Goal: Task Accomplishment & Management: Use online tool/utility

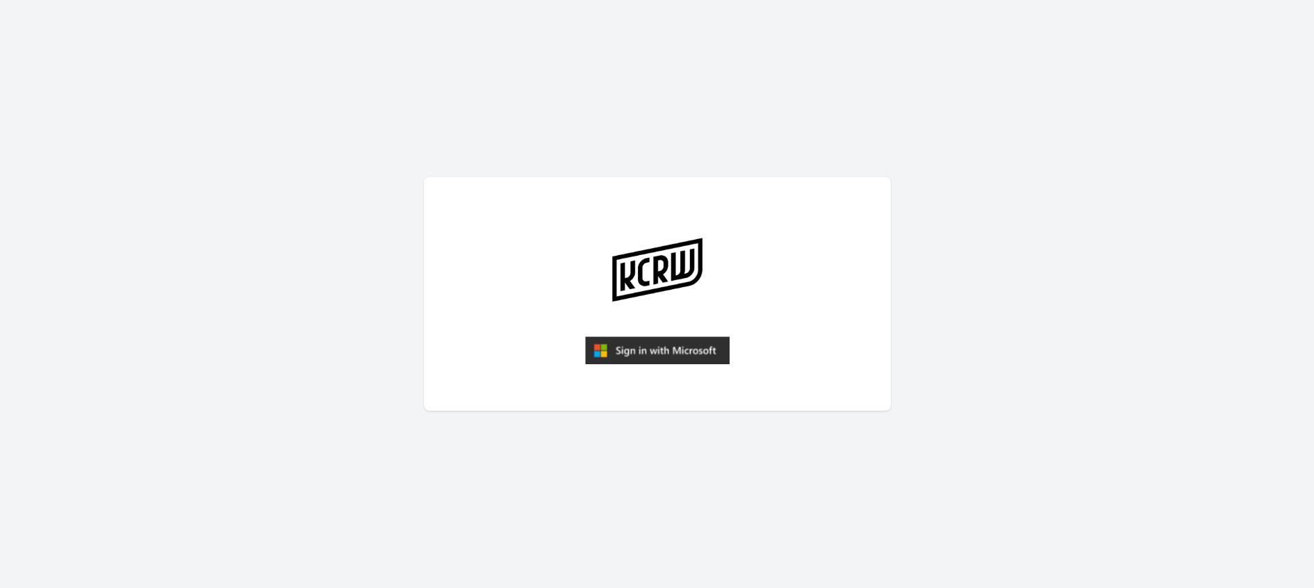
click at [662, 353] on img "submit" at bounding box center [657, 350] width 145 height 28
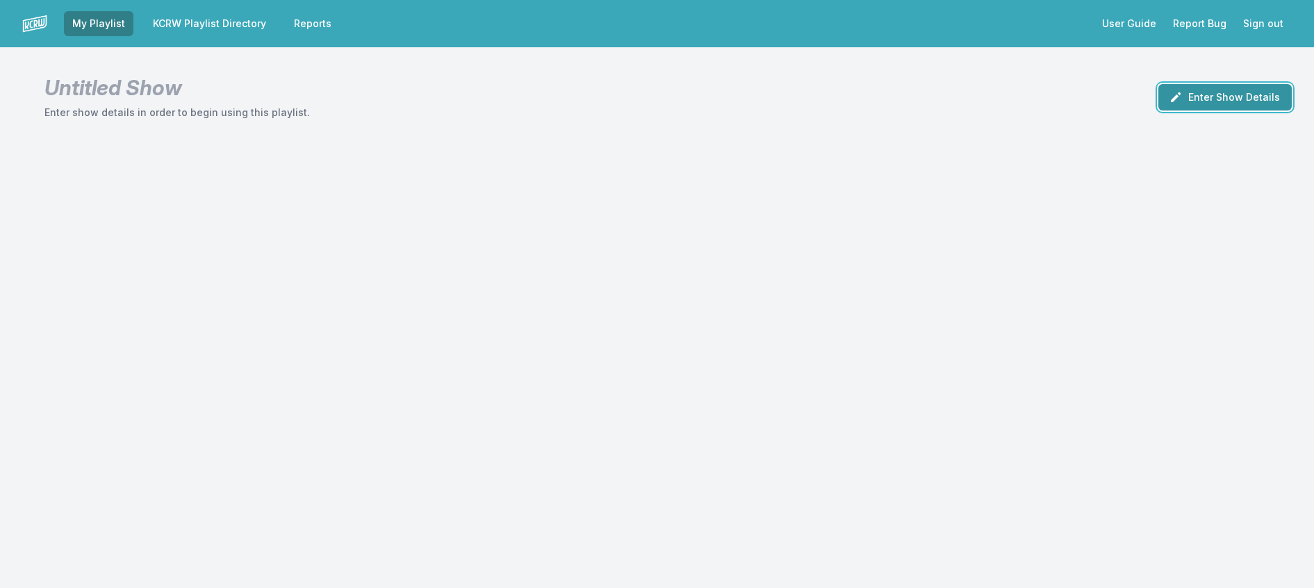
click at [1214, 107] on button "Enter Show Details" at bounding box center [1224, 97] width 133 height 26
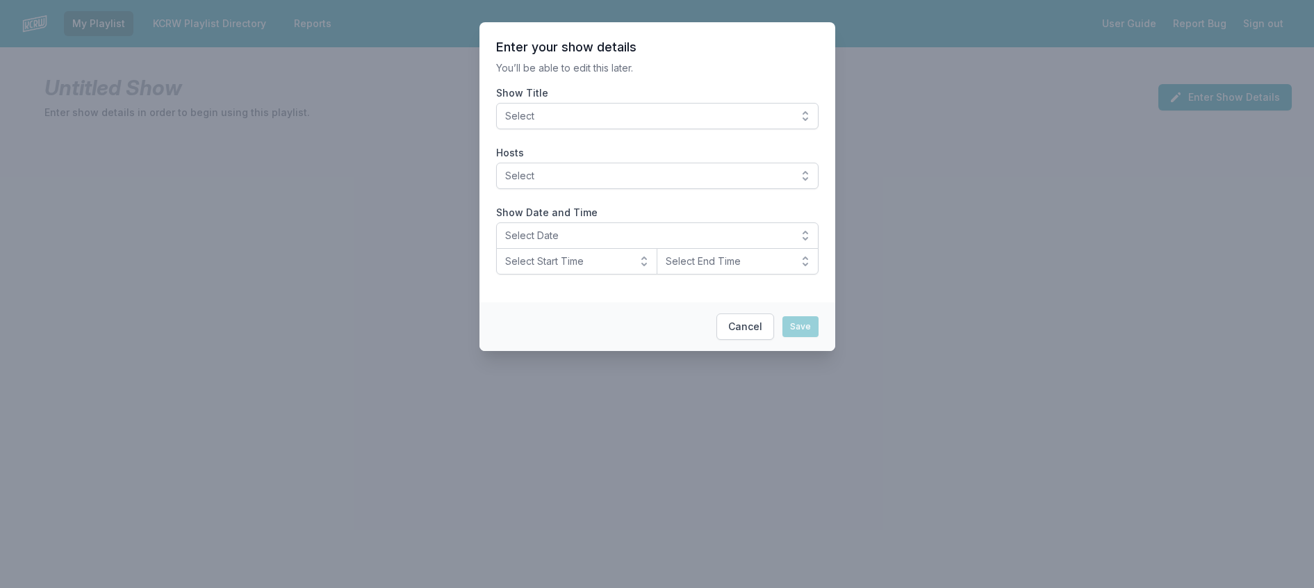
click at [744, 123] on span "Select" at bounding box center [647, 116] width 285 height 14
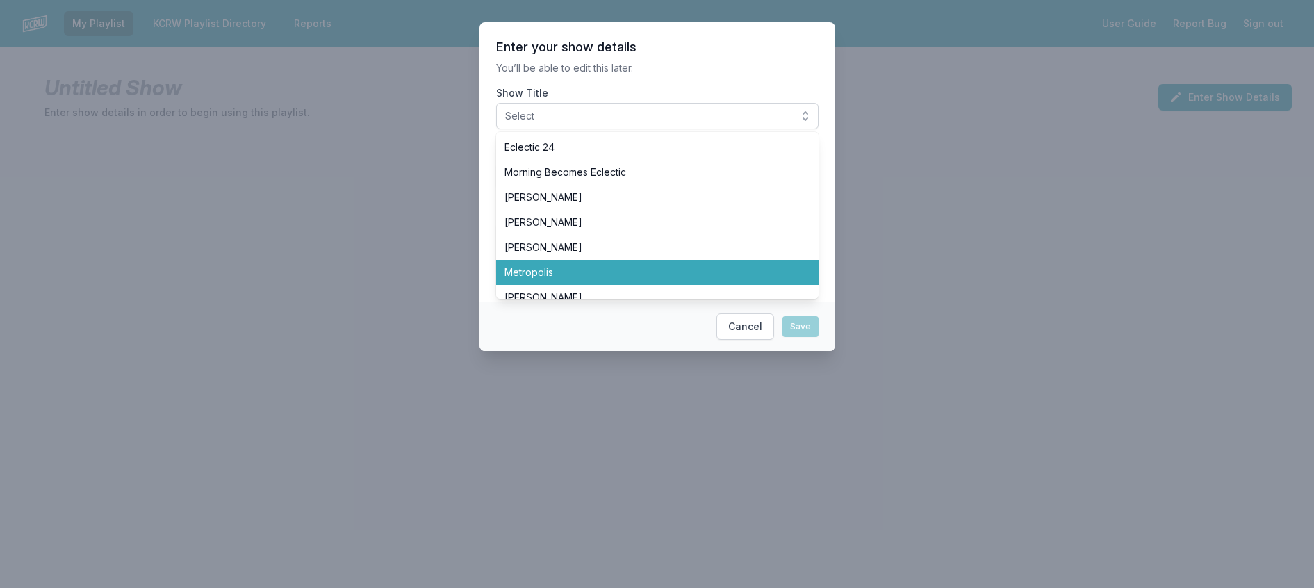
scroll to position [486, 0]
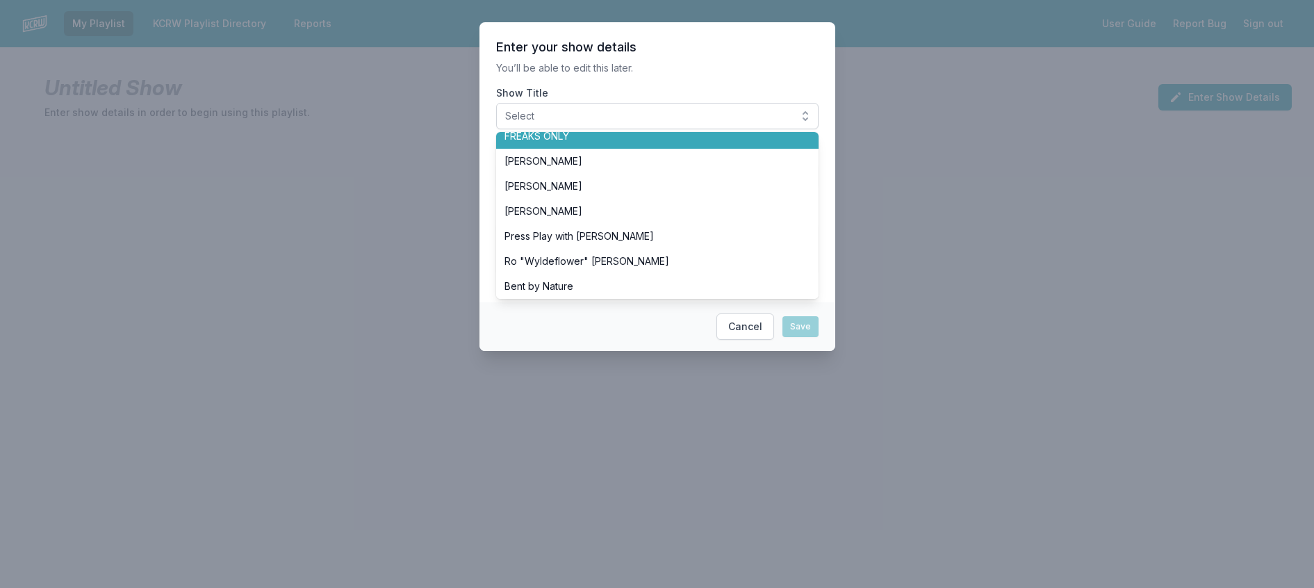
click at [689, 143] on span "FREAKS ONLY" at bounding box center [649, 136] width 289 height 14
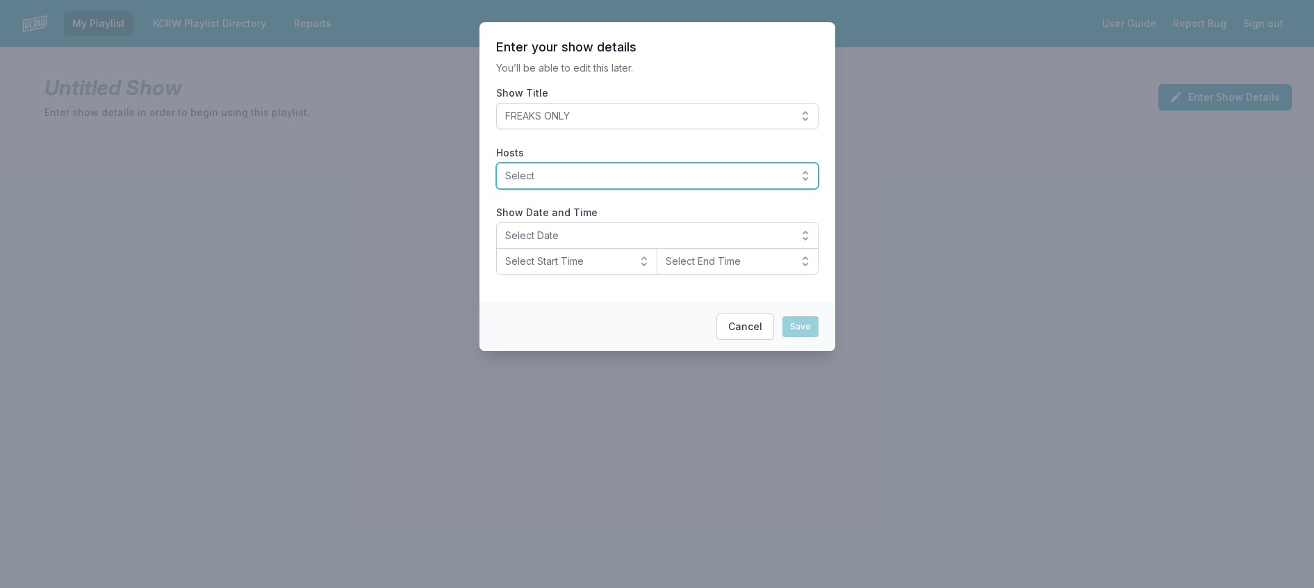
click at [673, 183] on span "Select" at bounding box center [647, 176] width 285 height 14
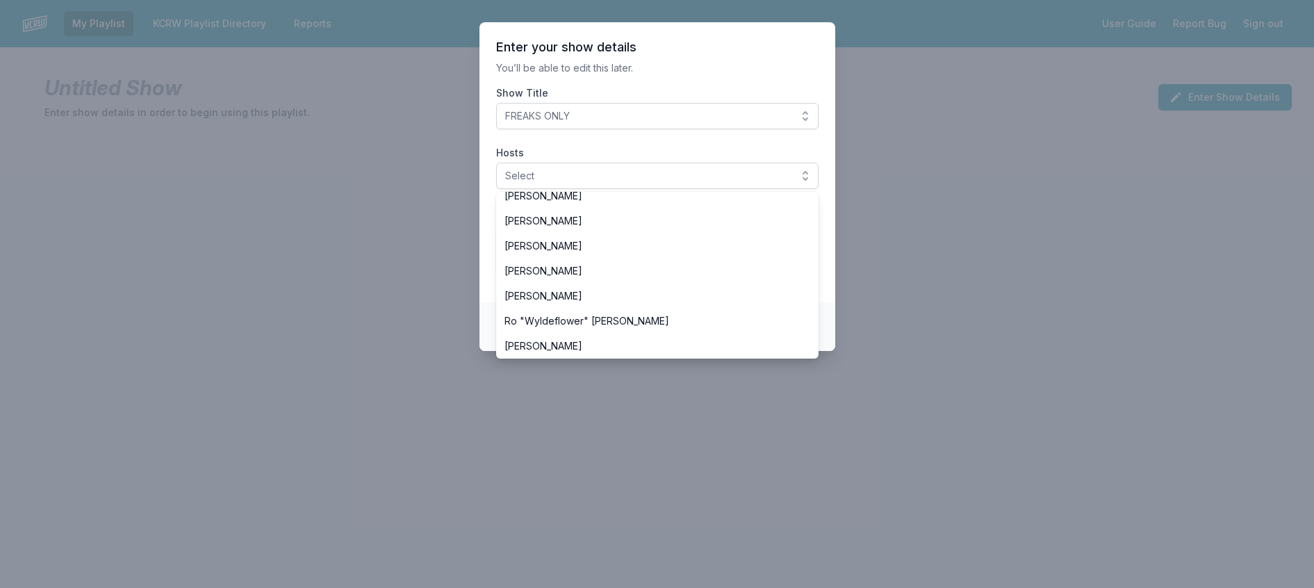
click at [644, 158] on li "[PERSON_NAME]" at bounding box center [657, 145] width 322 height 25
click at [677, 66] on section "Enter your show details You’ll be able to edit this later. Show Title FREAKS ON…" at bounding box center [657, 162] width 356 height 280
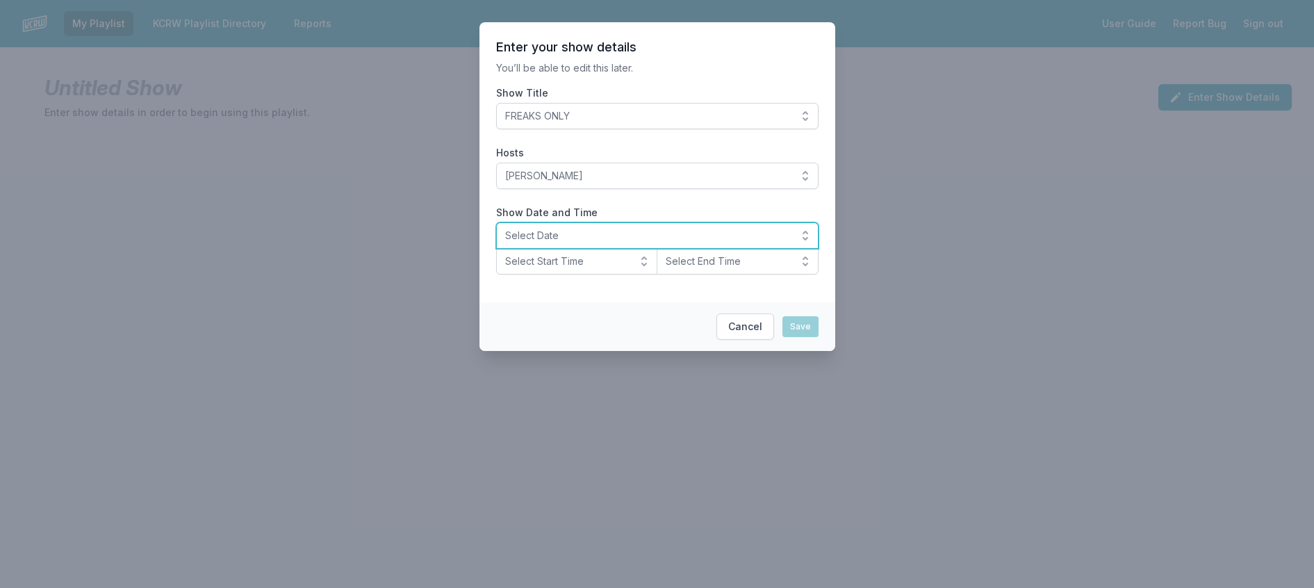
click at [570, 243] on span "Select Date" at bounding box center [647, 236] width 285 height 14
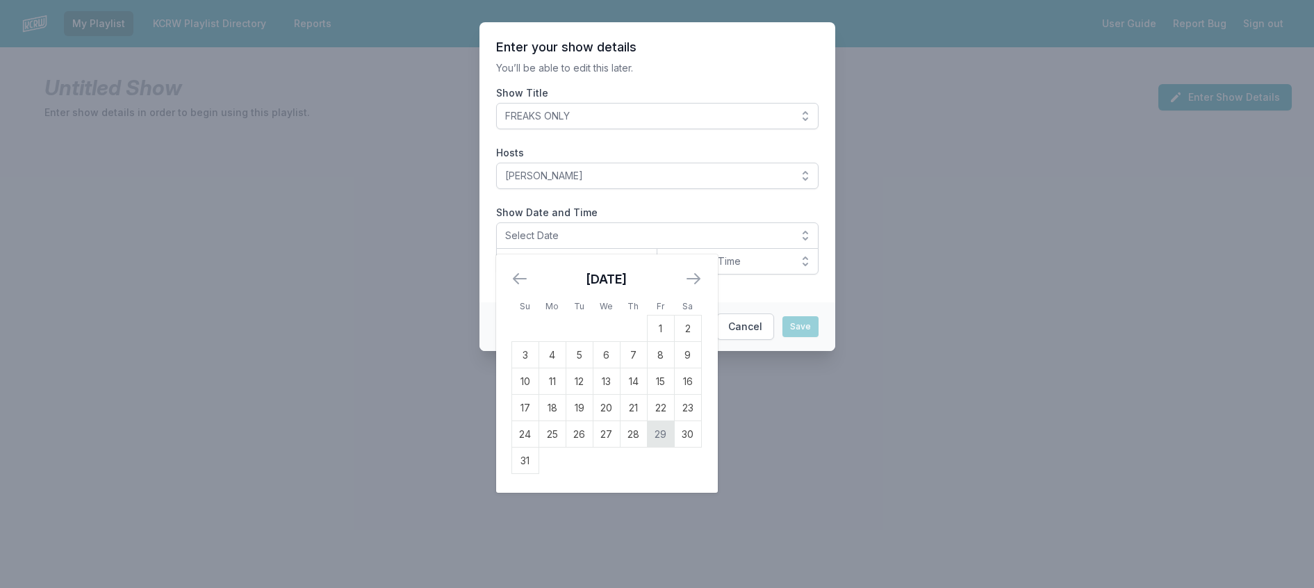
click at [647, 448] on td "29" at bounding box center [660, 434] width 27 height 26
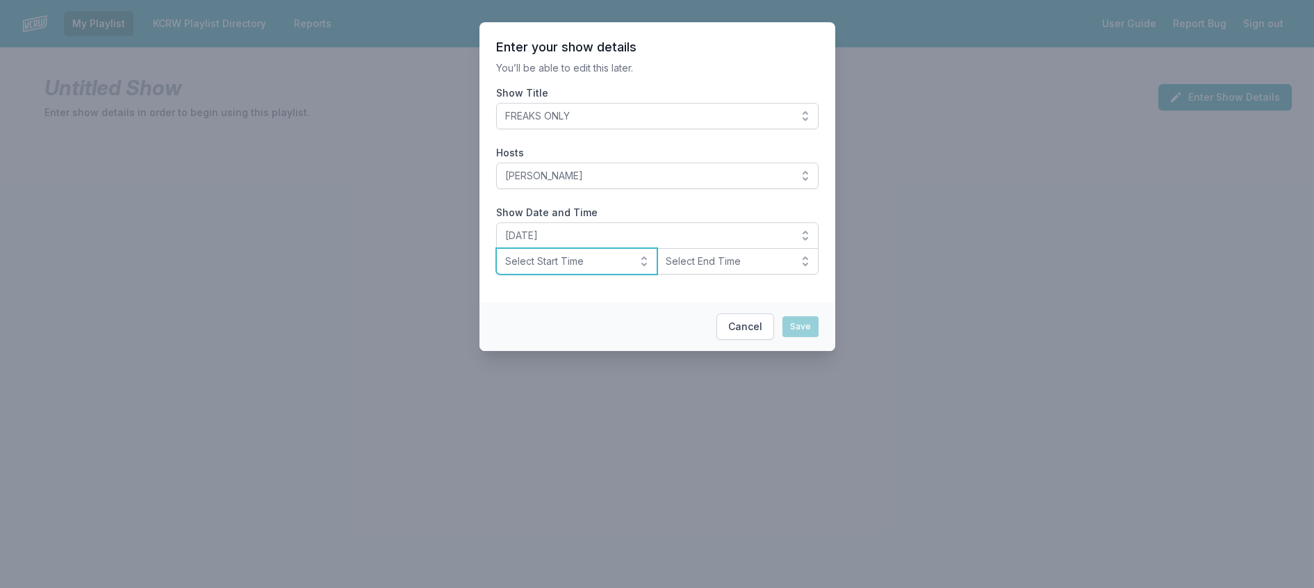
click at [575, 268] on span "Select Start Time" at bounding box center [567, 261] width 124 height 14
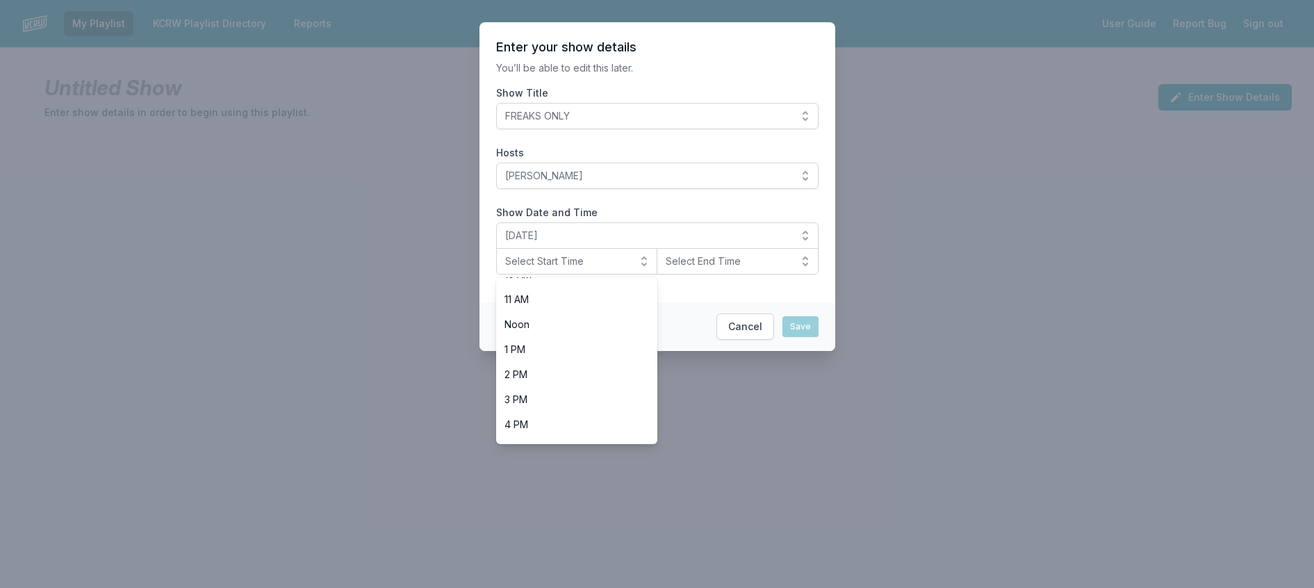
scroll to position [494, 0]
click at [516, 361] on span "8 PM" at bounding box center [569, 354] width 129 height 14
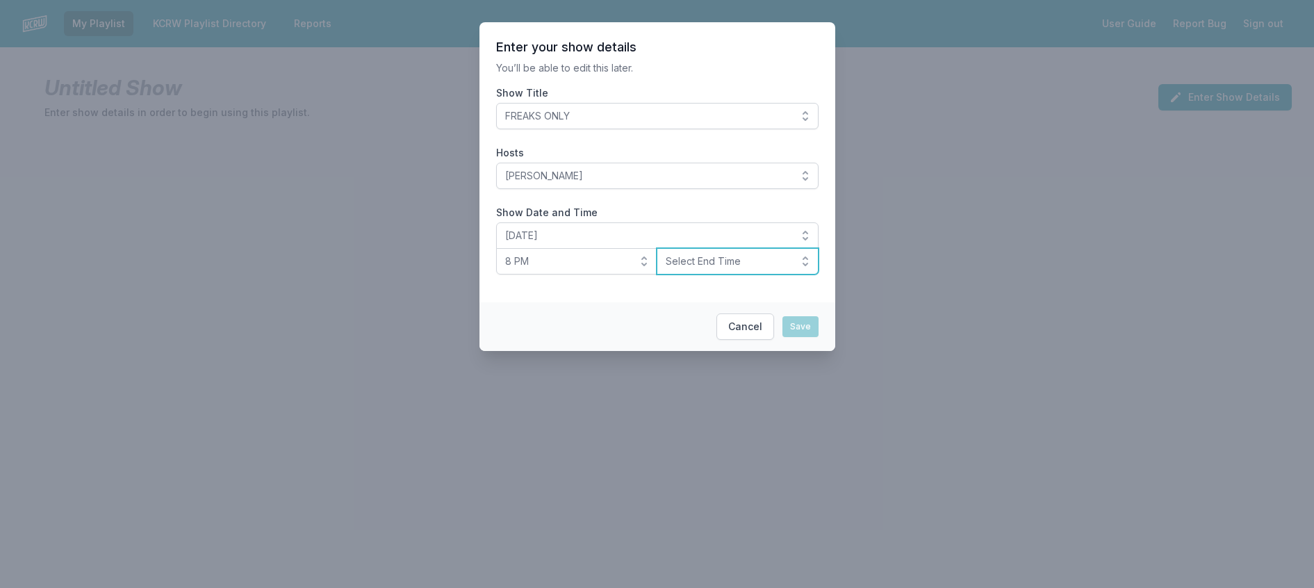
click at [705, 268] on span "Select End Time" at bounding box center [728, 261] width 124 height 14
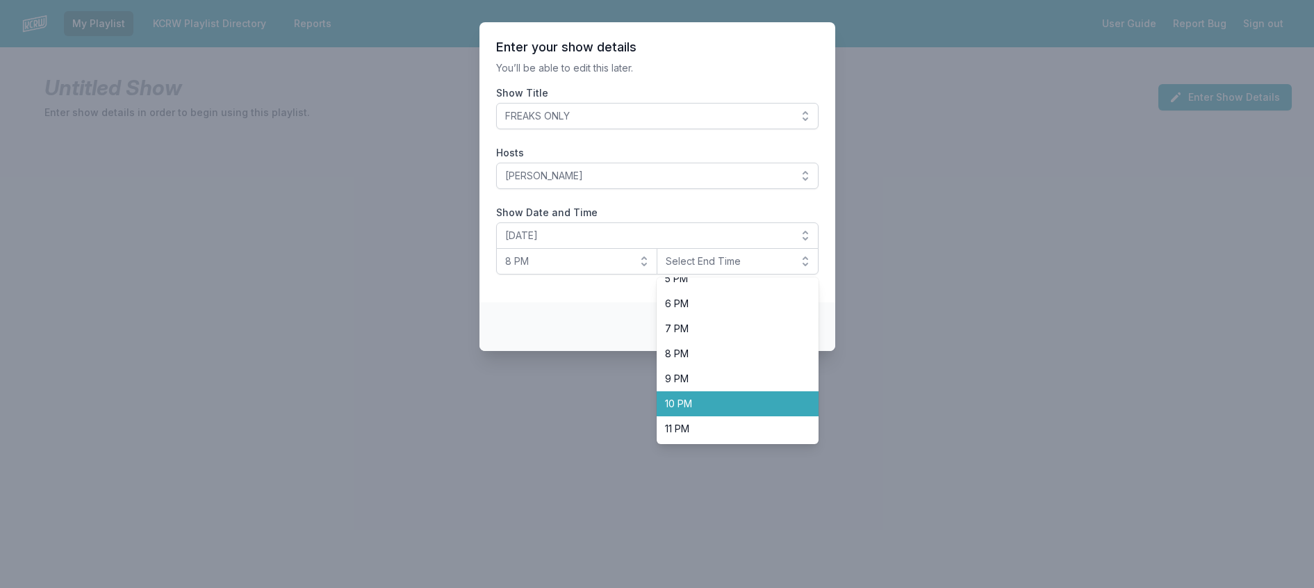
click at [763, 411] on span "10 PM" at bounding box center [729, 404] width 129 height 14
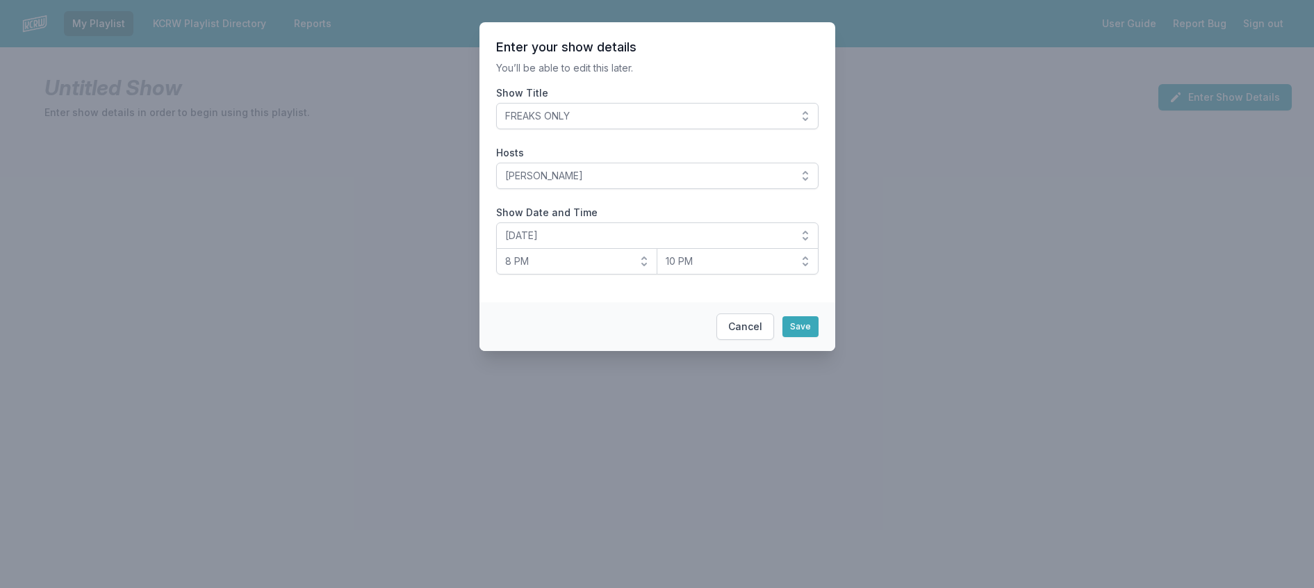
click at [809, 351] on footer "Cancel Save" at bounding box center [657, 326] width 356 height 49
click at [812, 337] on button "Save" at bounding box center [800, 326] width 36 height 21
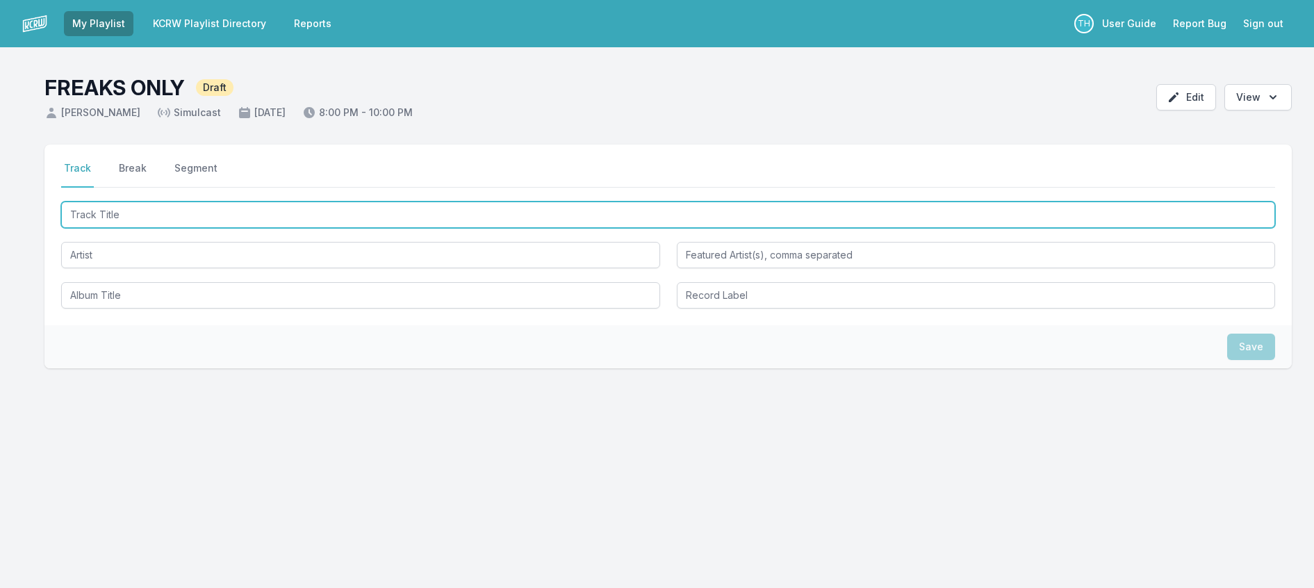
click at [254, 228] on input "Track Title" at bounding box center [668, 215] width 1214 height 26
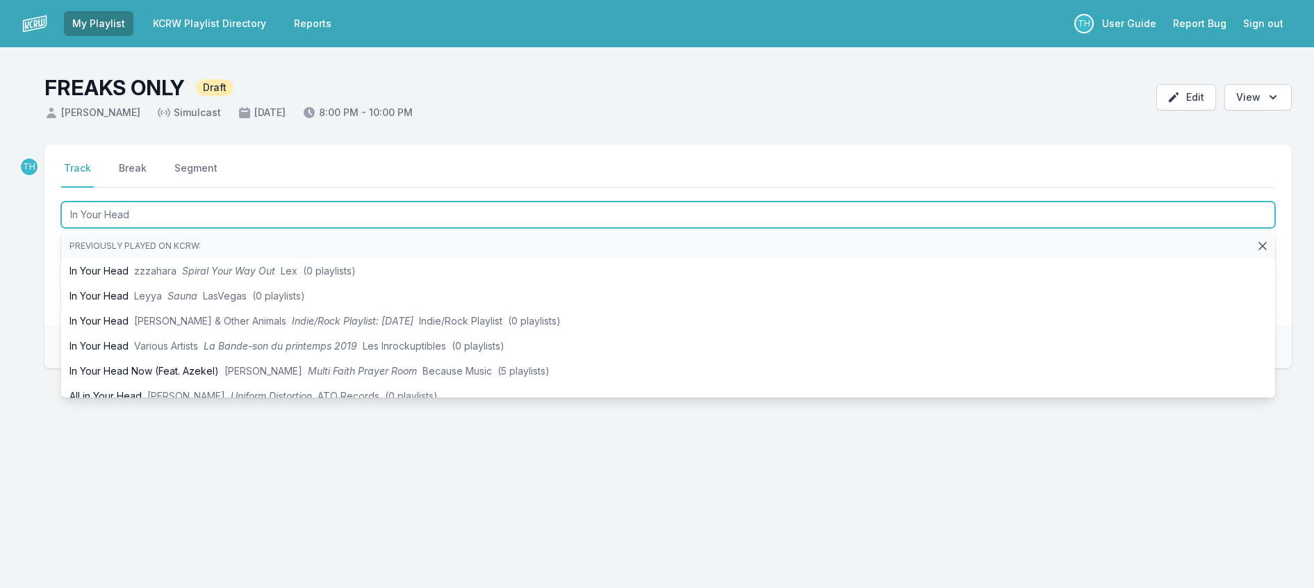
type input "In Your Head"
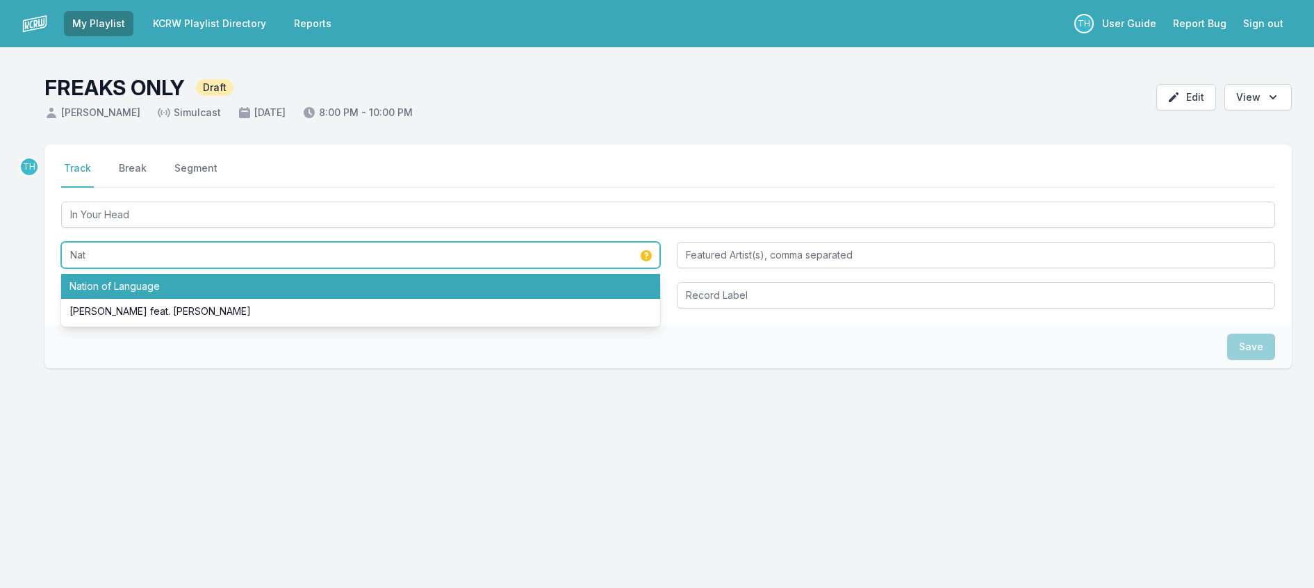
click at [120, 299] on li "Nation of Language" at bounding box center [360, 286] width 599 height 25
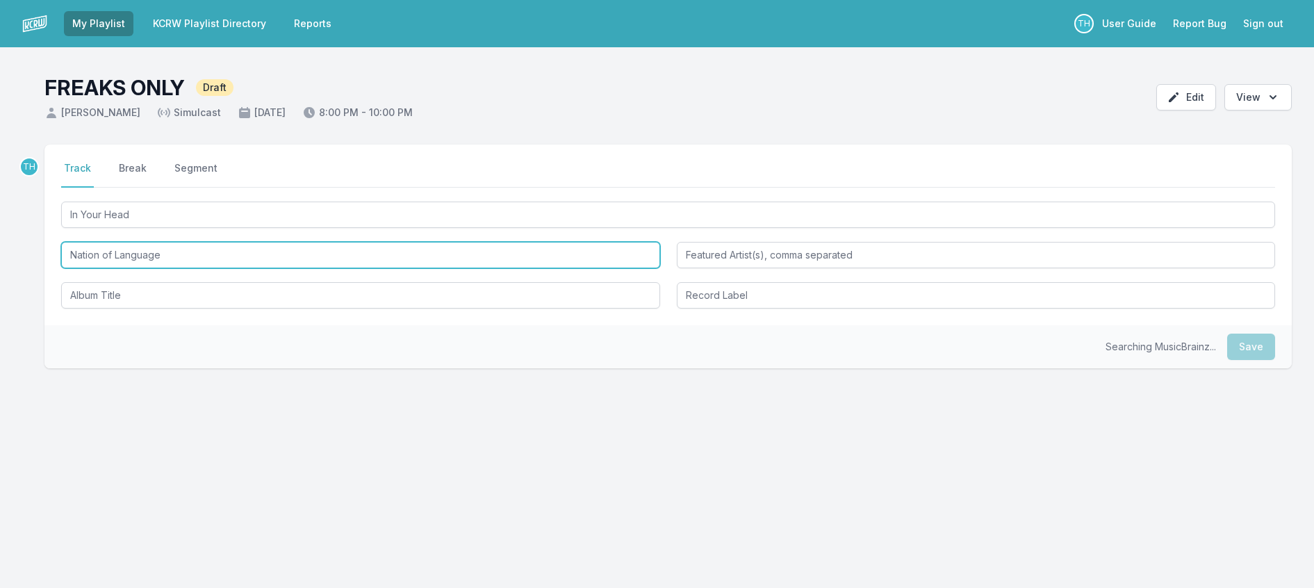
type input "Nation of Language"
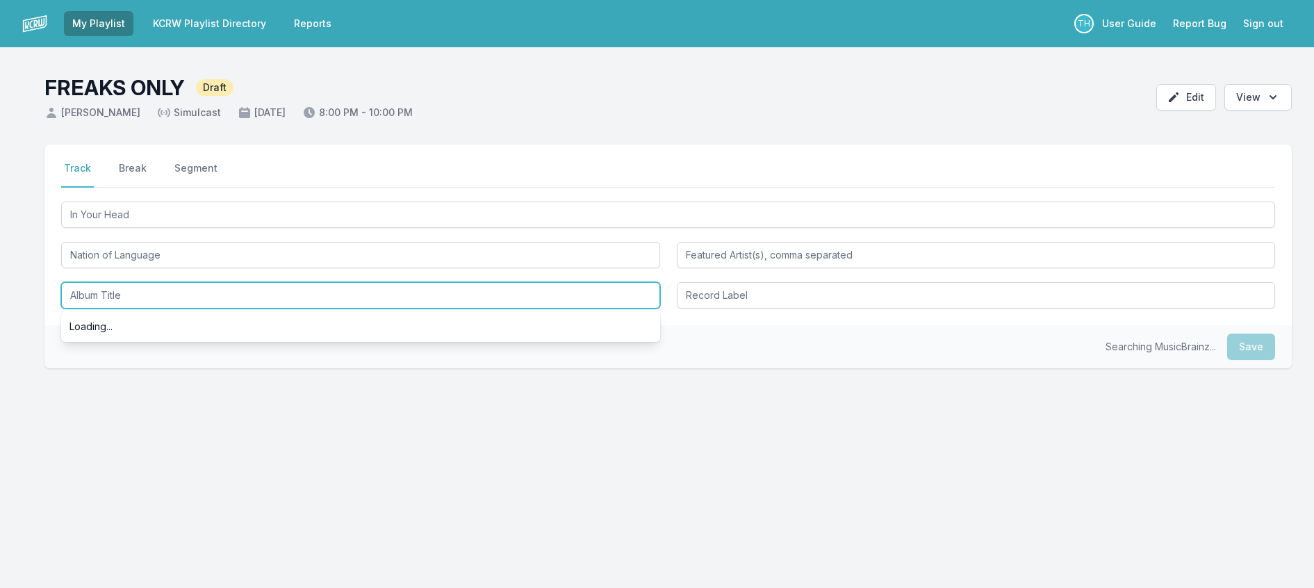
click at [136, 309] on input "Album Title" at bounding box center [360, 295] width 599 height 26
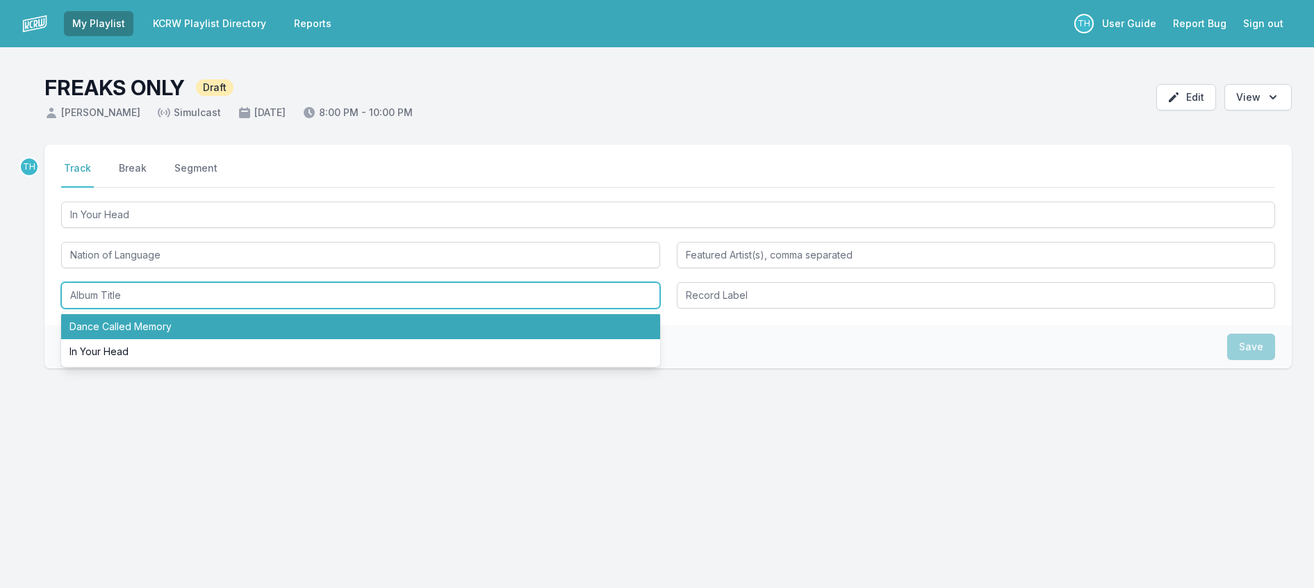
click at [133, 339] on li "Dance Called Memory" at bounding box center [360, 326] width 599 height 25
type input "Dance Called Memory"
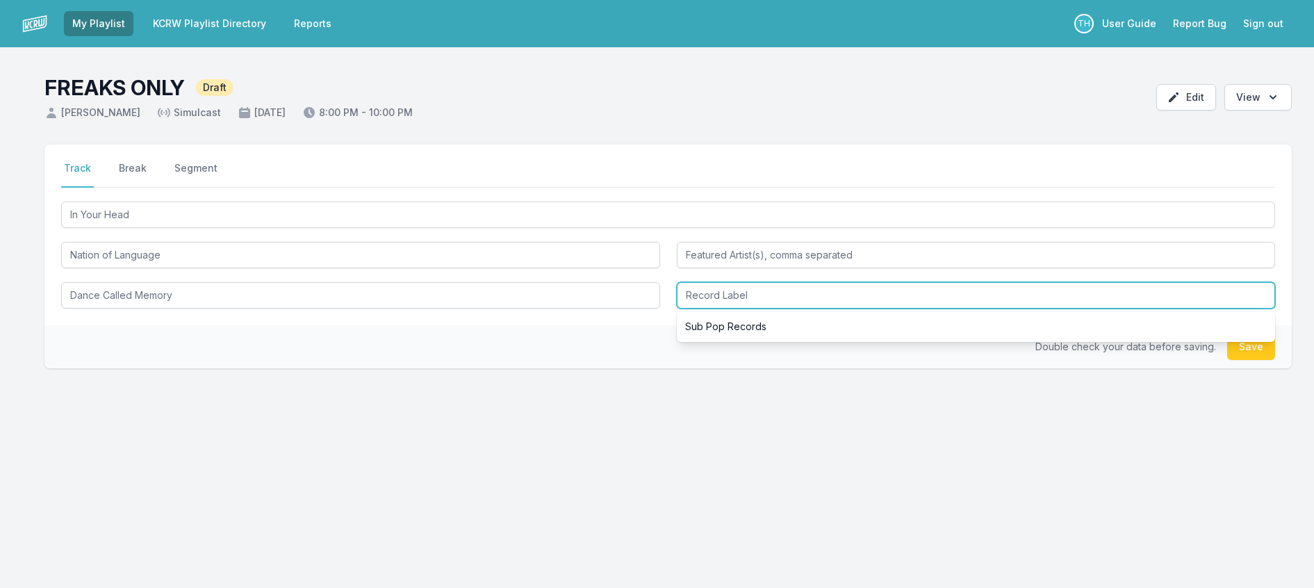
click at [726, 309] on input "Record Label" at bounding box center [976, 295] width 599 height 26
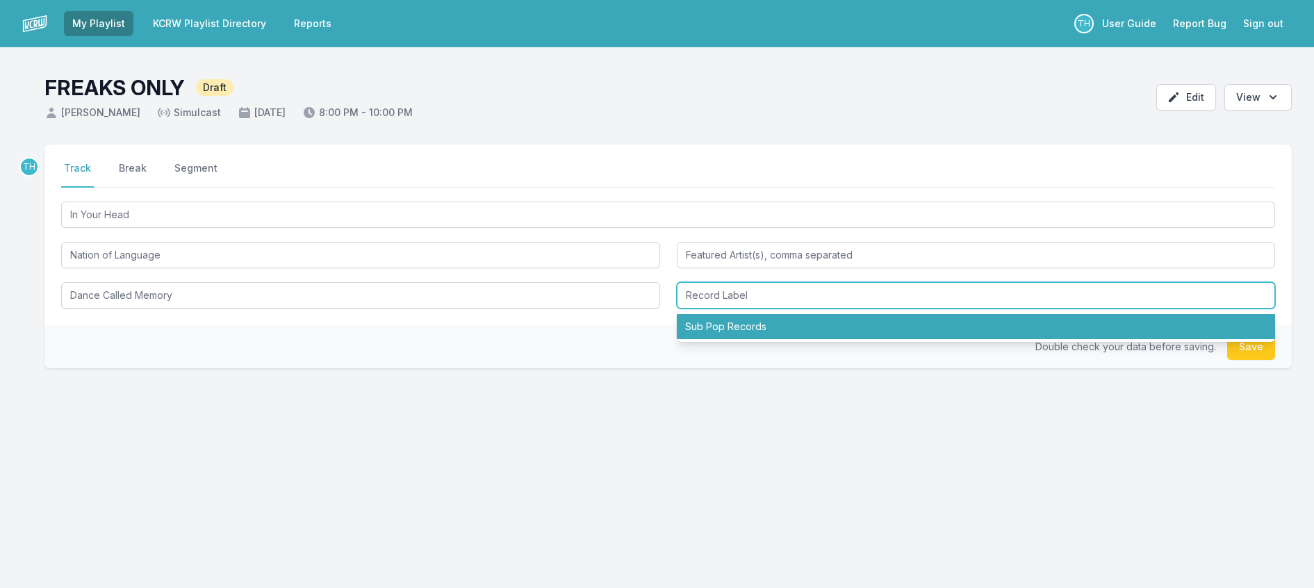
click at [721, 339] on li "Sub Pop Records" at bounding box center [976, 326] width 599 height 25
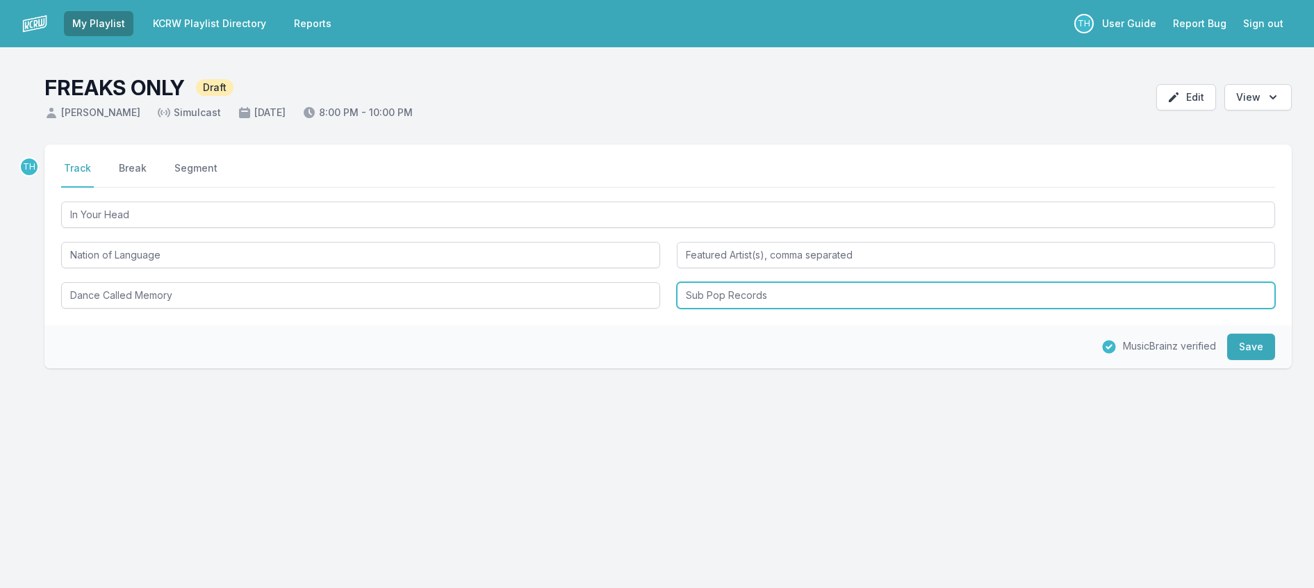
drag, startPoint x: 734, startPoint y: 330, endPoint x: 917, endPoint y: 359, distance: 185.1
click at [917, 325] on div "Select a tab Track Break Segment Track Break Segment In Your Head Nation of Lan…" at bounding box center [667, 235] width 1247 height 181
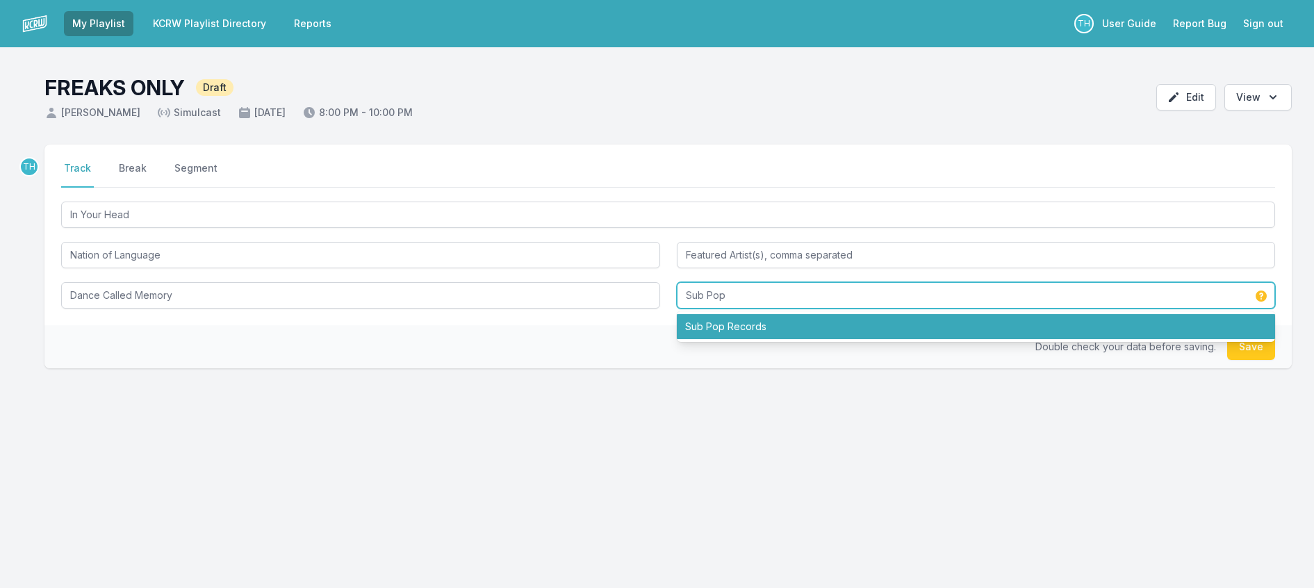
type input "Sub Pop"
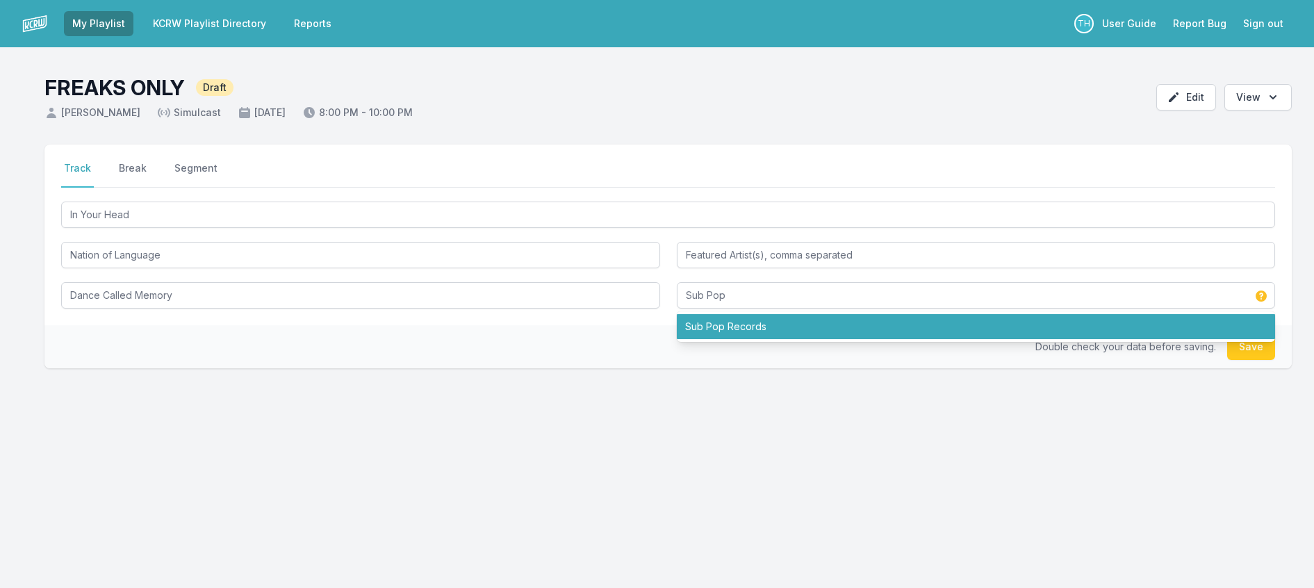
drag, startPoint x: 565, startPoint y: 385, endPoint x: 1010, endPoint y: 404, distance: 445.9
click at [577, 368] on div "Double check your data before saving. Save" at bounding box center [667, 346] width 1247 height 43
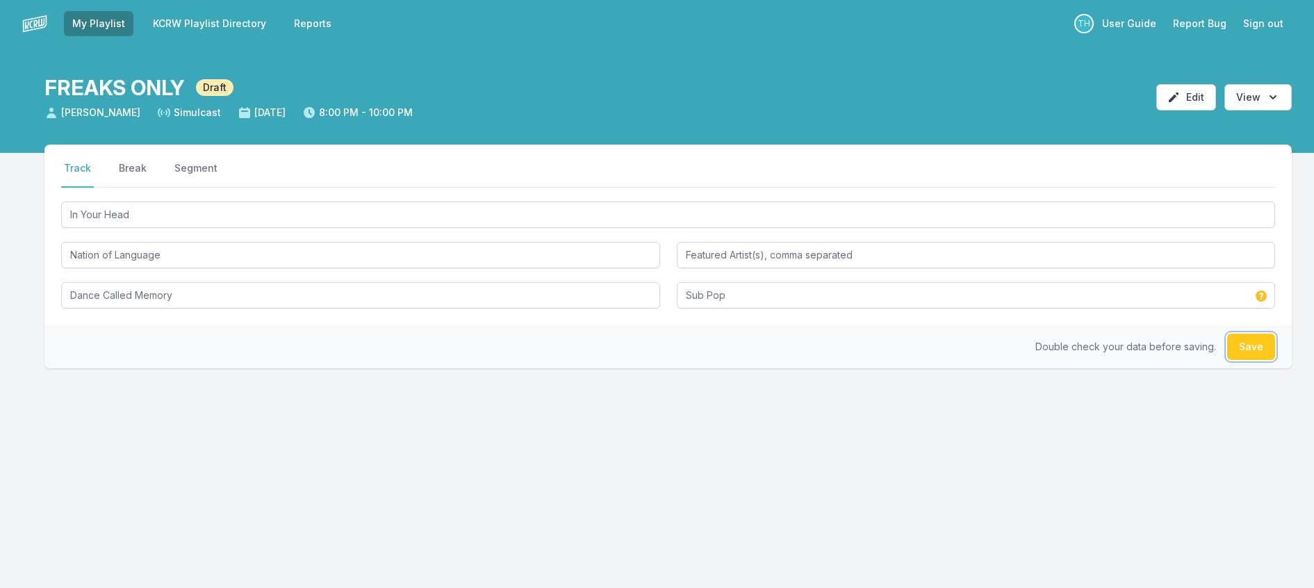
click at [1238, 360] on button "Save" at bounding box center [1251, 347] width 48 height 26
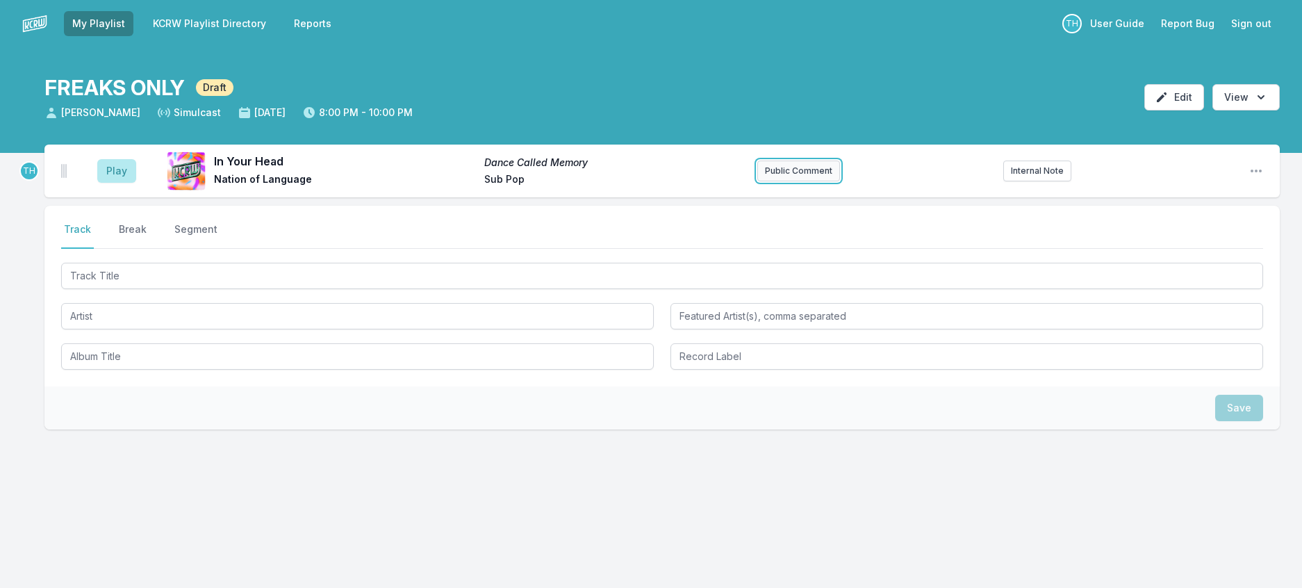
click at [797, 181] on button "Public Comment" at bounding box center [798, 171] width 83 height 21
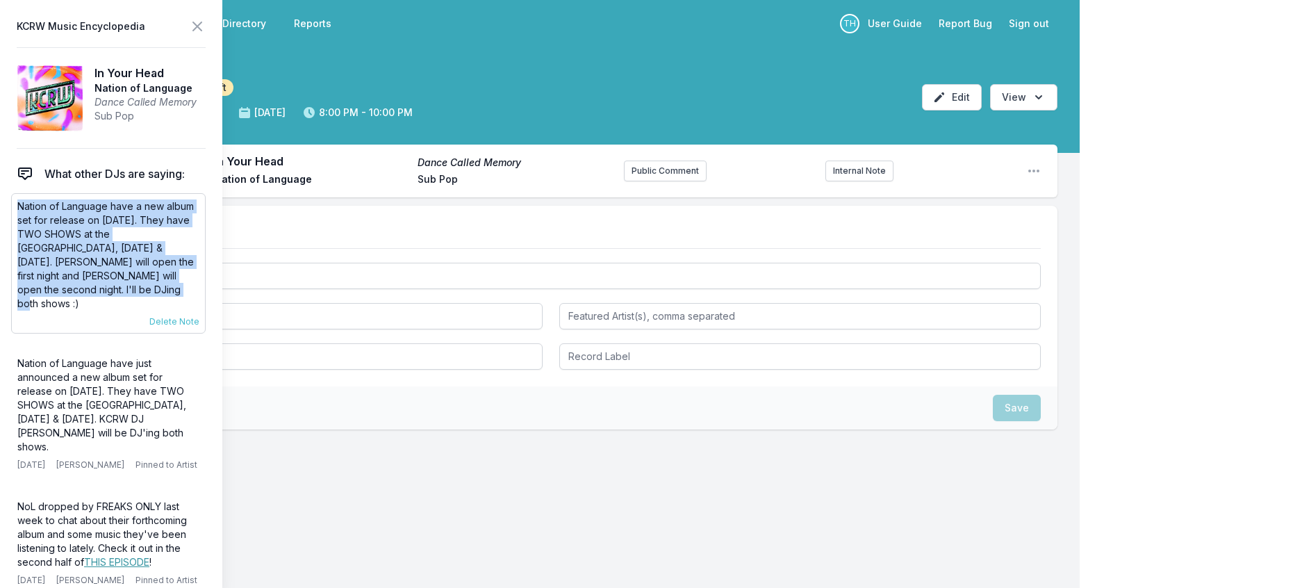
drag, startPoint x: 215, startPoint y: 309, endPoint x: 13, endPoint y: 235, distance: 215.5
click at [13, 235] on div "Nation of Language have a new album set for release on September 19th. They hav…" at bounding box center [108, 263] width 195 height 140
copy p "Nation of Language have a new album set for release on September 19th. They hav…"
click at [635, 181] on button "Public Comment" at bounding box center [665, 171] width 83 height 21
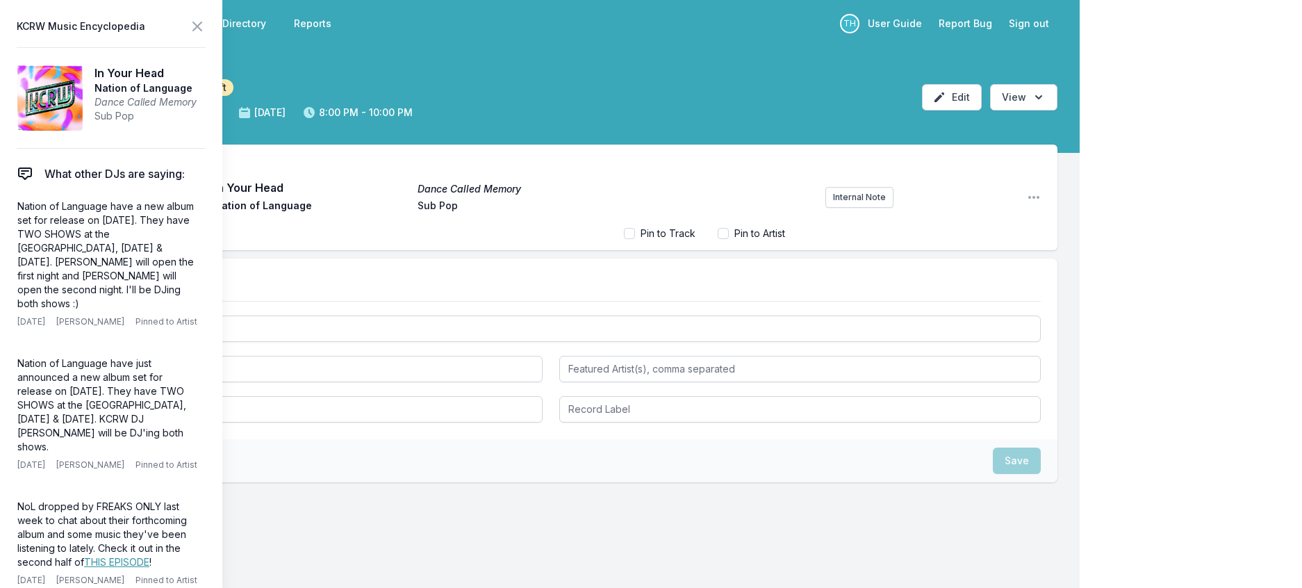
scroll to position [79, 0]
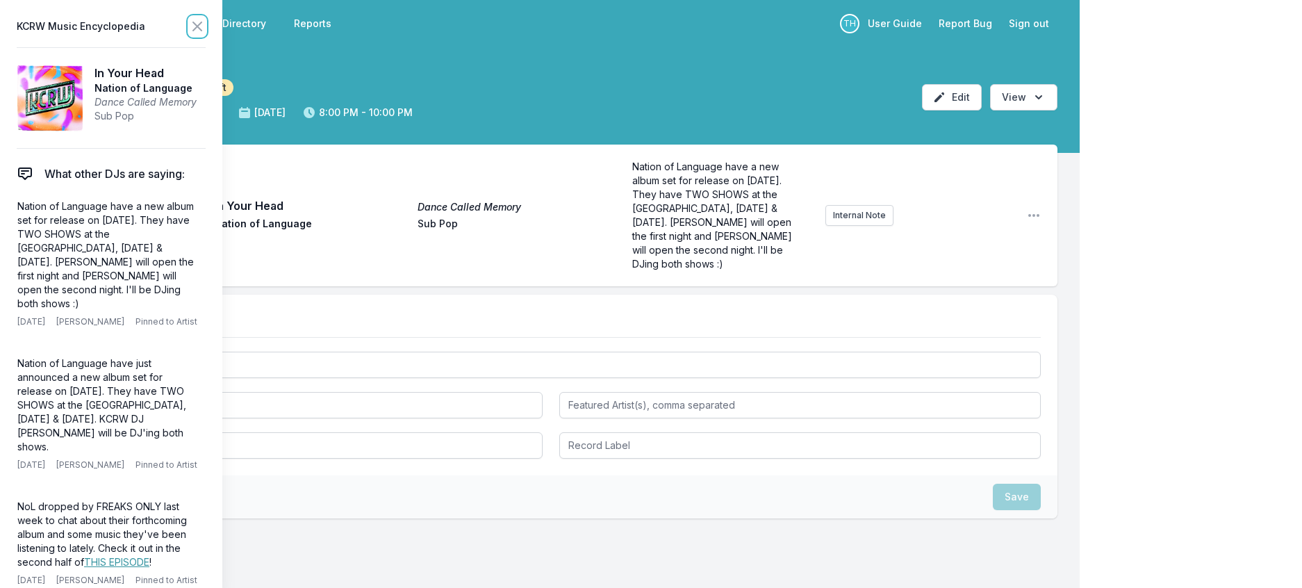
click at [206, 27] on icon at bounding box center [197, 26] width 17 height 17
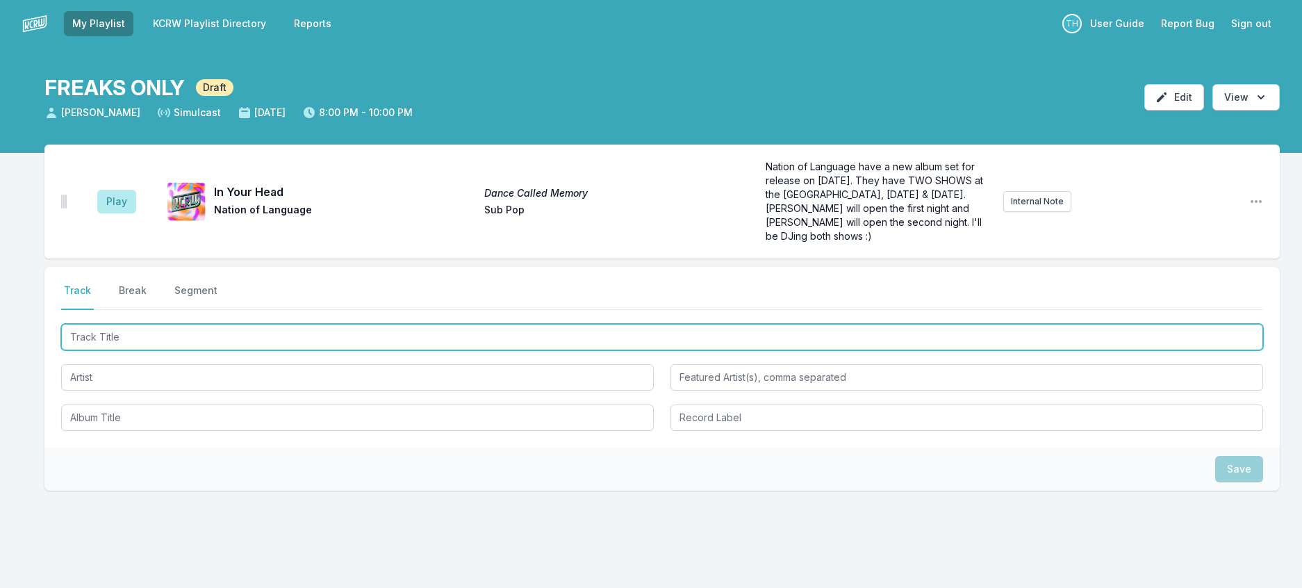
click at [154, 350] on input "Track Title" at bounding box center [662, 337] width 1202 height 26
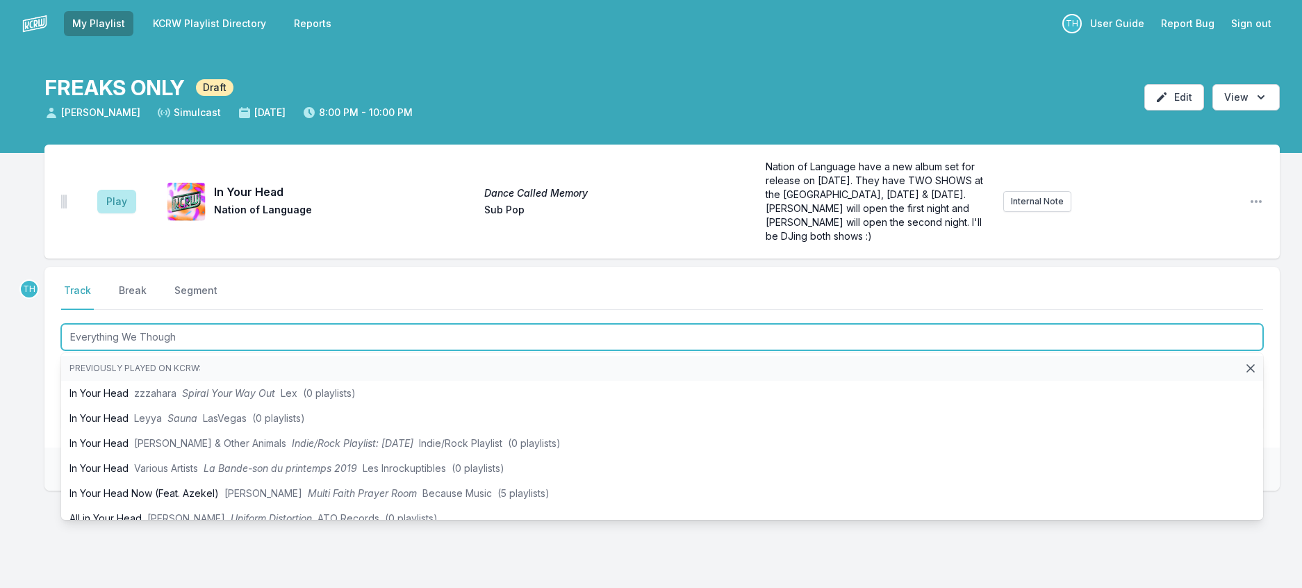
type input "Everything We Thought"
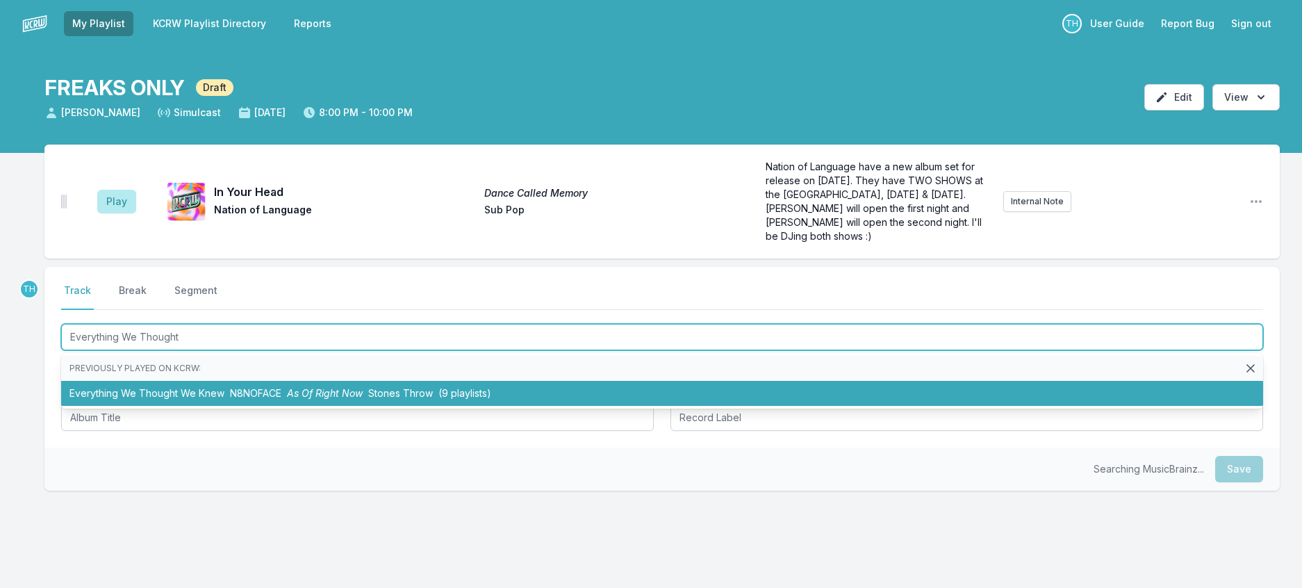
click at [281, 399] on span "N8NOFACE" at bounding box center [255, 393] width 51 height 12
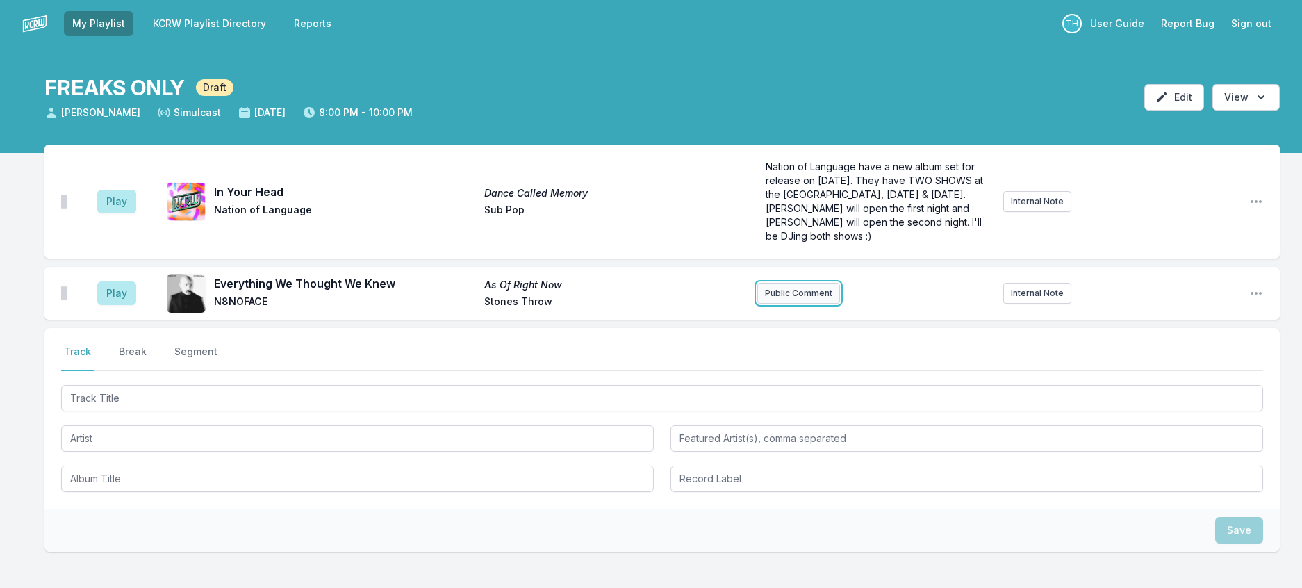
click at [787, 304] on button "Public Comment" at bounding box center [798, 293] width 83 height 21
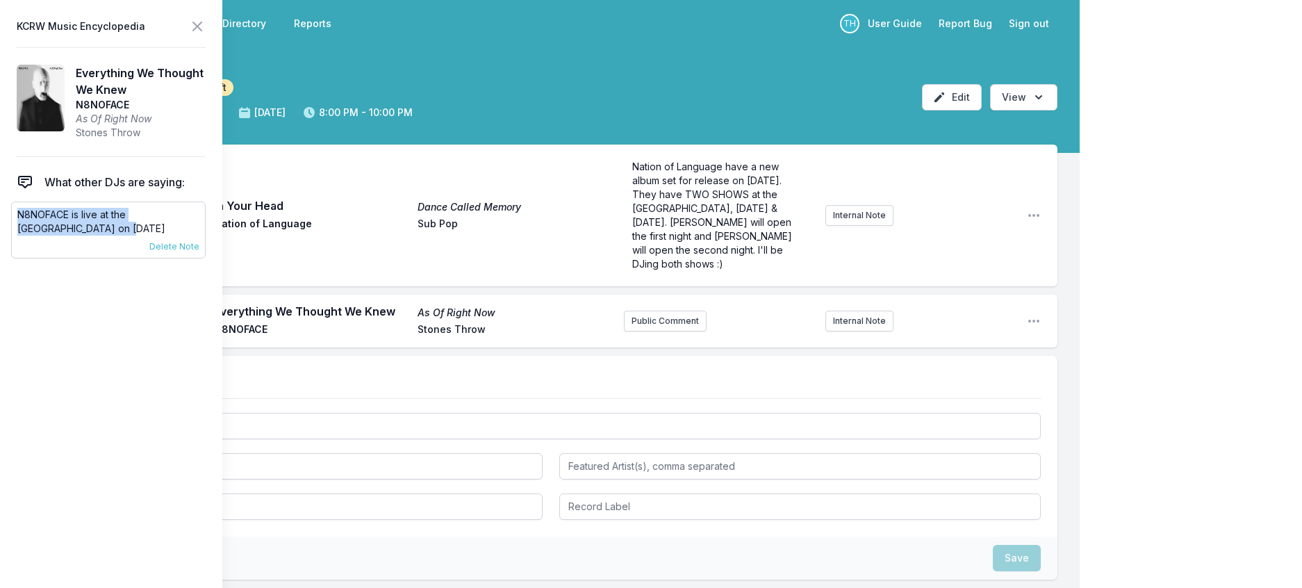
drag, startPoint x: 123, startPoint y: 252, endPoint x: 20, endPoint y: 233, distance: 104.5
click at [20, 233] on div "N8NOFACE is live at the El Rey on October 30th 7/11/25 Travis Holcombe Pinned t…" at bounding box center [108, 230] width 195 height 57
copy p "N8NOFACE is live at the El Rey on October 30th"
click at [632, 331] on button "Public Comment" at bounding box center [665, 321] width 83 height 21
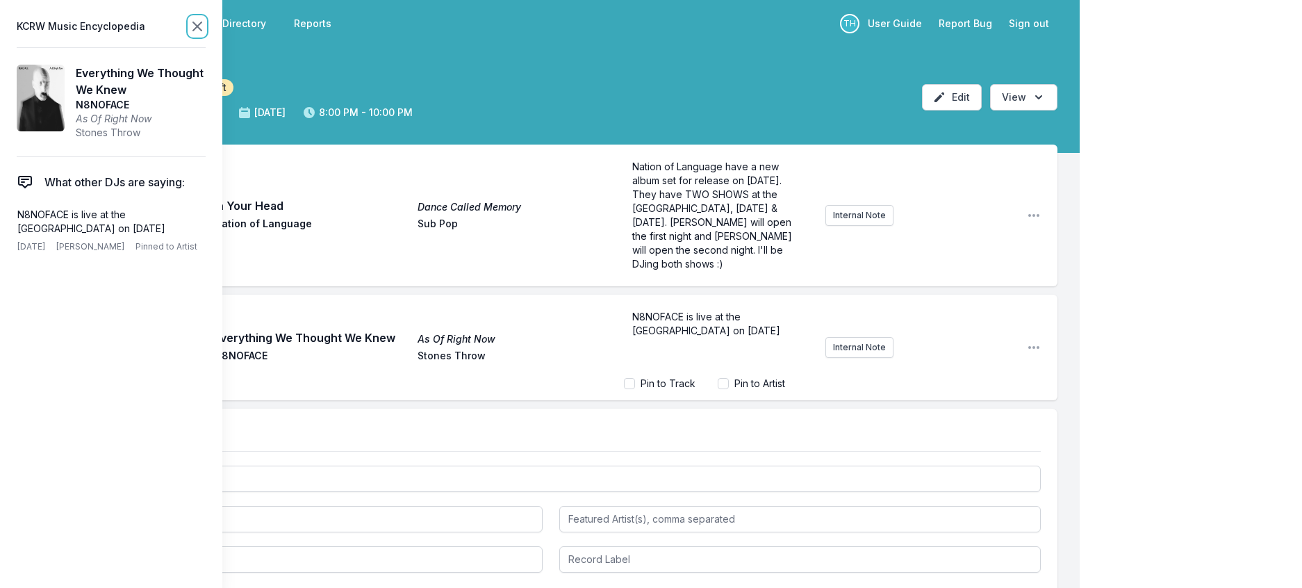
click at [206, 34] on icon at bounding box center [197, 26] width 17 height 17
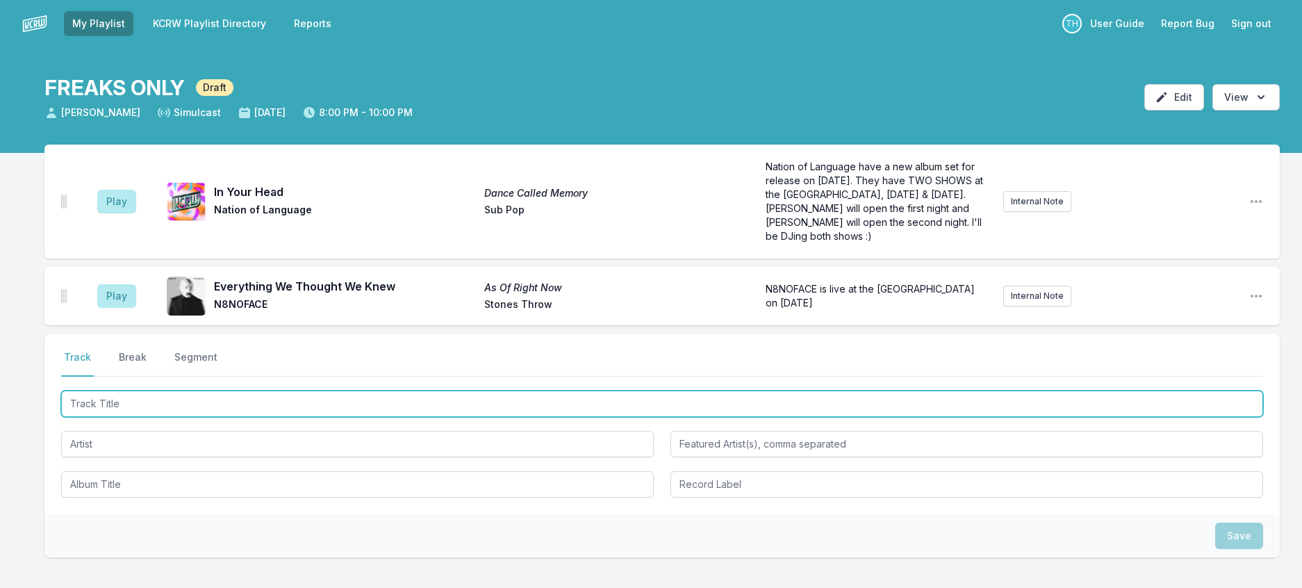
click at [229, 417] on input "Track Title" at bounding box center [662, 404] width 1202 height 26
type input "Elegant Death"
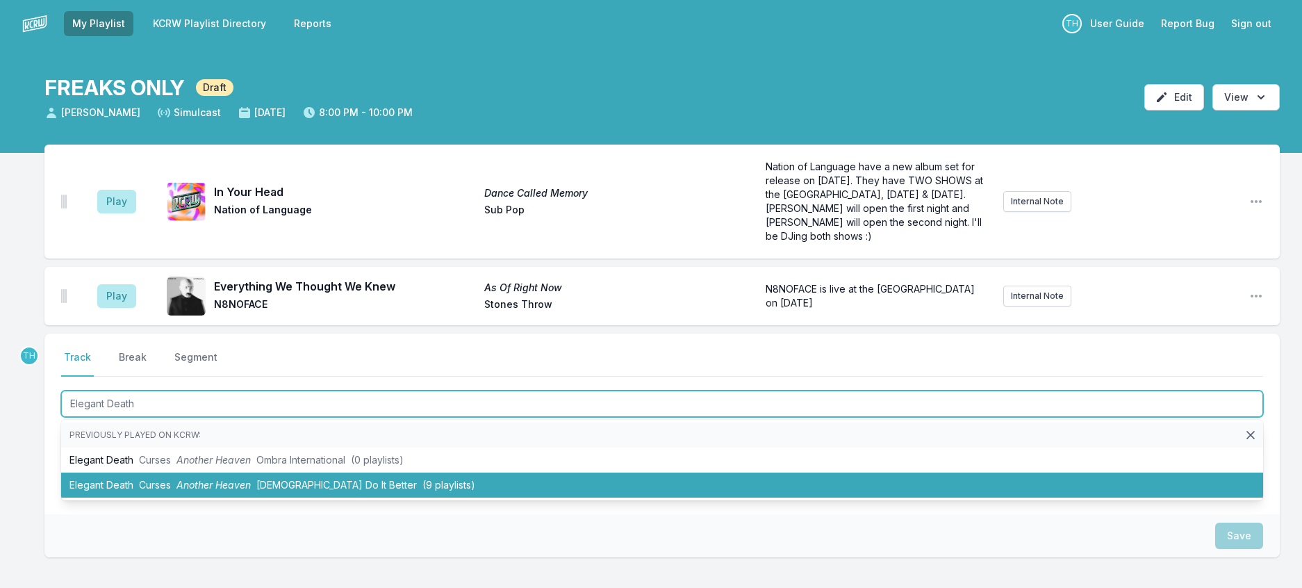
click at [326, 491] on span "Italians Do It Better" at bounding box center [336, 485] width 161 height 12
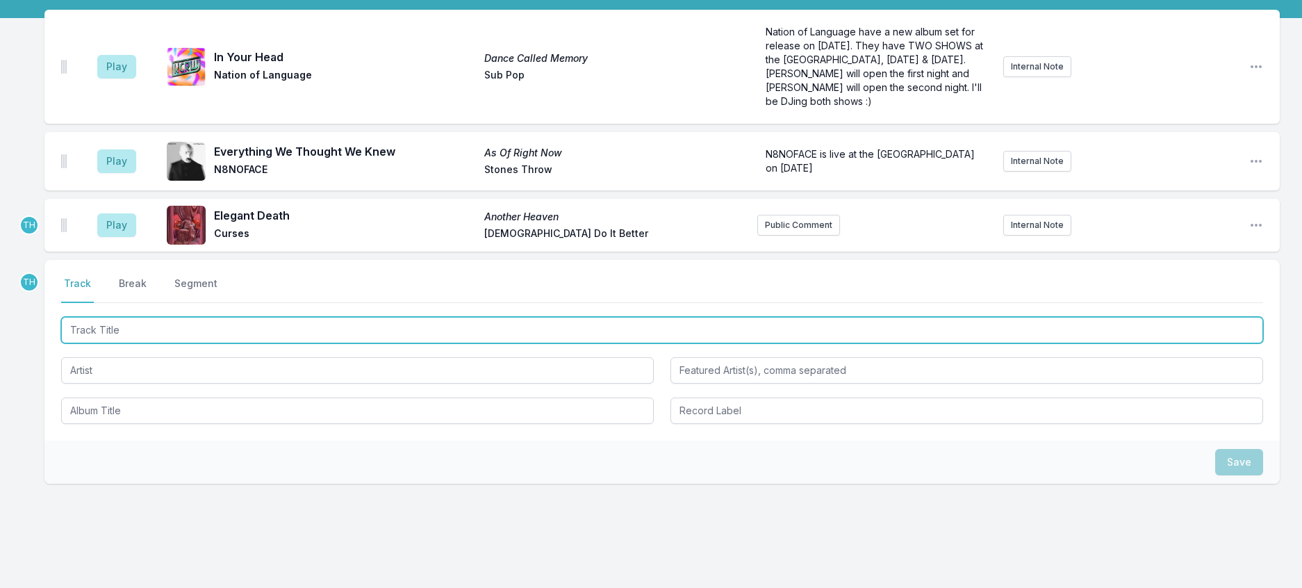
scroll to position [139, 0]
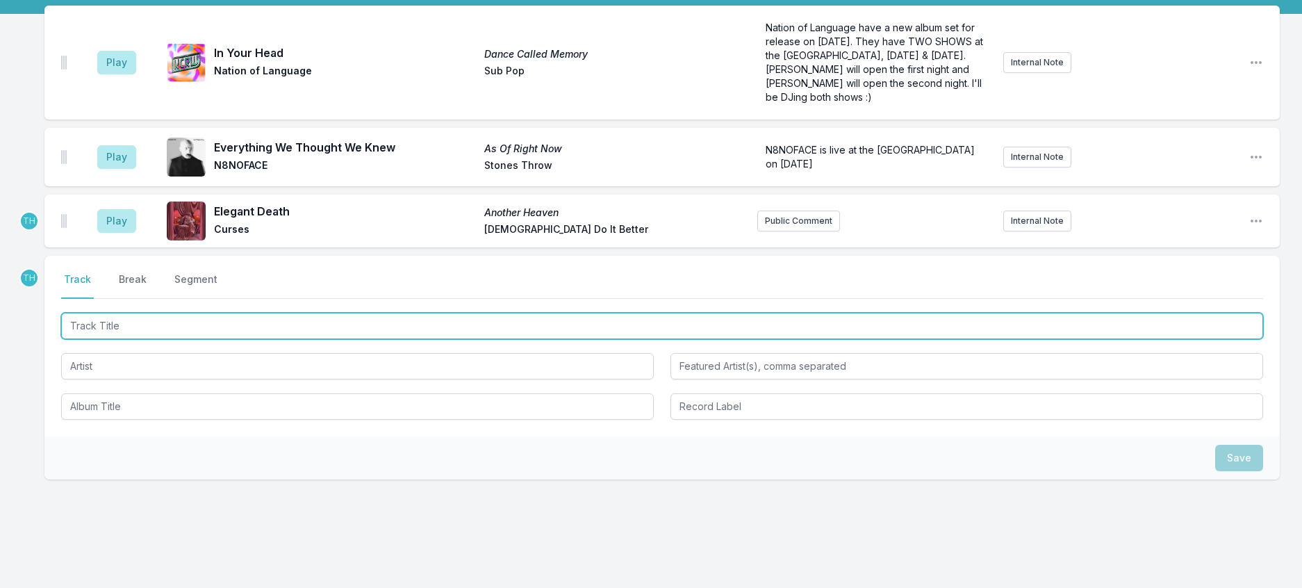
click at [279, 339] on input "Track Title" at bounding box center [662, 326] width 1202 height 26
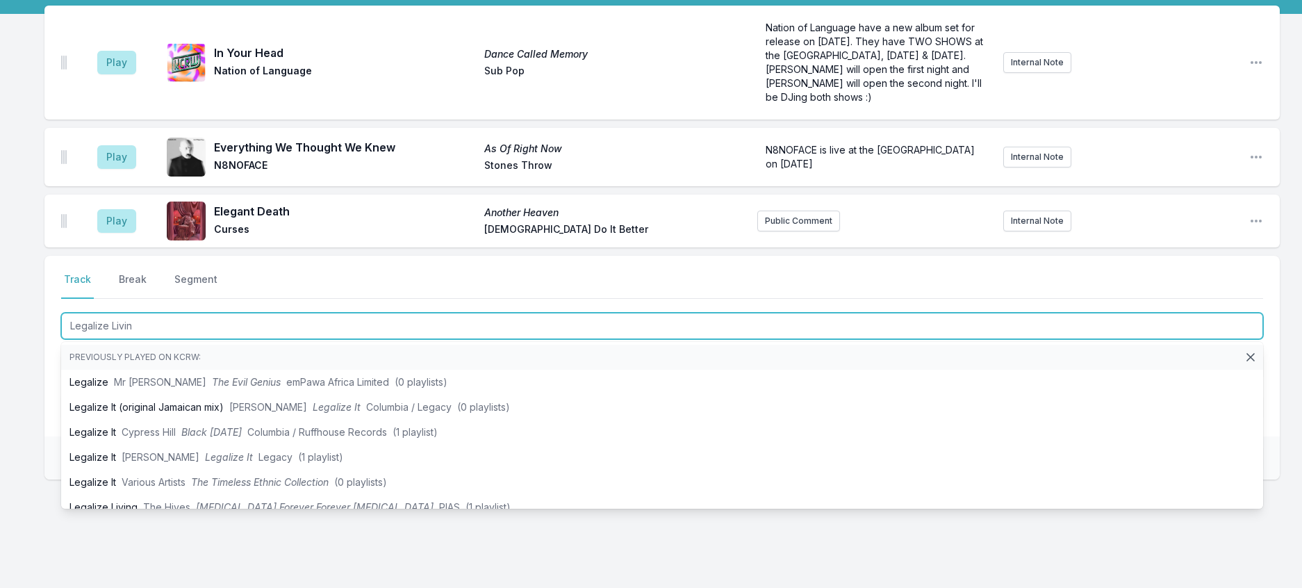
type input "Legalize Living"
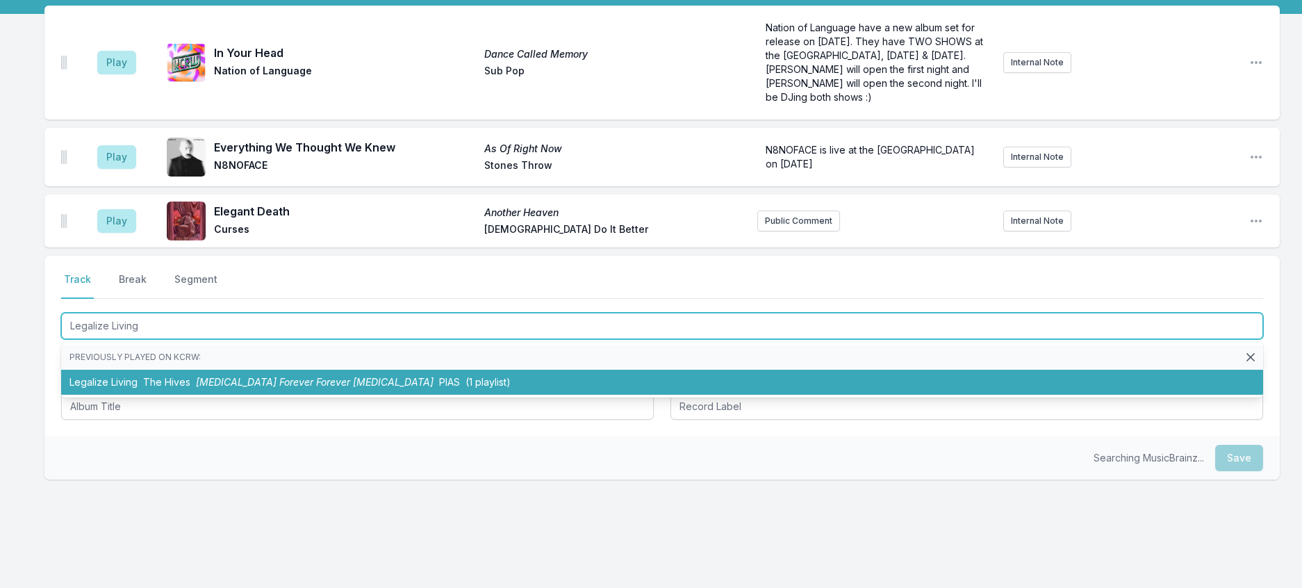
click at [300, 395] on li "Legalize Living The Hives The Hives Forever Forever The Hives PIAS (1 playlist)" at bounding box center [662, 382] width 1202 height 25
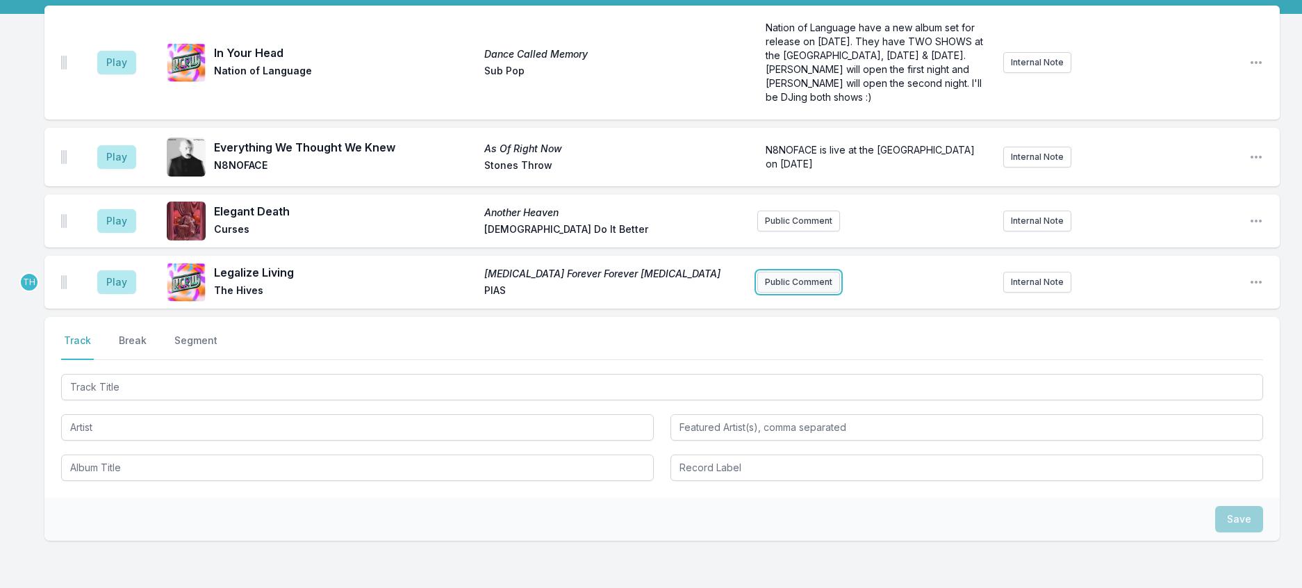
click at [763, 293] on button "Public Comment" at bounding box center [798, 282] width 83 height 21
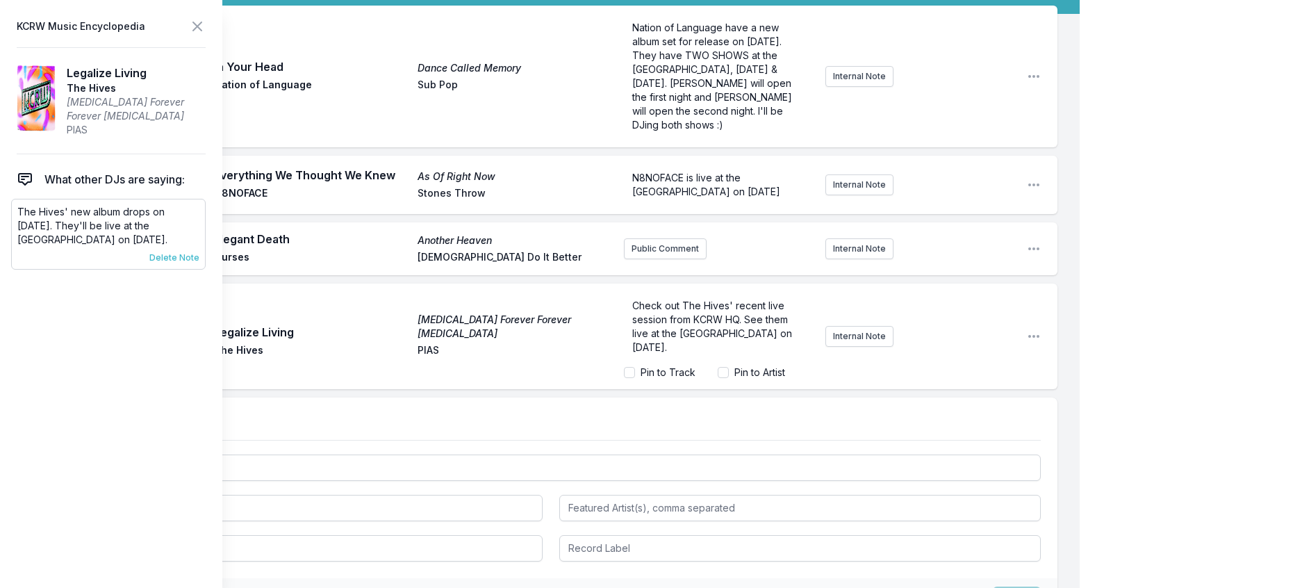
click at [192, 263] on span "Delete Note" at bounding box center [174, 257] width 50 height 11
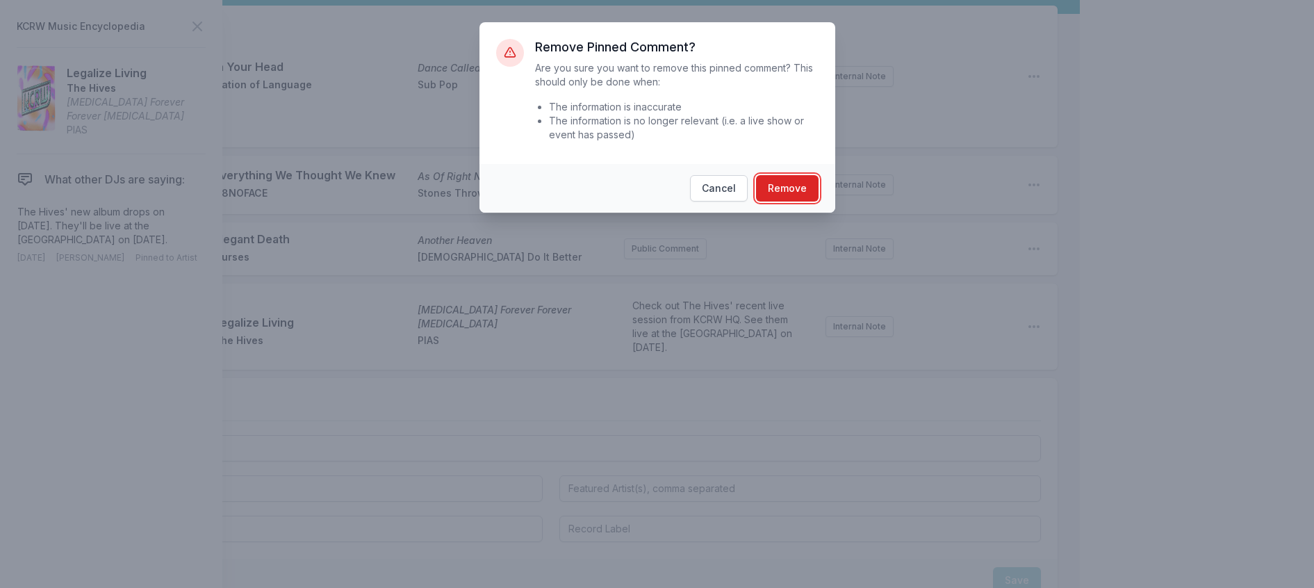
drag, startPoint x: 816, startPoint y: 205, endPoint x: 495, endPoint y: 101, distance: 336.9
click at [814, 202] on button "Remove" at bounding box center [787, 188] width 63 height 26
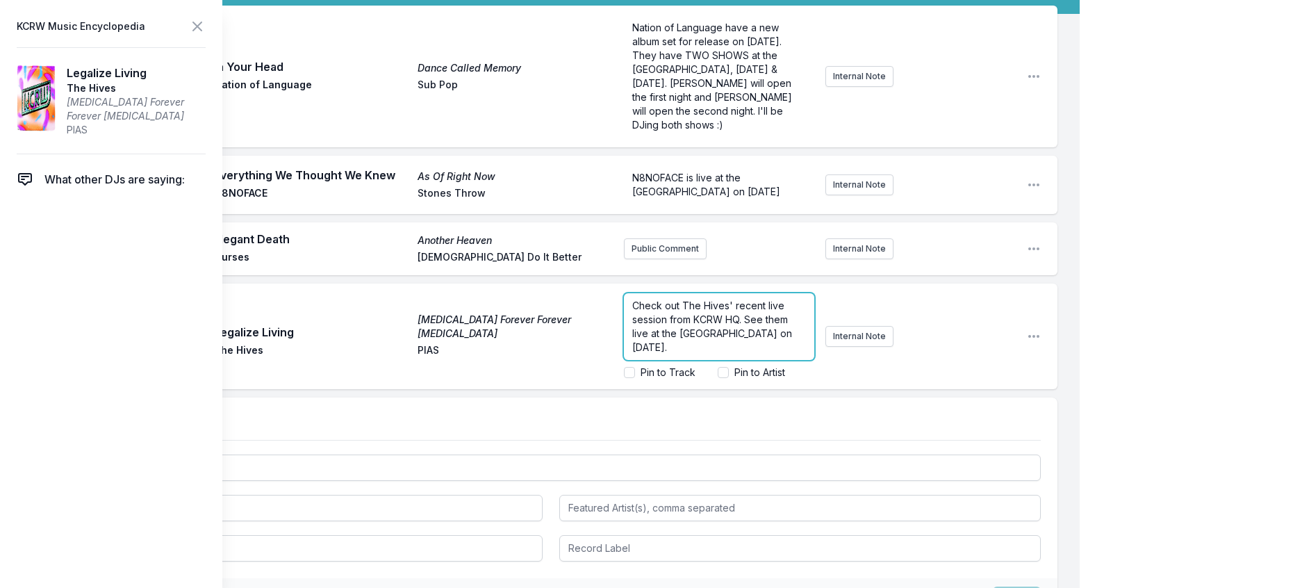
click at [704, 353] on span "Check out The Hives' recent live session from KCRW HQ. See them live at the Pal…" at bounding box center [713, 327] width 163 height 54
drag, startPoint x: 729, startPoint y: 381, endPoint x: 597, endPoint y: 365, distance: 133.0
click at [597, 365] on div "Play Legalize Living The Hives Forever Forever The Hives The Hives PIAS Check o…" at bounding box center [550, 337] width 1013 height 106
click at [206, 31] on icon at bounding box center [197, 26] width 17 height 17
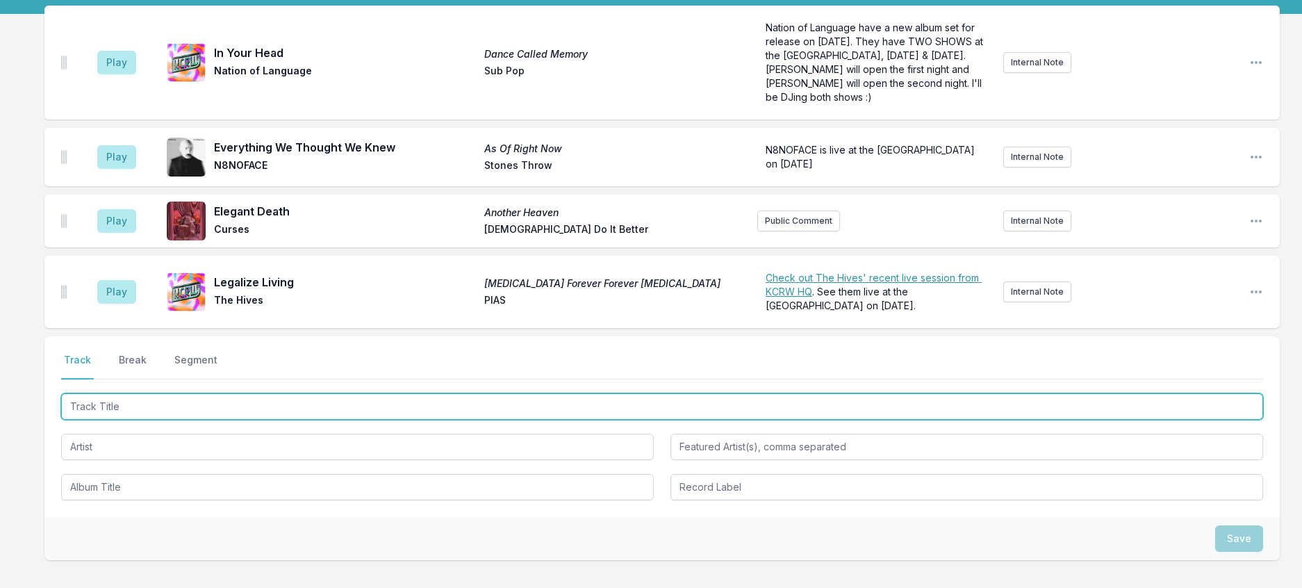
click at [311, 420] on input "Track Title" at bounding box center [662, 406] width 1202 height 26
type input "In Der Nacht"
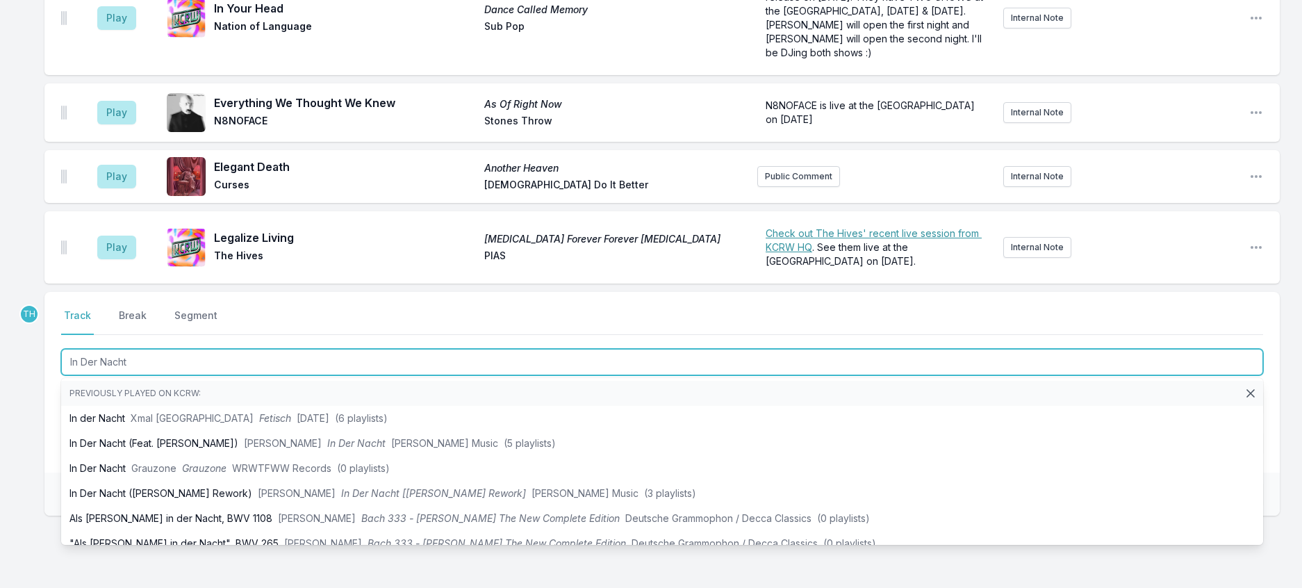
scroll to position [208, 0]
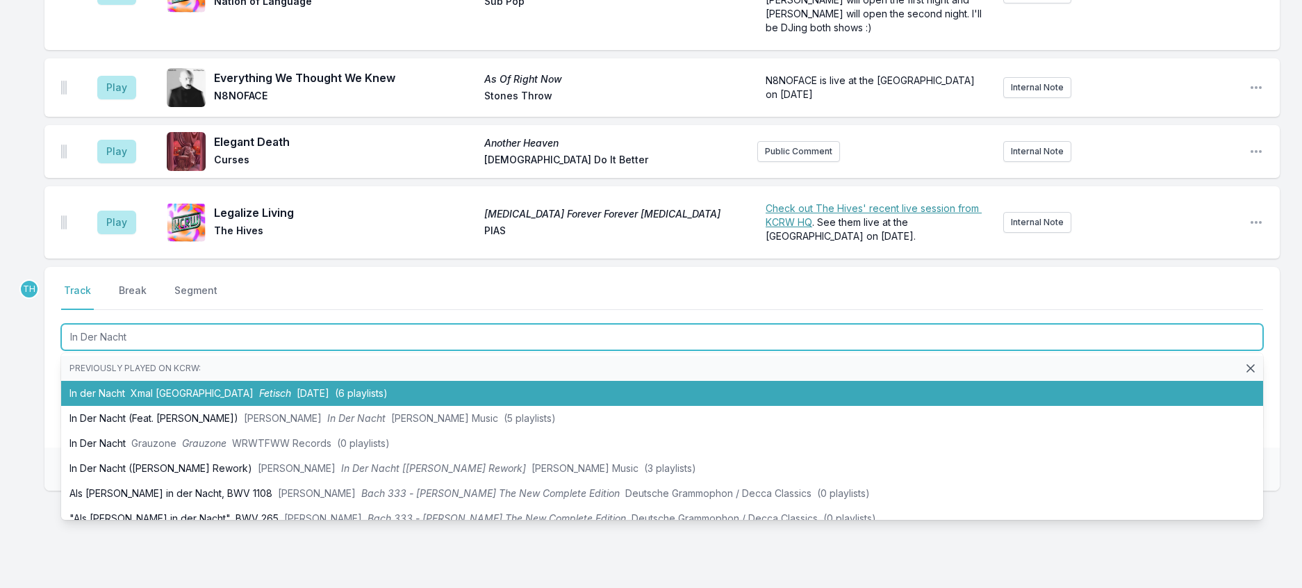
drag, startPoint x: 315, startPoint y: 471, endPoint x: 445, endPoint y: 441, distance: 132.8
click at [335, 399] on span "(6 playlists)" at bounding box center [361, 393] width 53 height 12
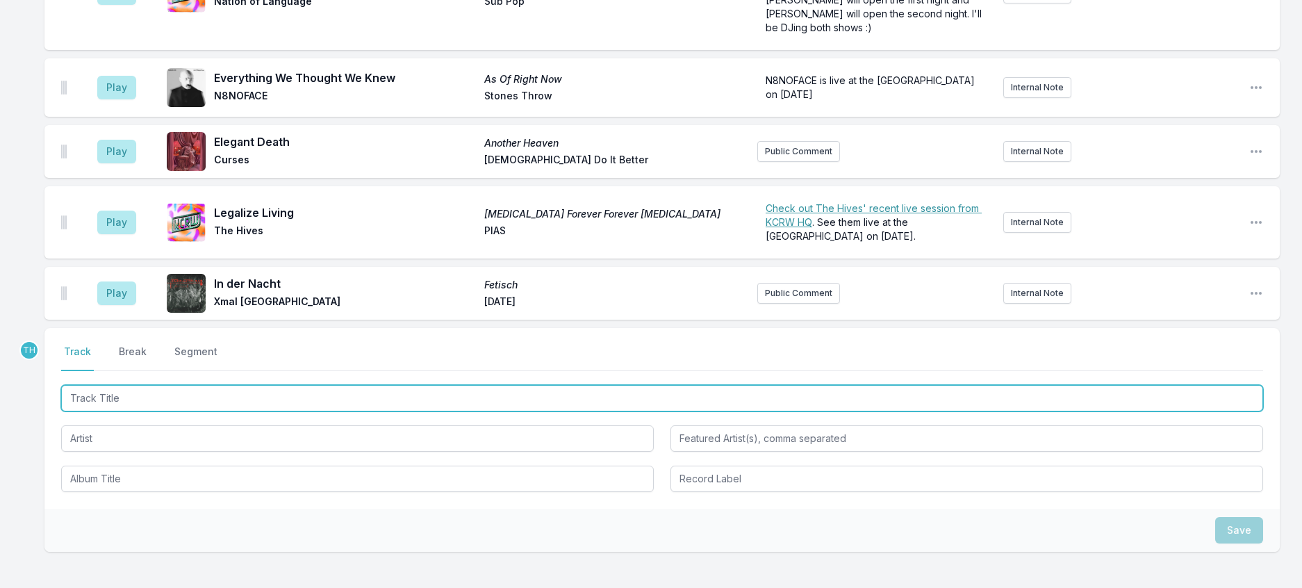
scroll to position [277, 0]
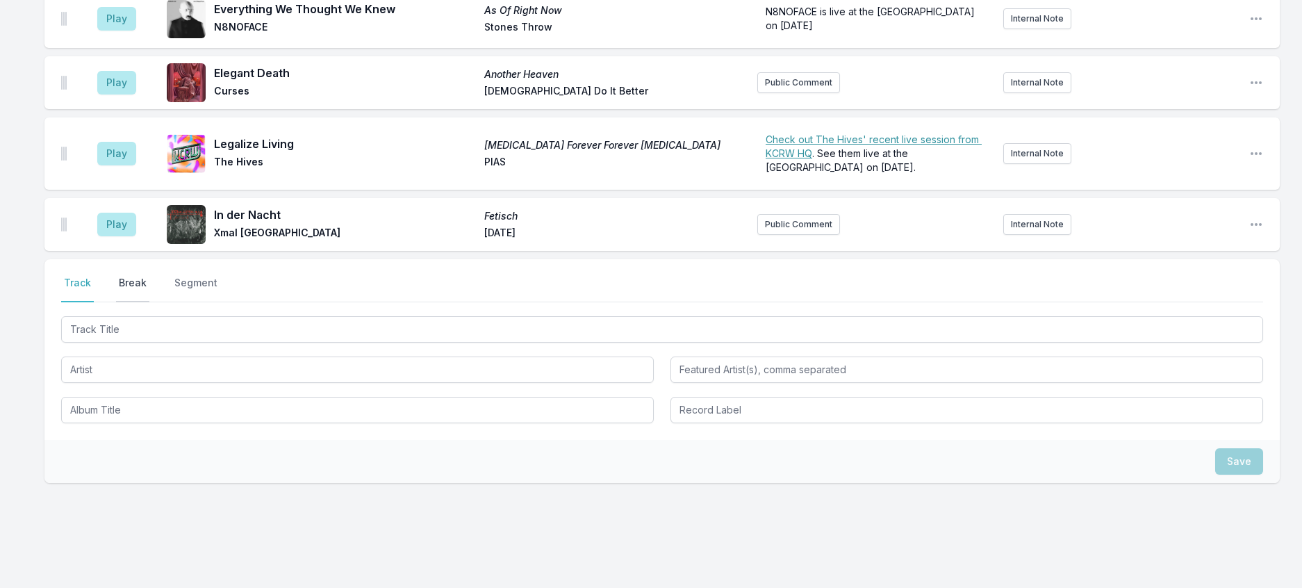
click at [142, 302] on button "Break" at bounding box center [132, 289] width 33 height 26
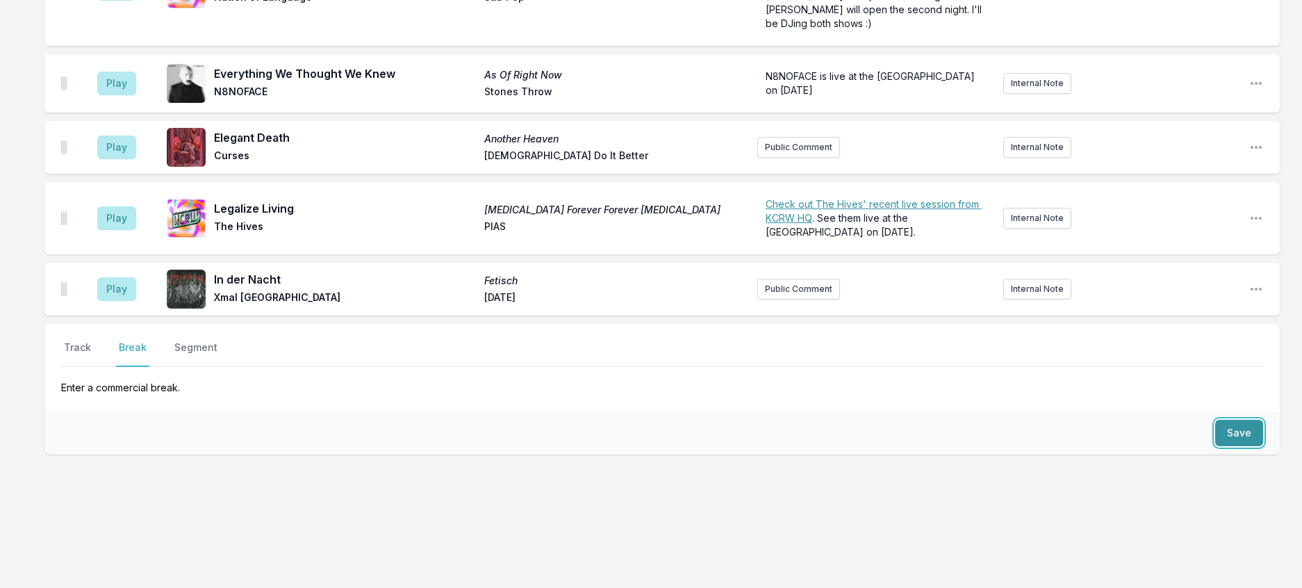
click at [1226, 446] on button "Save" at bounding box center [1239, 433] width 48 height 26
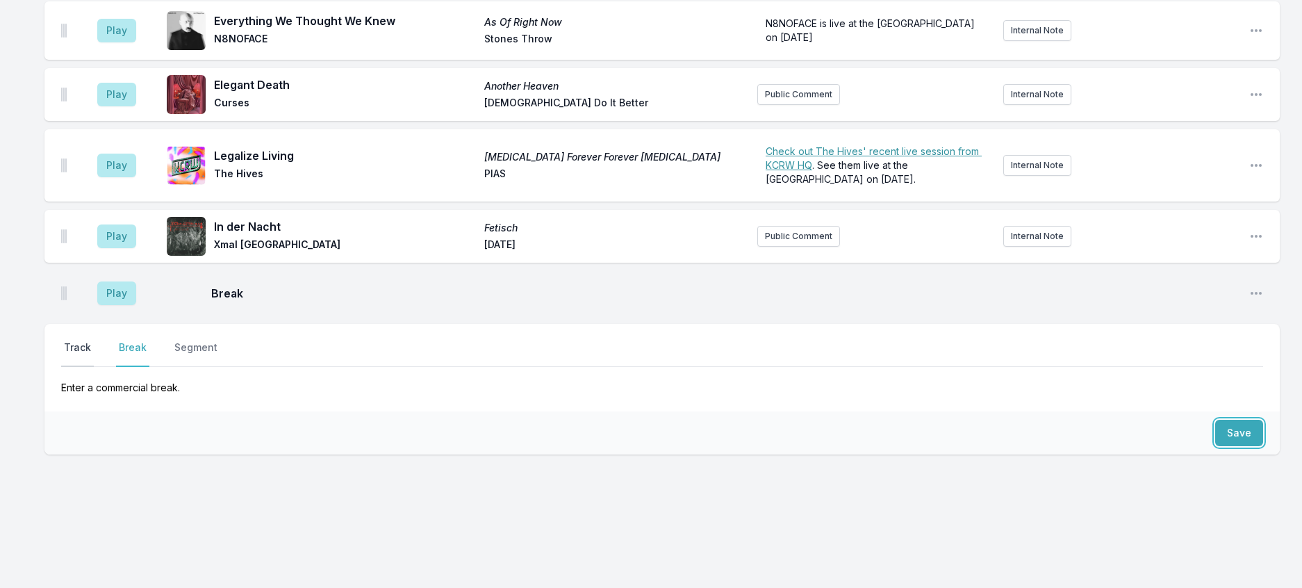
scroll to position [336, 0]
drag, startPoint x: 88, startPoint y: 351, endPoint x: 95, endPoint y: 378, distance: 28.2
click at [88, 353] on button "Track" at bounding box center [77, 354] width 33 height 26
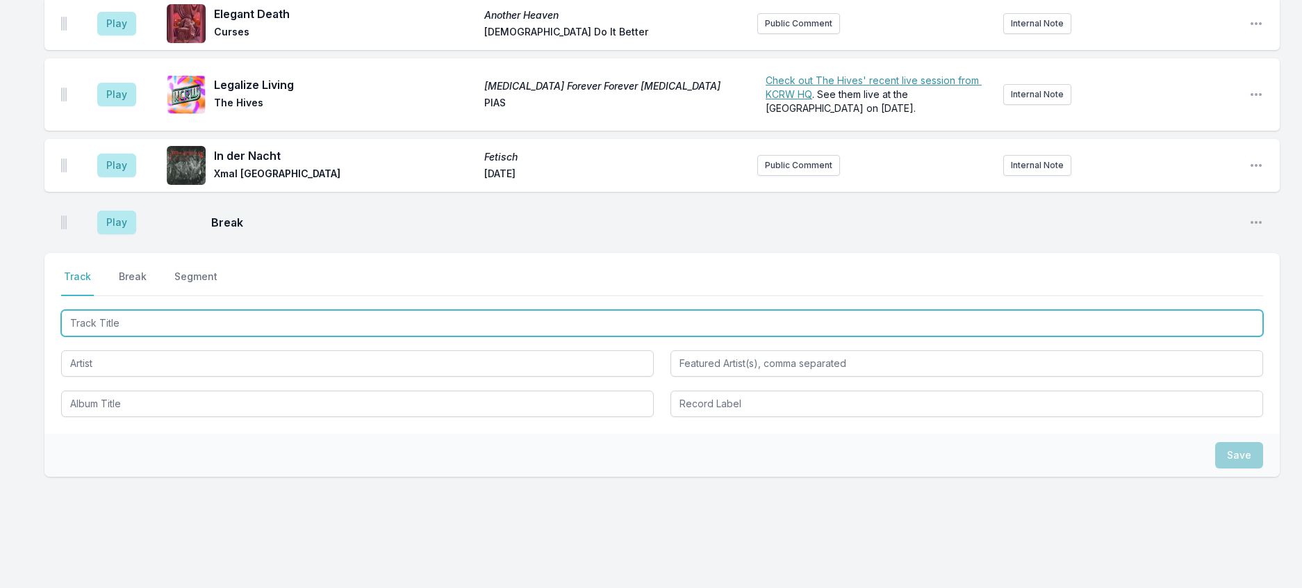
click at [124, 336] on input "Track Title" at bounding box center [662, 323] width 1202 height 26
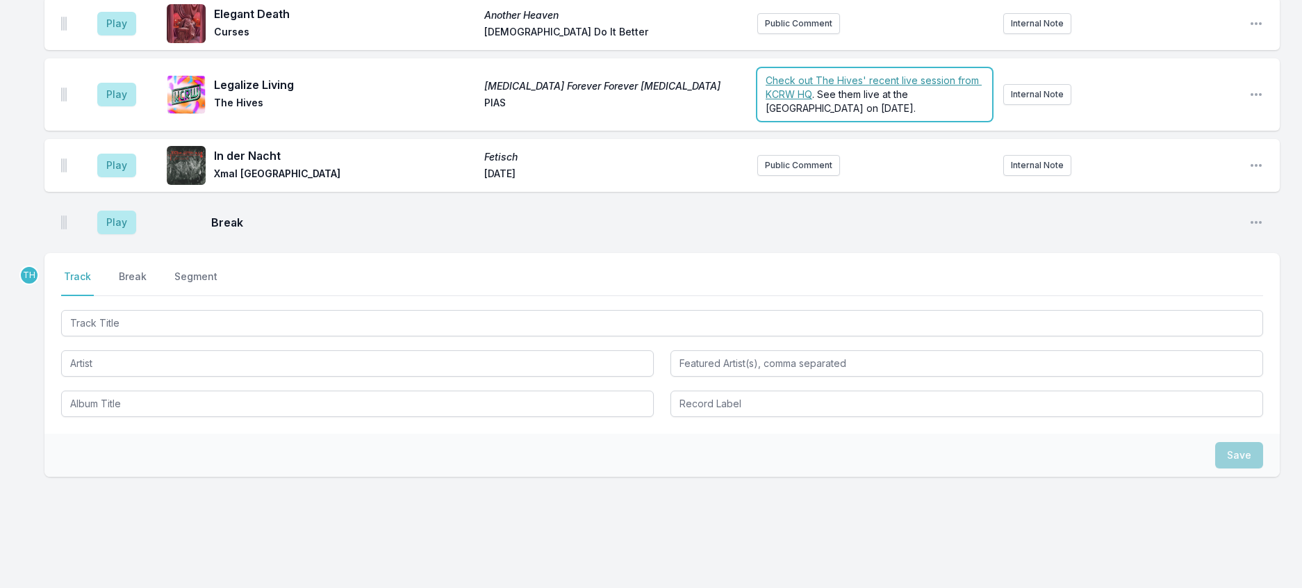
scroll to position [374, 0]
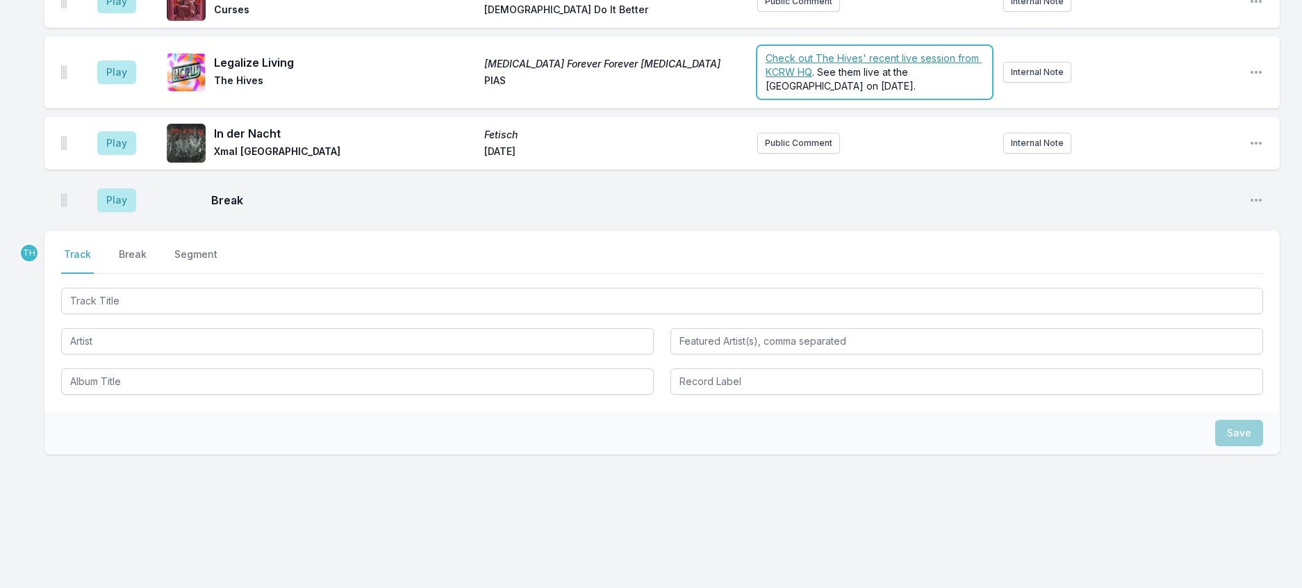
click at [919, 99] on form "﻿ Check out The Hives' recent live session from KCRW HQ . See them live at the …" at bounding box center [874, 72] width 235 height 53
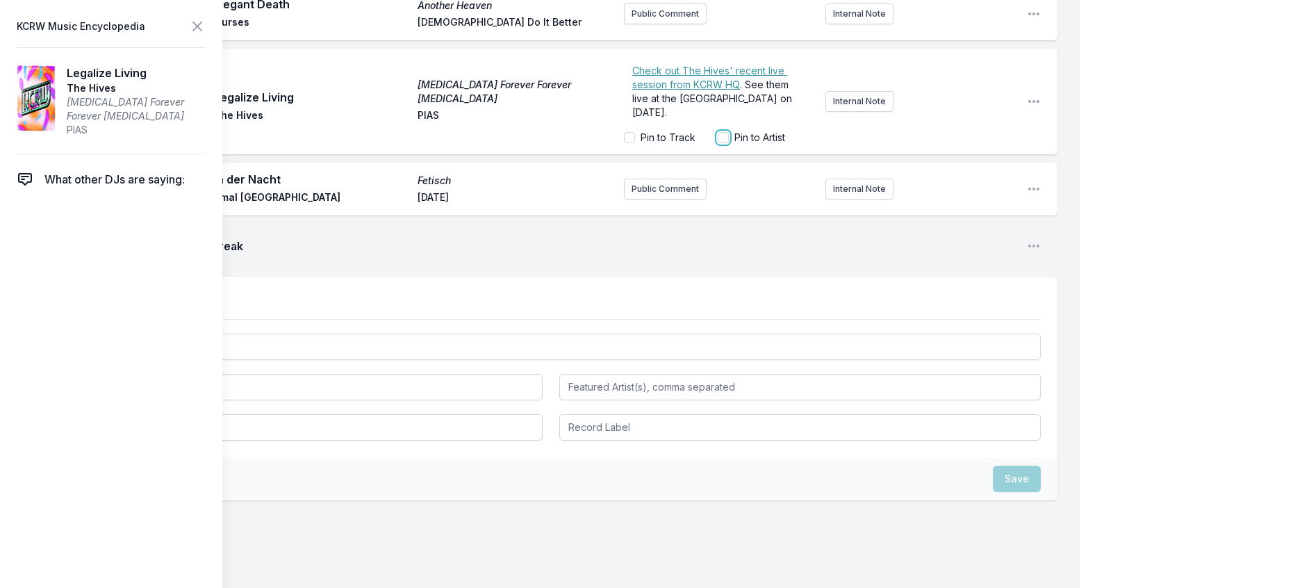
click at [718, 143] on input "Pin to Artist" at bounding box center [723, 137] width 11 height 11
checkbox input "true"
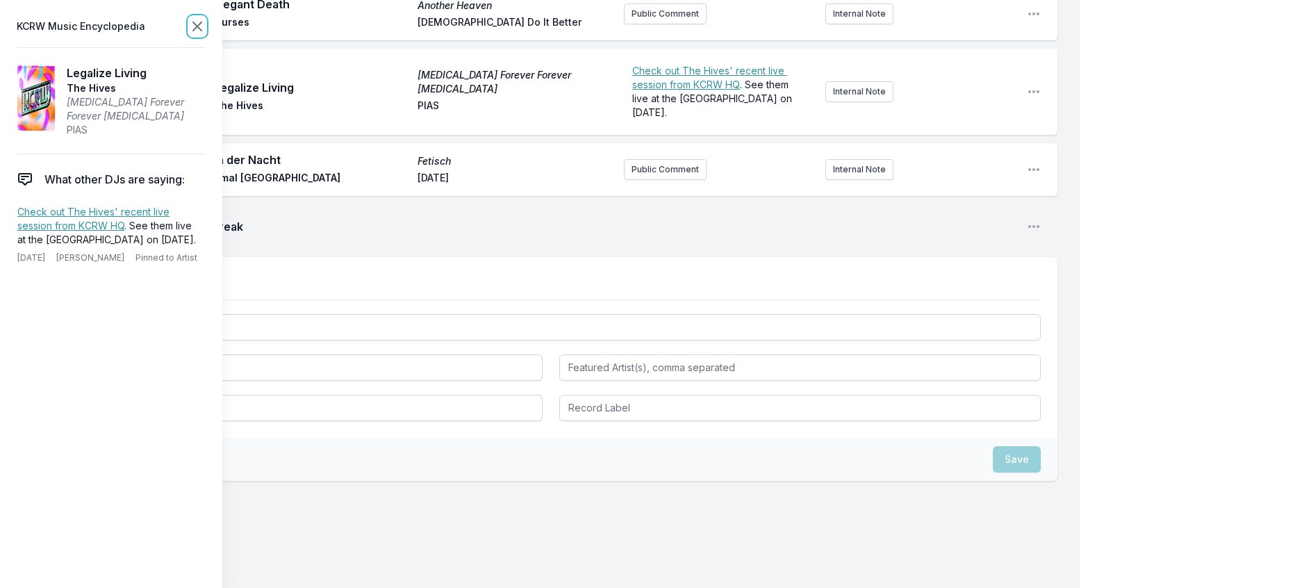
scroll to position [352, 0]
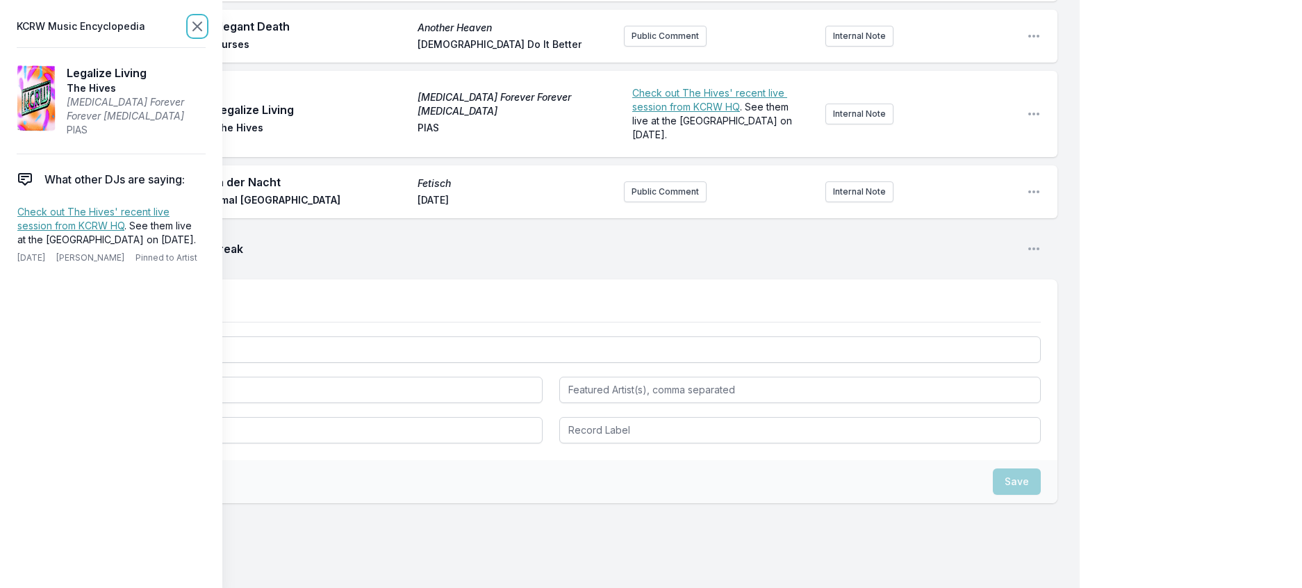
click at [202, 26] on icon at bounding box center [197, 26] width 8 height 8
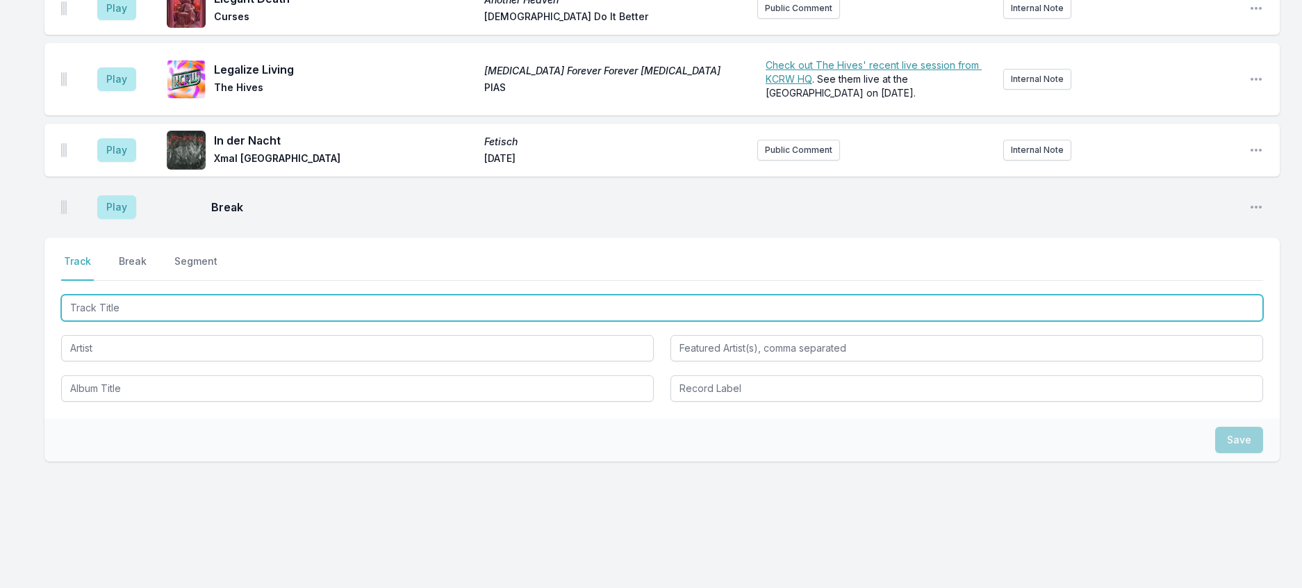
click at [345, 321] on input "Track Title" at bounding box center [662, 308] width 1202 height 26
type input "Cosmic Rays"
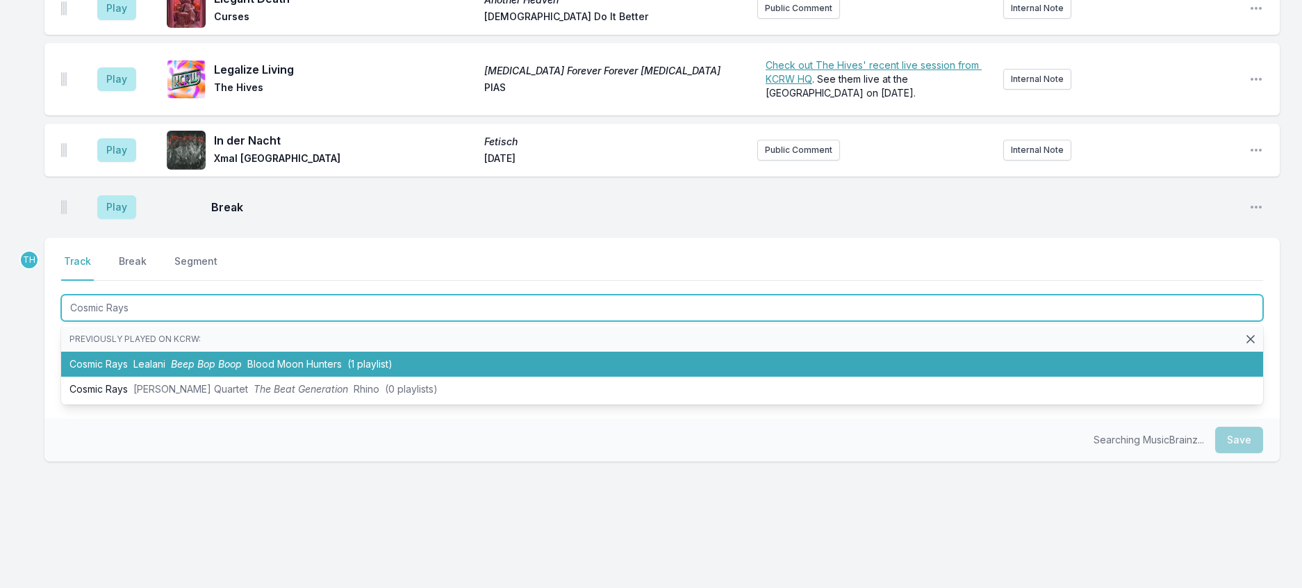
click at [333, 377] on li "Cosmic Rays Lealani Beep Bop Boop Blood Moon Hunters (1 playlist)" at bounding box center [662, 364] width 1202 height 25
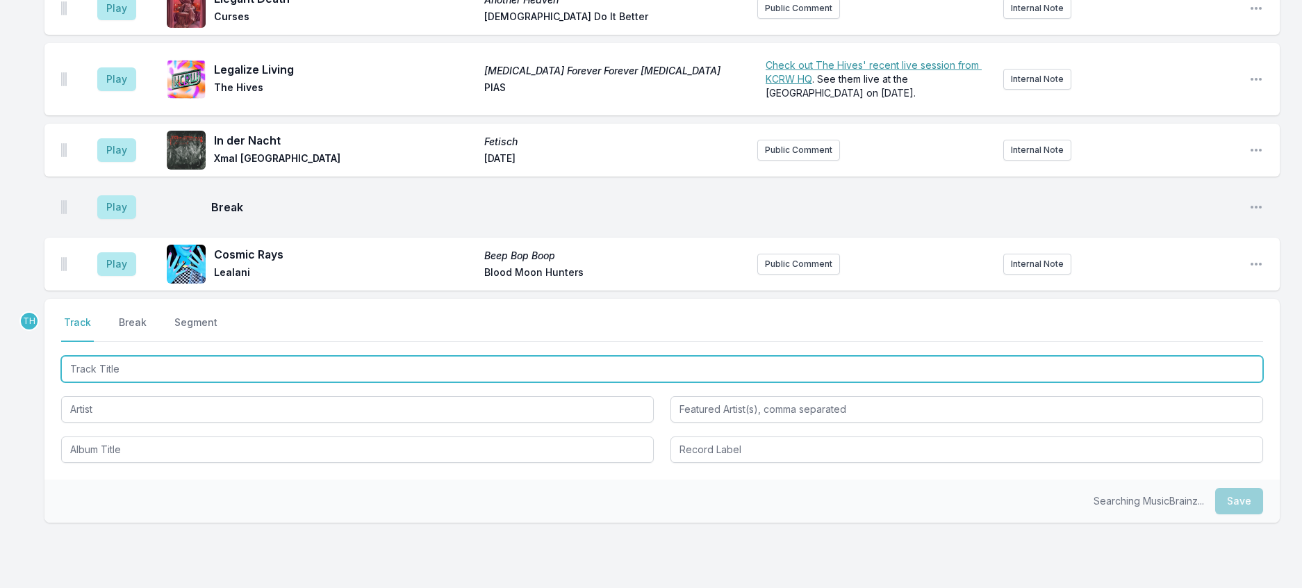
scroll to position [420, 0]
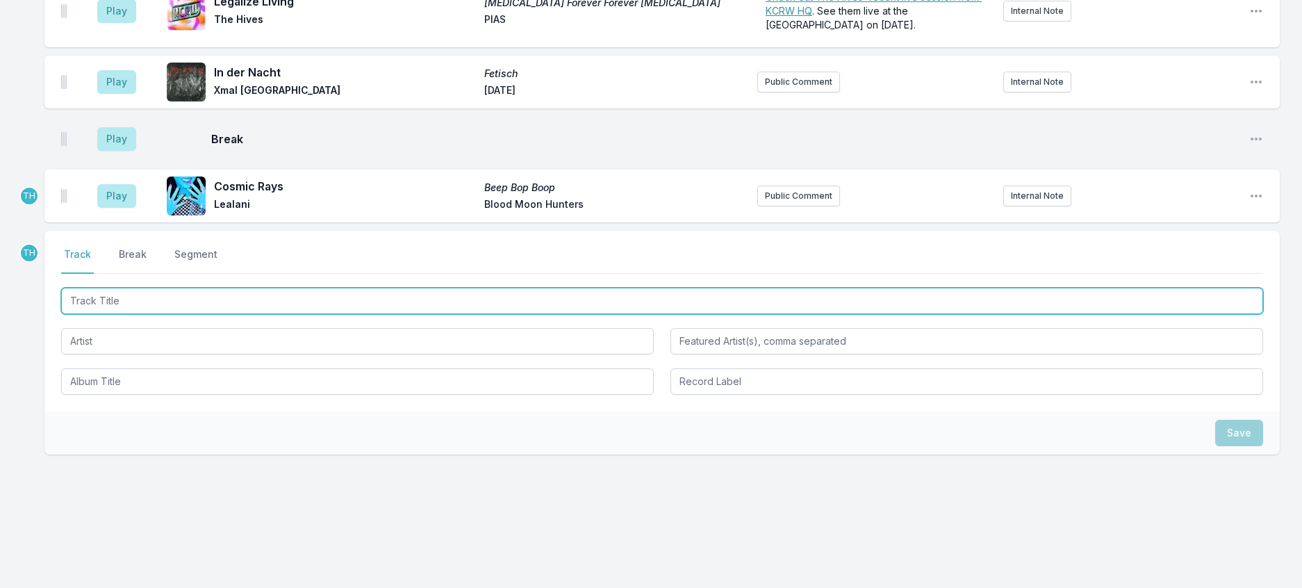
click at [376, 314] on input "Track Title" at bounding box center [662, 301] width 1202 height 26
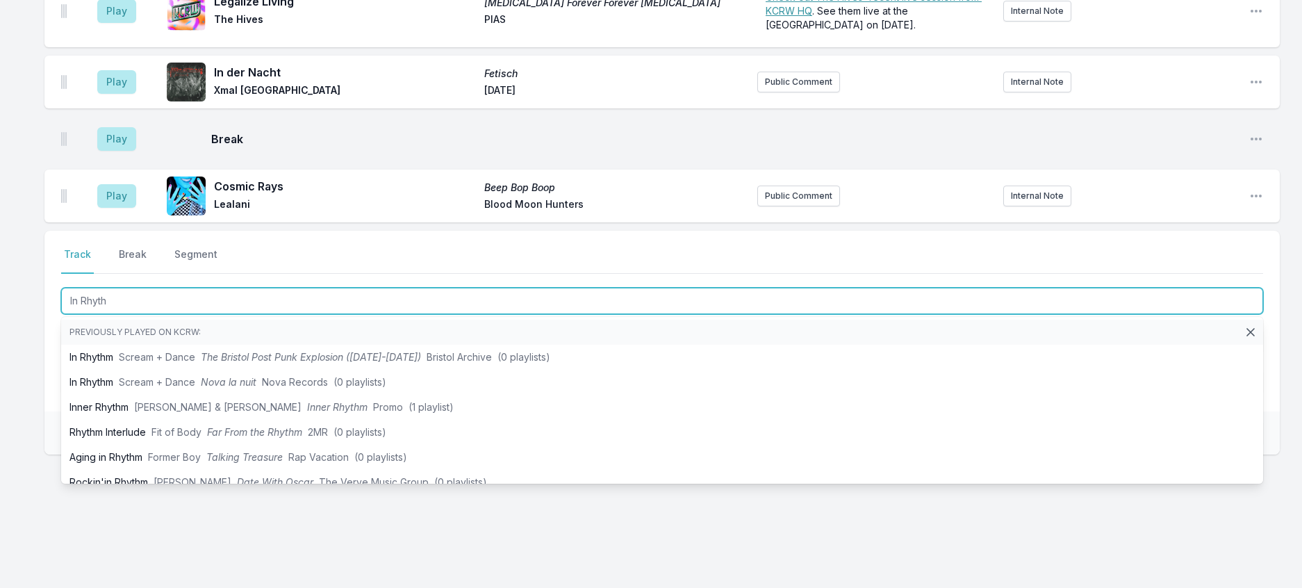
type input "In Rhythm"
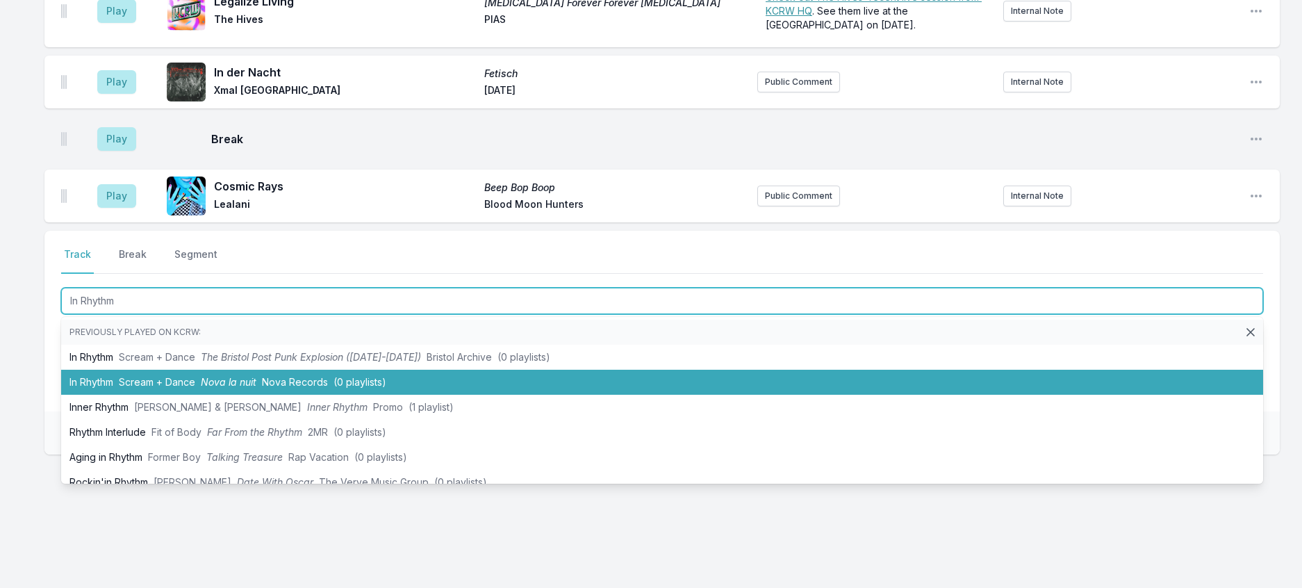
click at [364, 395] on li "In Rhythm Scream + Dance Nova la nuit Nova Records (0 playlists)" at bounding box center [662, 382] width 1202 height 25
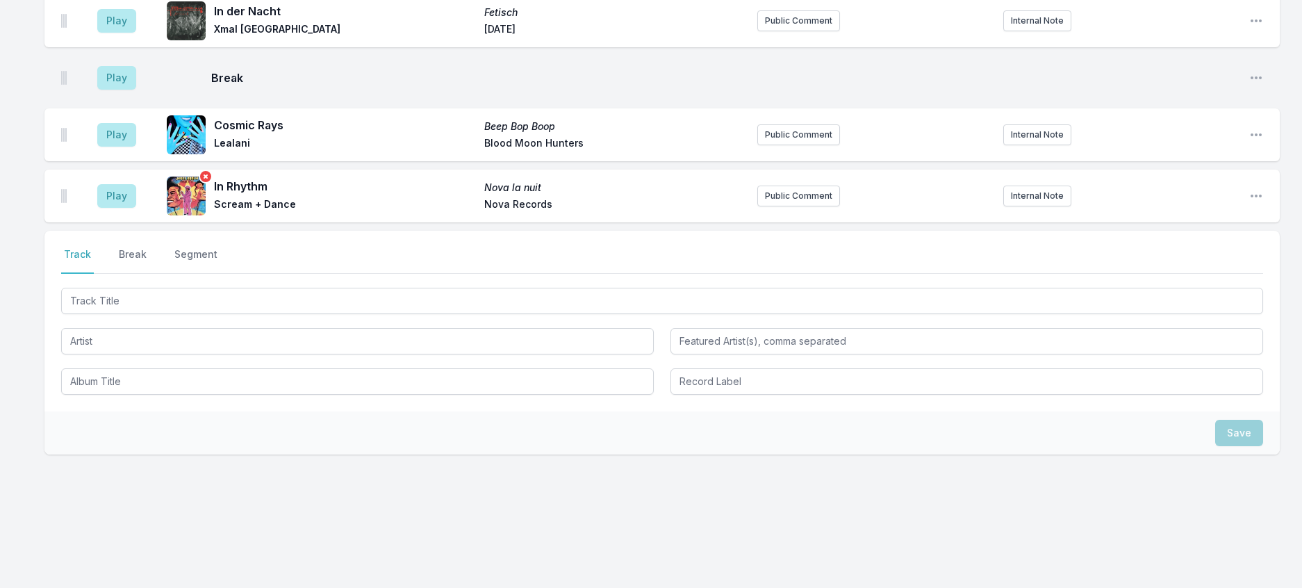
click at [213, 183] on icon "Remove track cover" at bounding box center [206, 177] width 14 height 14
click at [1252, 203] on icon "Open playlist item options" at bounding box center [1256, 196] width 14 height 14
click at [1169, 261] on button "Edit Track Details" at bounding box center [1186, 248] width 156 height 25
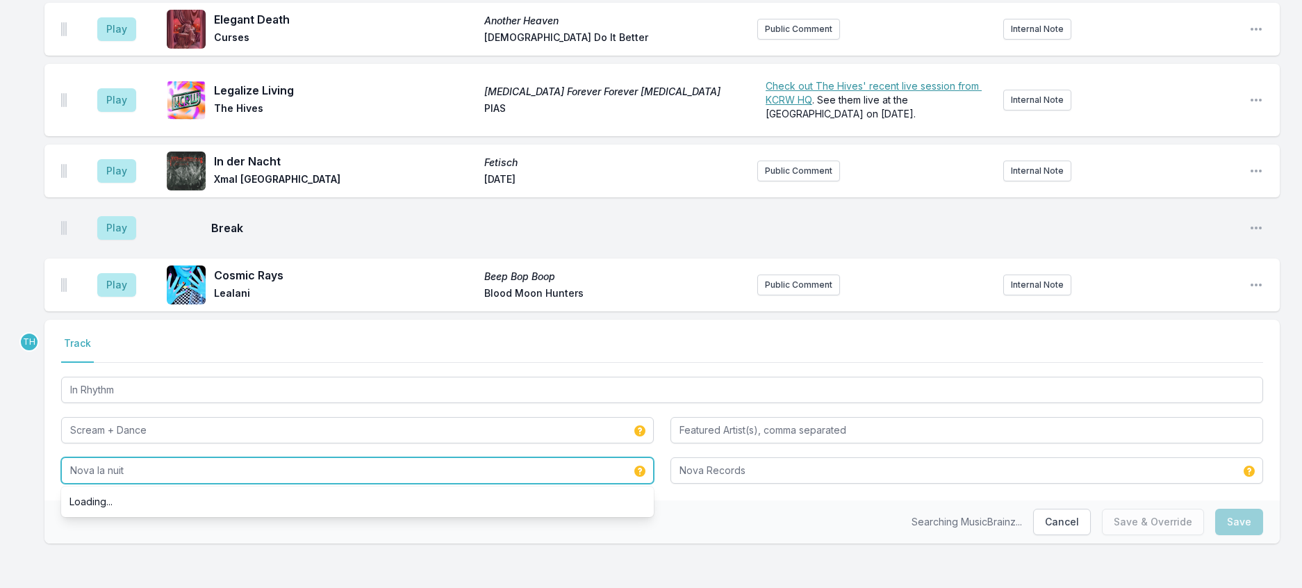
drag, startPoint x: 148, startPoint y: 457, endPoint x: -8, endPoint y: 435, distance: 157.8
click at [0, 435] on html "My Playlist KCRW Playlist Directory Reports TH User Guide Report Bug Sign out F…" at bounding box center [651, 128] width 1302 height 919
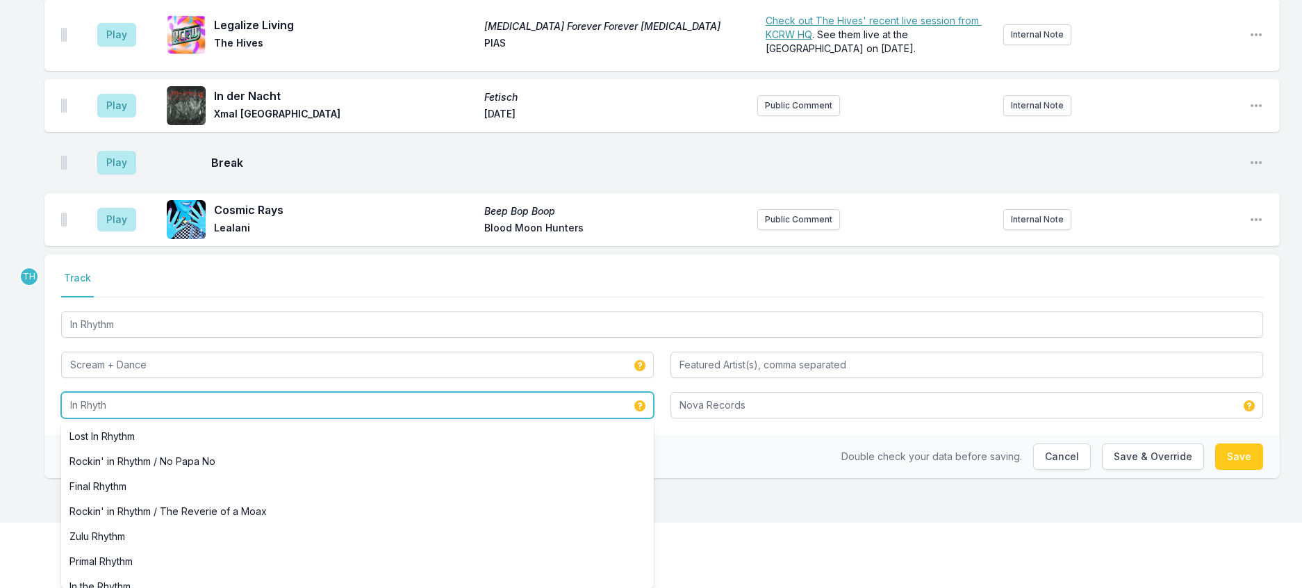
type input "In Rhythm"
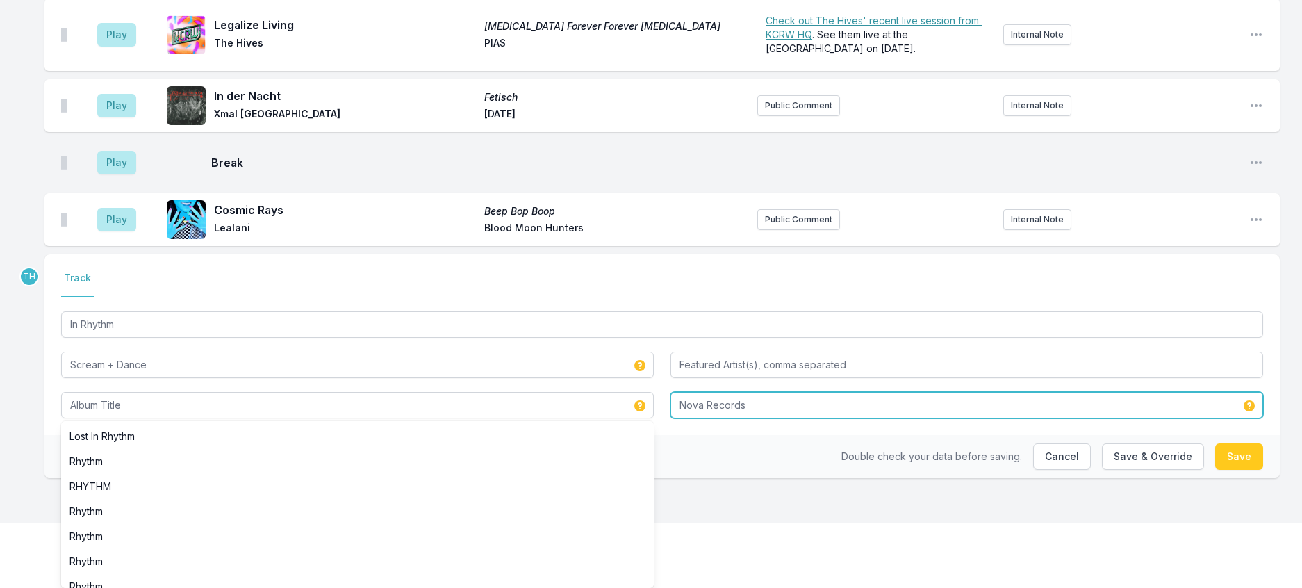
type input "In Rhythm"
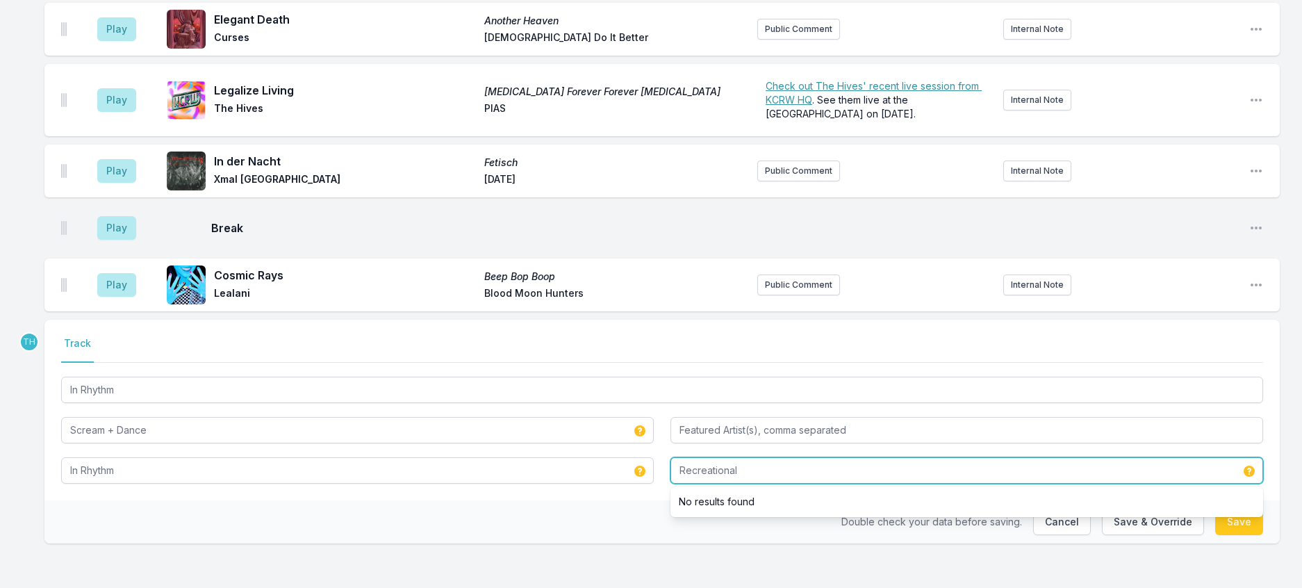
type input "Recreational"
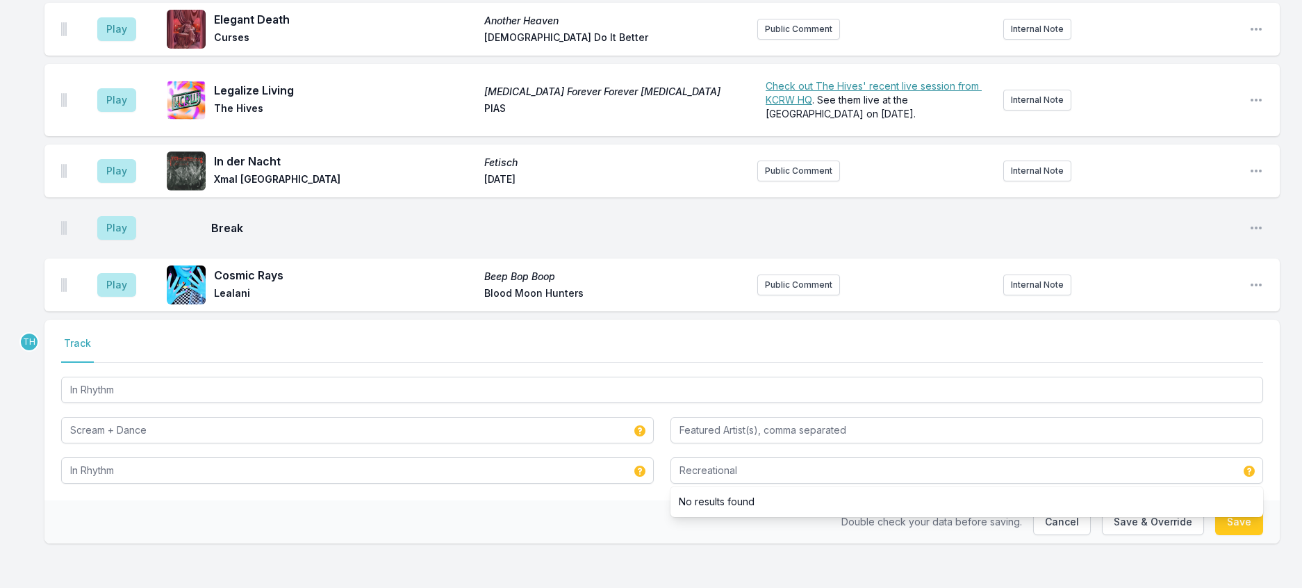
click at [559, 512] on div "Double check your data before saving. Cancel Save & Override Save" at bounding box center [662, 521] width 1236 height 43
click at [1140, 522] on button "Save & Override" at bounding box center [1153, 522] width 102 height 26
type input "Nova la nuit"
type input "Nova Records"
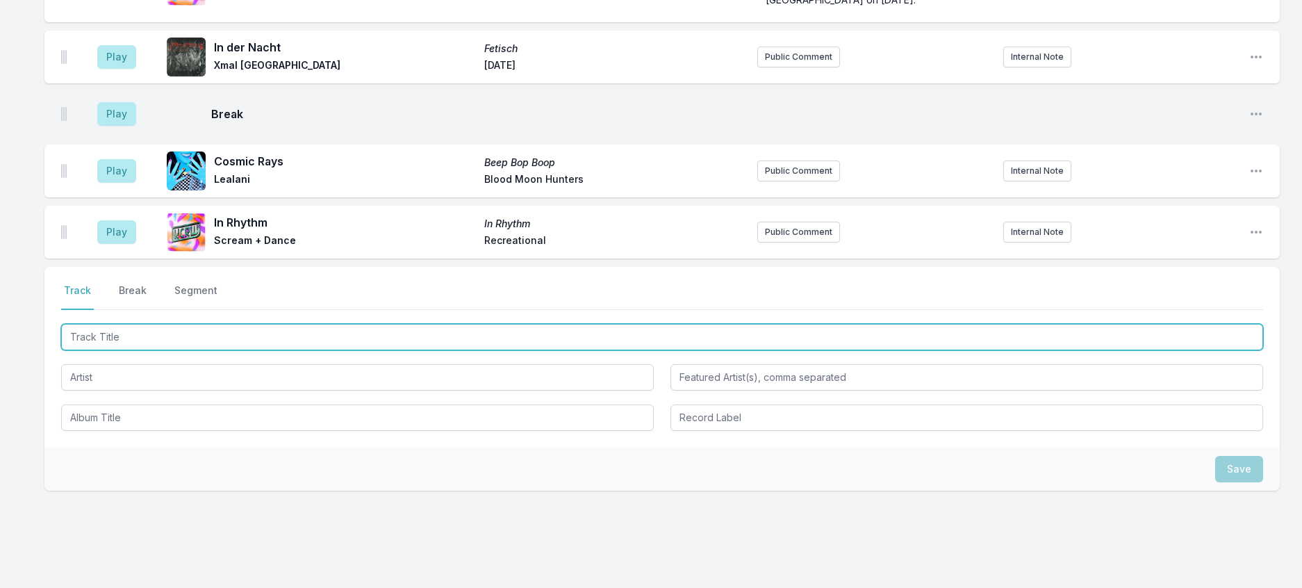
click at [278, 350] on input "Track Title" at bounding box center [662, 337] width 1202 height 26
type input "e"
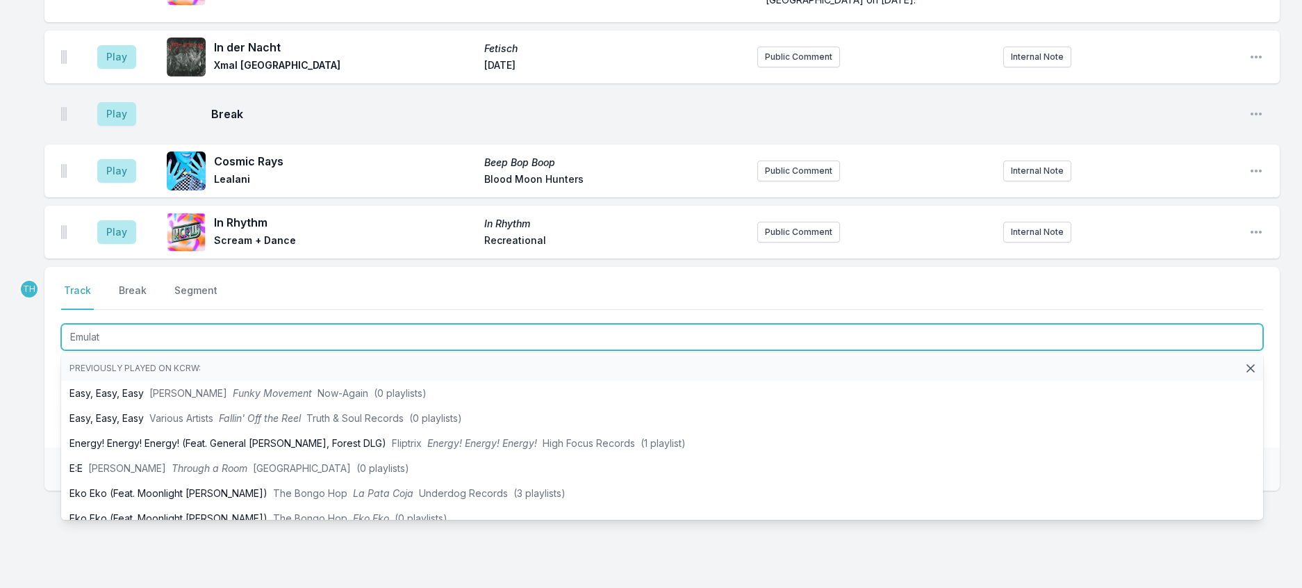
type input "Emulate"
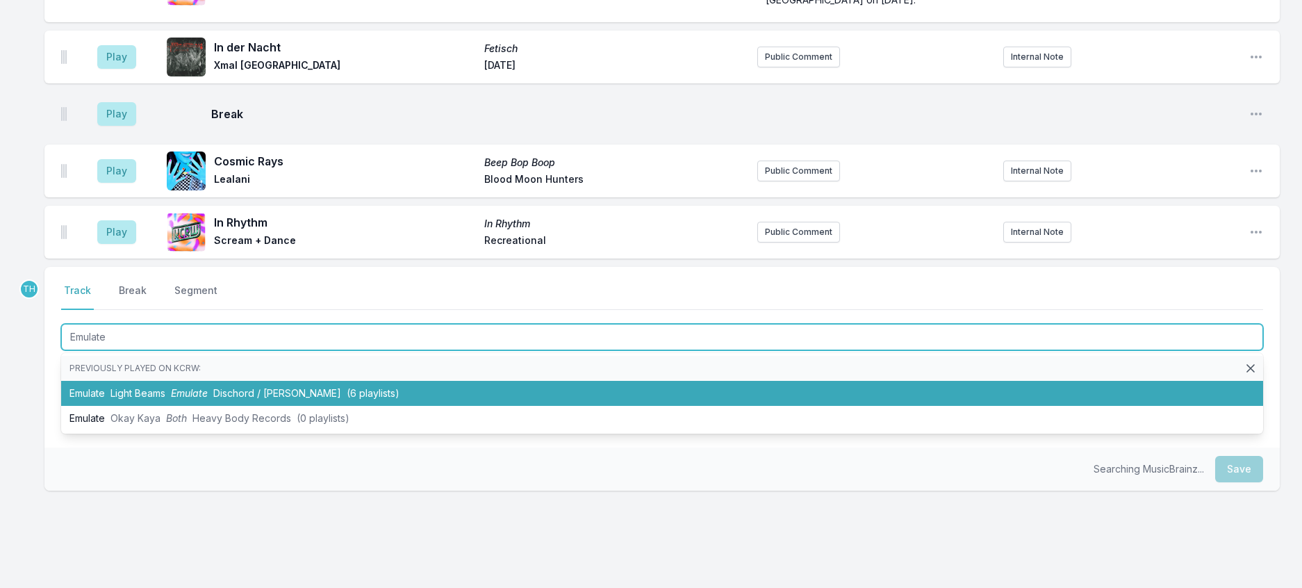
click at [270, 406] on li "Emulate Light Beams Emulate Dischord / Lovitt (6 playlists)" at bounding box center [662, 393] width 1202 height 25
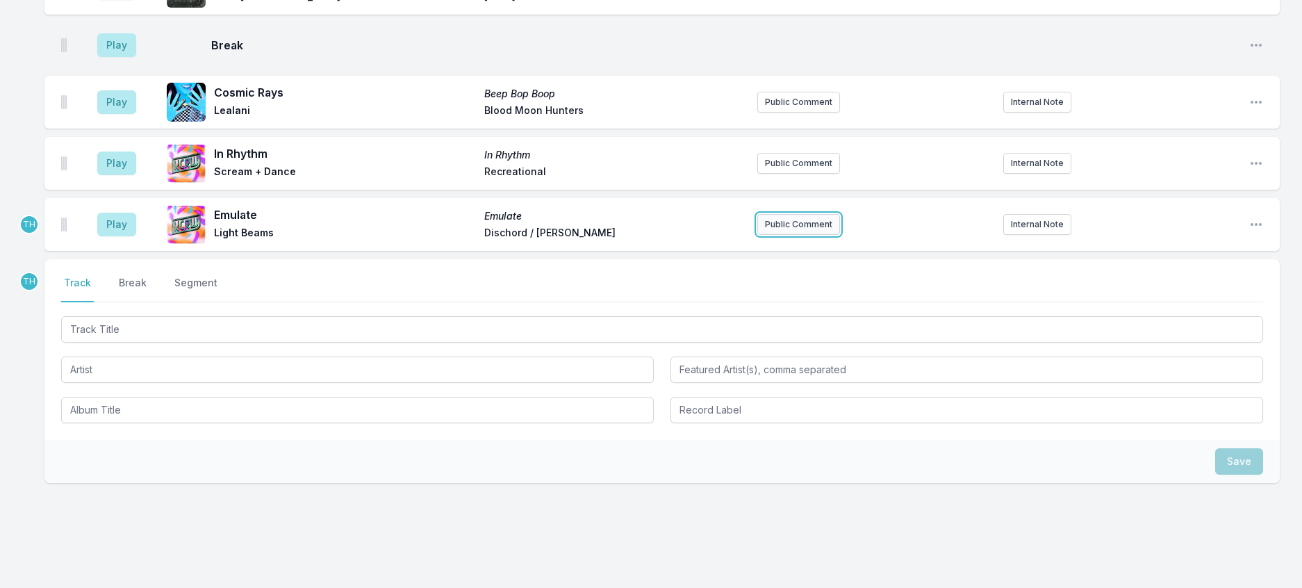
click at [792, 235] on button "Public Comment" at bounding box center [798, 224] width 83 height 21
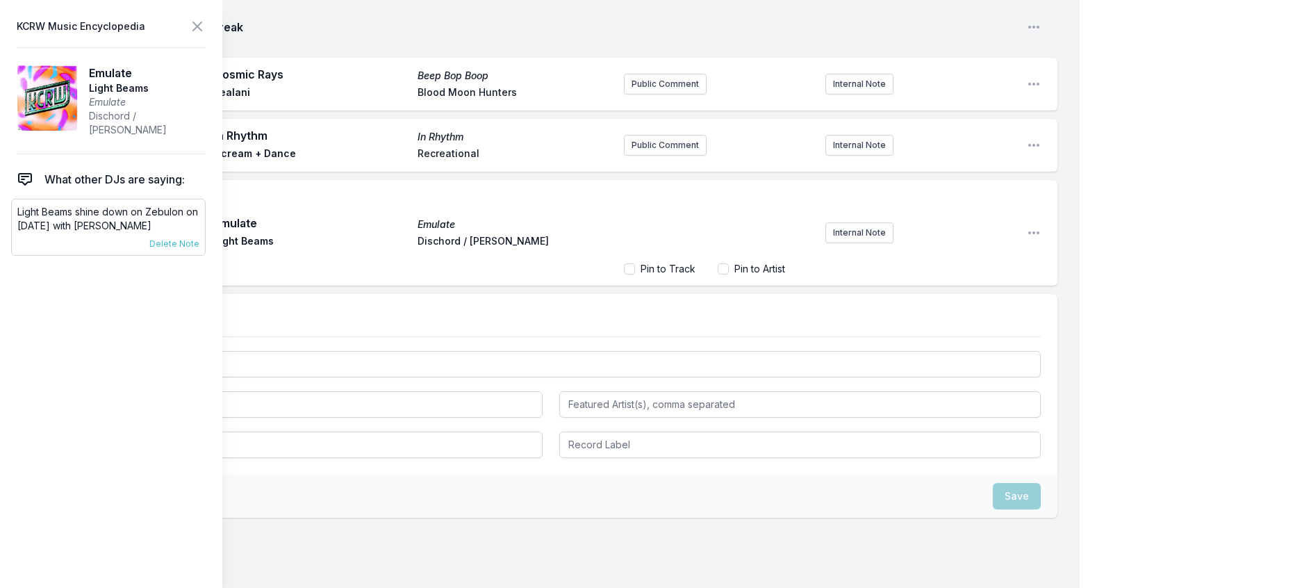
scroll to position [514, 0]
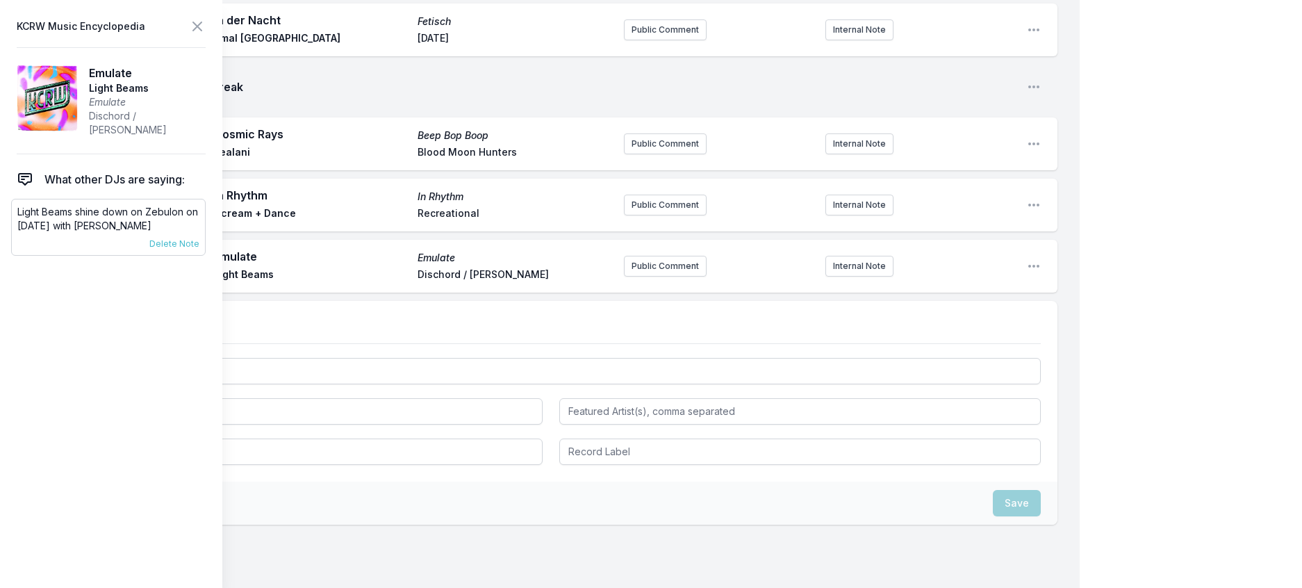
drag, startPoint x: 161, startPoint y: 243, endPoint x: 18, endPoint y: 227, distance: 144.1
click at [18, 227] on div "Light Beams shine down on Zebulon on September 7th with Farquet 7/18/25 Travis …" at bounding box center [108, 227] width 195 height 57
copy p "Light Beams shine down on Zebulon on September 7th with Farquet"
click at [653, 277] on button "Public Comment" at bounding box center [665, 266] width 83 height 21
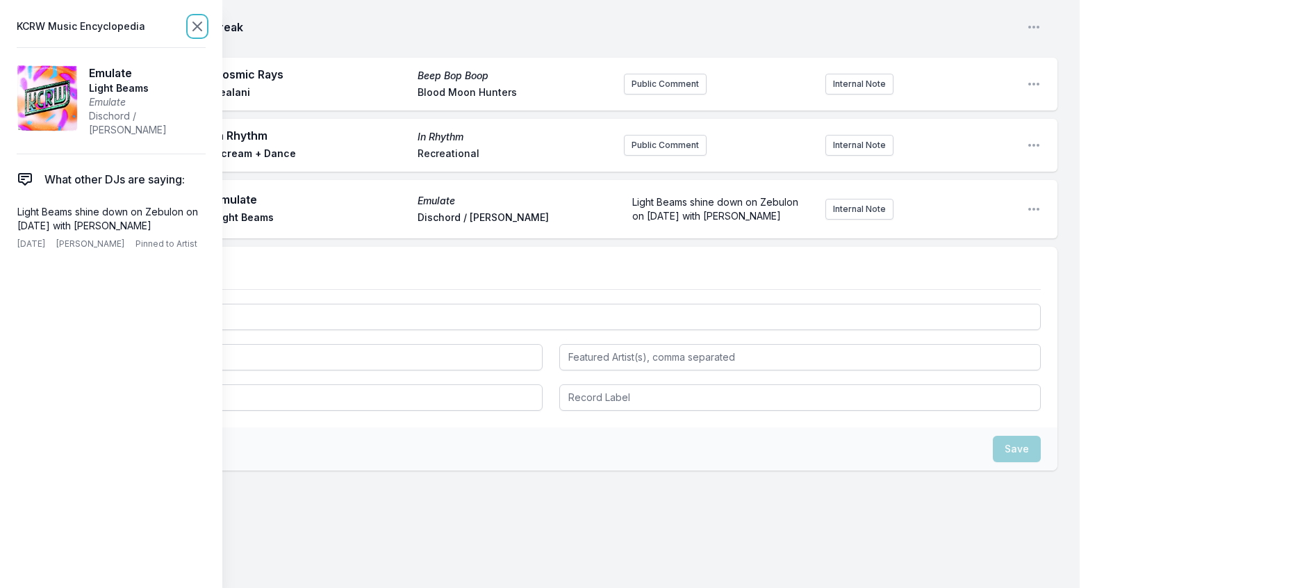
scroll to position [536, 0]
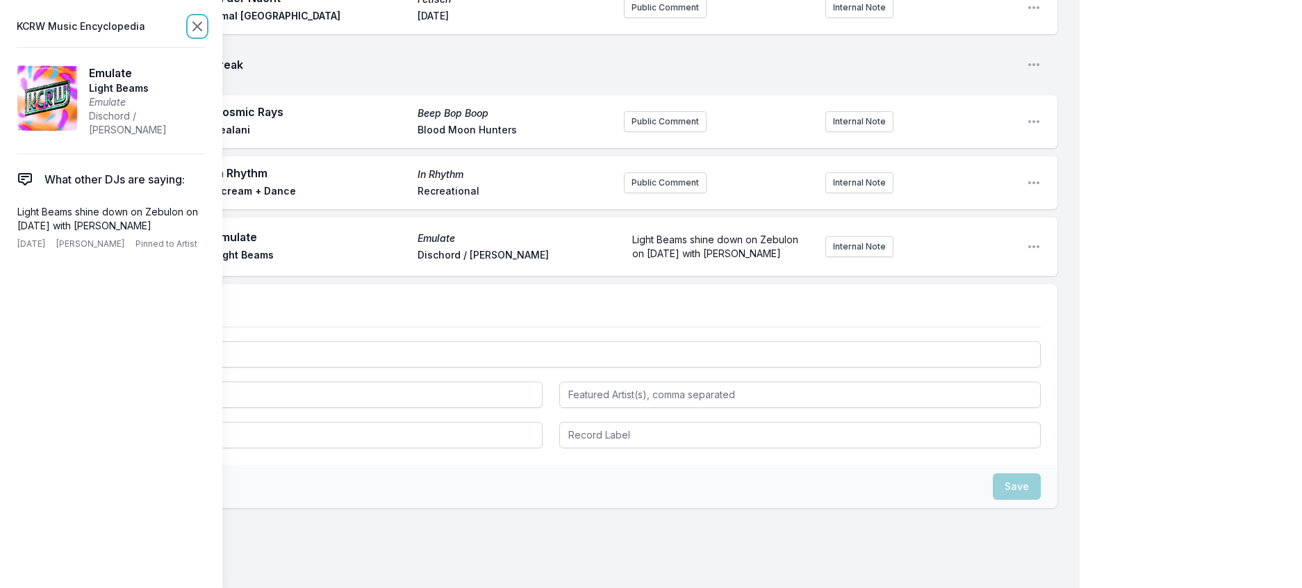
click at [206, 33] on icon at bounding box center [197, 26] width 17 height 17
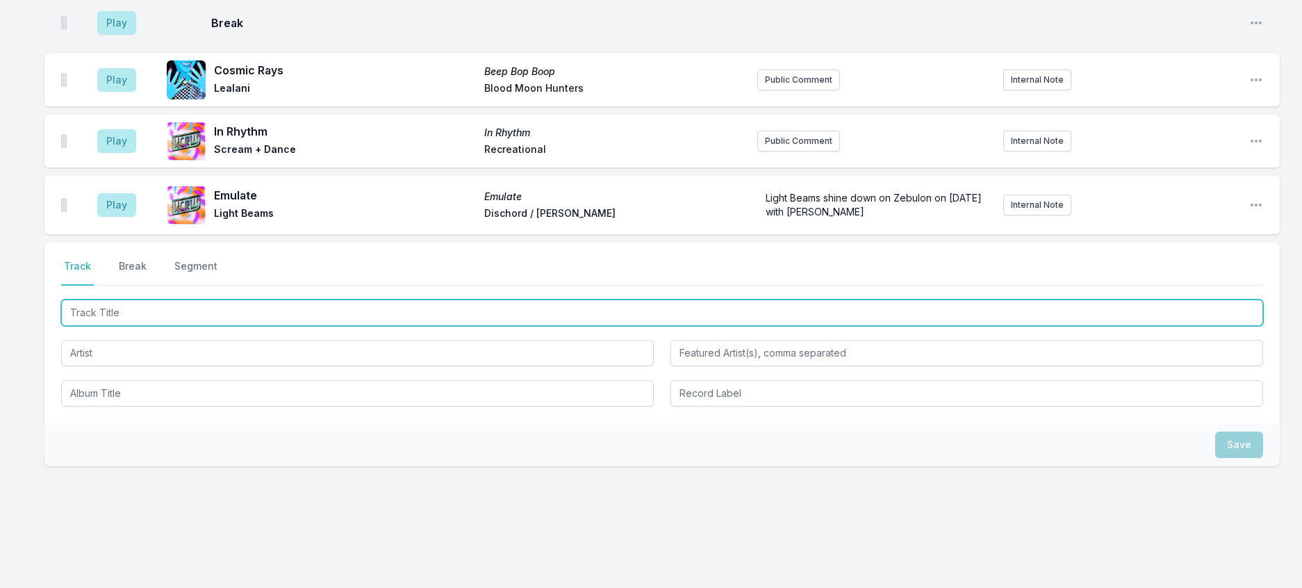
click at [259, 326] on input "Track Title" at bounding box center [662, 313] width 1202 height 26
type input "Waves"
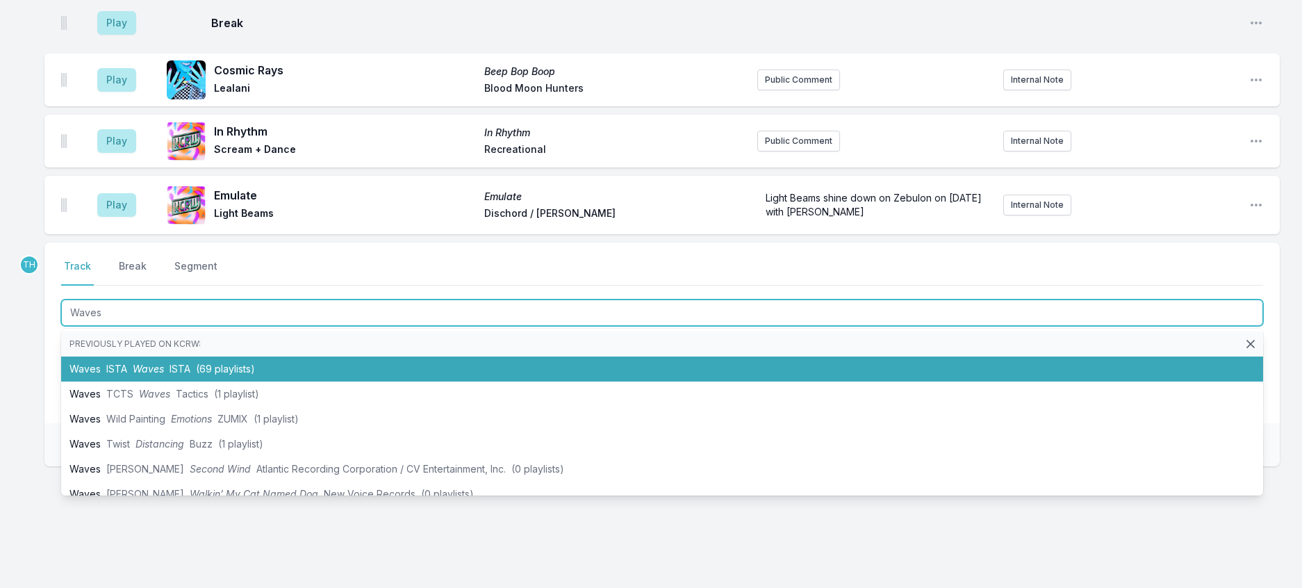
click at [243, 382] on li "Waves ISTA Waves ISTA (69 playlists)" at bounding box center [662, 368] width 1202 height 25
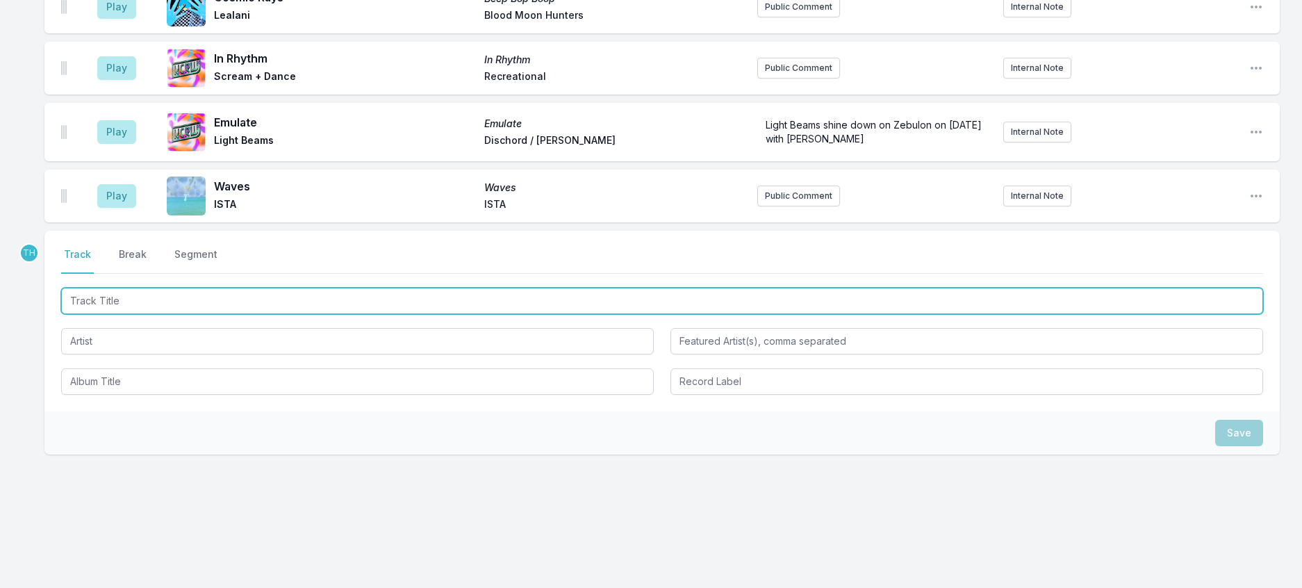
scroll to position [674, 0]
type input "Night Raid"
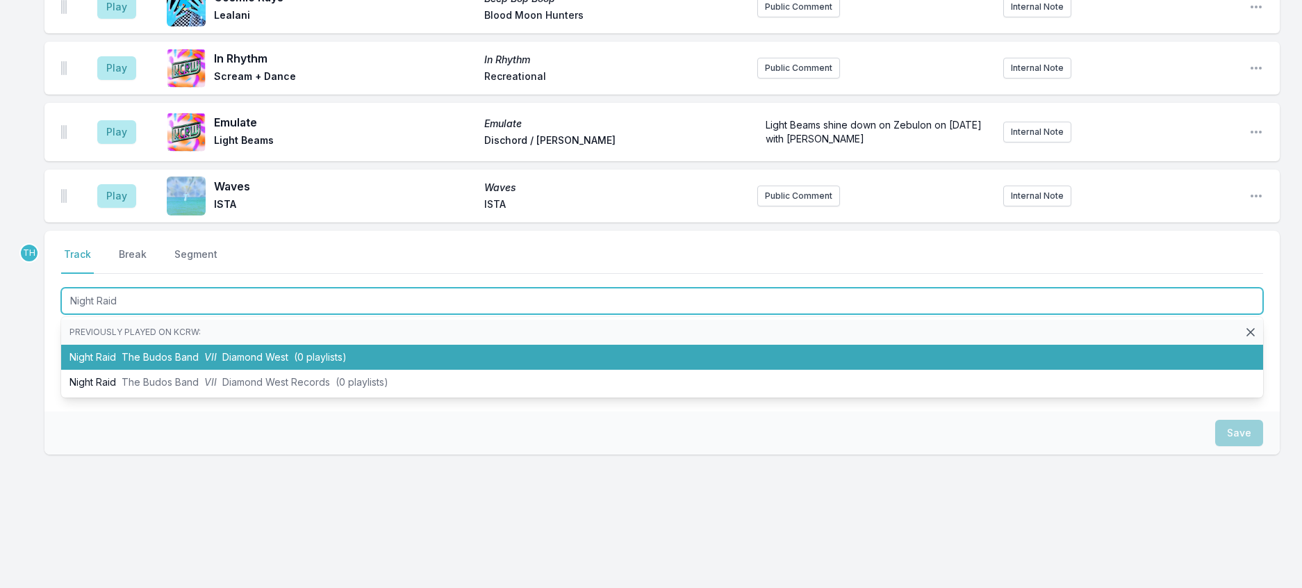
click at [279, 363] on span "Diamond West" at bounding box center [255, 357] width 66 height 12
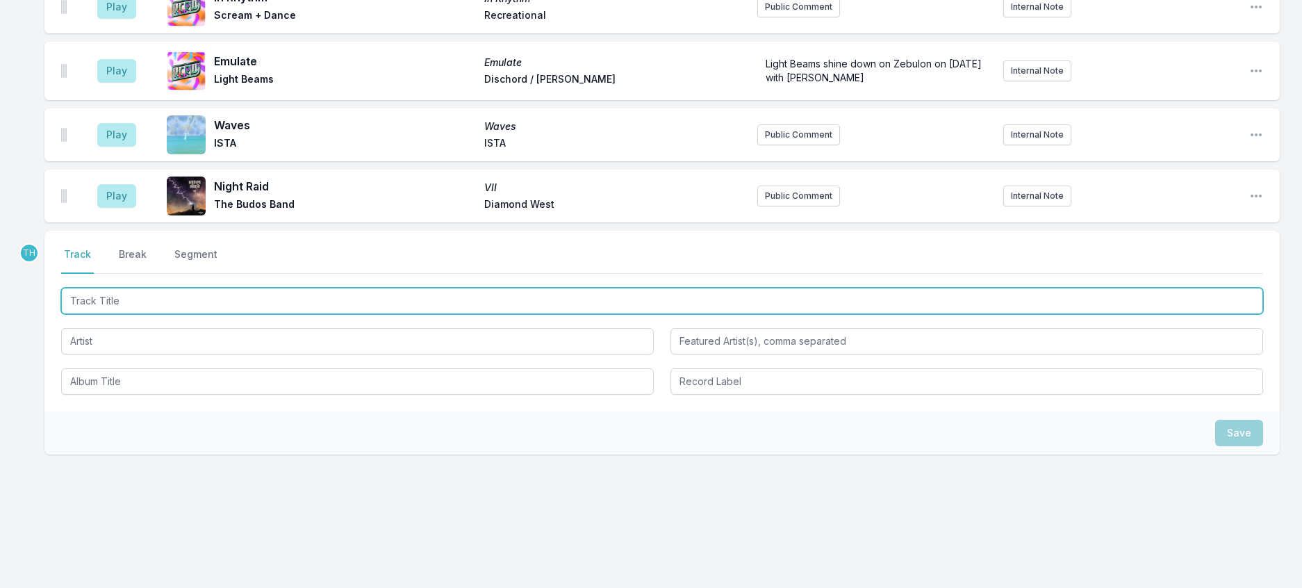
scroll to position [743, 0]
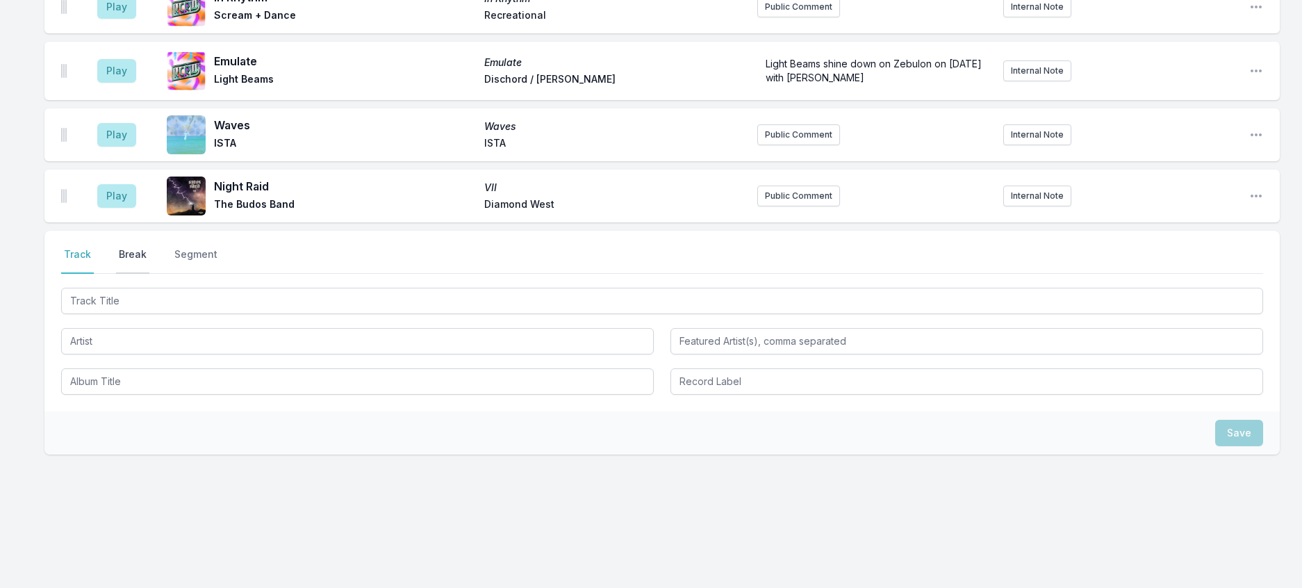
click at [149, 274] on button "Break" at bounding box center [132, 260] width 33 height 26
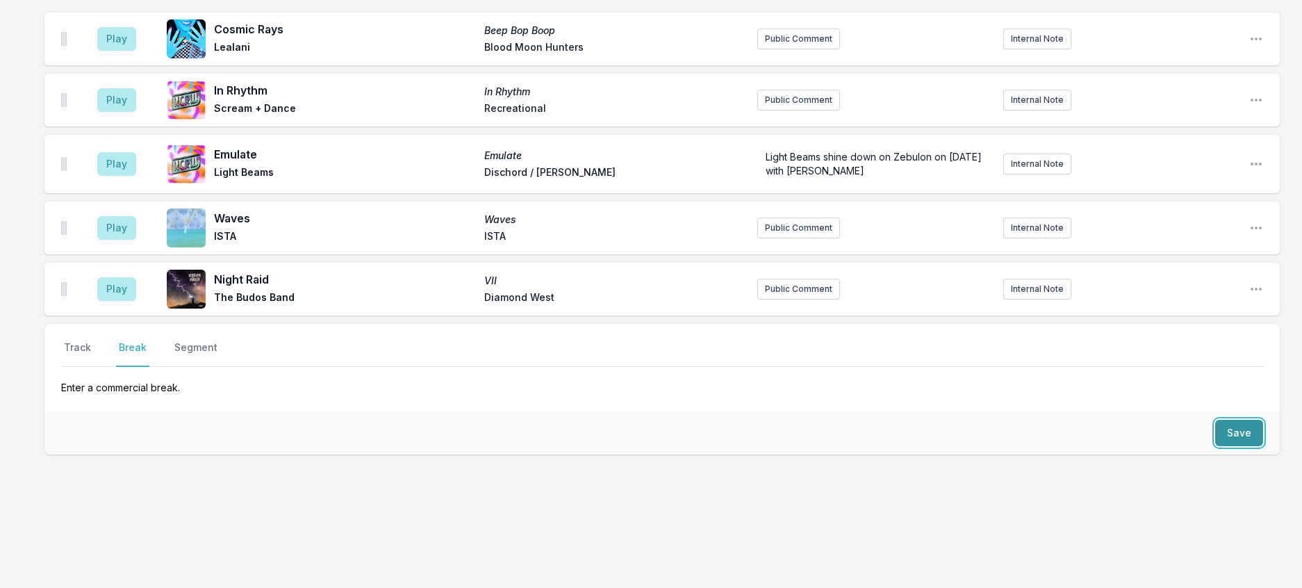
click at [1243, 420] on button "Save" at bounding box center [1239, 433] width 48 height 26
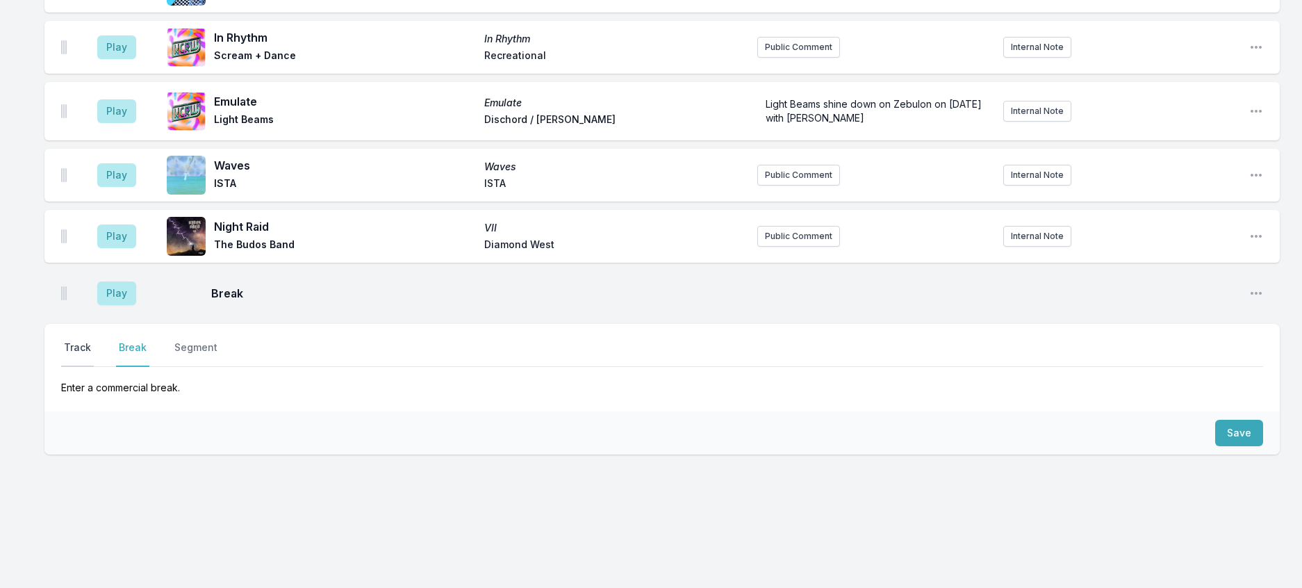
click at [76, 341] on button "Track" at bounding box center [77, 354] width 33 height 26
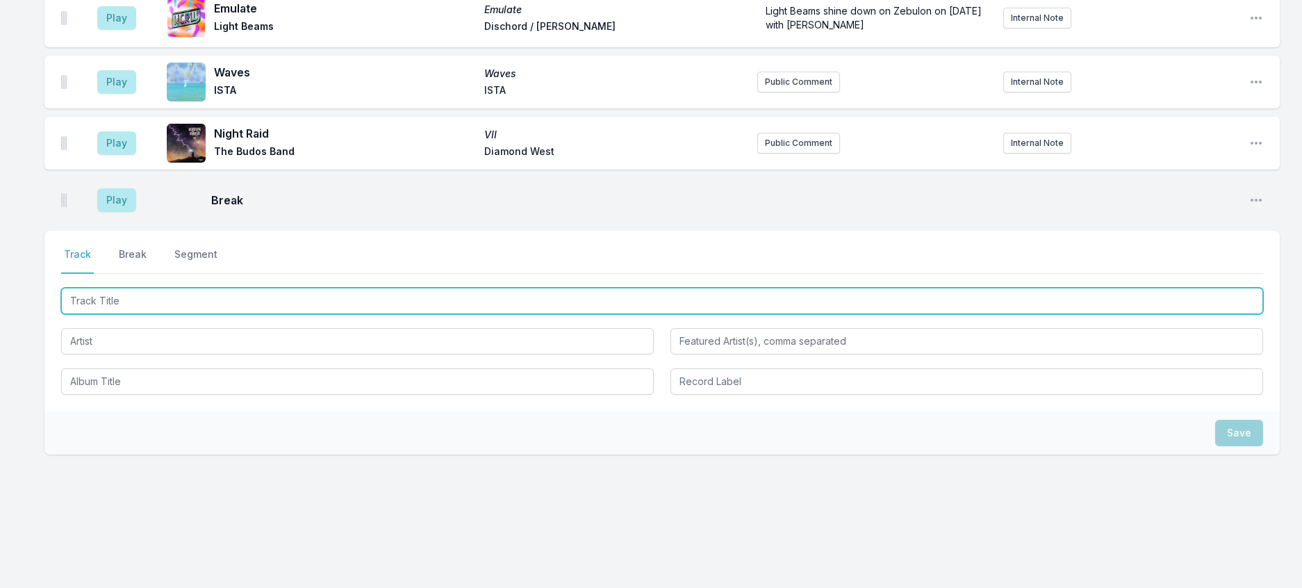
click at [120, 314] on input "Track Title" at bounding box center [662, 301] width 1202 height 26
type input "S"
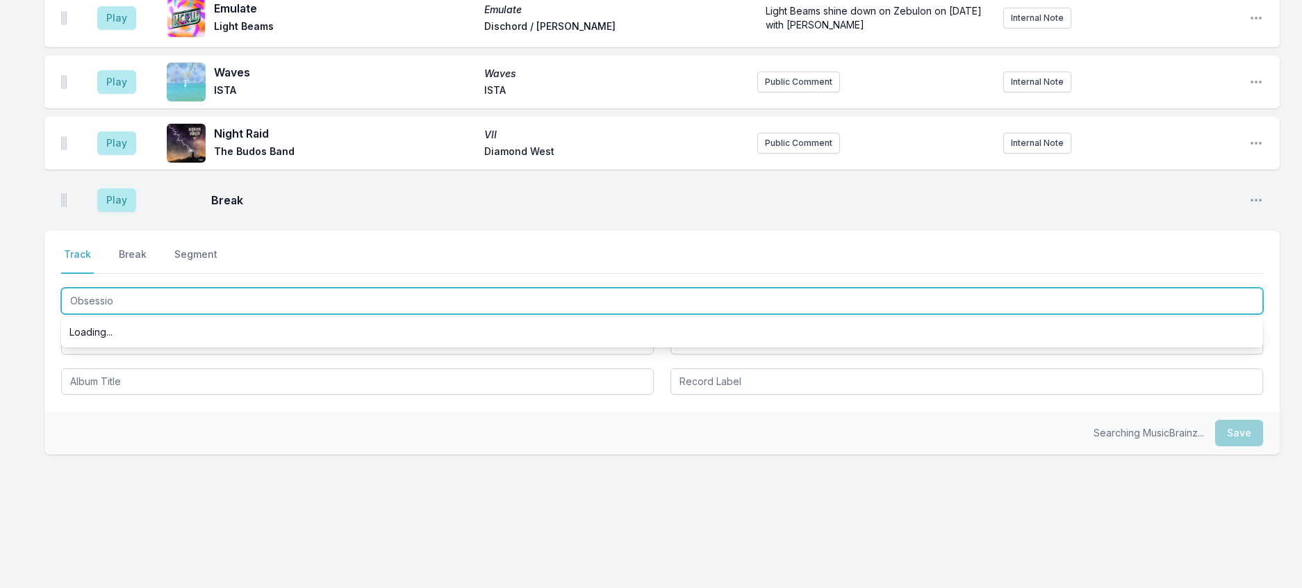
type input "Obsession"
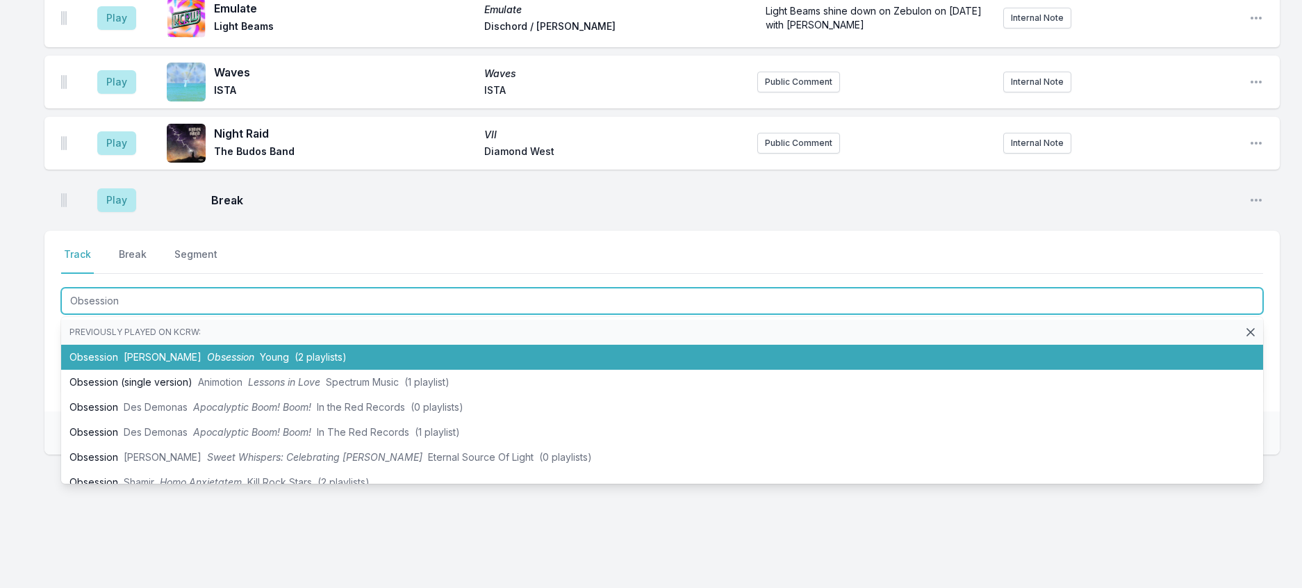
click at [213, 363] on span "Obsession" at bounding box center [230, 357] width 47 height 12
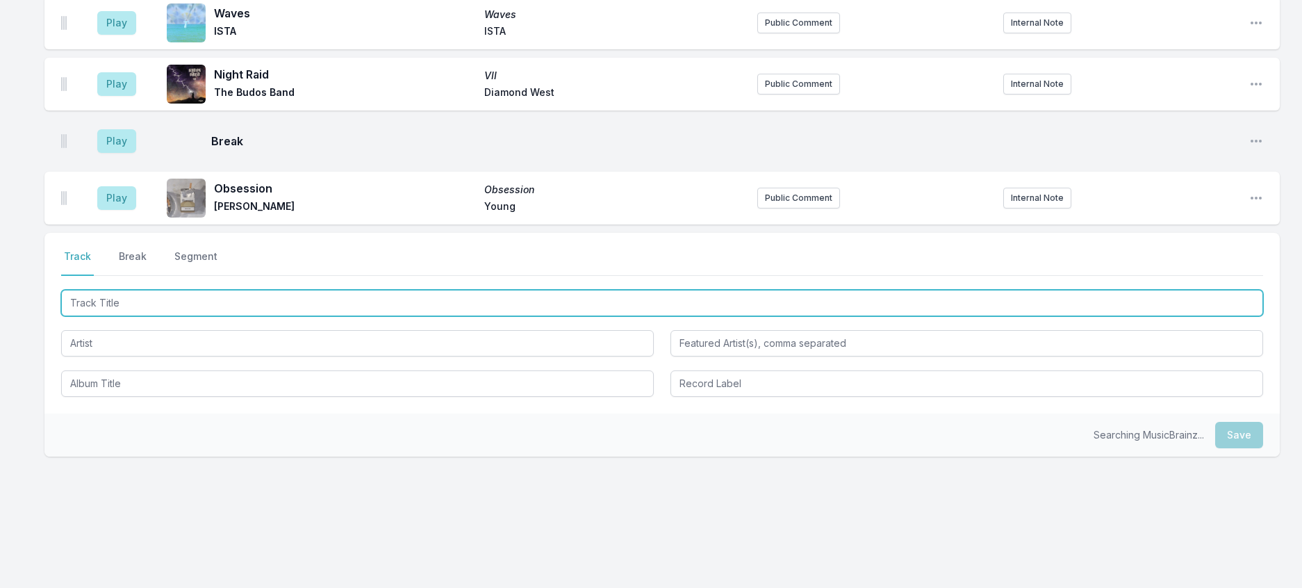
scroll to position [851, 0]
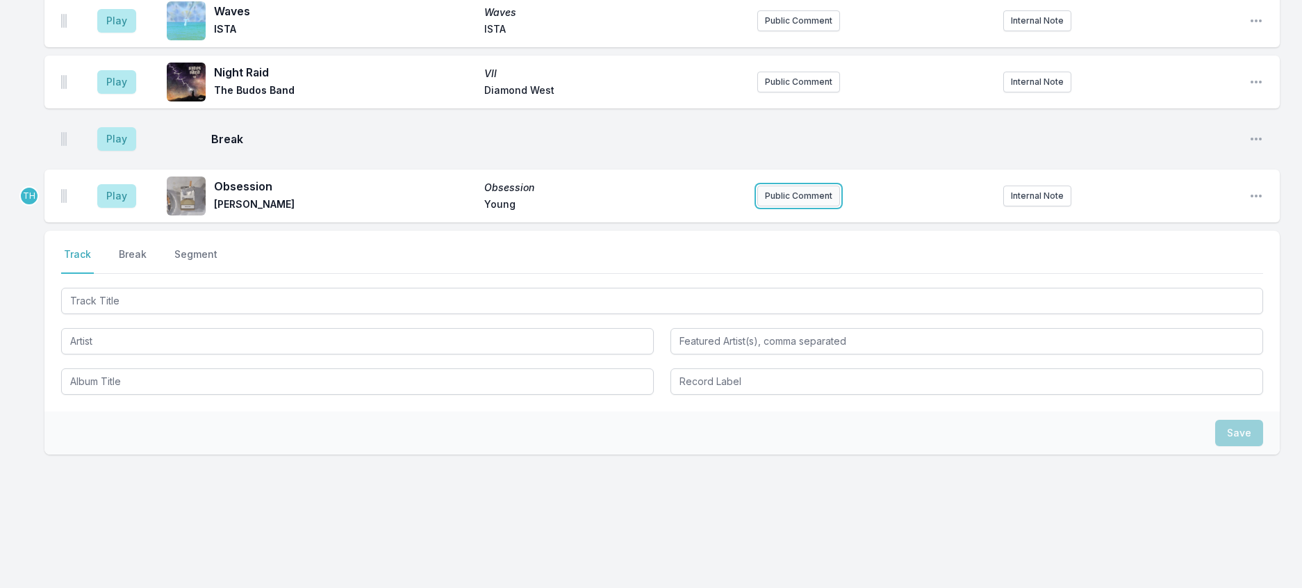
click at [773, 206] on button "Public Comment" at bounding box center [798, 196] width 83 height 21
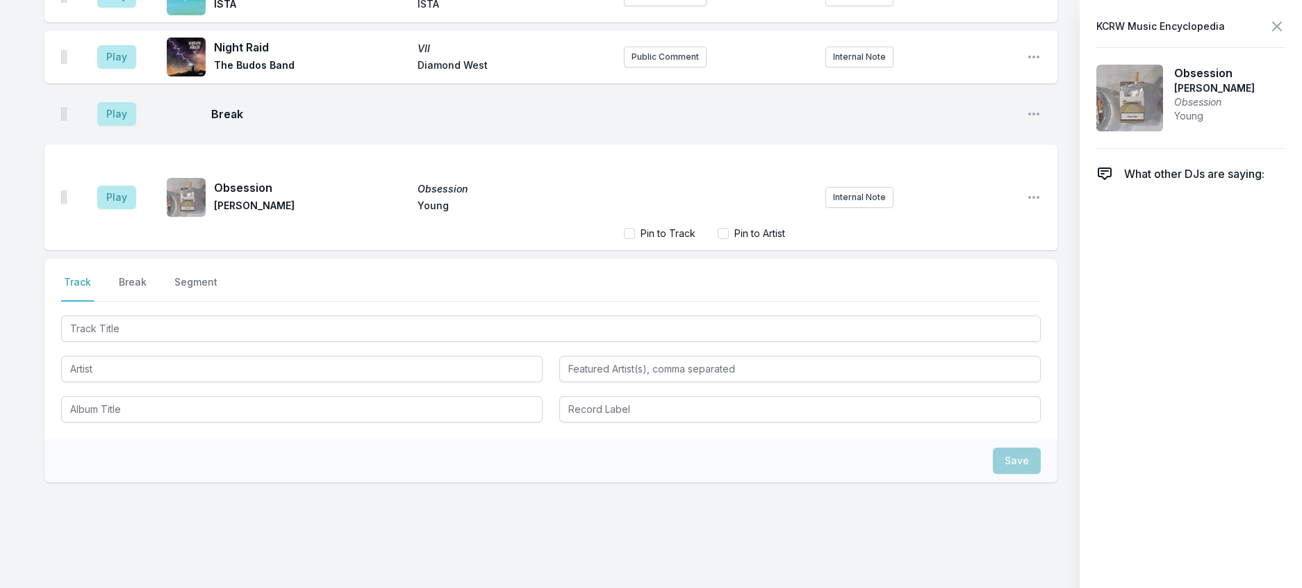
scroll to position [910, 0]
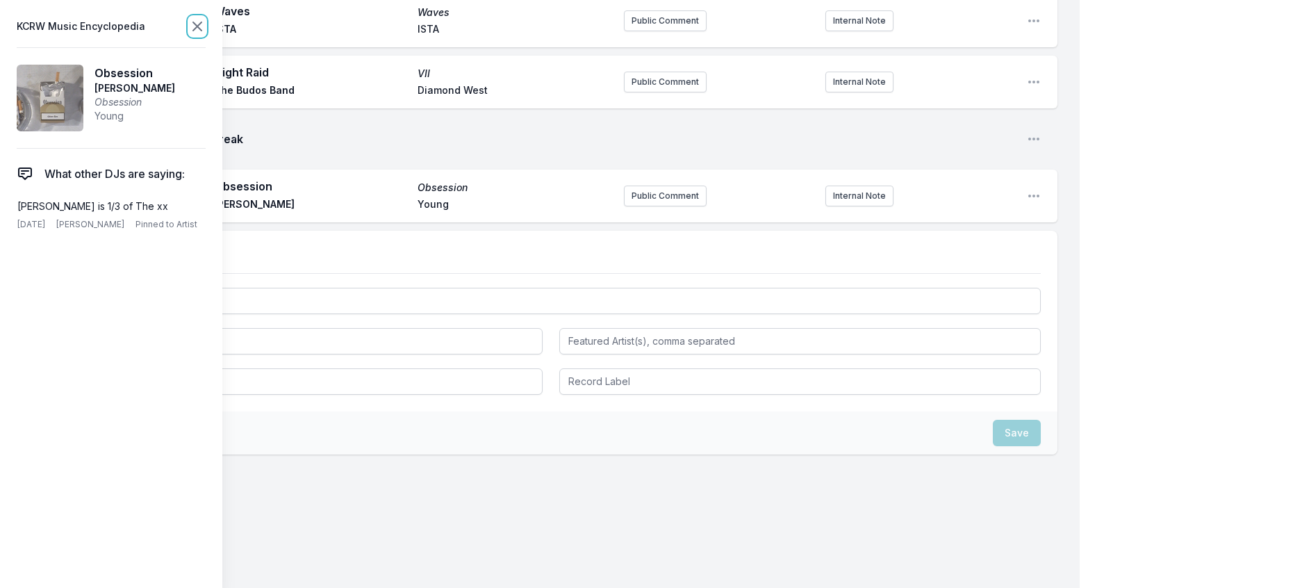
click at [206, 28] on icon at bounding box center [197, 26] width 17 height 17
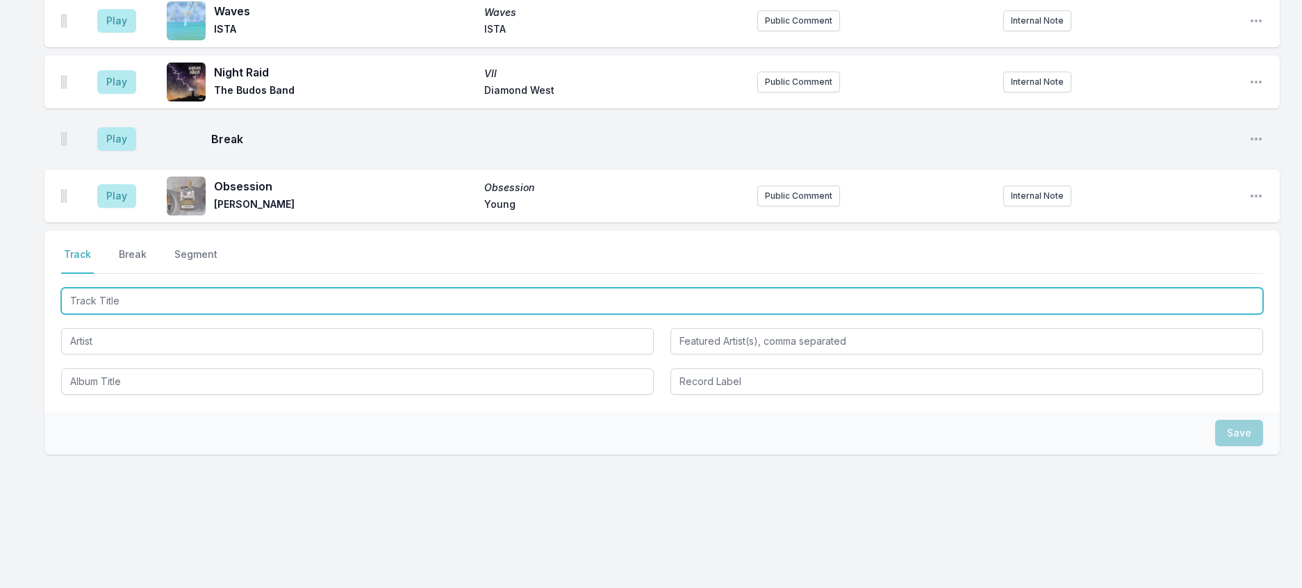
click at [176, 314] on input "Track Title" at bounding box center [662, 301] width 1202 height 26
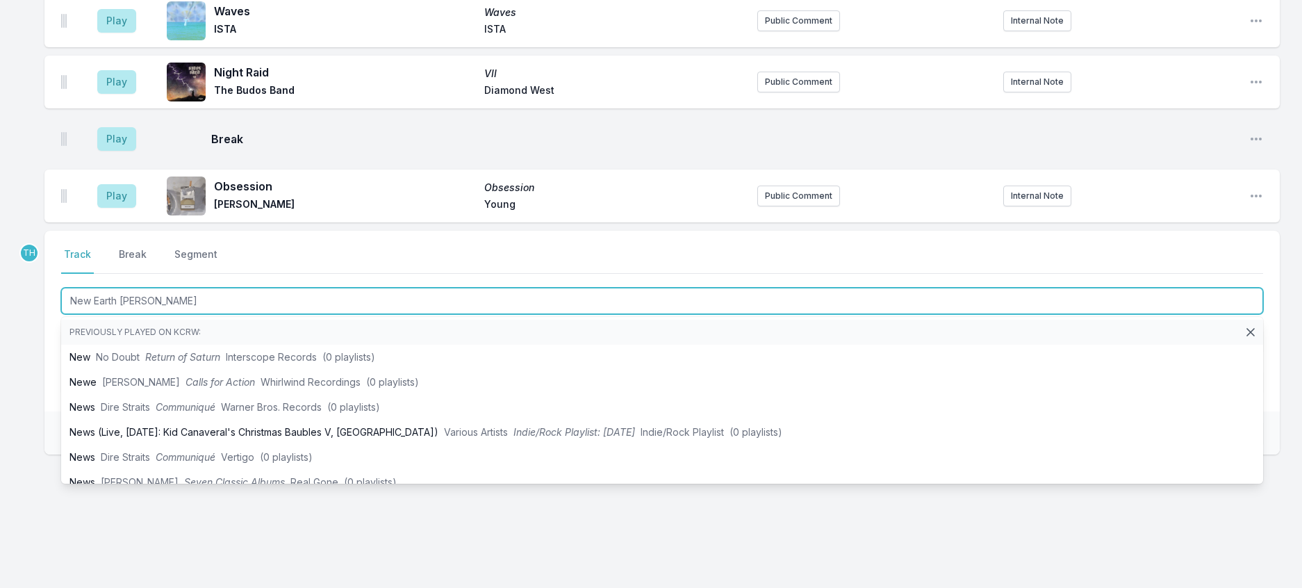
type input "New Earth Time"
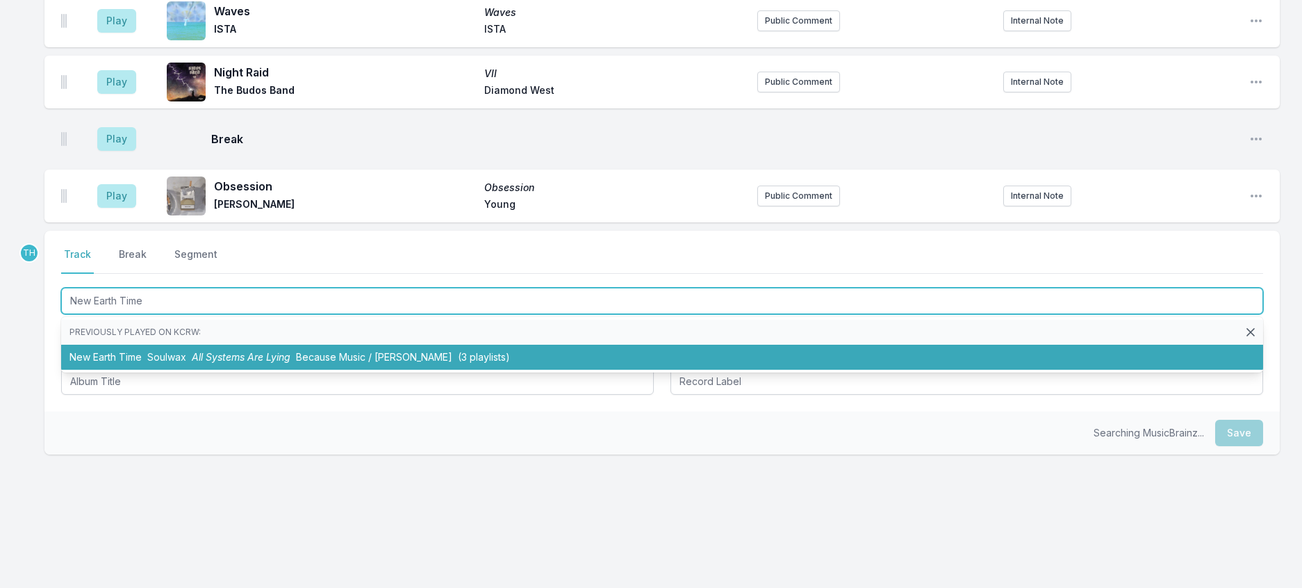
click at [294, 370] on li "New Earth Time Soulwax All Systems Are Lying Because Music / Deewee (3 playlist…" at bounding box center [662, 357] width 1202 height 25
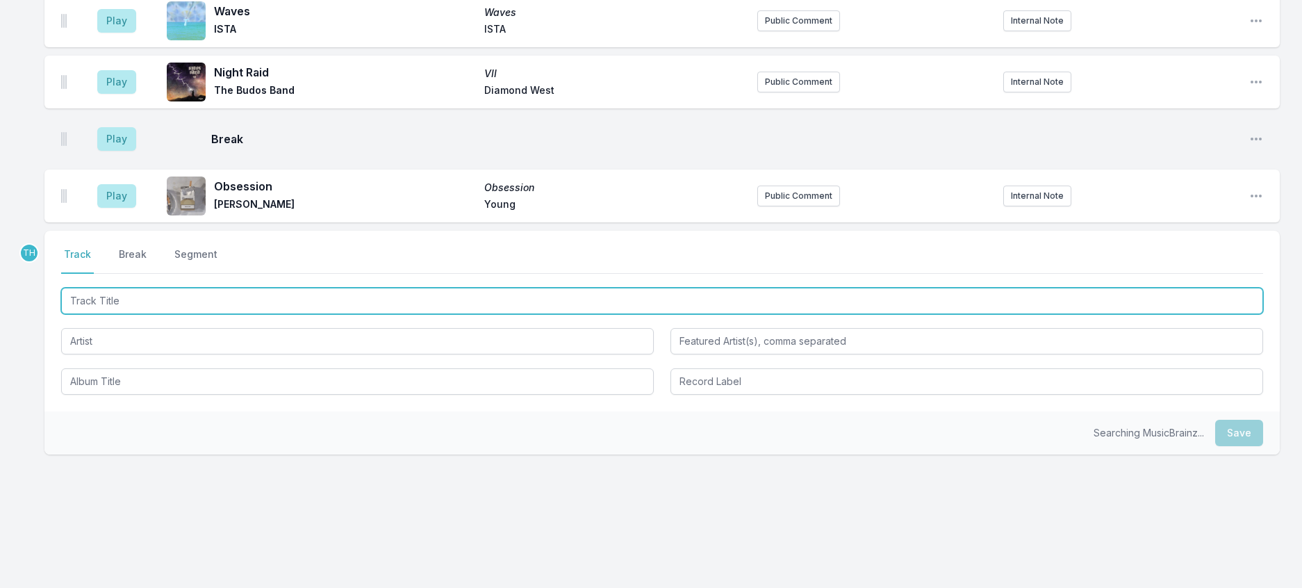
scroll to position [919, 0]
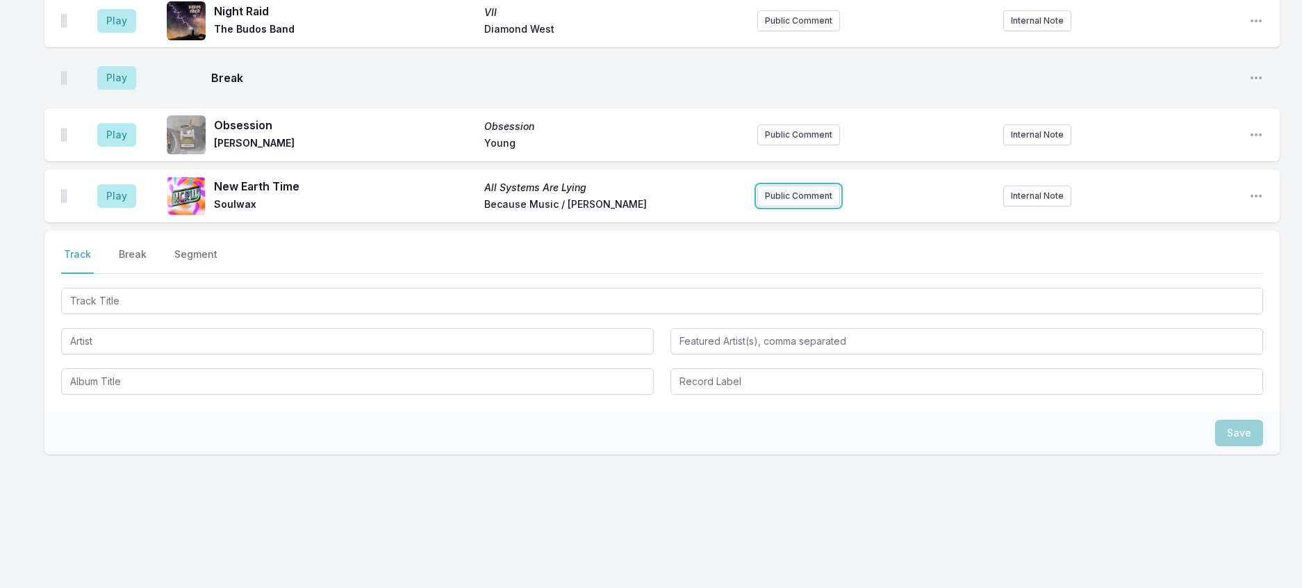
click at [789, 206] on button "Public Comment" at bounding box center [798, 196] width 83 height 21
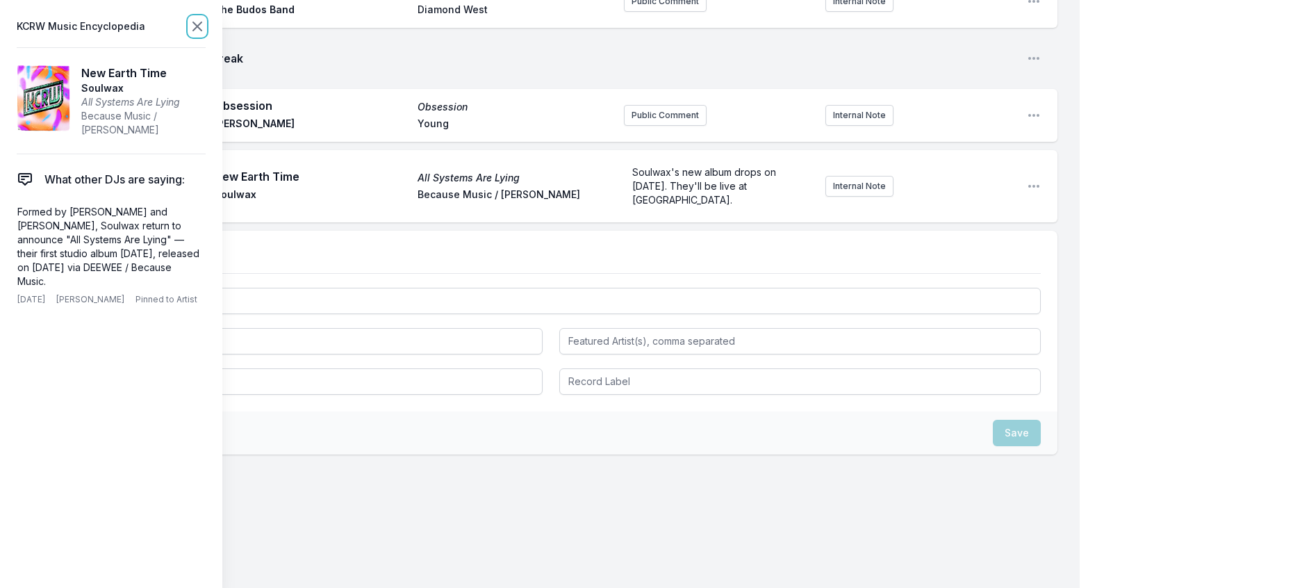
click at [202, 29] on icon at bounding box center [197, 26] width 8 height 8
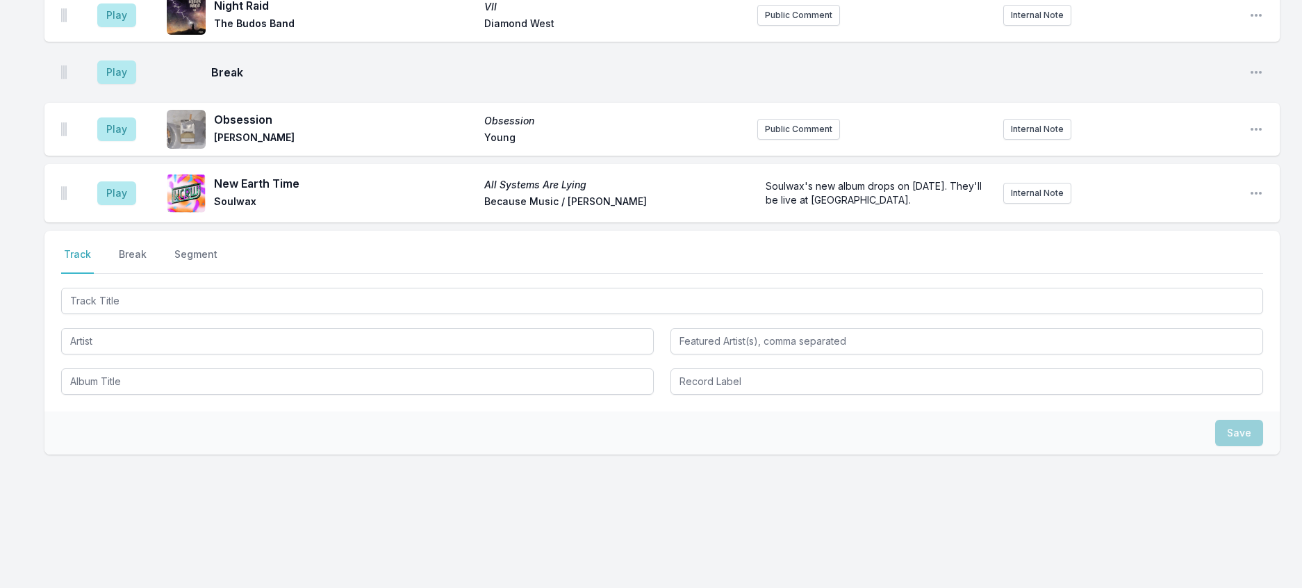
scroll to position [940, 0]
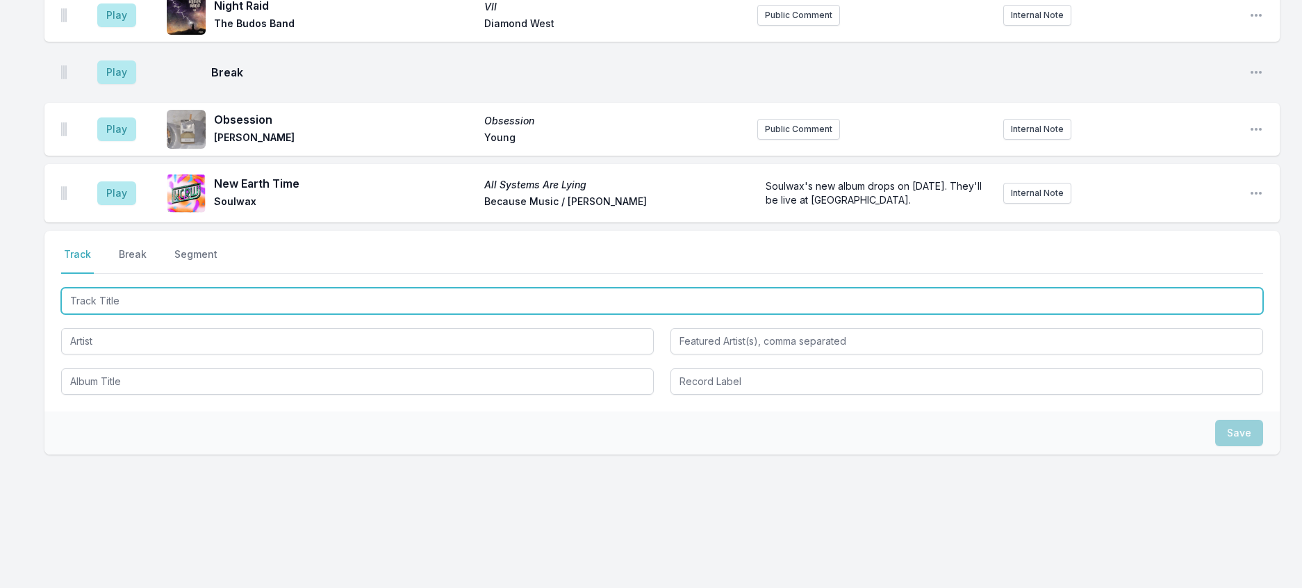
click at [229, 314] on input "Track Title" at bounding box center [662, 301] width 1202 height 26
type input "E After Next"
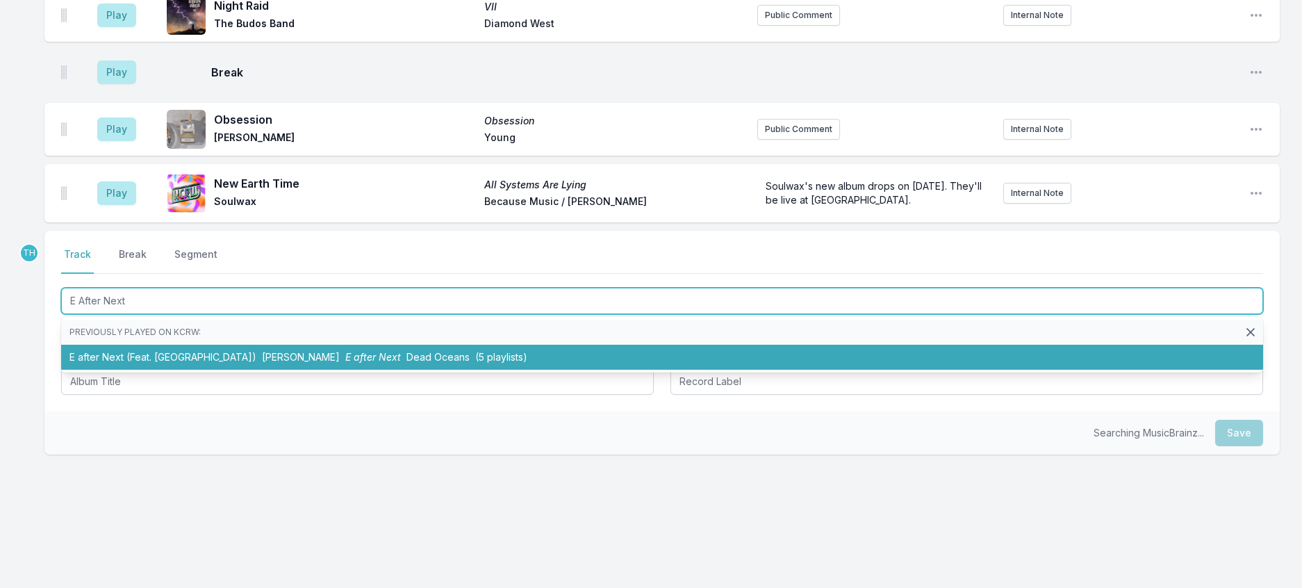
click at [313, 370] on li "E after Next (Feat. Moby) Avalon Emerson E after Next Dead Oceans (5 playlists)" at bounding box center [662, 357] width 1202 height 25
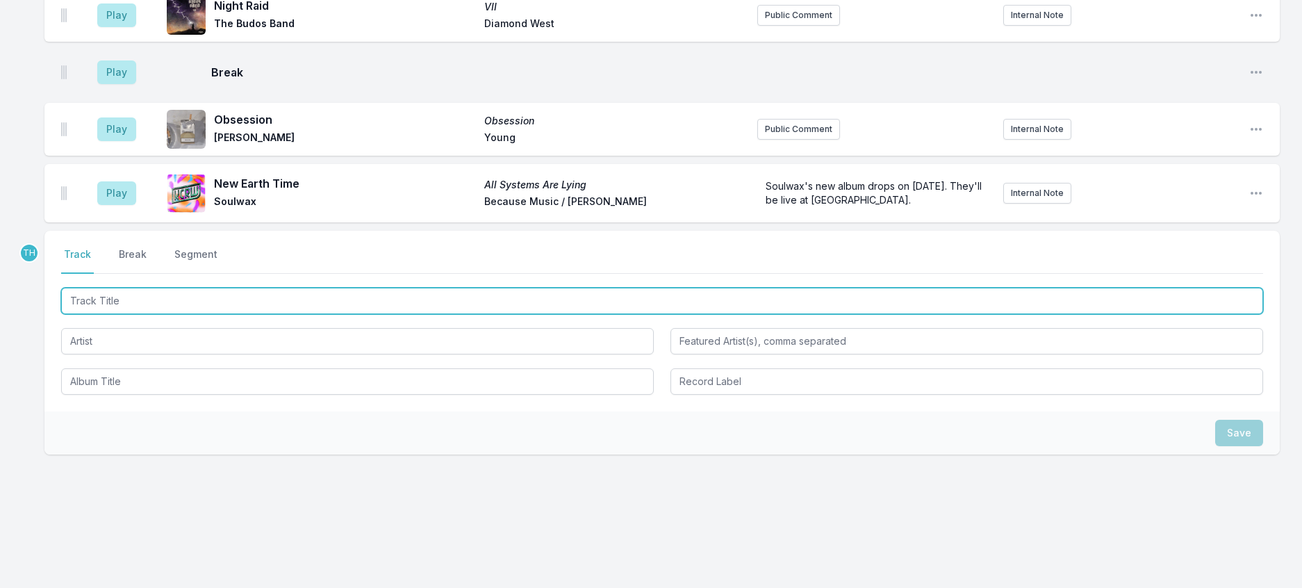
scroll to position [1009, 0]
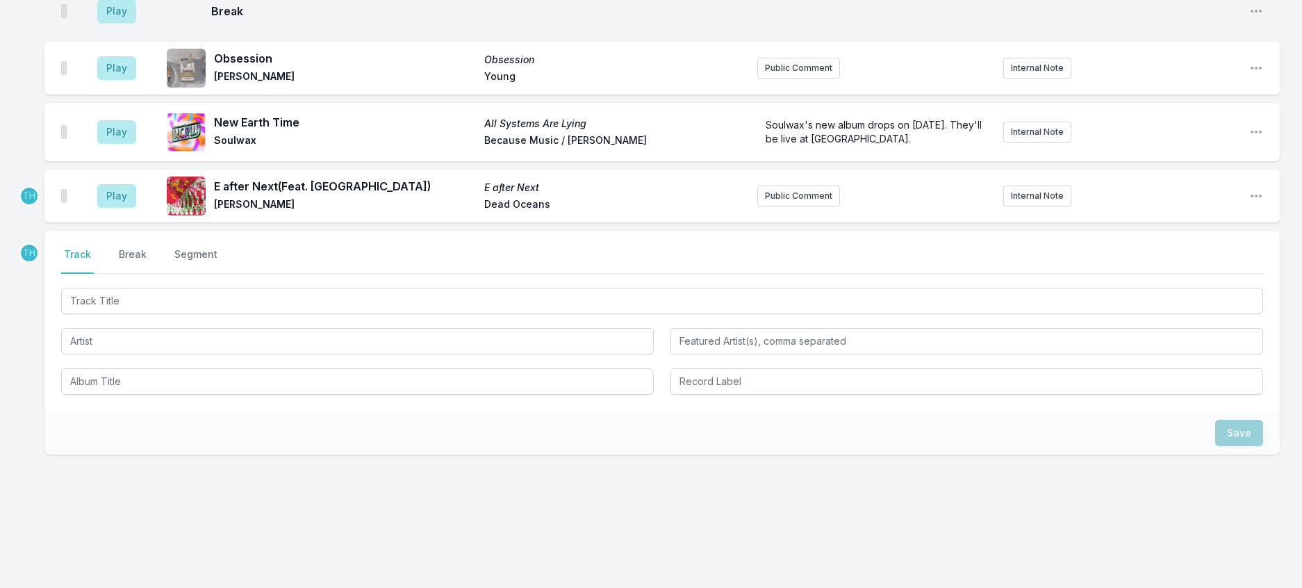
click at [336, 336] on div "Select a tab Track Break Segment Track Break Segment" at bounding box center [662, 321] width 1236 height 181
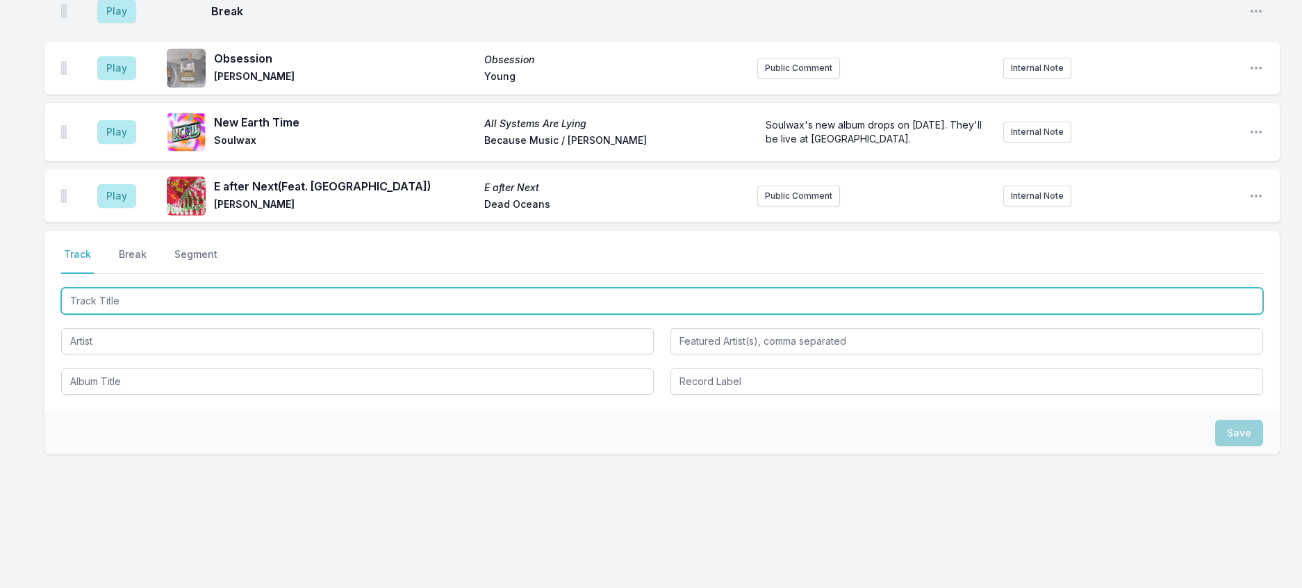
click at [282, 314] on input "Track Title" at bounding box center [662, 301] width 1202 height 26
type input "Vertigo"
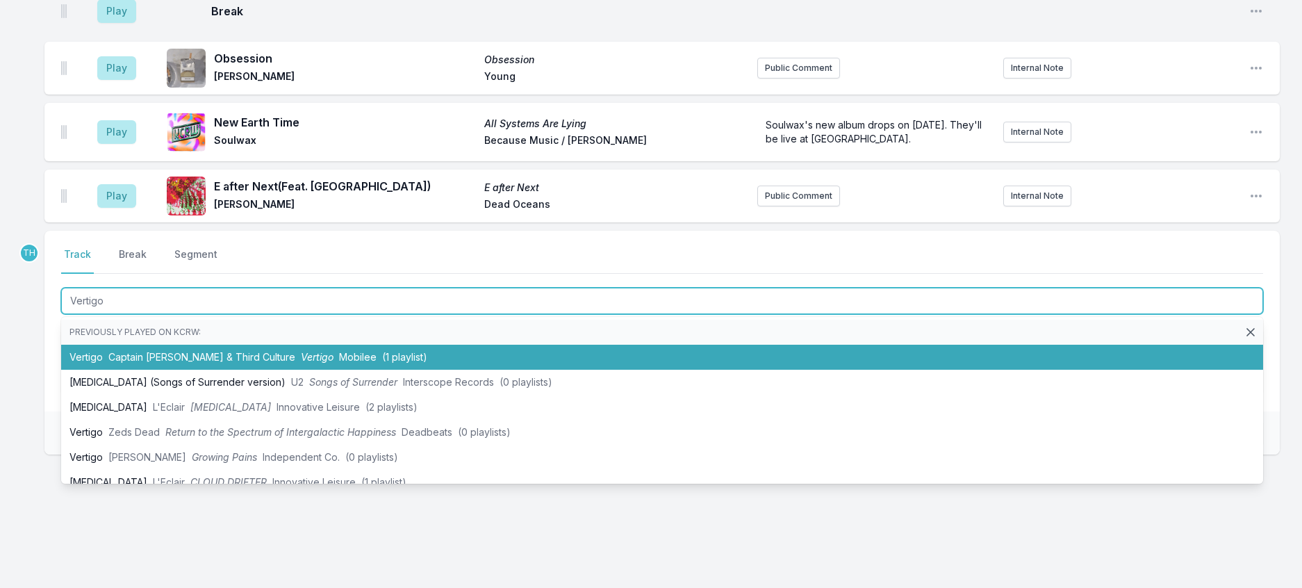
drag, startPoint x: 331, startPoint y: 409, endPoint x: 318, endPoint y: 404, distance: 13.8
click at [329, 370] on li "Vertigo Captain Mustache & Third Culture Vertigo Mobilee (1 playlist)" at bounding box center [662, 357] width 1202 height 25
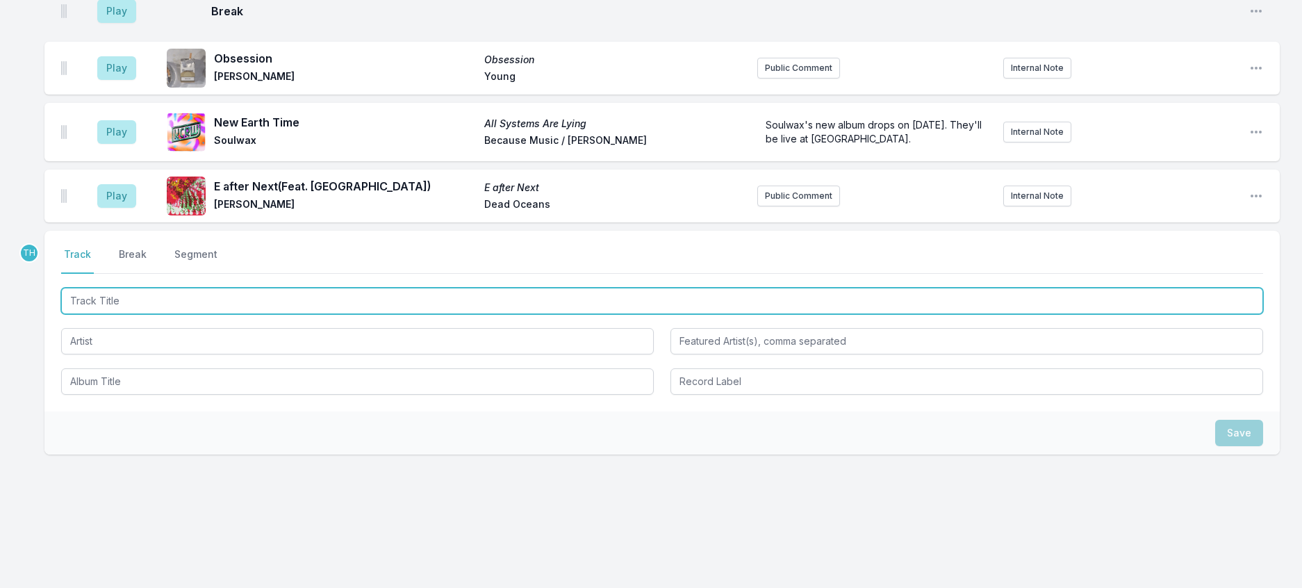
scroll to position [1078, 0]
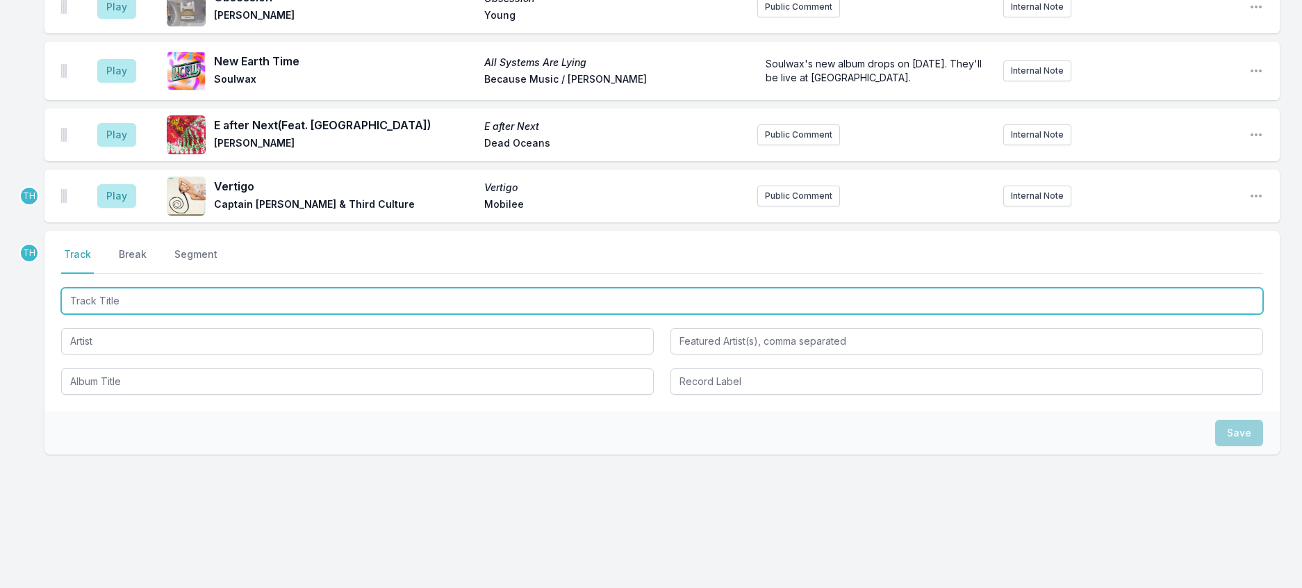
click at [337, 314] on input "Track Title" at bounding box center [662, 301] width 1202 height 26
type input "Voices"
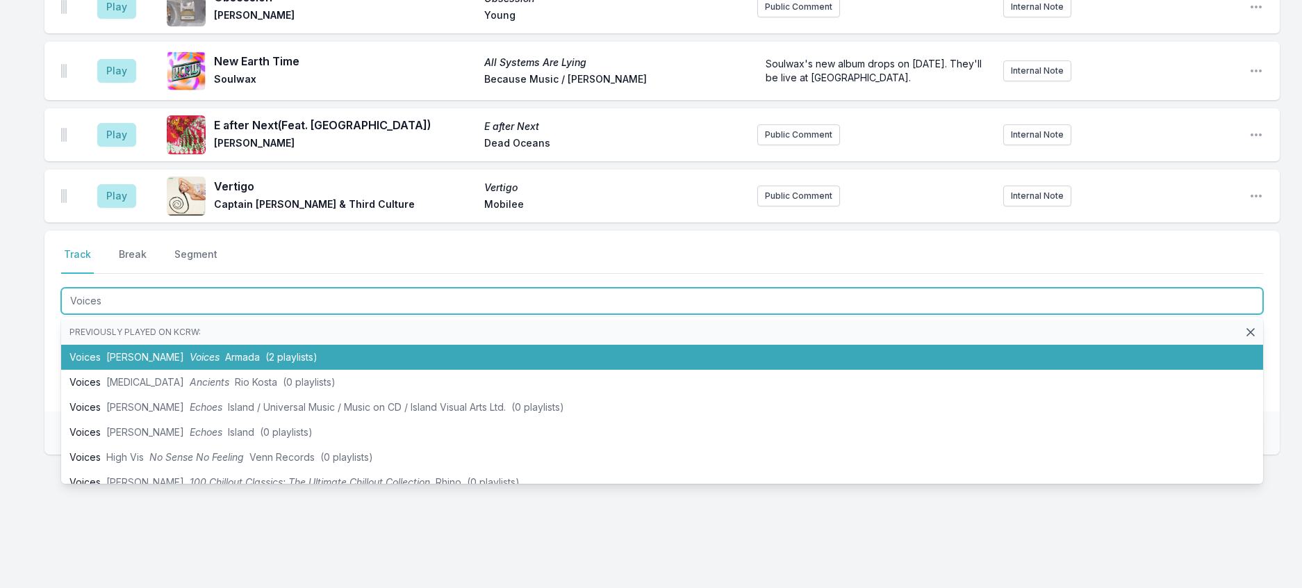
click at [316, 370] on li "Voices Perel Voices Armada (2 playlists)" at bounding box center [662, 357] width 1202 height 25
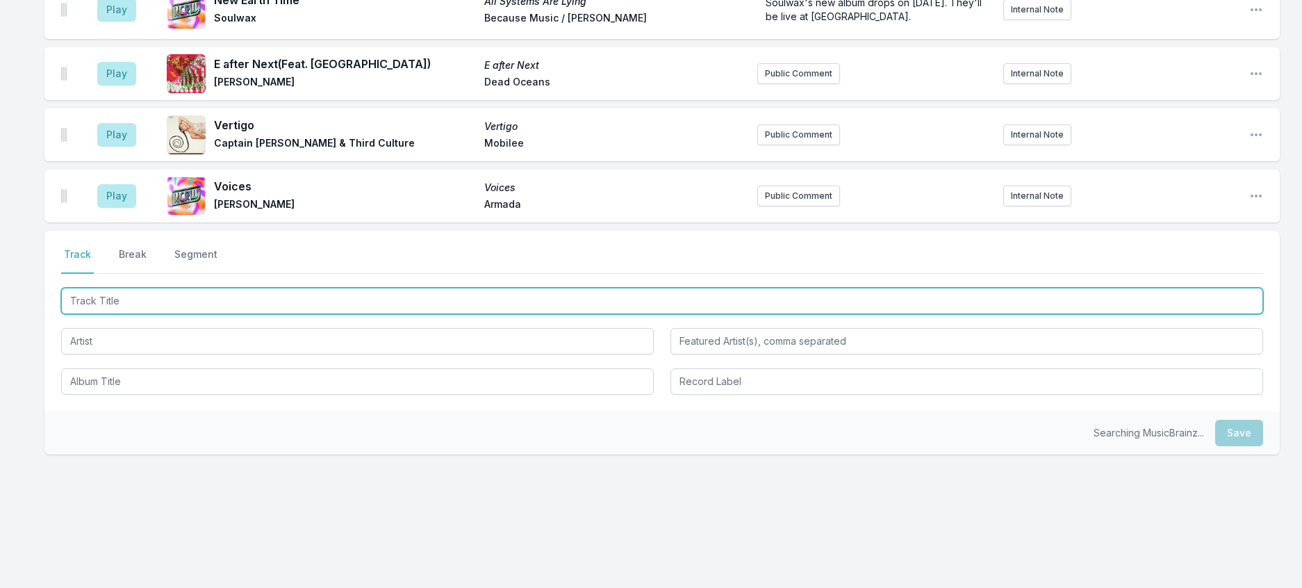
scroll to position [1147, 0]
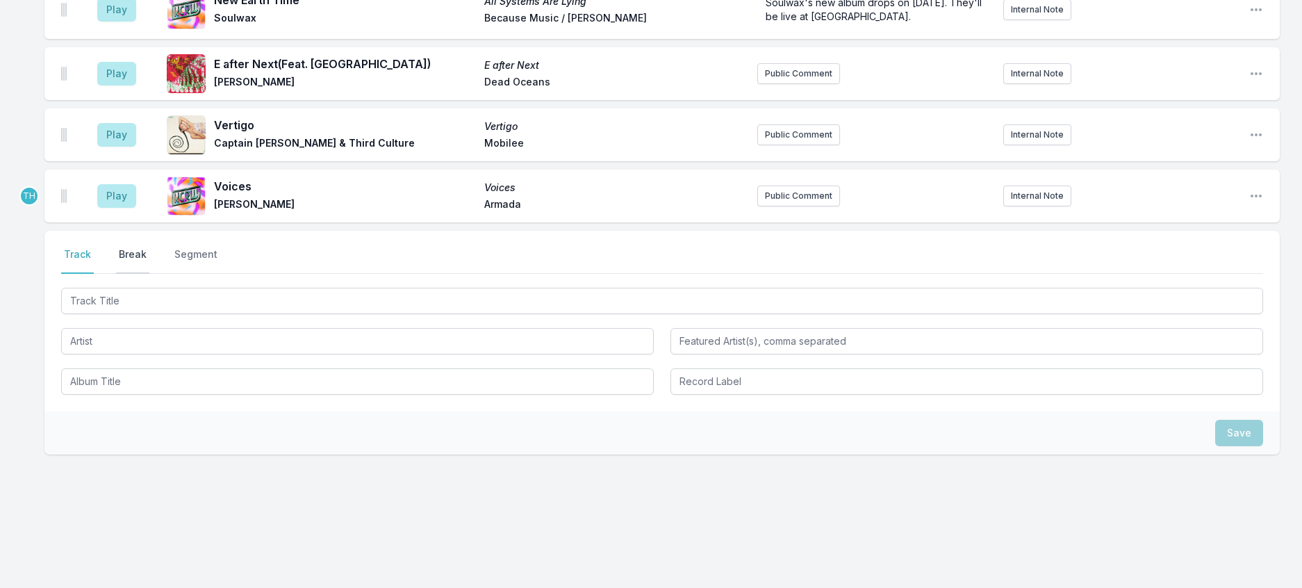
click at [149, 274] on button "Break" at bounding box center [132, 260] width 33 height 26
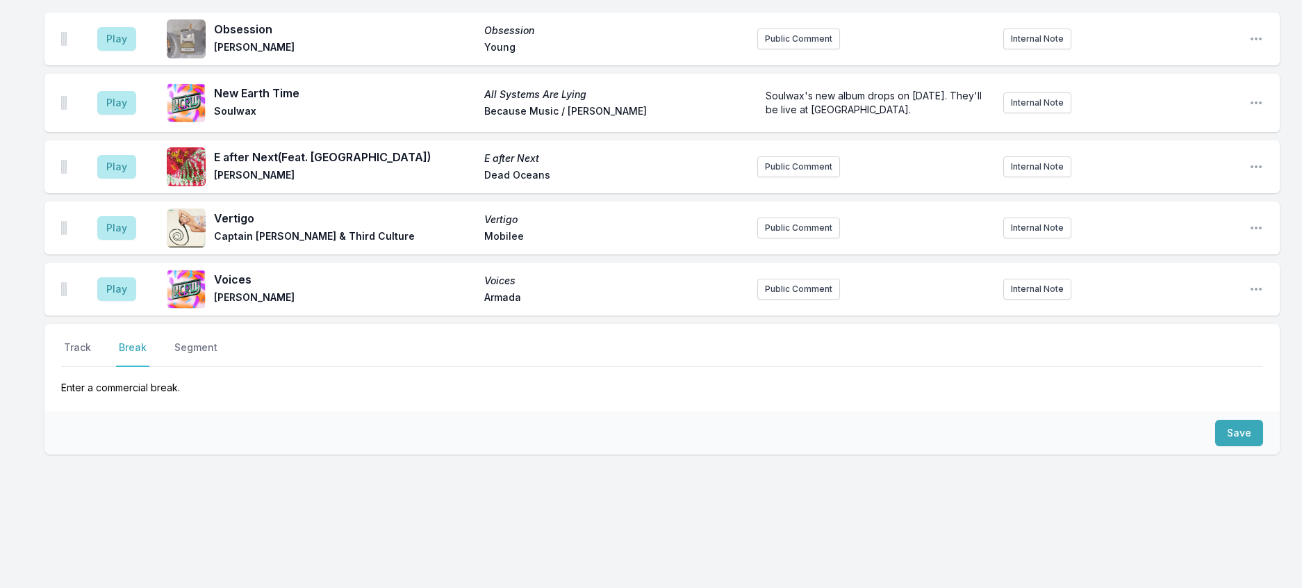
scroll to position [1132, 0]
click at [1215, 420] on button "Save" at bounding box center [1239, 433] width 48 height 26
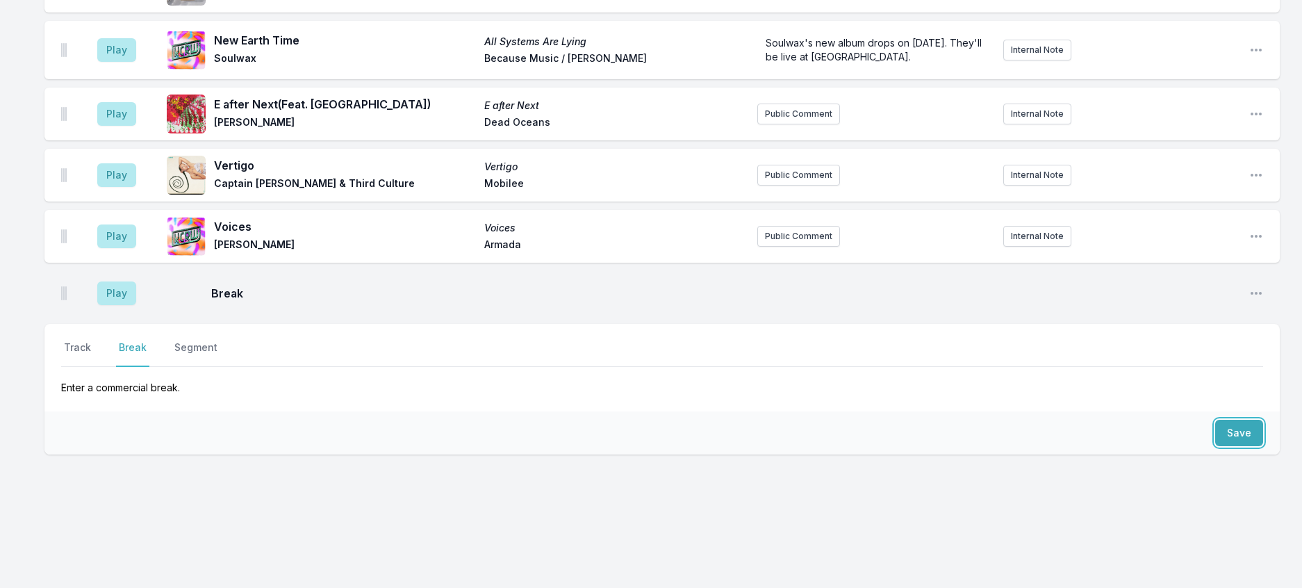
scroll to position [1191, 0]
click at [81, 341] on button "Track" at bounding box center [77, 354] width 33 height 26
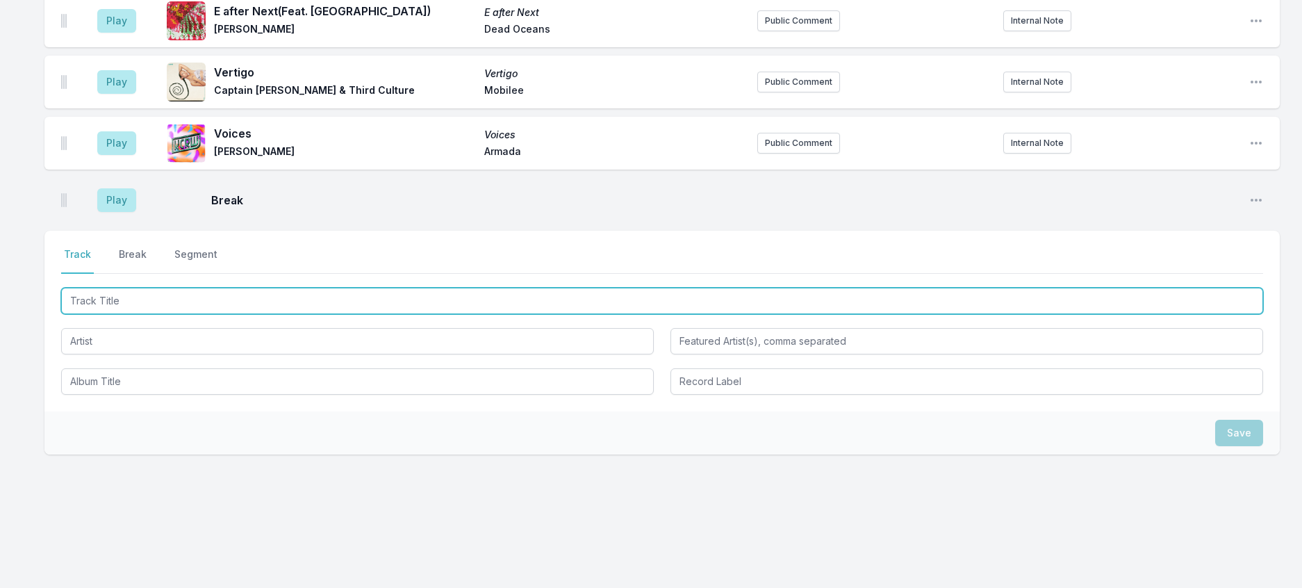
click at [204, 314] on input "Track Title" at bounding box center [662, 301] width 1202 height 26
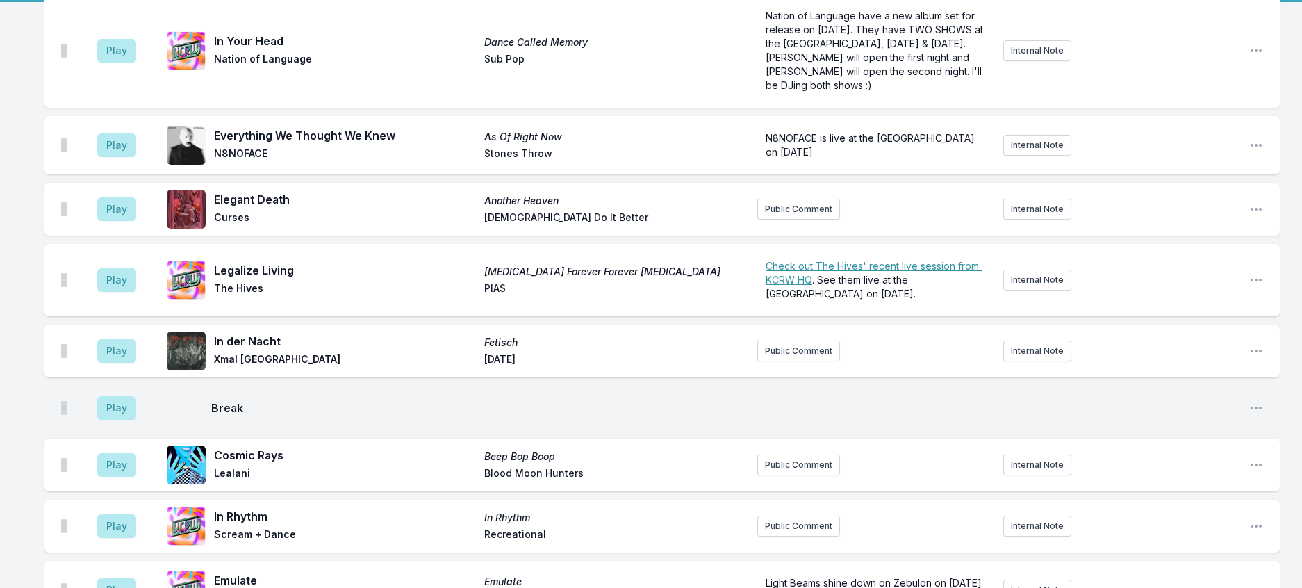
scroll to position [149, 0]
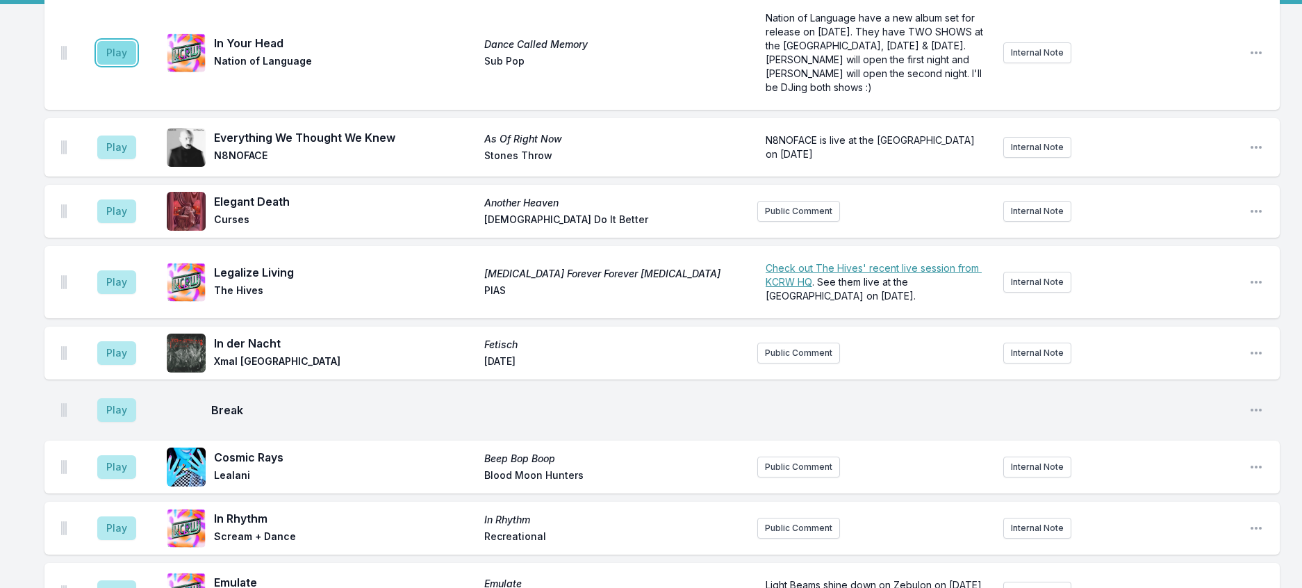
click at [126, 65] on button "Play" at bounding box center [116, 53] width 39 height 24
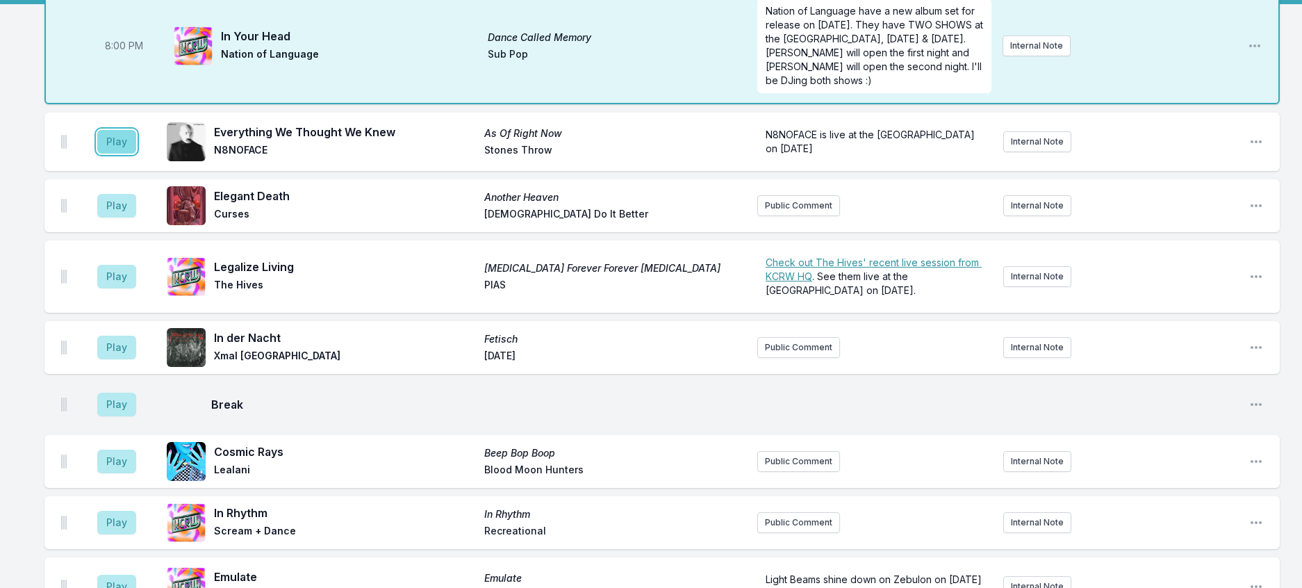
click at [136, 154] on button "Play" at bounding box center [116, 142] width 39 height 24
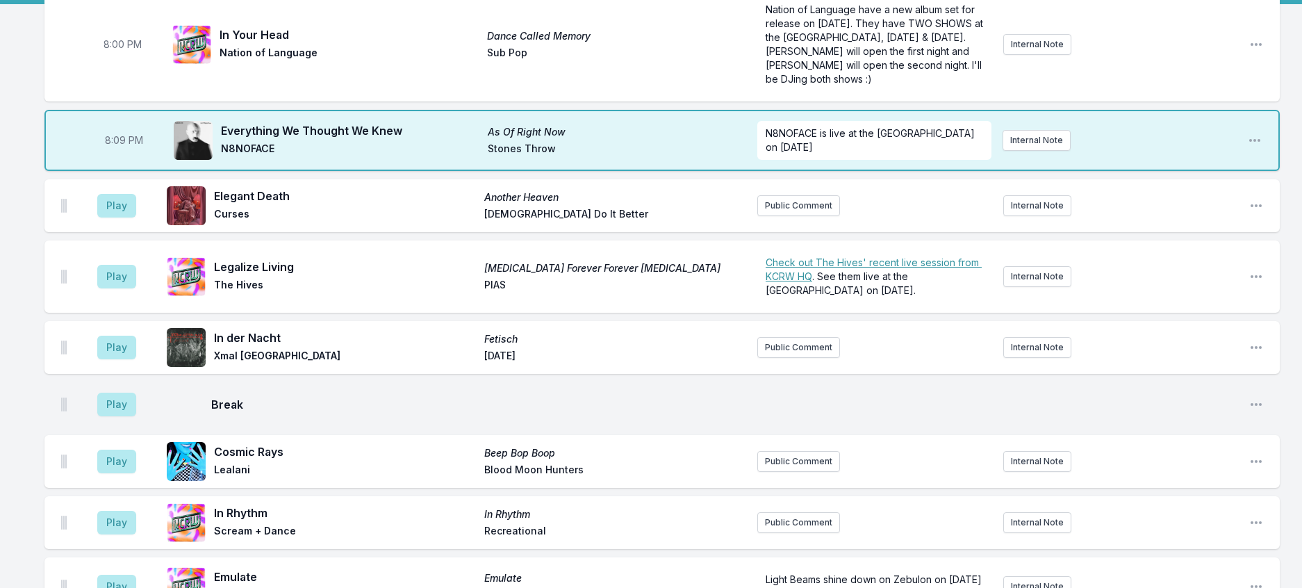
click at [141, 147] on span "8:09 PM" at bounding box center [124, 140] width 38 height 14
click at [129, 154] on input "20:09" at bounding box center [124, 140] width 78 height 26
type input "20:04"
drag, startPoint x: 131, startPoint y: 236, endPoint x: 138, endPoint y: 242, distance: 9.3
click at [131, 228] on aside "Play" at bounding box center [117, 205] width 78 height 44
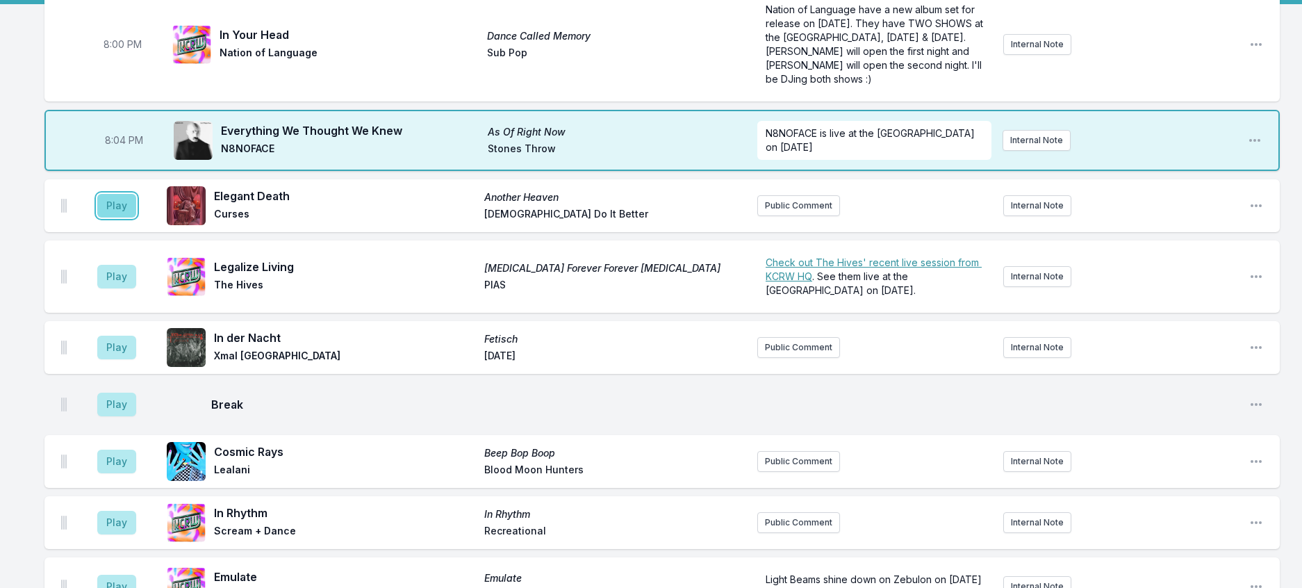
click at [124, 218] on button "Play" at bounding box center [116, 206] width 39 height 24
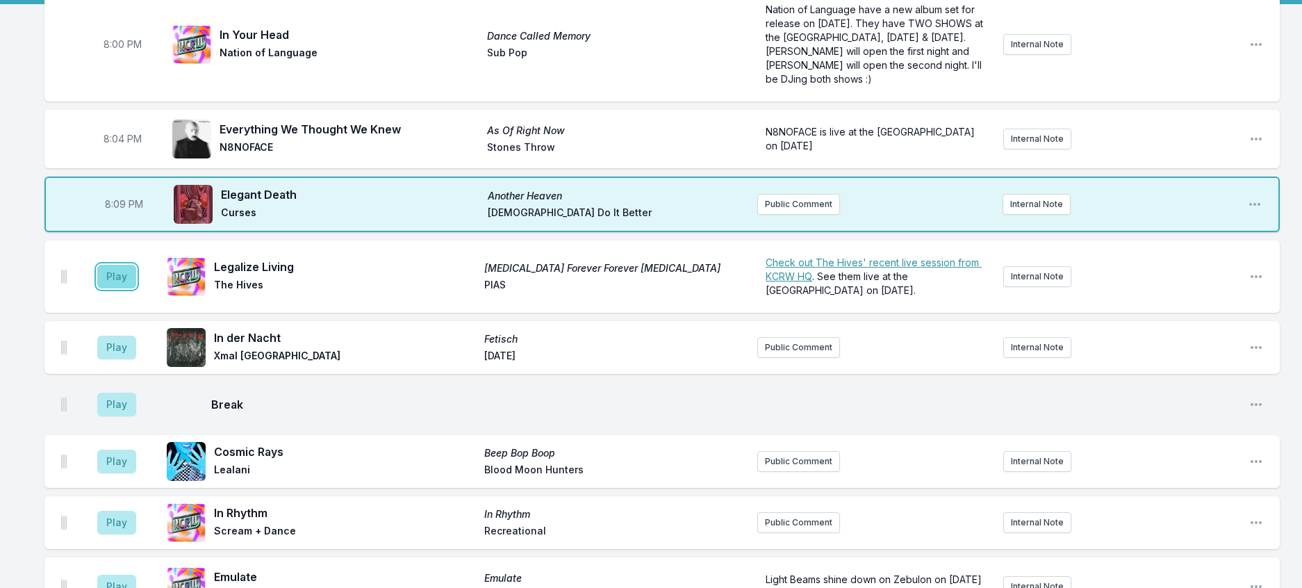
click at [131, 288] on button "Play" at bounding box center [116, 277] width 39 height 24
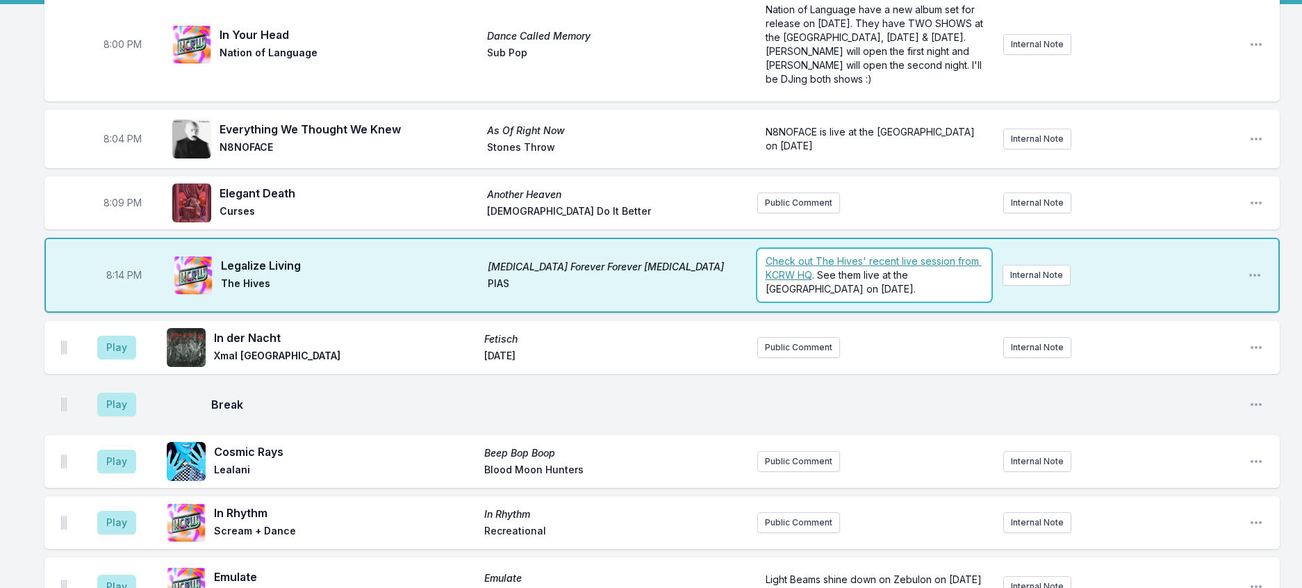
click at [868, 295] on span ". See them live at the Palladium on September 25th." at bounding box center [841, 282] width 150 height 26
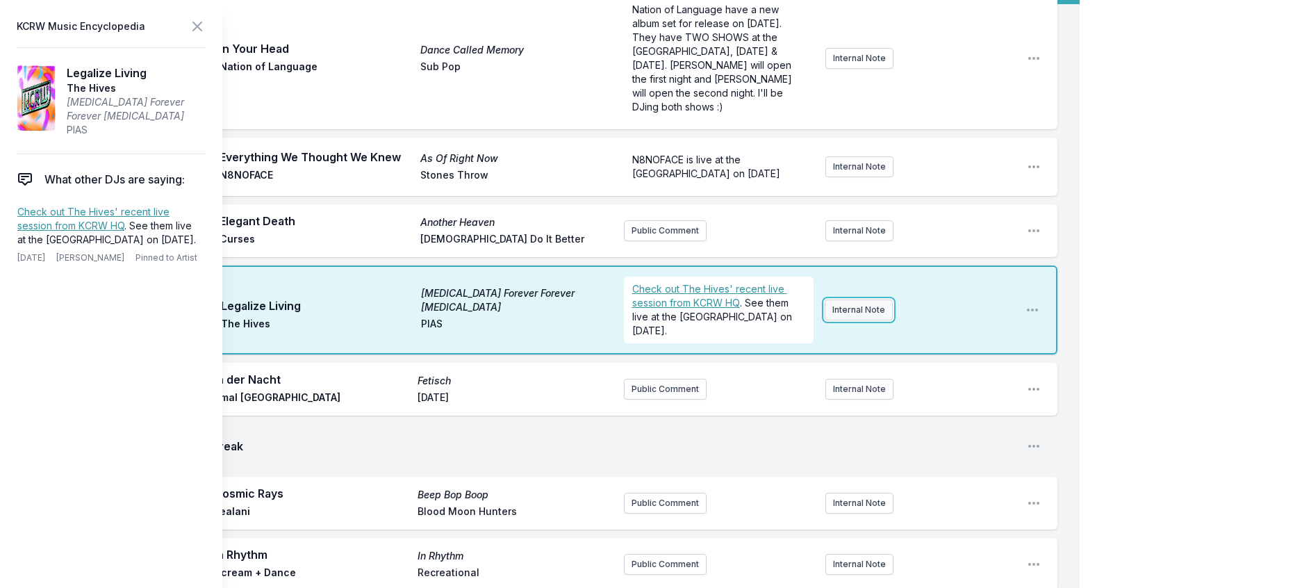
click at [843, 320] on button "Internal Note" at bounding box center [859, 310] width 68 height 21
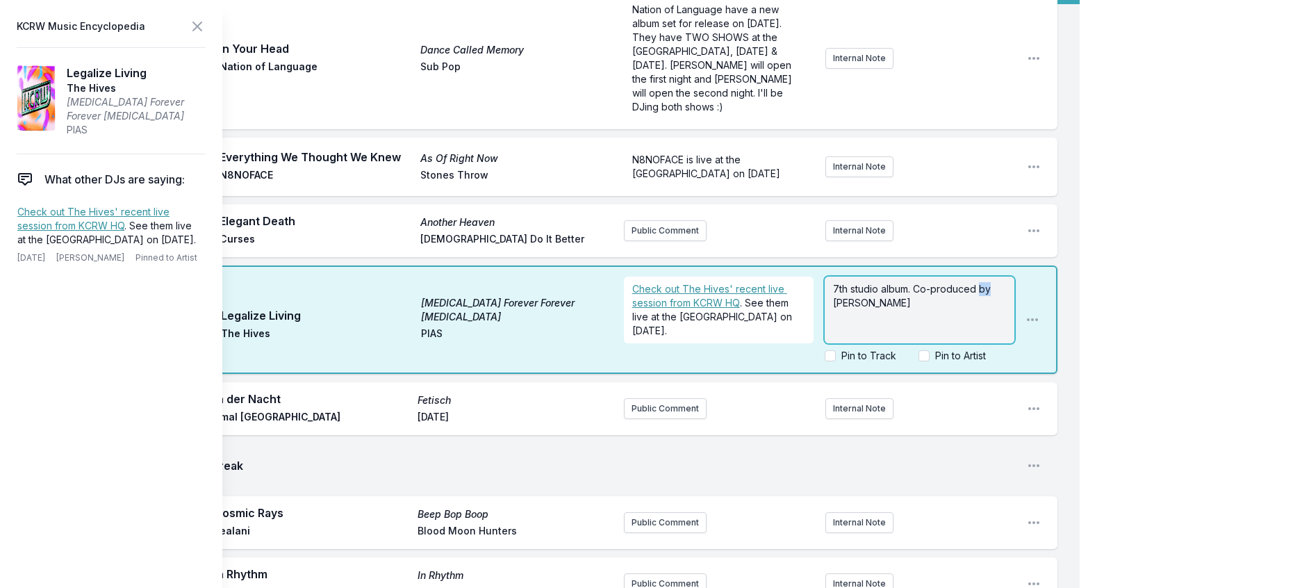
drag, startPoint x: 817, startPoint y: 362, endPoint x: 805, endPoint y: 362, distance: 11.8
click at [825, 343] on div "7th studio album. Co-produced by Mike D" at bounding box center [920, 310] width 190 height 67
click at [206, 31] on icon at bounding box center [197, 26] width 17 height 17
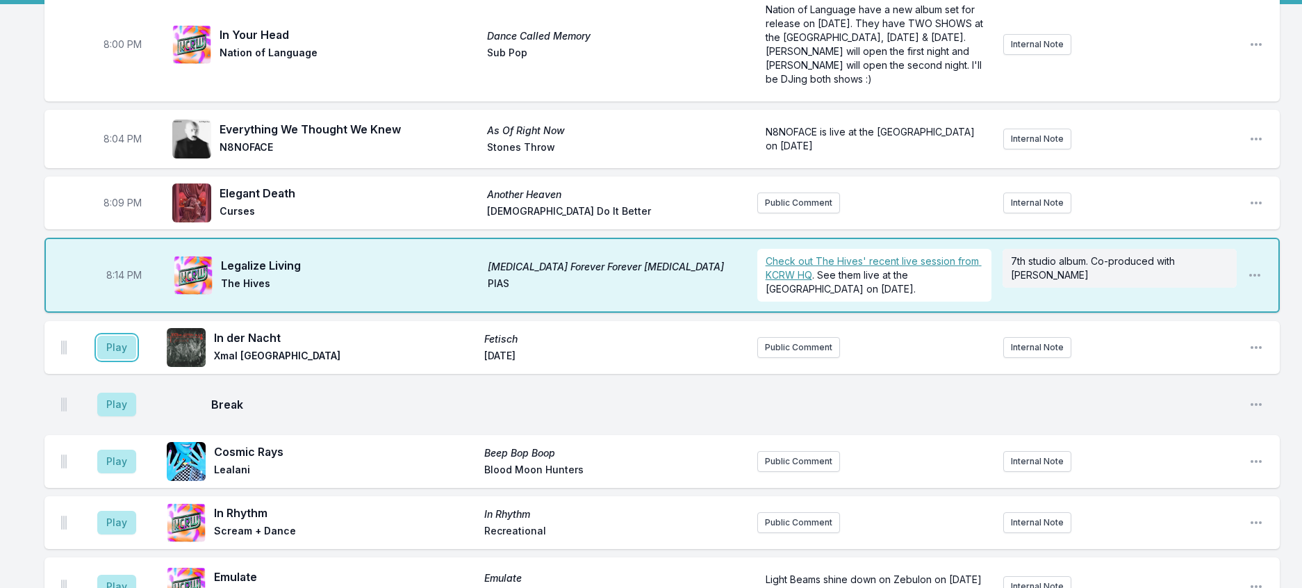
drag, startPoint x: 140, startPoint y: 401, endPoint x: 303, endPoint y: 382, distance: 163.7
click at [136, 359] on button "Play" at bounding box center [116, 348] width 39 height 24
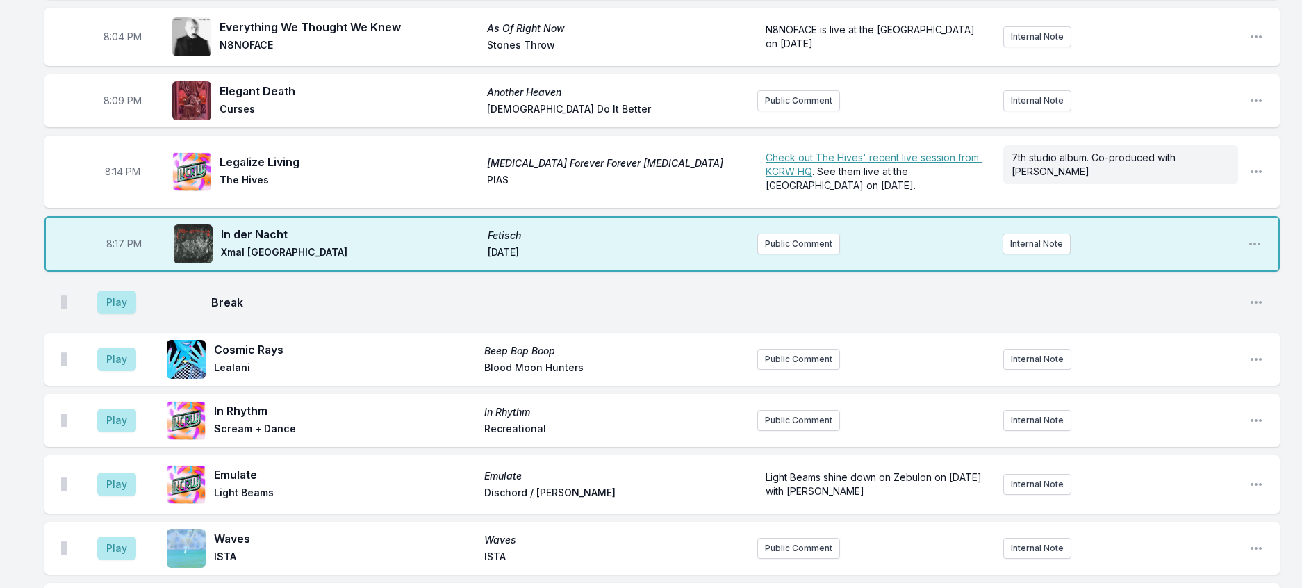
scroll to position [218, 0]
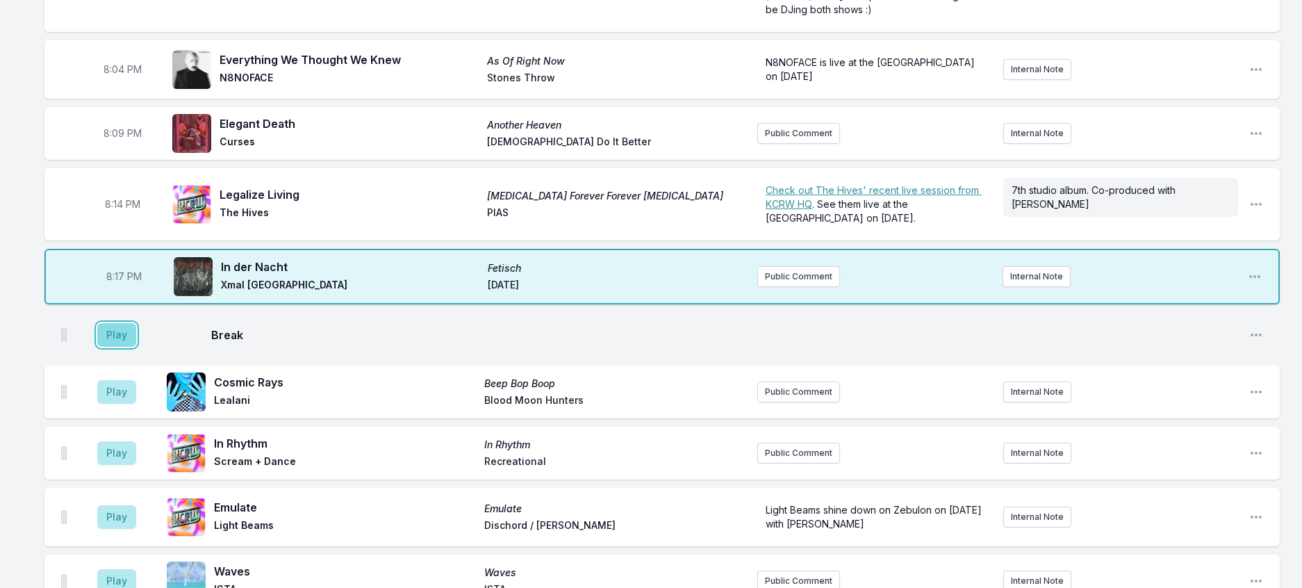
click at [132, 347] on button "Play" at bounding box center [116, 335] width 39 height 24
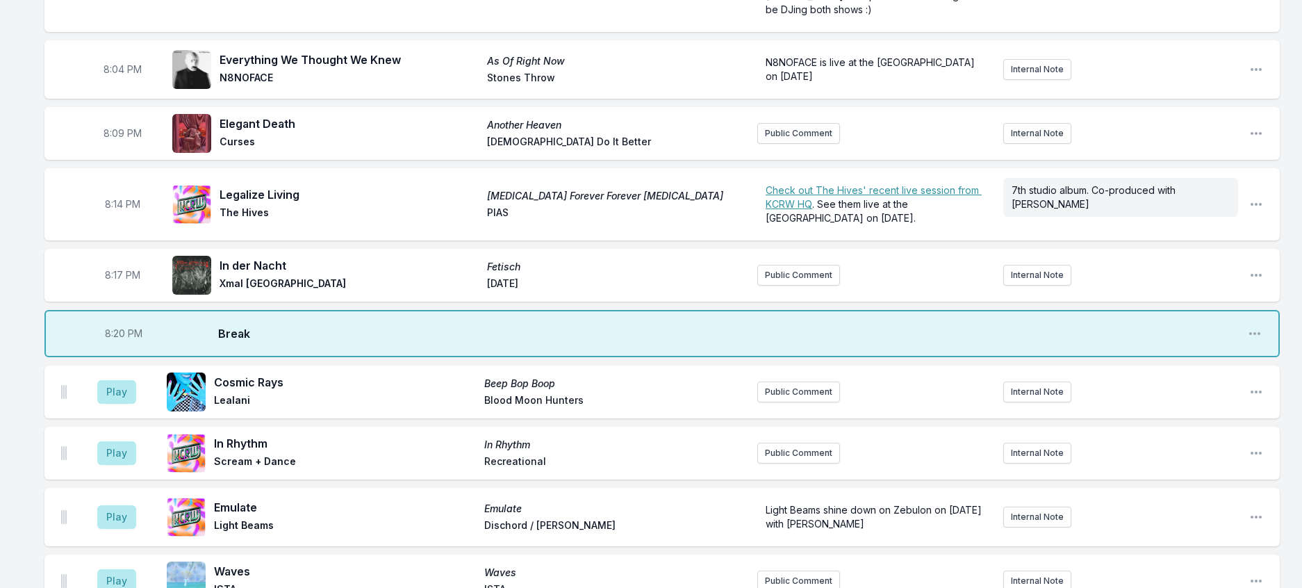
click at [126, 341] on span "8:20 PM" at bounding box center [124, 334] width 38 height 14
click at [126, 347] on input "20:20" at bounding box center [124, 333] width 78 height 26
type input "20:19"
click at [128, 404] on button "Play" at bounding box center [116, 392] width 39 height 24
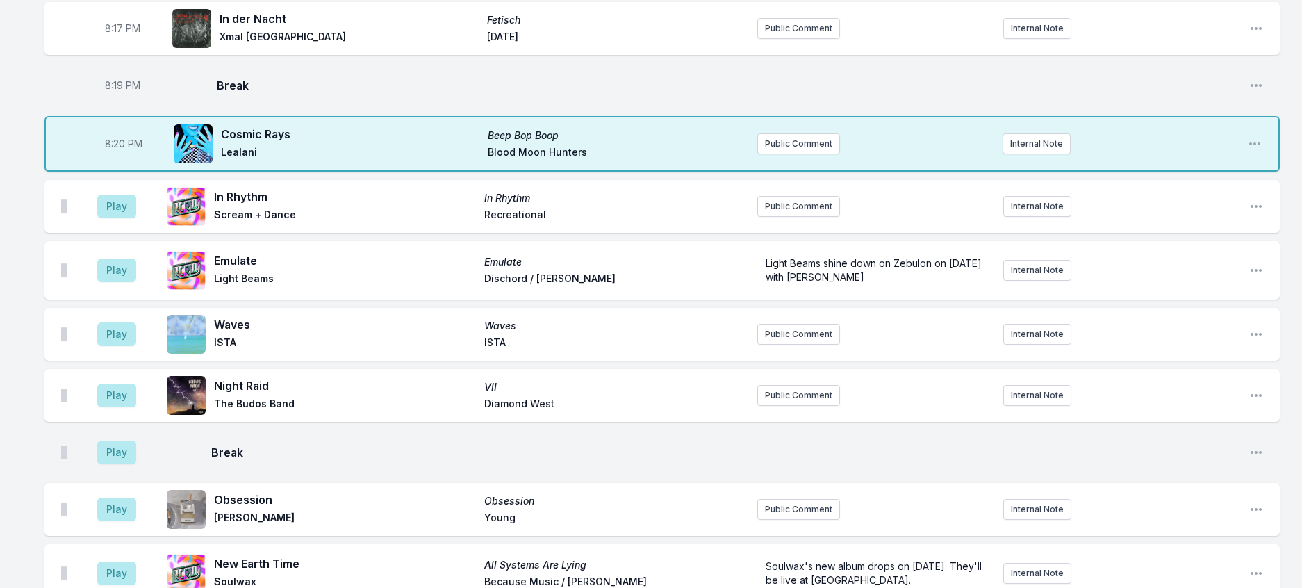
scroll to position [496, 0]
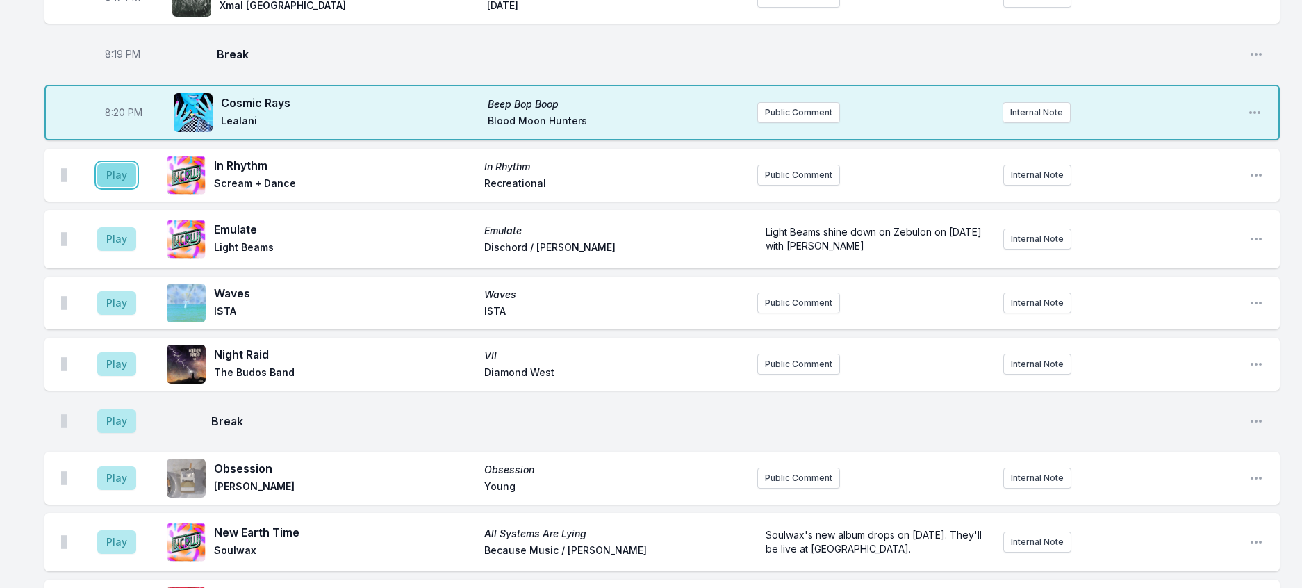
click at [125, 187] on button "Play" at bounding box center [116, 175] width 39 height 24
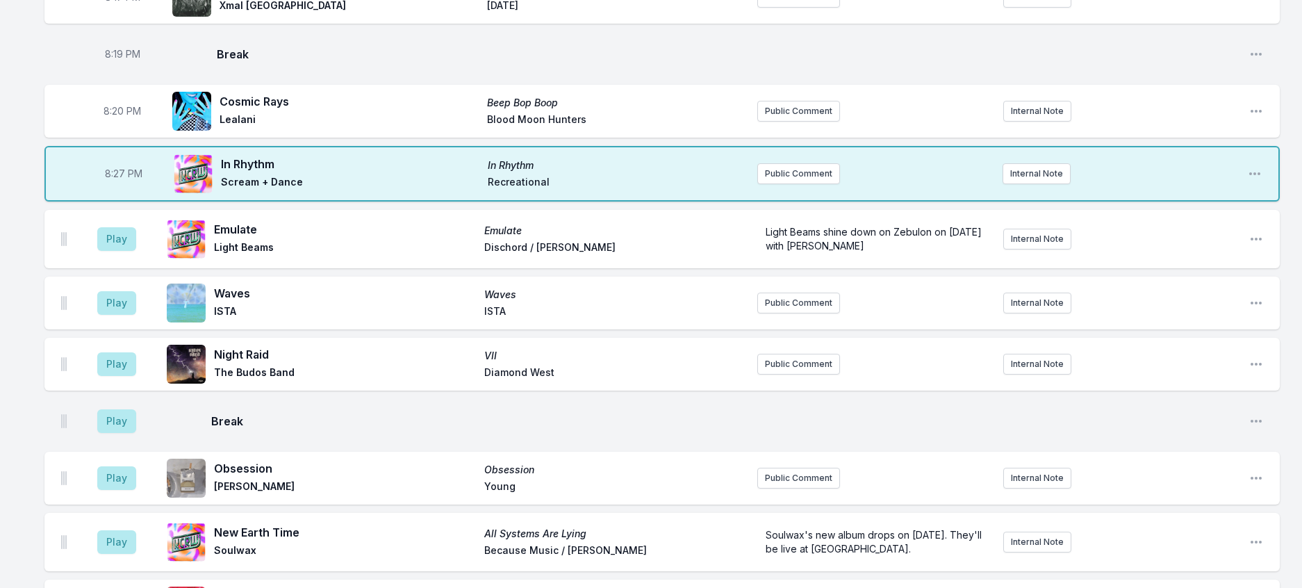
click at [125, 181] on span "8:27 PM" at bounding box center [124, 174] width 38 height 14
click at [125, 187] on input "20:27" at bounding box center [124, 174] width 78 height 26
type input "20:24"
click at [1286, 252] on div "8:00 PM In Your Head Dance Called Memory Nation of Language Sub Pop Nation of L…" at bounding box center [651, 406] width 1302 height 1533
click at [126, 251] on button "Play" at bounding box center [116, 239] width 39 height 24
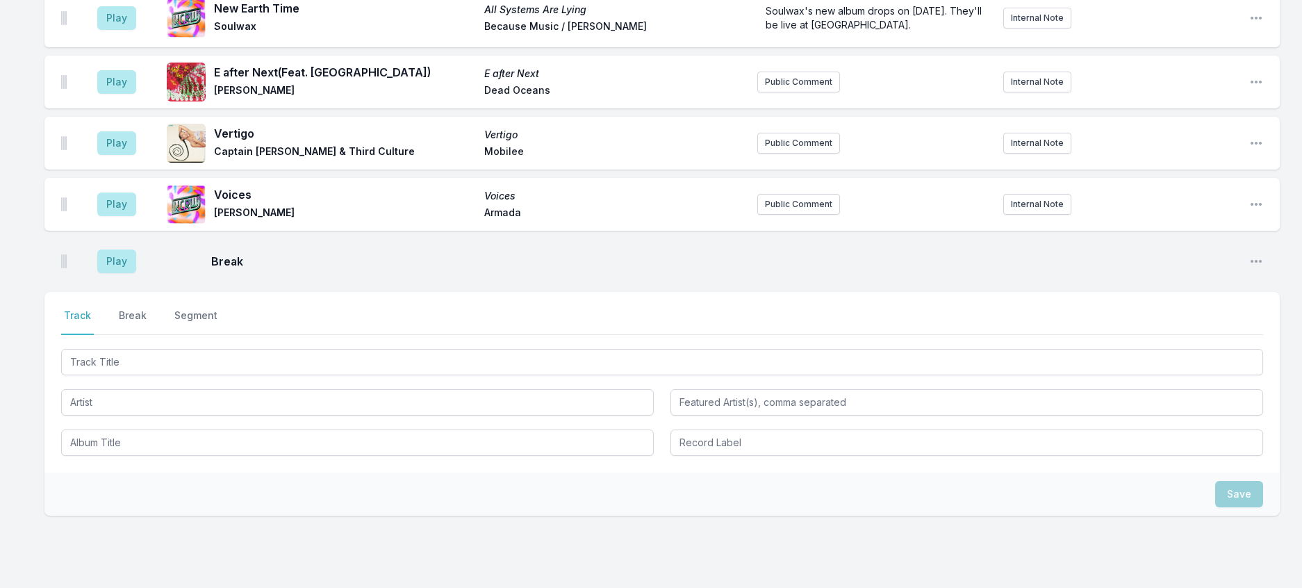
scroll to position [1261, 0]
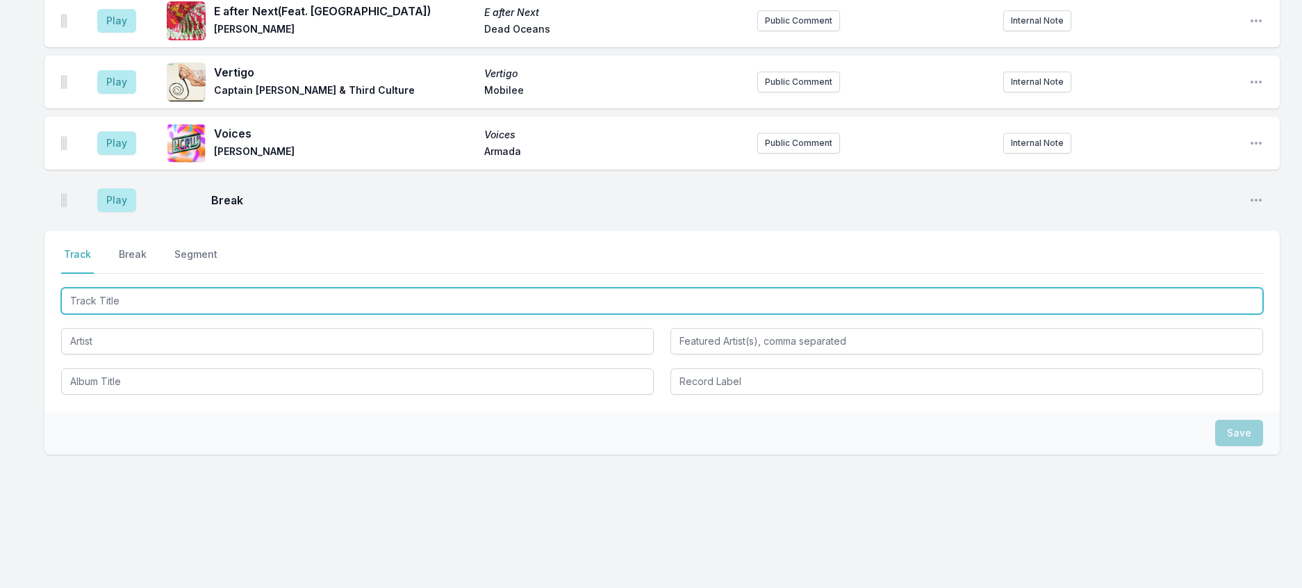
click at [218, 288] on input "Track Title" at bounding box center [662, 301] width 1202 height 26
type input "UFO"
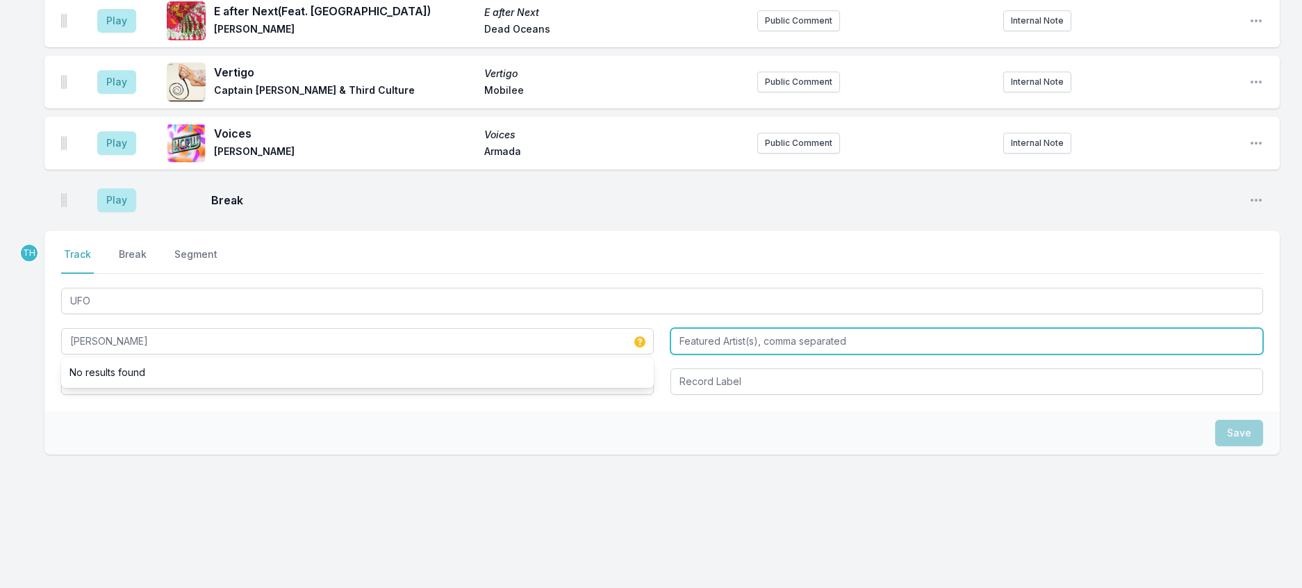
type input "Unknown Artist"
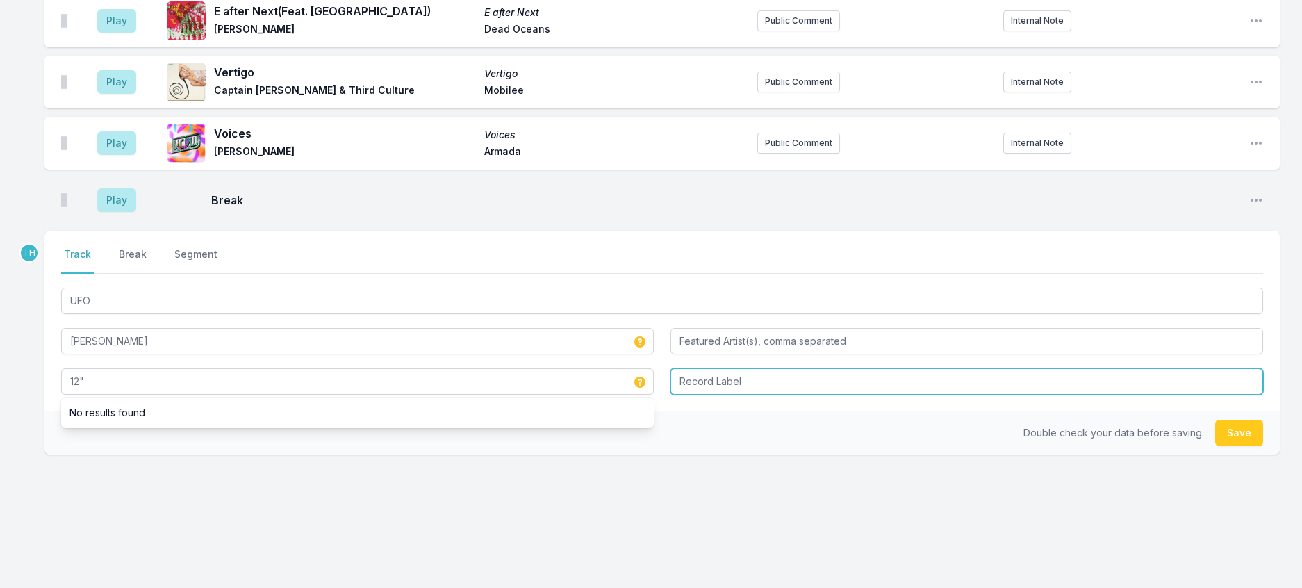
type input "12""
type input "Smugglers Way"
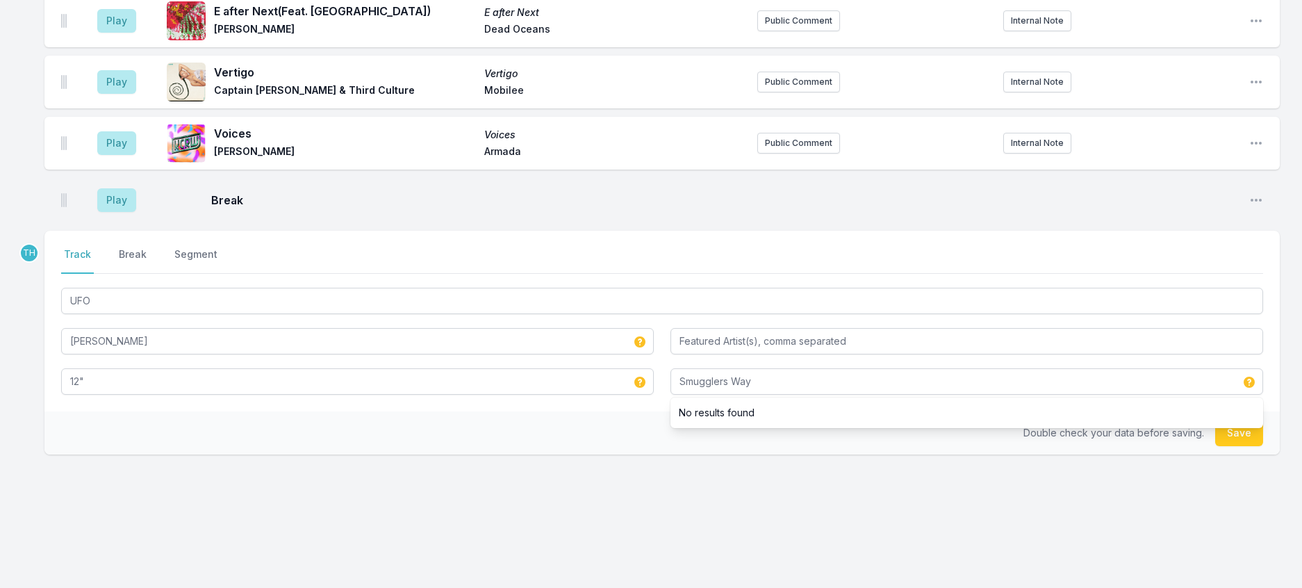
click at [517, 411] on div "Select a tab Track Break Segment Track Break Segment UFO Unknown Artist 12" Smu…" at bounding box center [662, 321] width 1236 height 181
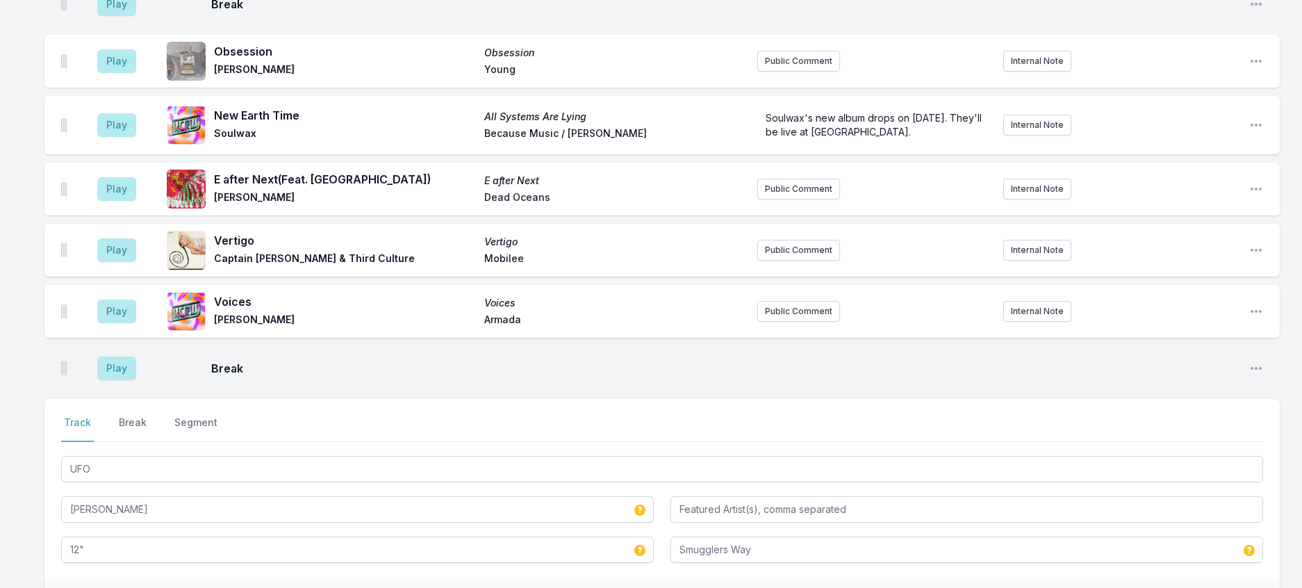
scroll to position [635, 0]
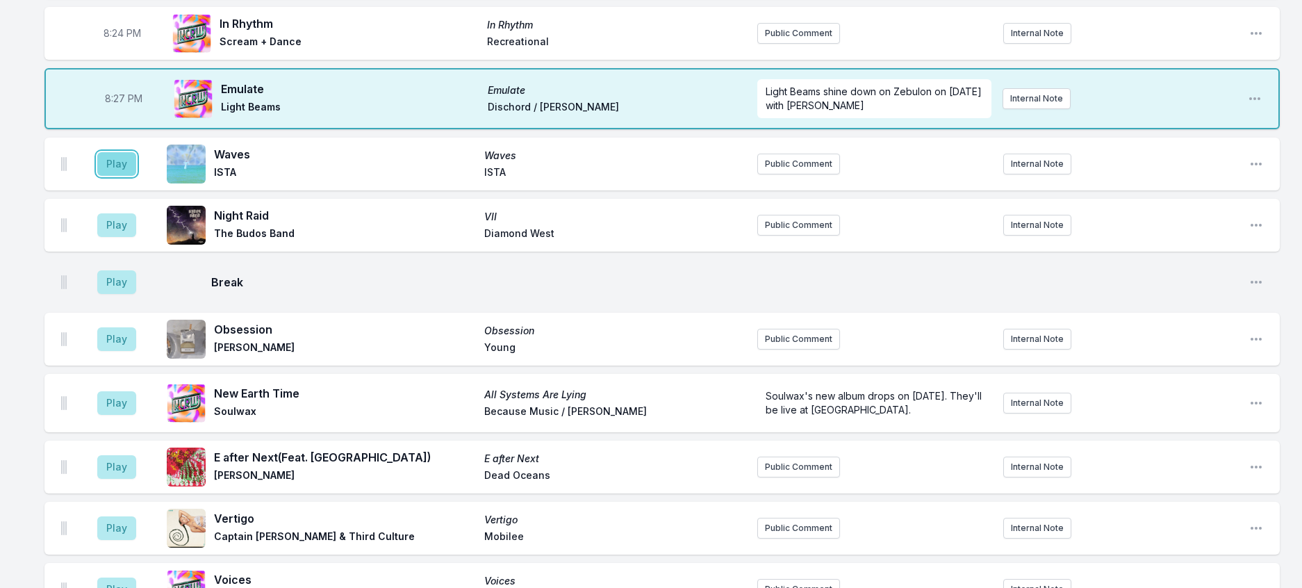
click at [136, 176] on button "Play" at bounding box center [116, 164] width 39 height 24
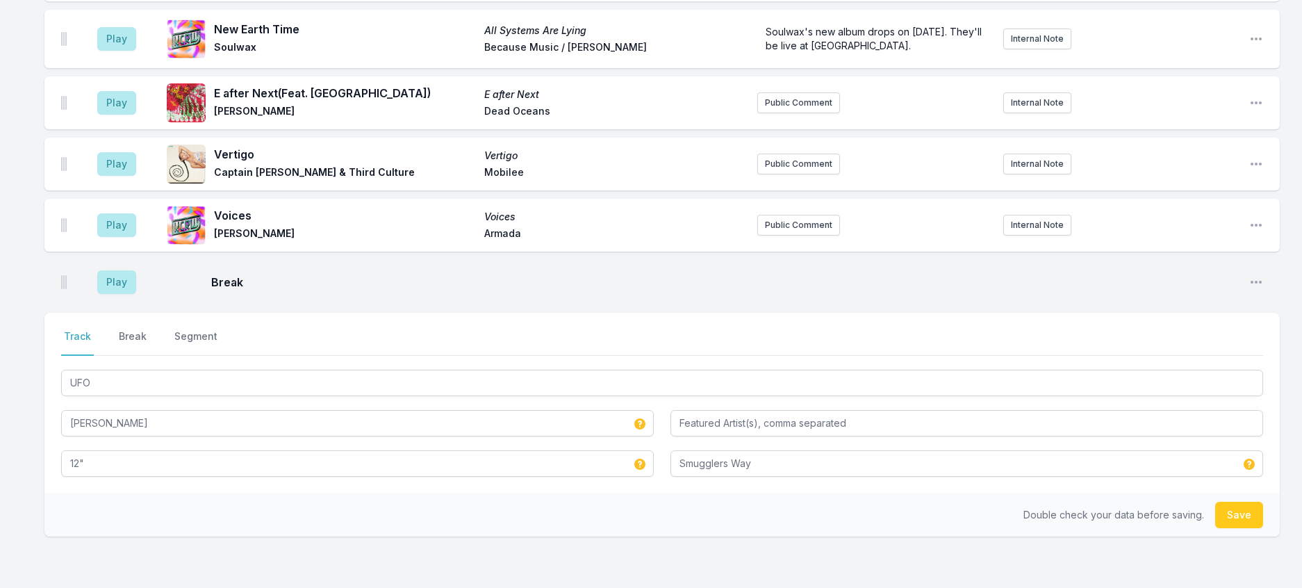
scroll to position [1261, 0]
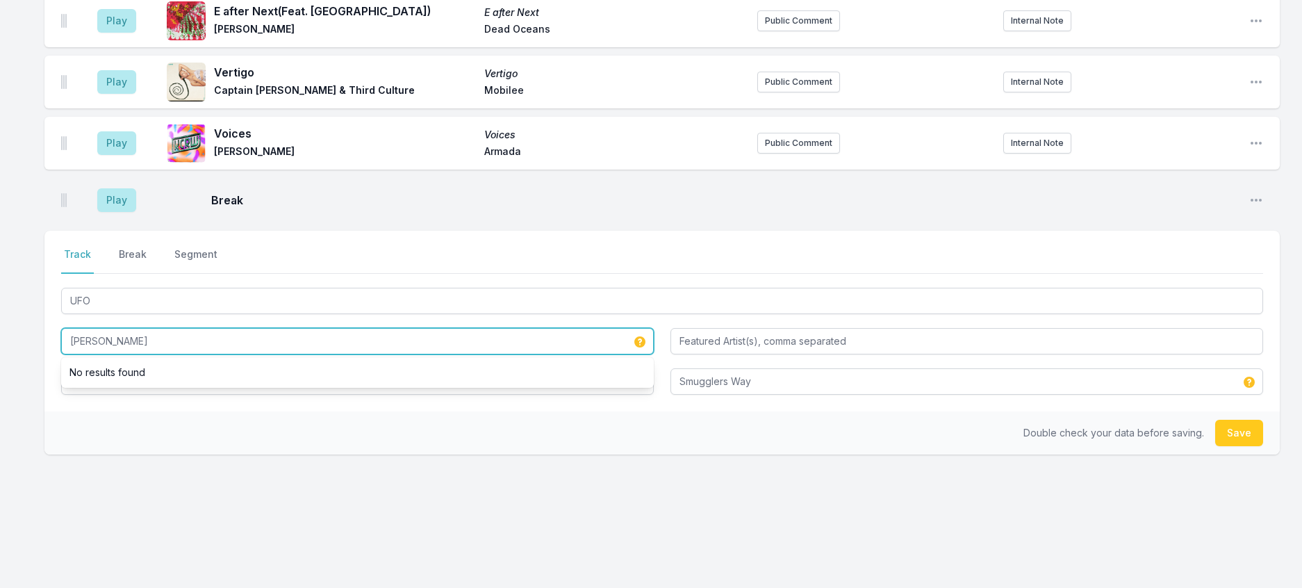
drag, startPoint x: 202, startPoint y: 341, endPoint x: 90, endPoint y: 277, distance: 129.8
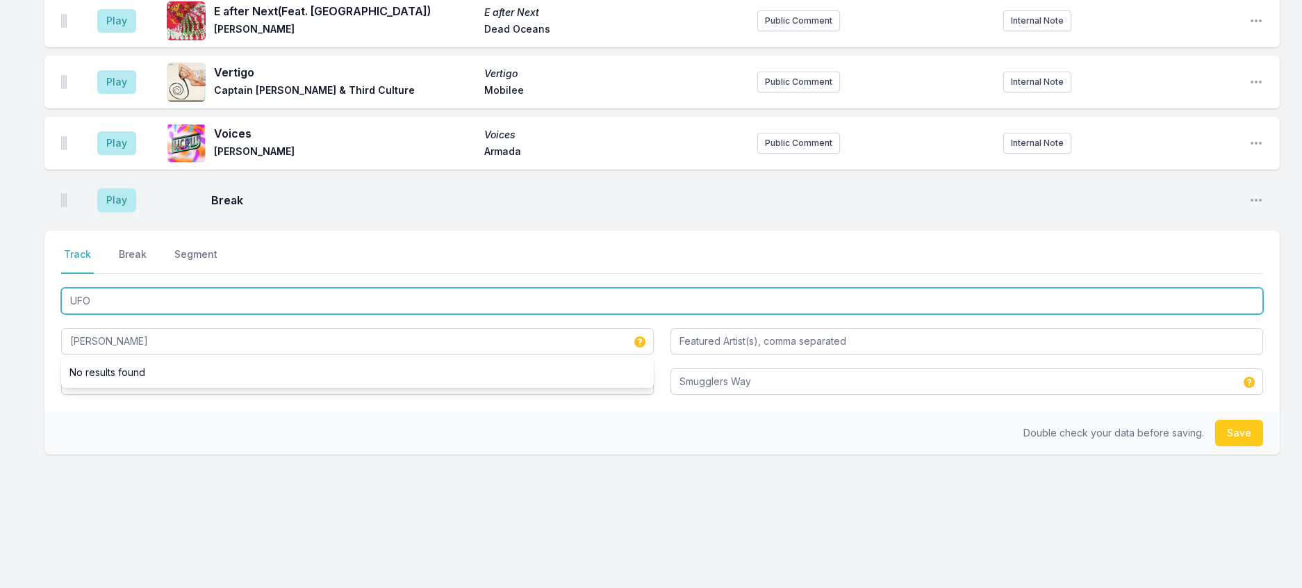
click at [135, 294] on input "UFO" at bounding box center [662, 301] width 1202 height 26
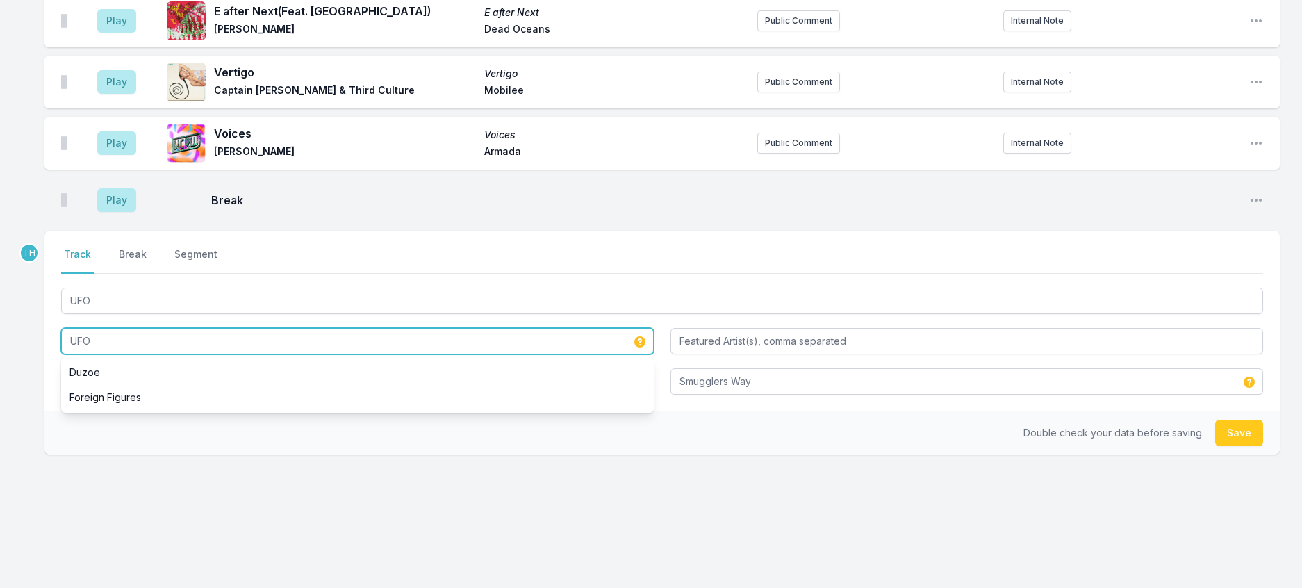
type input "UFOs"
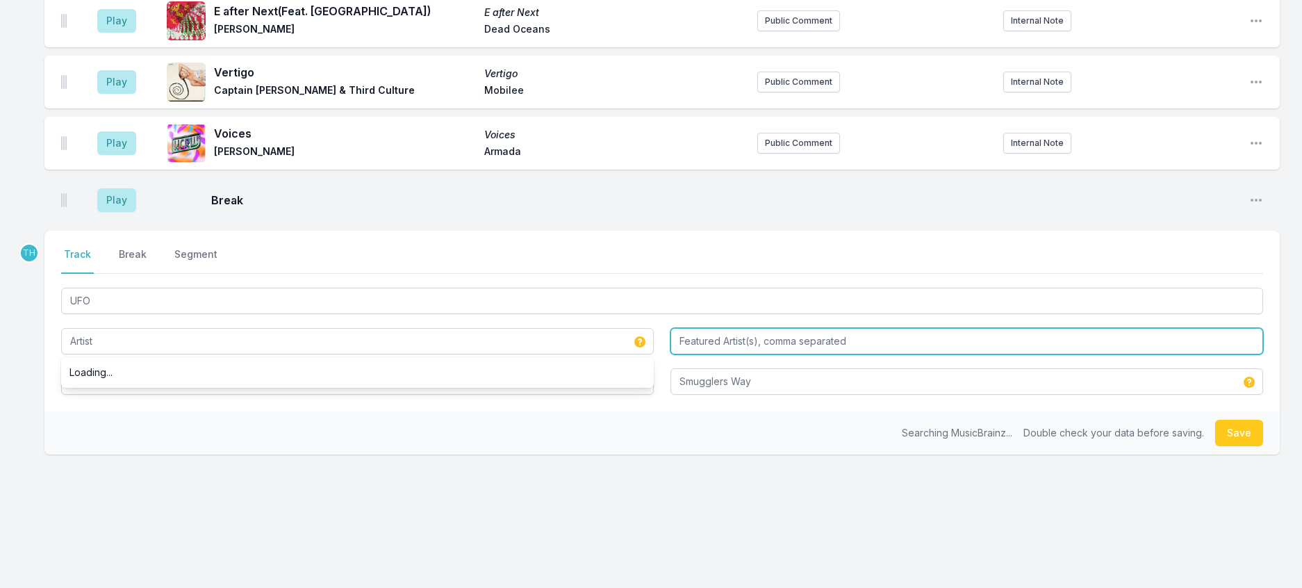
type input "UFOs"
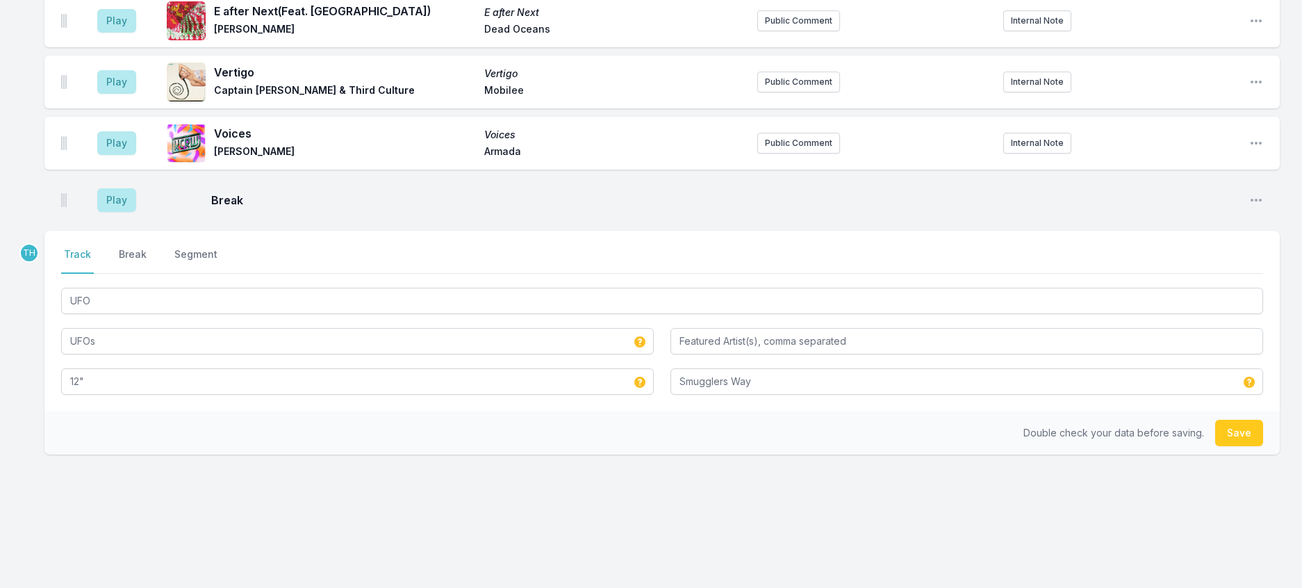
click at [598, 434] on div "Double check your data before saving. Save" at bounding box center [662, 432] width 1236 height 43
click at [1234, 446] on button "Save" at bounding box center [1239, 433] width 48 height 26
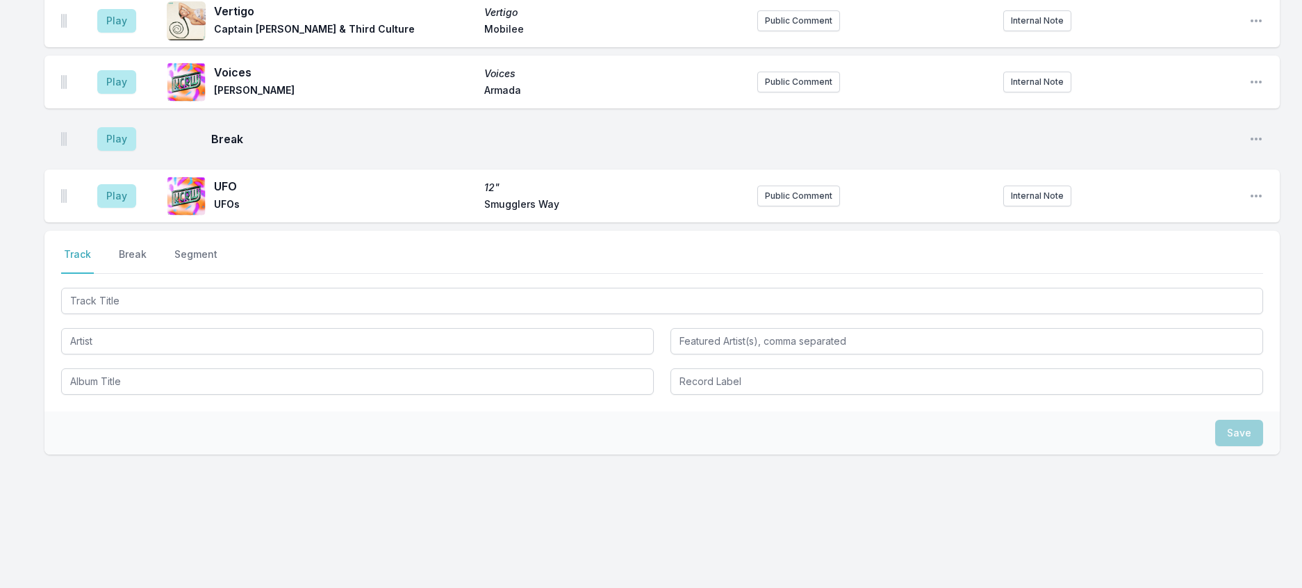
scroll to position [1329, 0]
click at [785, 186] on button "Public Comment" at bounding box center [798, 196] width 83 height 21
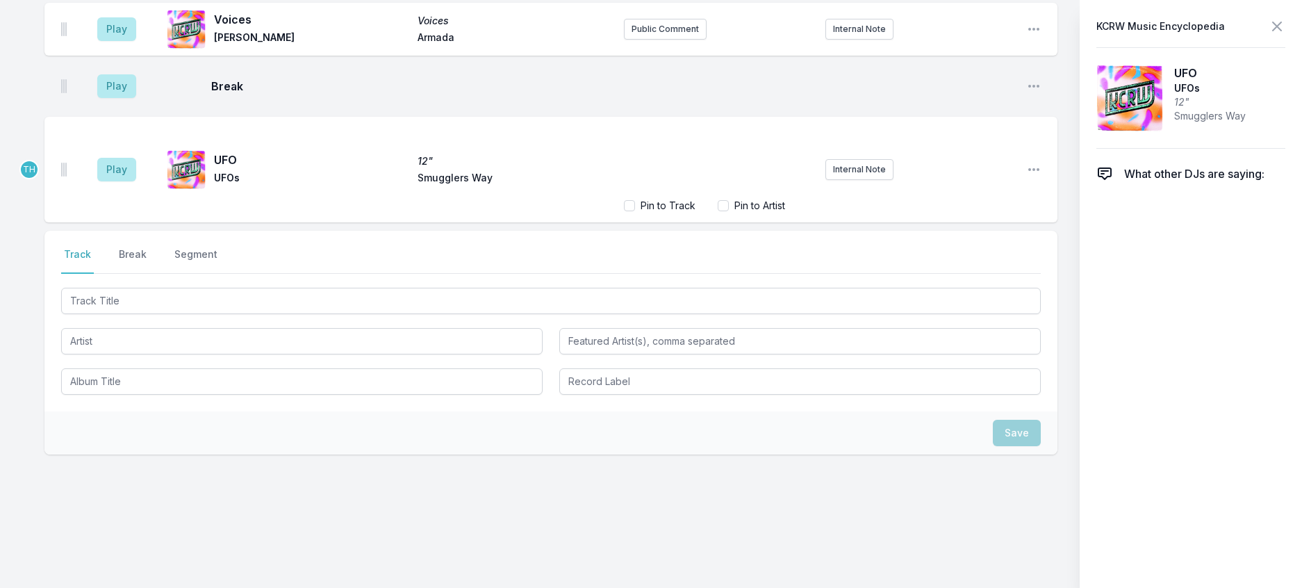
scroll to position [1388, 0]
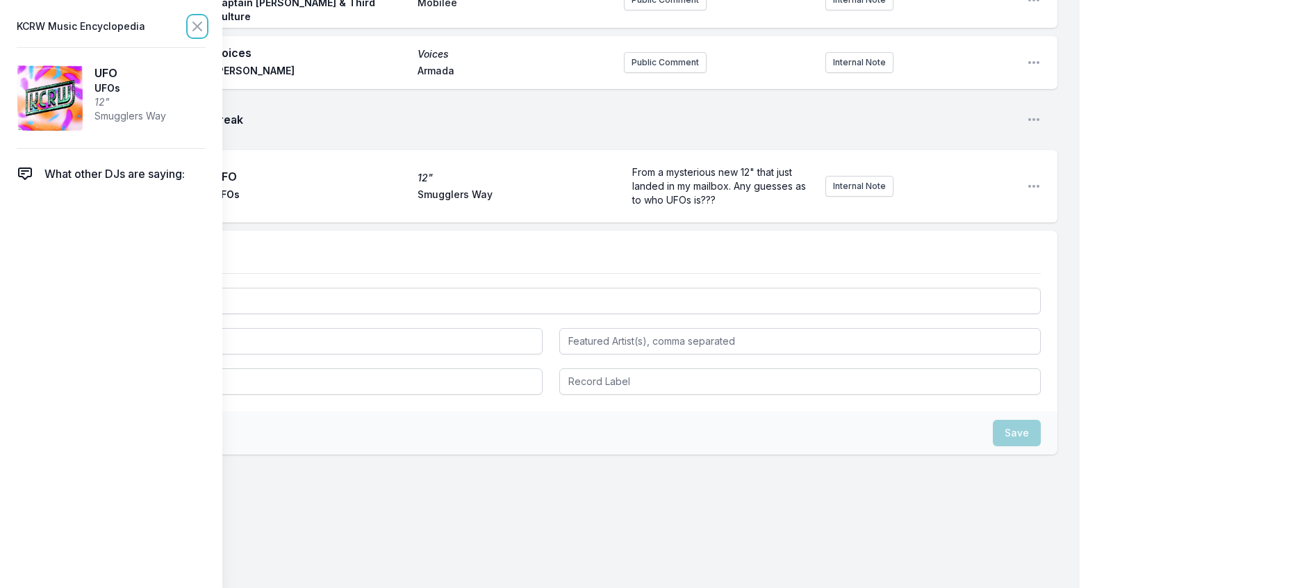
drag, startPoint x: 224, startPoint y: 32, endPoint x: 334, endPoint y: 77, distance: 119.4
click at [206, 33] on icon at bounding box center [197, 26] width 17 height 17
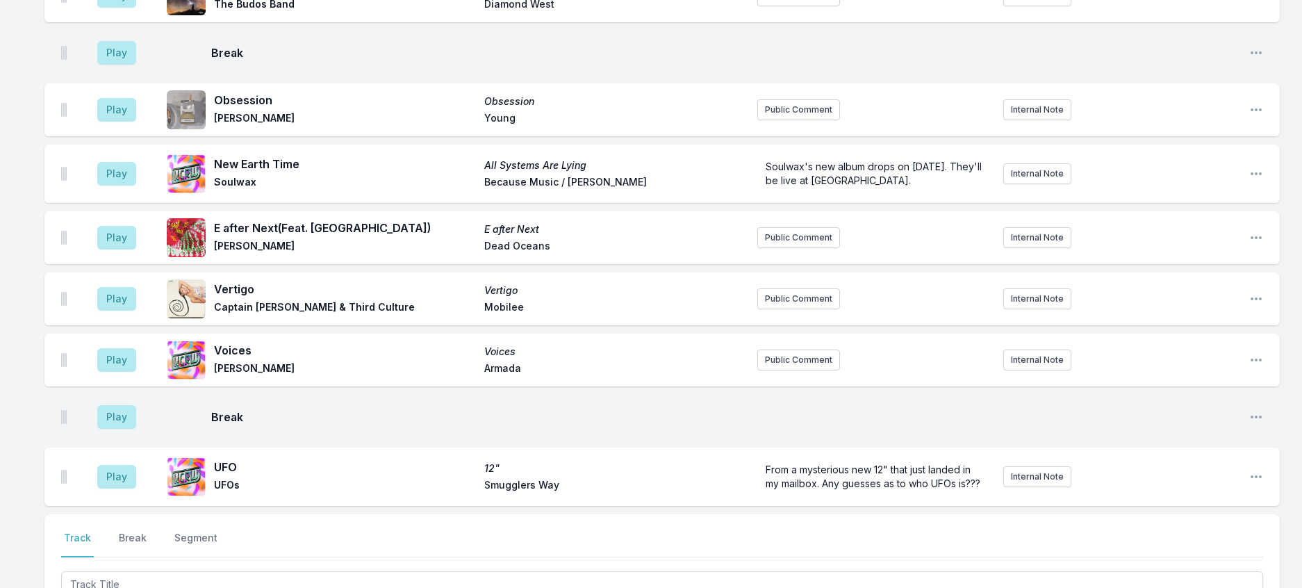
scroll to position [795, 0]
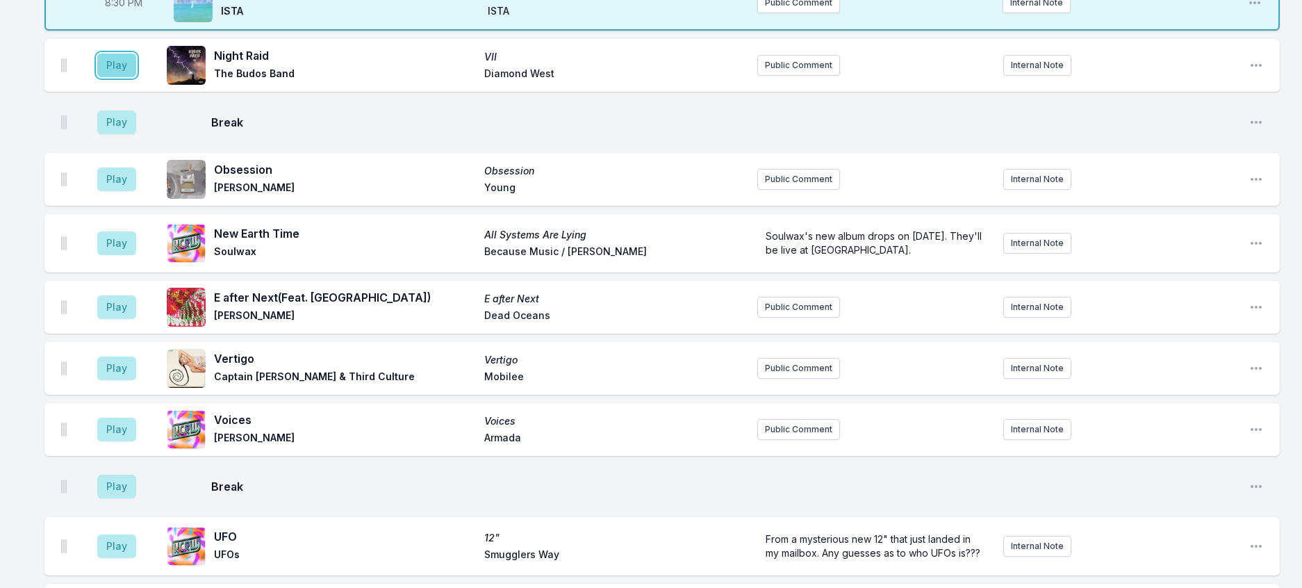
click at [136, 77] on button "Play" at bounding box center [116, 66] width 39 height 24
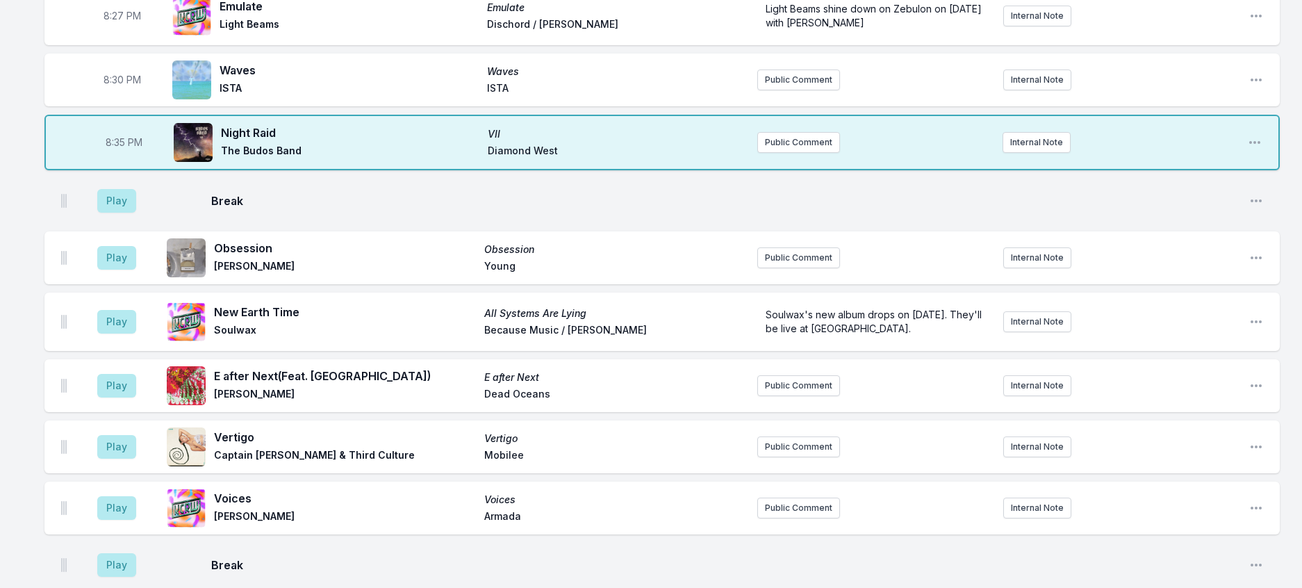
scroll to position [587, 0]
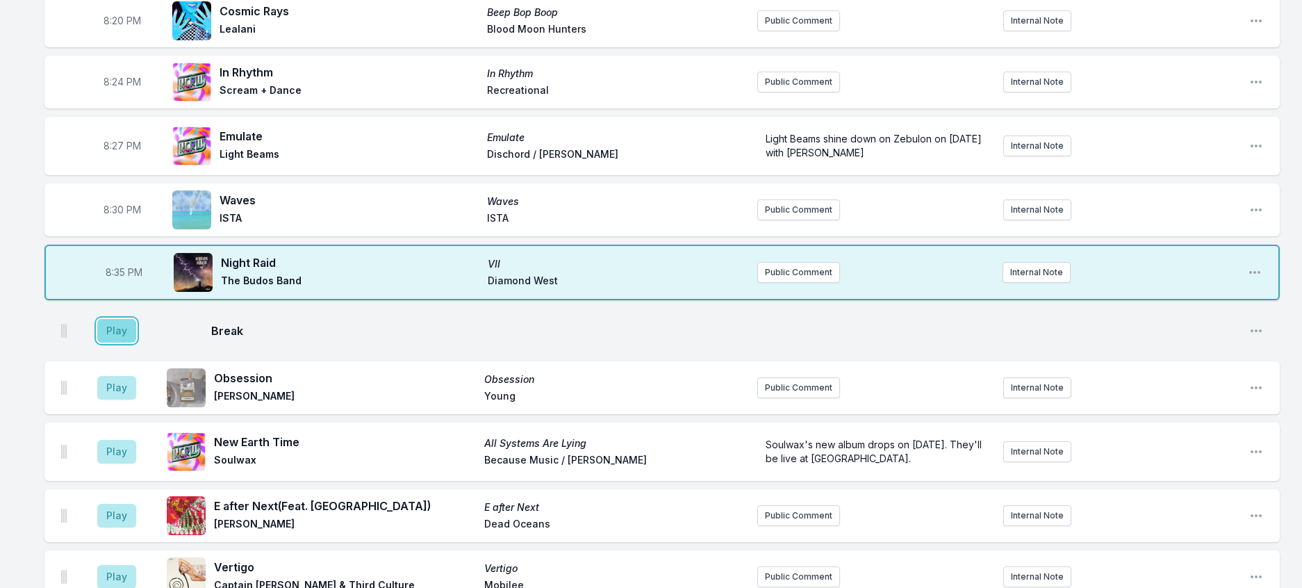
click at [133, 343] on button "Play" at bounding box center [116, 331] width 39 height 24
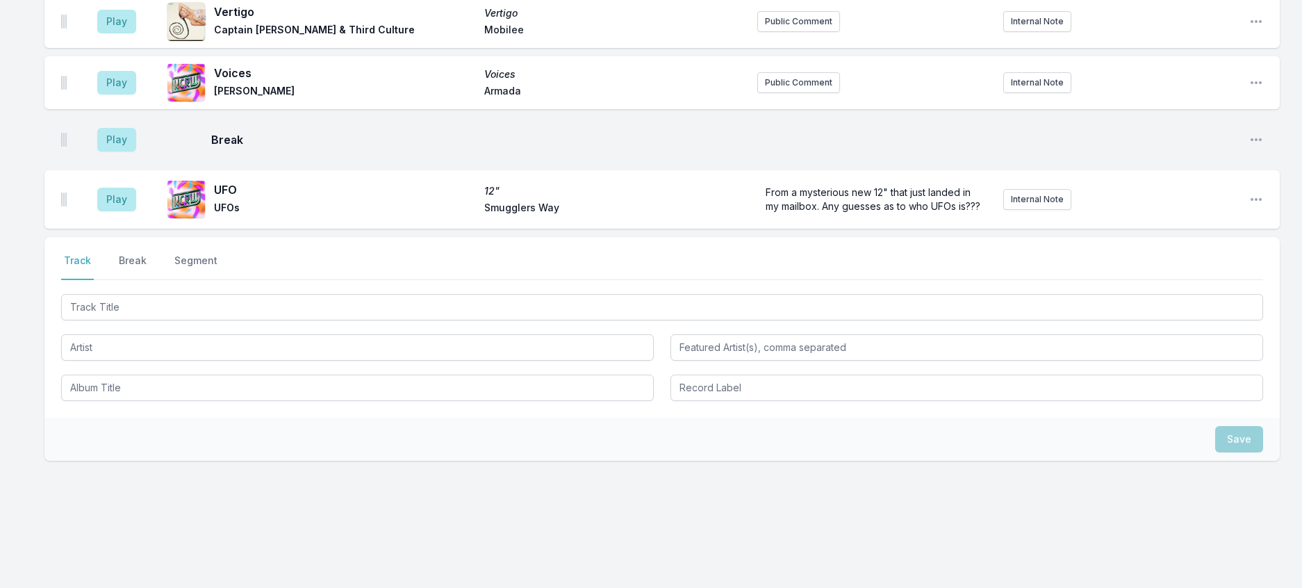
scroll to position [1142, 0]
click at [132, 211] on button "Play" at bounding box center [116, 199] width 39 height 24
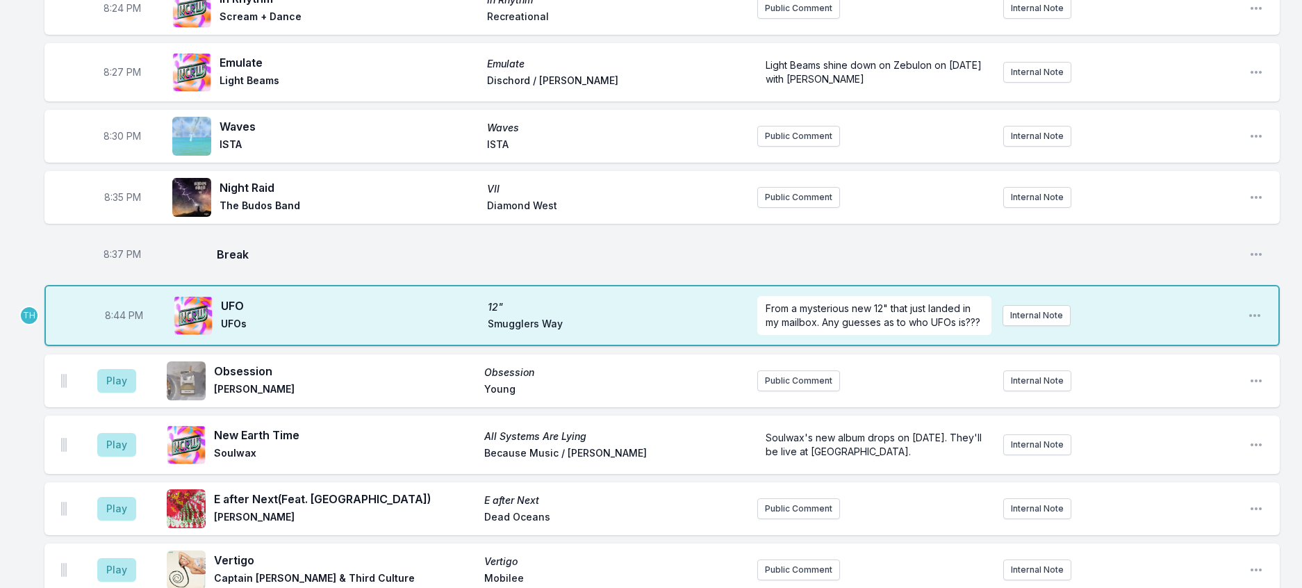
scroll to position [656, 0]
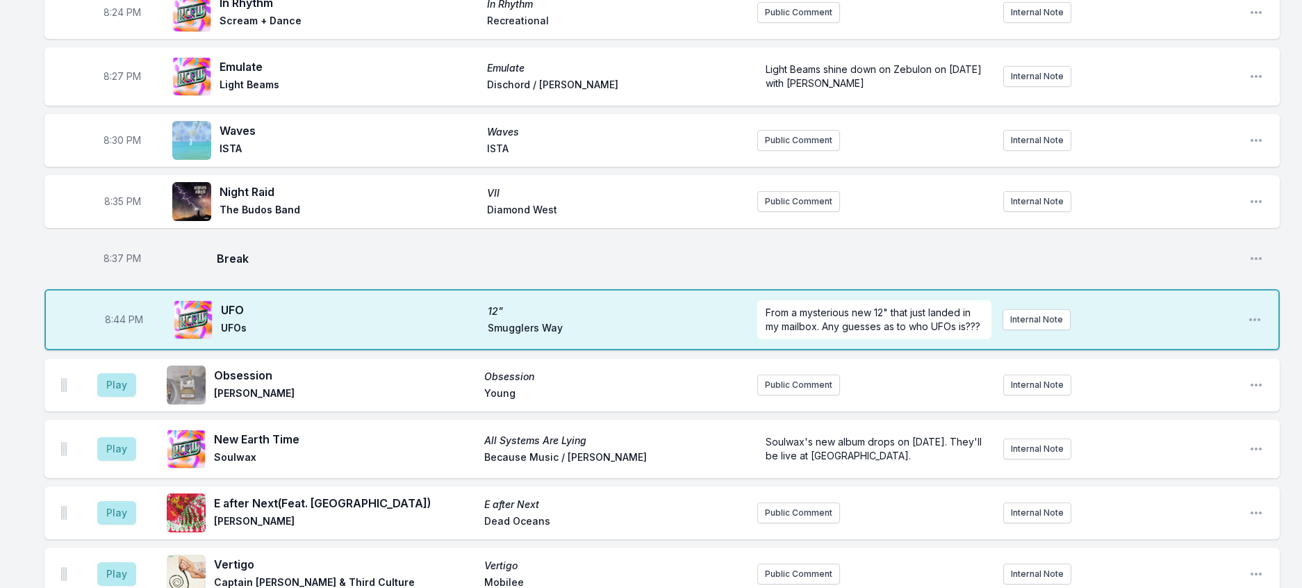
click at [138, 327] on span "8:44 PM" at bounding box center [124, 320] width 38 height 14
click at [126, 333] on input "20:44" at bounding box center [124, 319] width 78 height 26
type input "20:39"
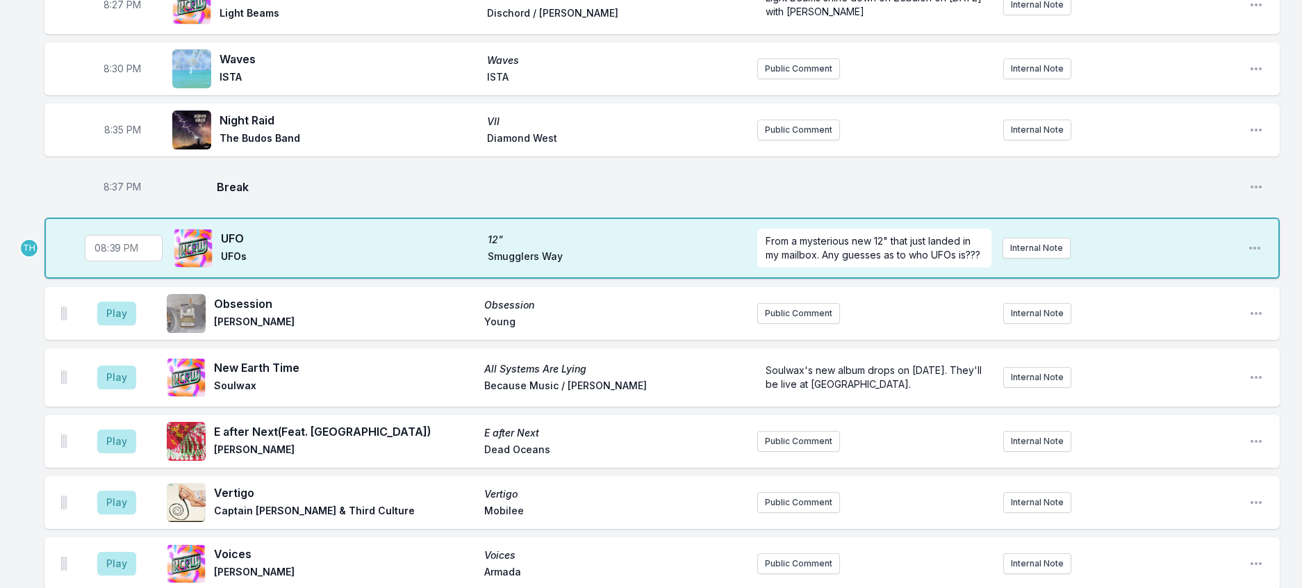
scroll to position [864, 0]
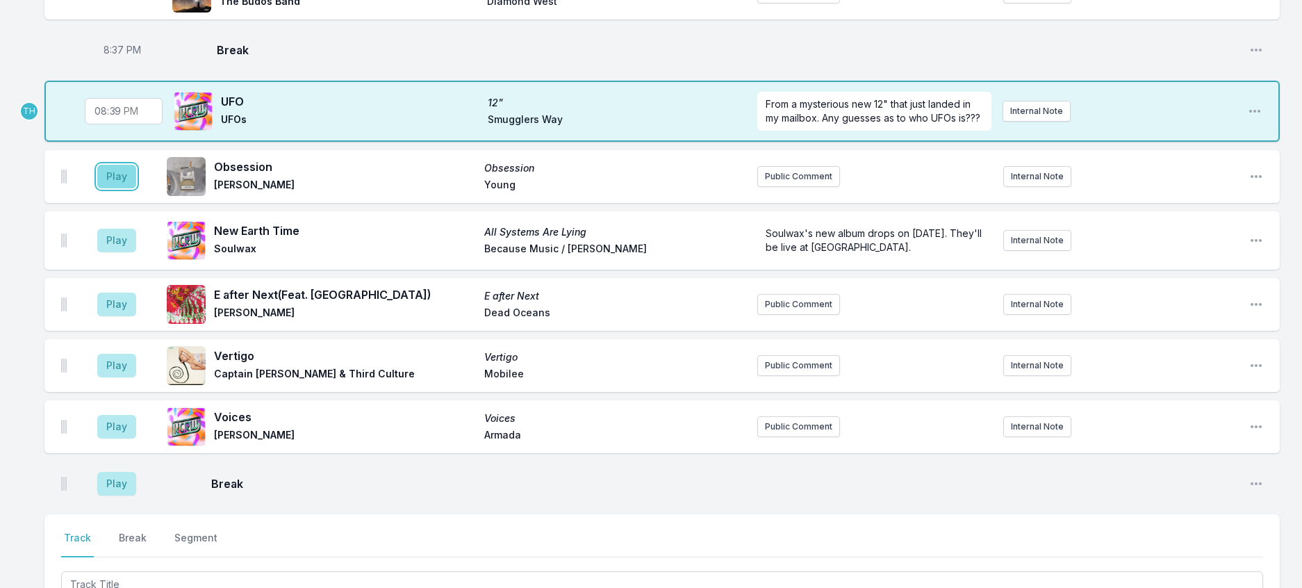
click at [124, 188] on button "Play" at bounding box center [116, 177] width 39 height 24
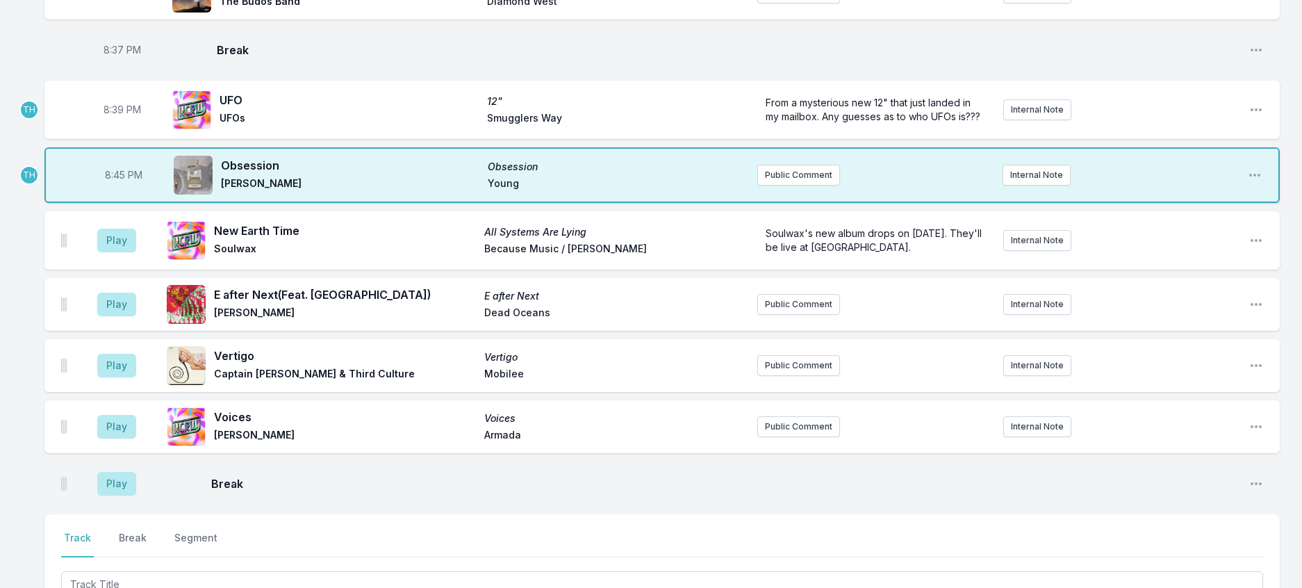
click at [126, 182] on span "8:45 PM" at bounding box center [124, 175] width 38 height 14
click at [126, 188] on input "20:45" at bounding box center [124, 175] width 78 height 26
type input "20:42"
click at [110, 252] on button "Play" at bounding box center [116, 241] width 39 height 24
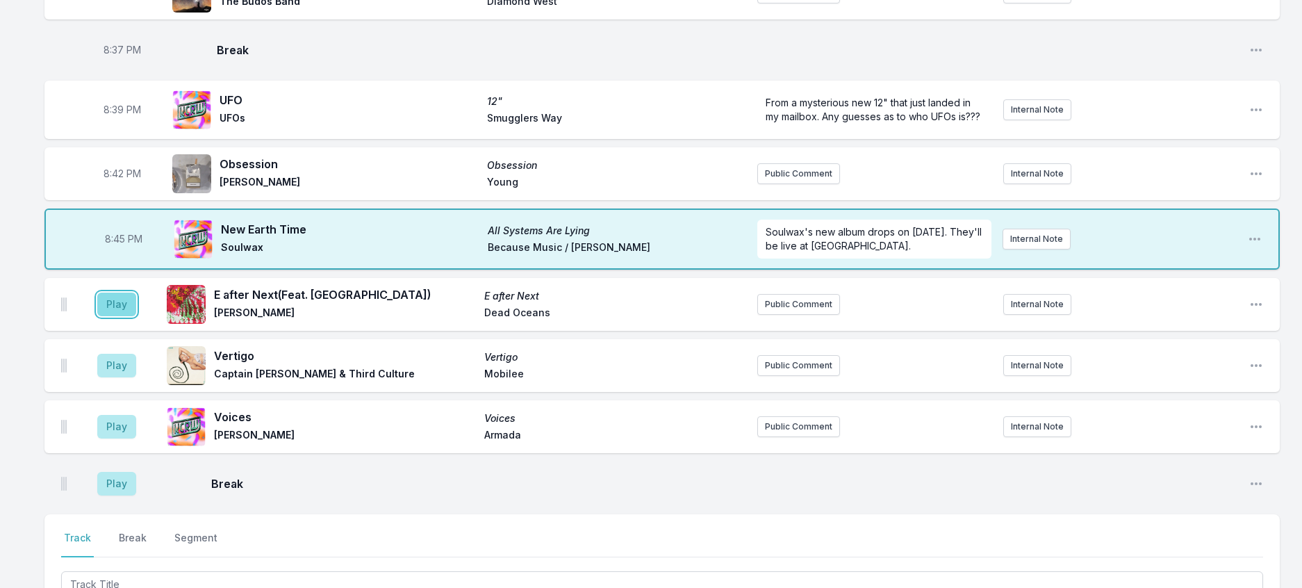
click at [119, 316] on button "Play" at bounding box center [116, 305] width 39 height 24
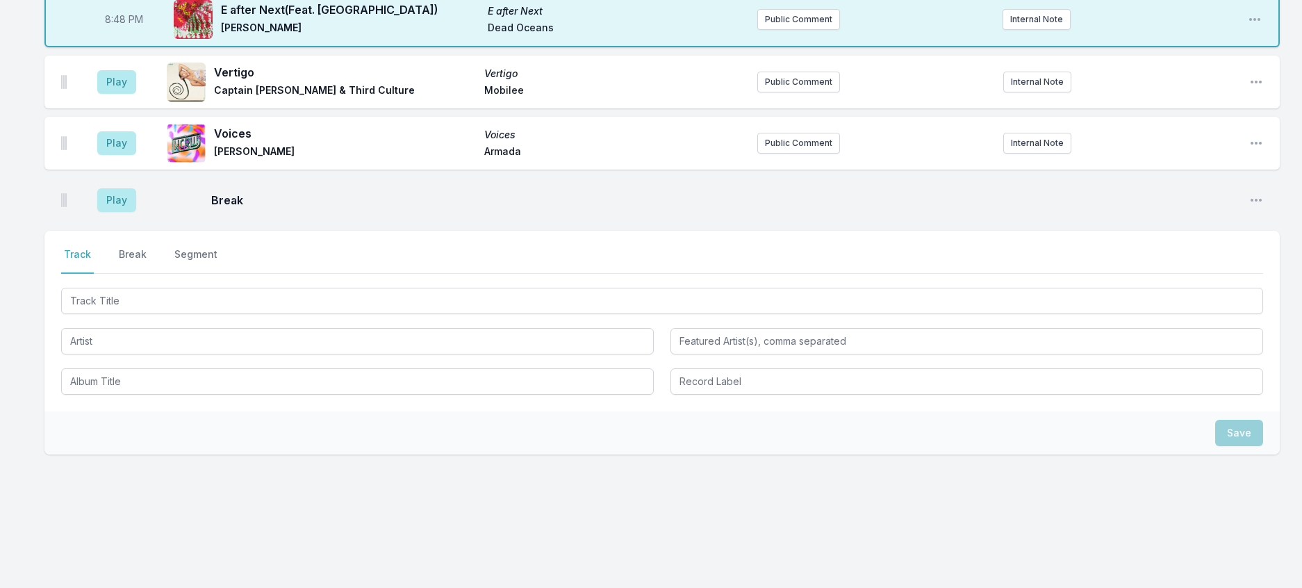
scroll to position [1351, 0]
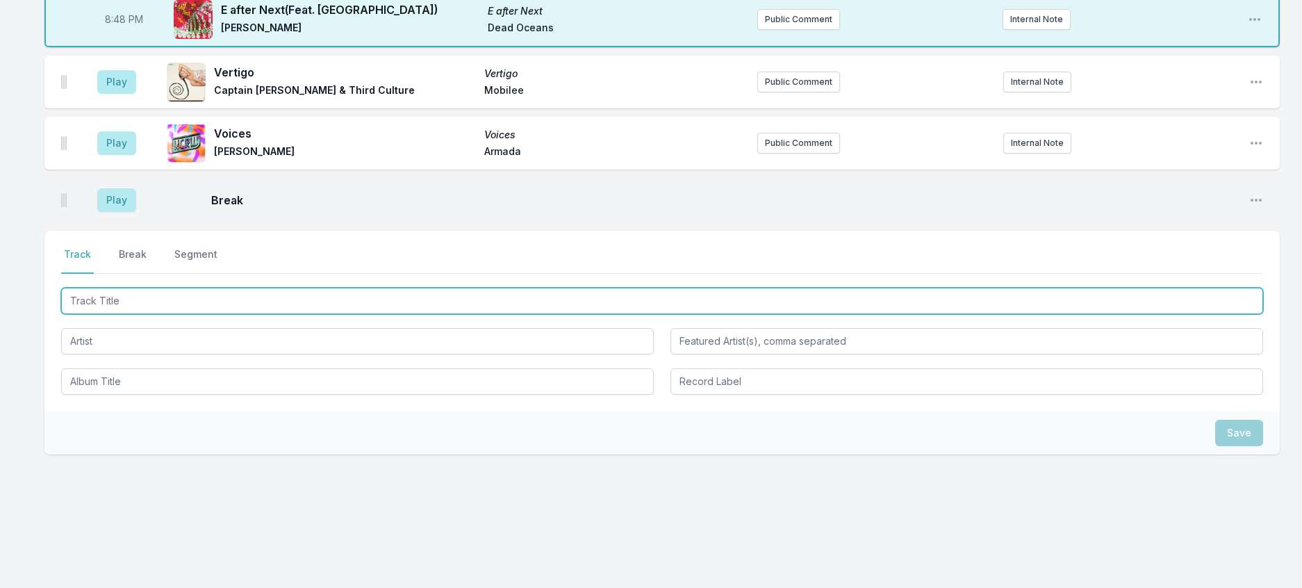
click at [173, 302] on input "Track Title" at bounding box center [662, 301] width 1202 height 26
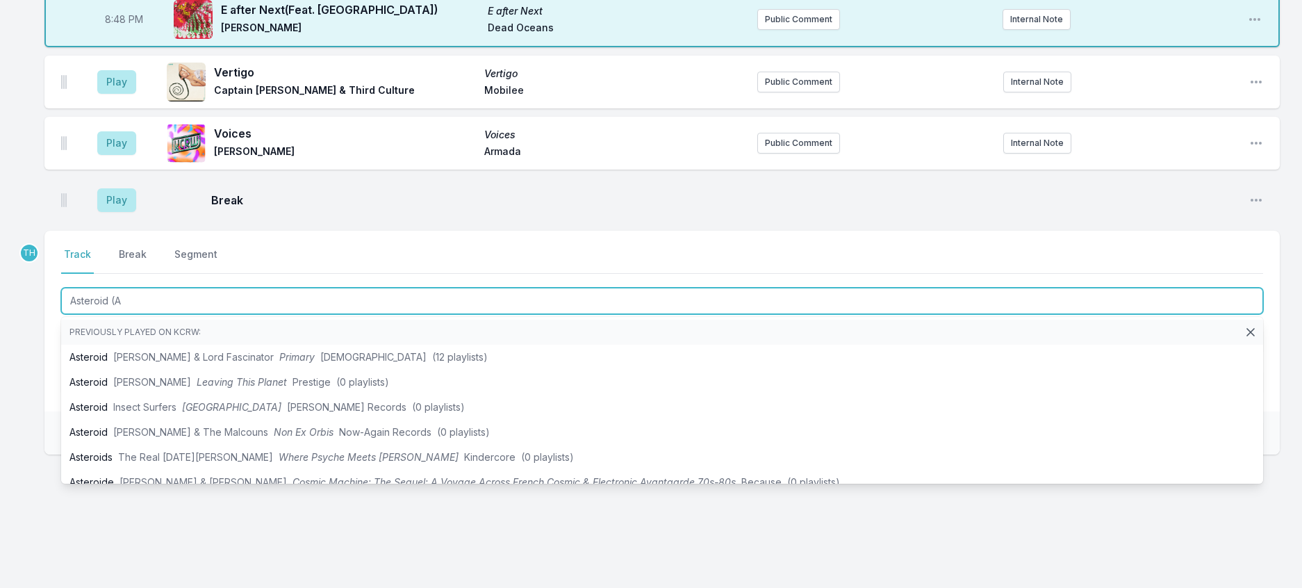
type input "Asteroid (Ae"
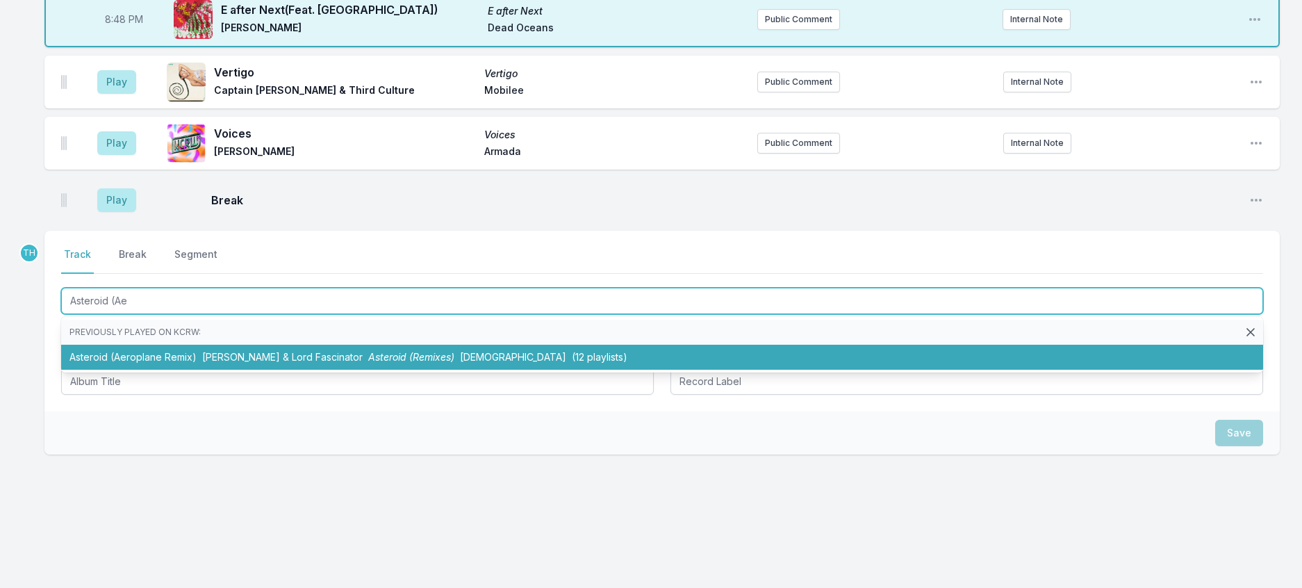
click at [281, 345] on li "Asteroid (Aeroplane Remix) Kate Stein & Lord Fascinator Asteroid (Remixes) Eski…" at bounding box center [662, 357] width 1202 height 25
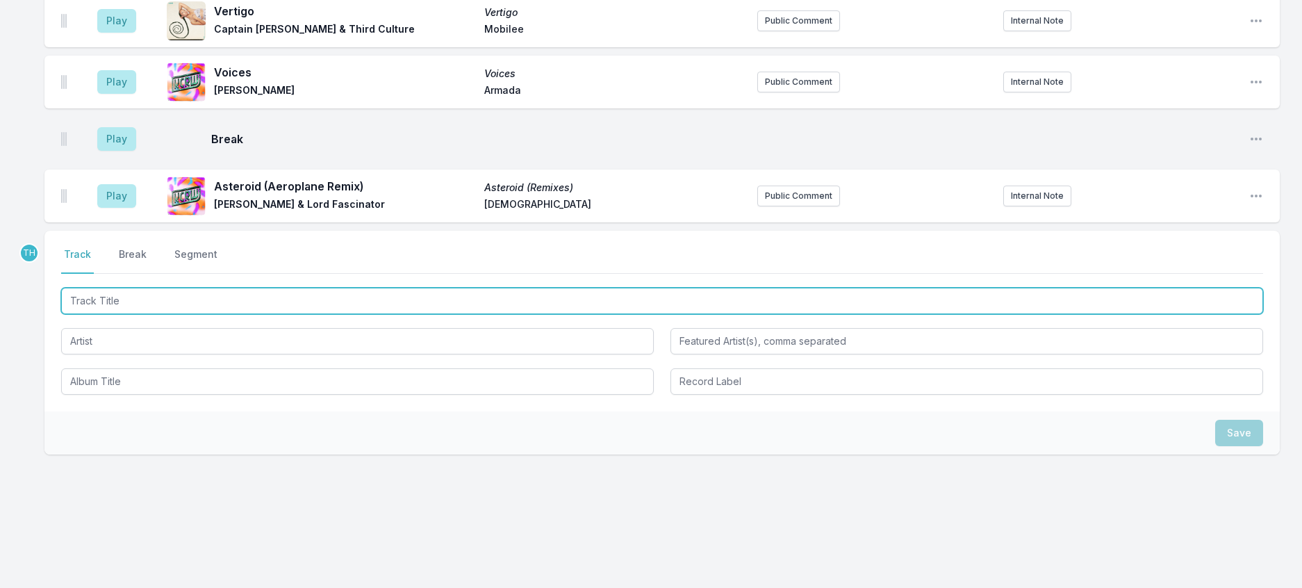
click at [281, 314] on input "Track Title" at bounding box center [662, 301] width 1202 height 26
type input "Desire (Jex Opolis Remix)"
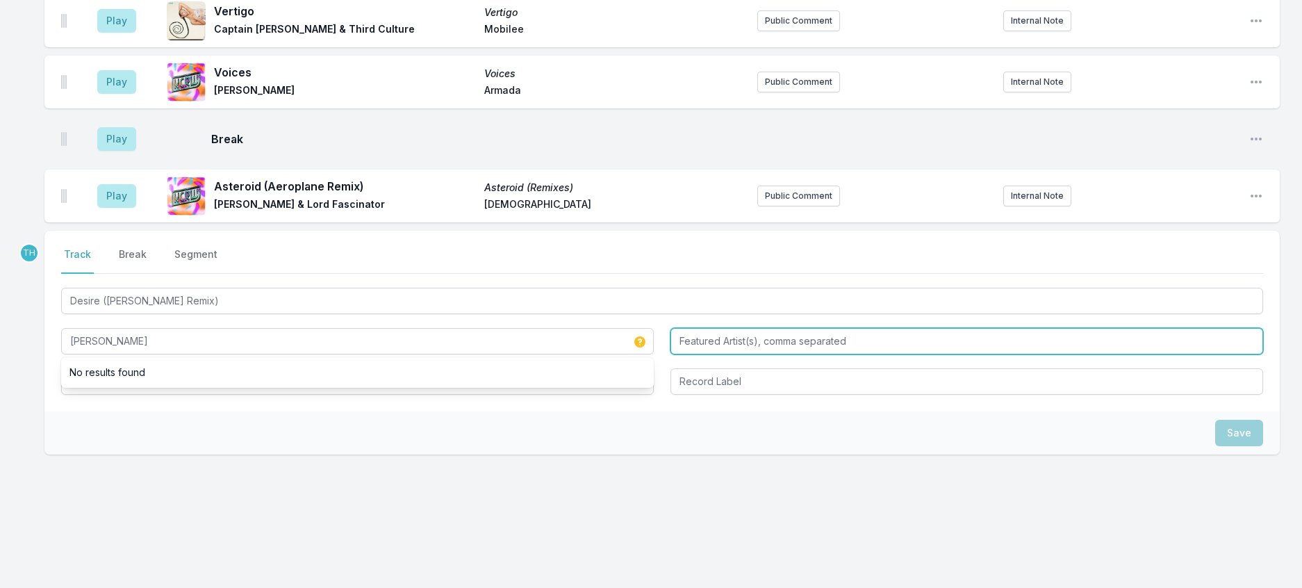
type input "TEED"
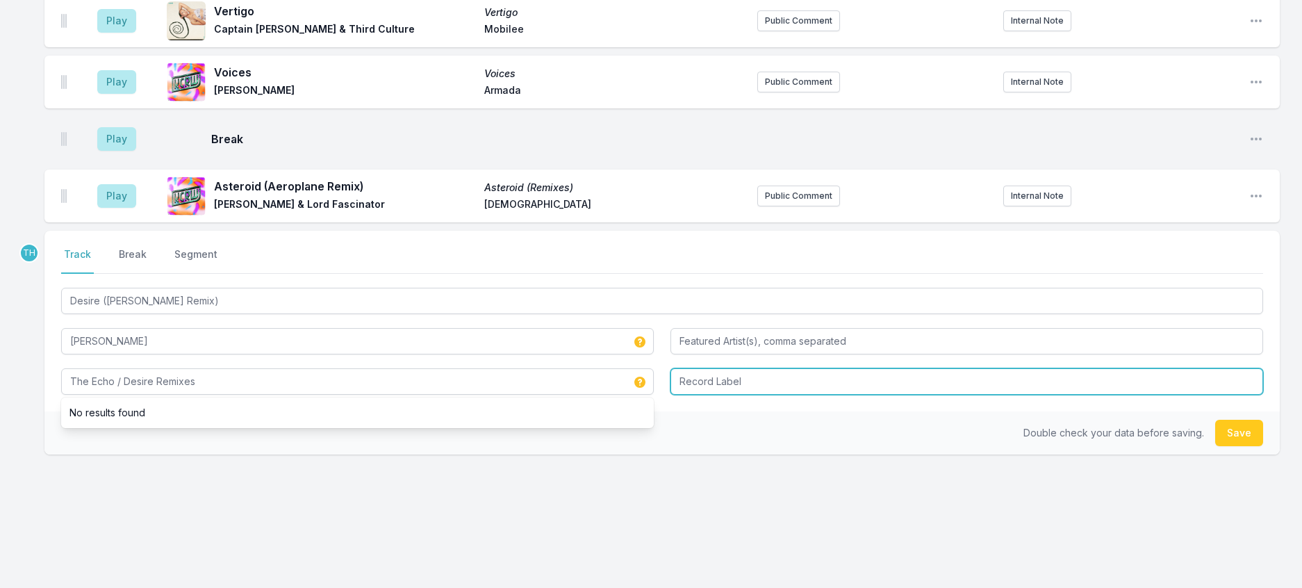
type input "The Echo / Desire Remixes"
type input "Nice Age"
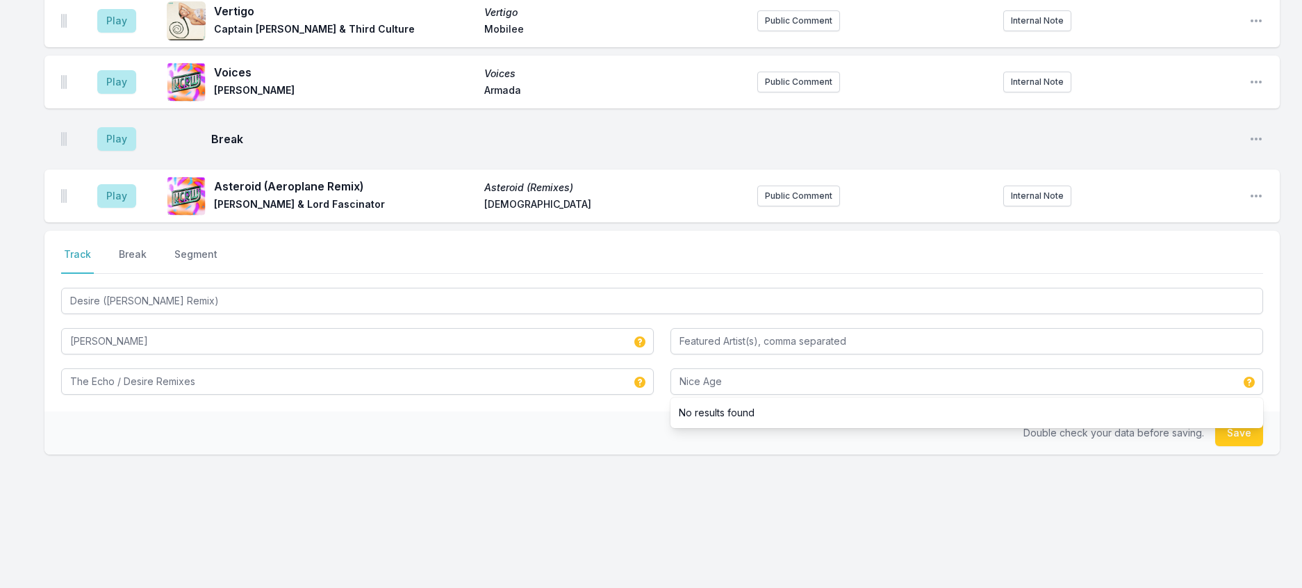
drag, startPoint x: 625, startPoint y: 507, endPoint x: 972, endPoint y: 530, distance: 347.6
click at [628, 454] on div "Double check your data before saving. Save" at bounding box center [662, 432] width 1236 height 43
click at [1230, 446] on button "Save" at bounding box center [1239, 433] width 48 height 26
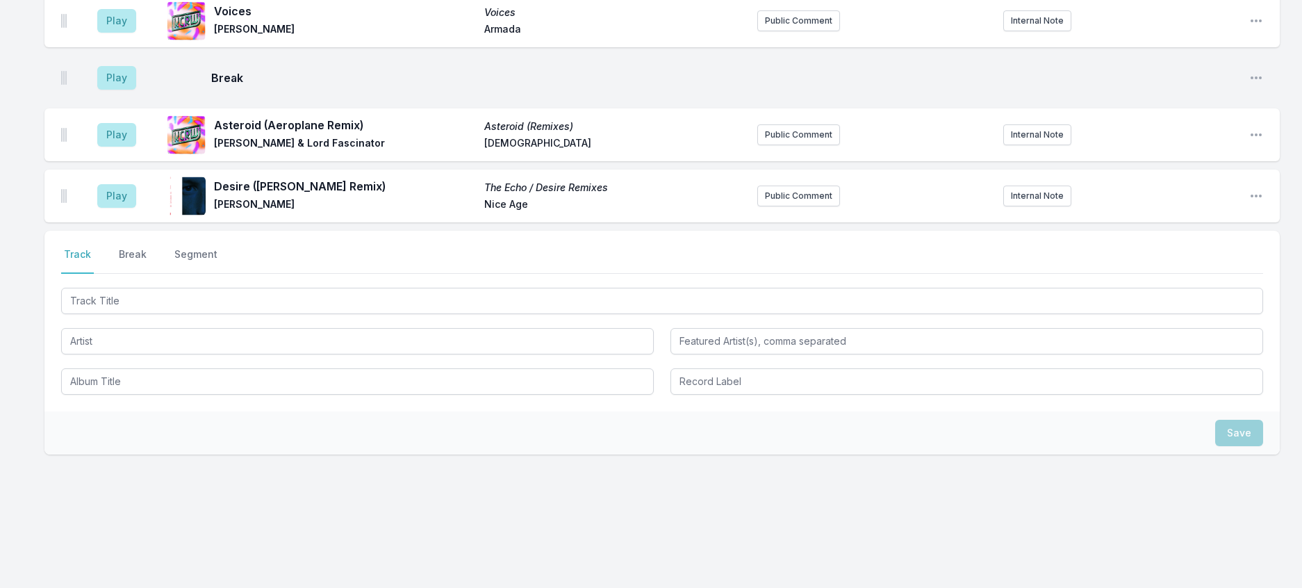
drag, startPoint x: 132, startPoint y: 44, endPoint x: 325, endPoint y: 172, distance: 231.7
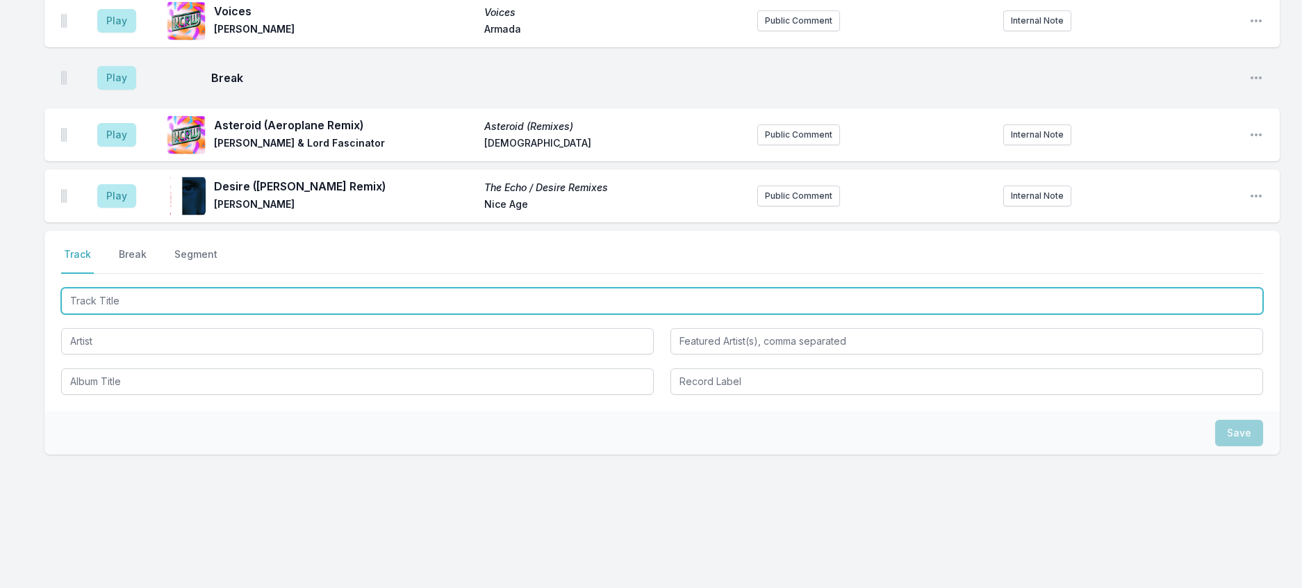
click at [254, 288] on input "Track Title" at bounding box center [662, 301] width 1202 height 26
type input "Devotion (Boys' Shorts Remix)"
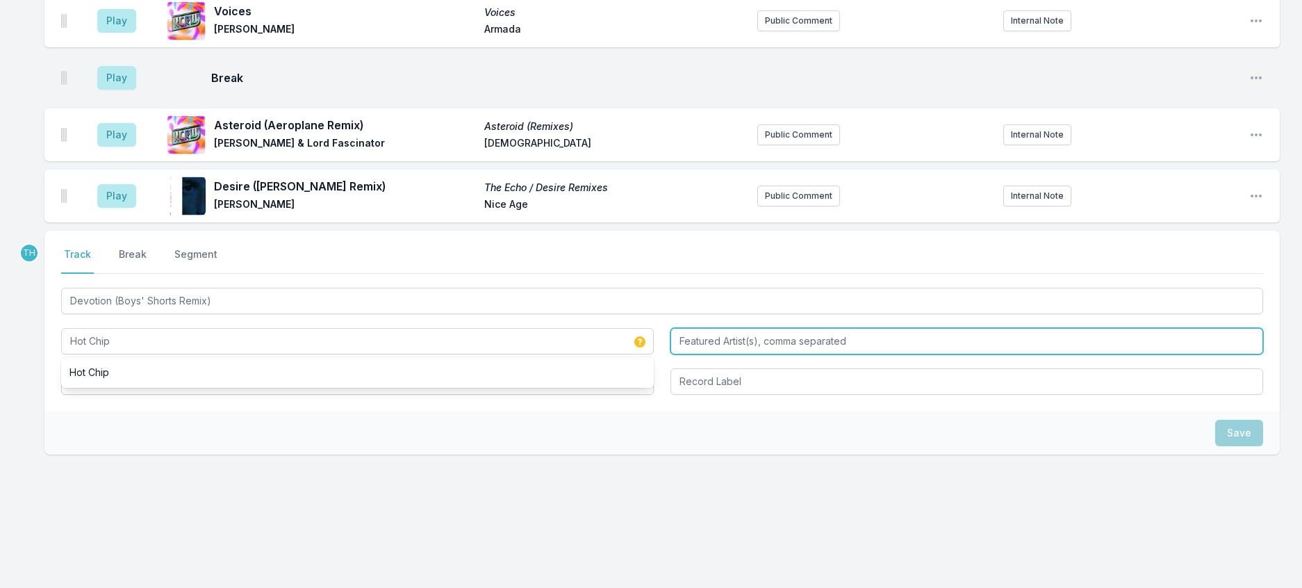
type input "Hot Chip"
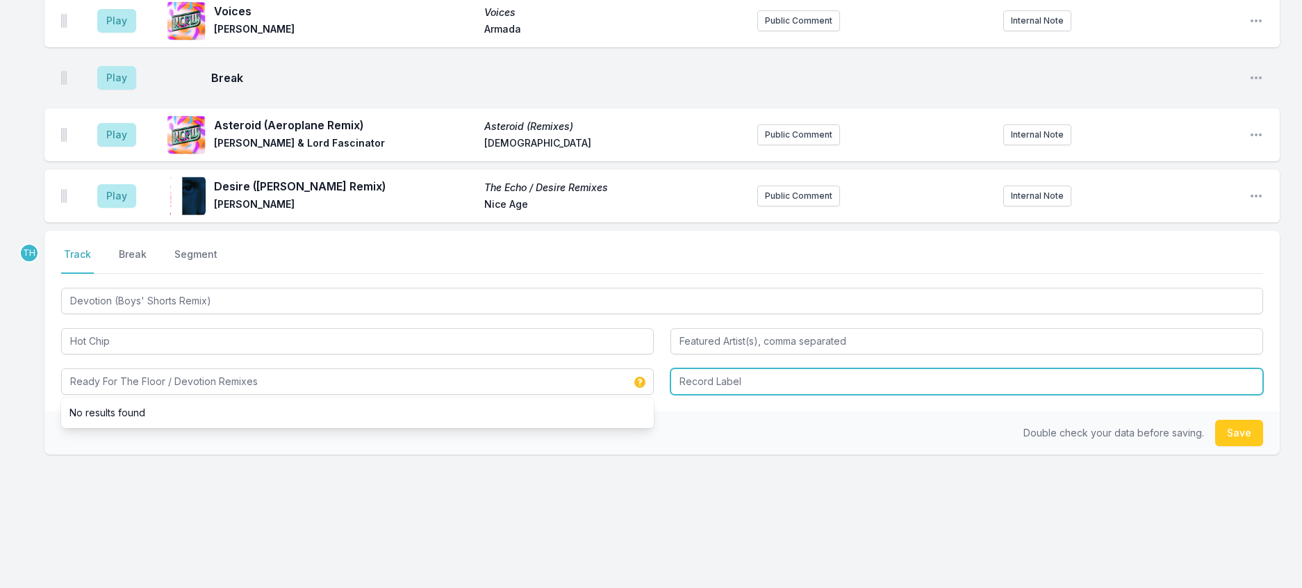
type input "Ready For The Floor / Devotion Remixes"
type input "Domino"
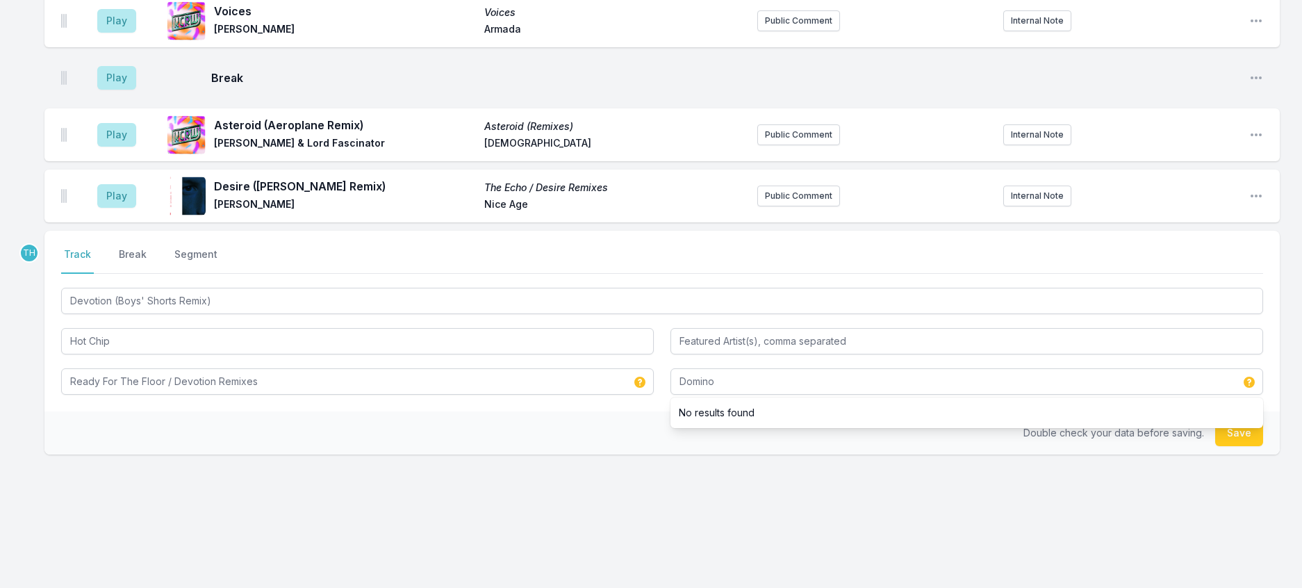
click at [508, 416] on div "Double check your data before saving. Save" at bounding box center [662, 432] width 1236 height 43
drag, startPoint x: 1206, startPoint y: 407, endPoint x: 1216, endPoint y: 412, distance: 10.9
click at [1216, 420] on button "Save" at bounding box center [1239, 433] width 48 height 26
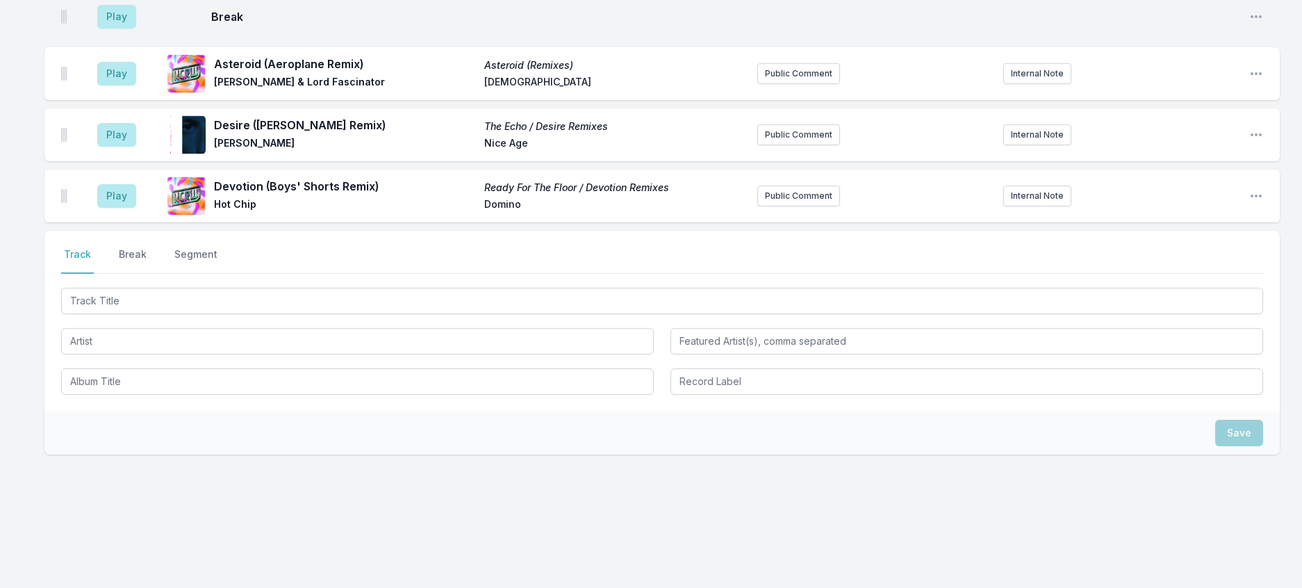
scroll to position [1586, 0]
click at [789, 186] on button "Public Comment" at bounding box center [798, 196] width 83 height 21
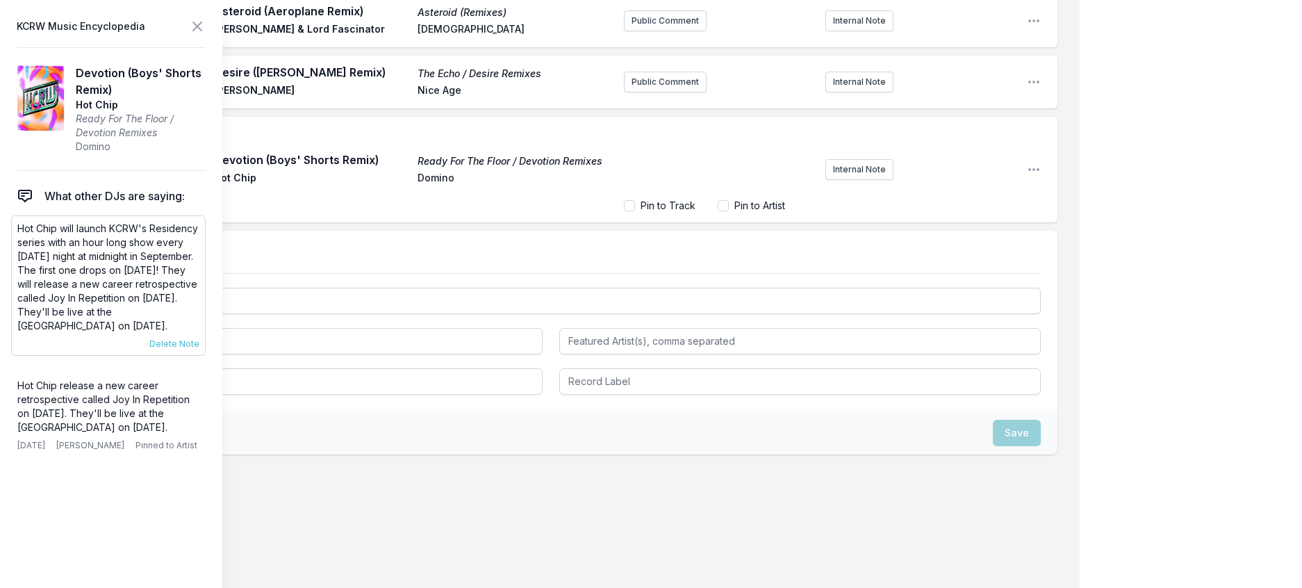
scroll to position [1596, 0]
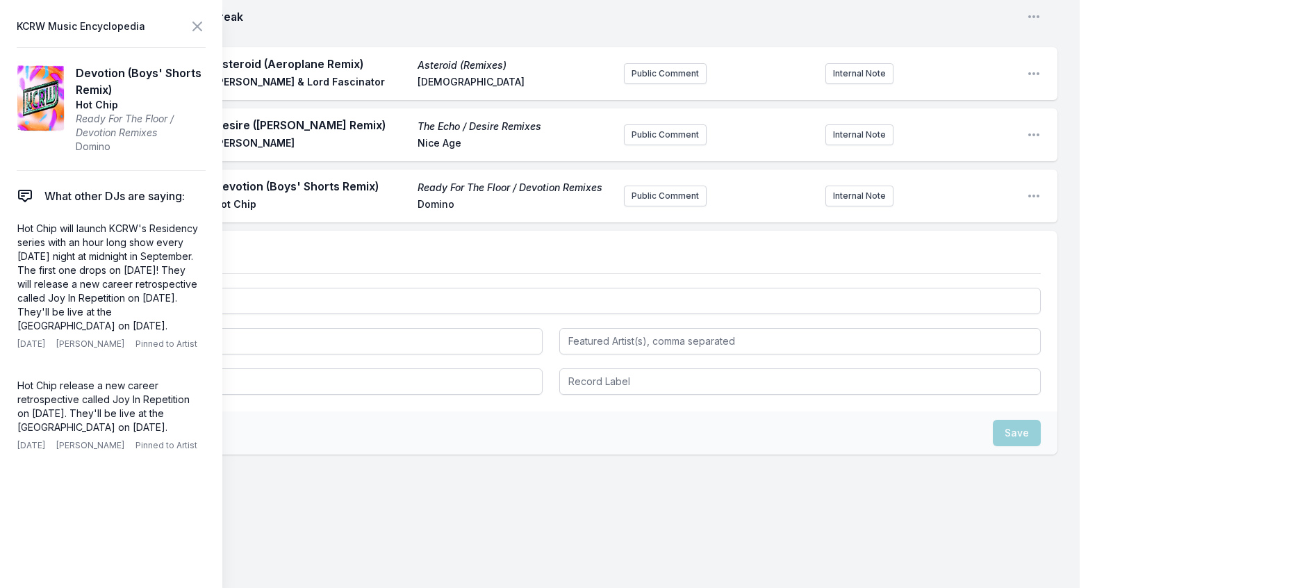
drag, startPoint x: 161, startPoint y: 374, endPoint x: 6, endPoint y: 255, distance: 194.7
click at [6, 255] on aside "KCRW Music Encyclopedia Devotion (Boys' Shorts Remix) Hot Chip Ready For The Fl…" at bounding box center [111, 294] width 222 height 588
copy p "Hot Chip will launch KCRW's Residency series with an hour long show every Thurs…"
click at [655, 206] on button "Public Comment" at bounding box center [665, 196] width 83 height 21
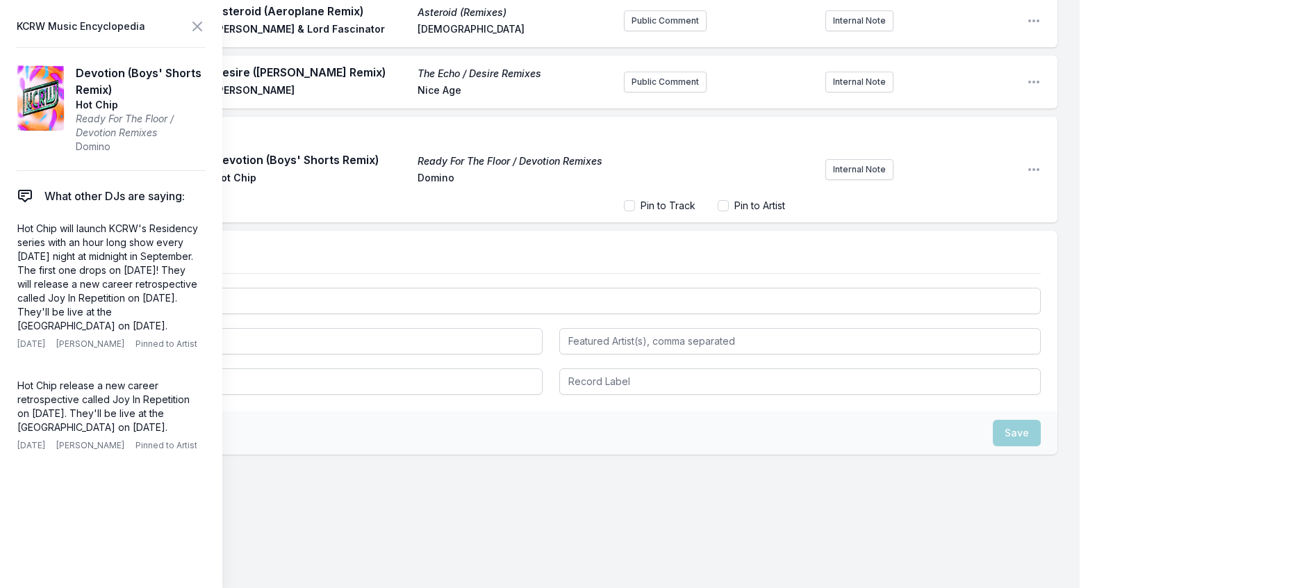
scroll to position [110, 0]
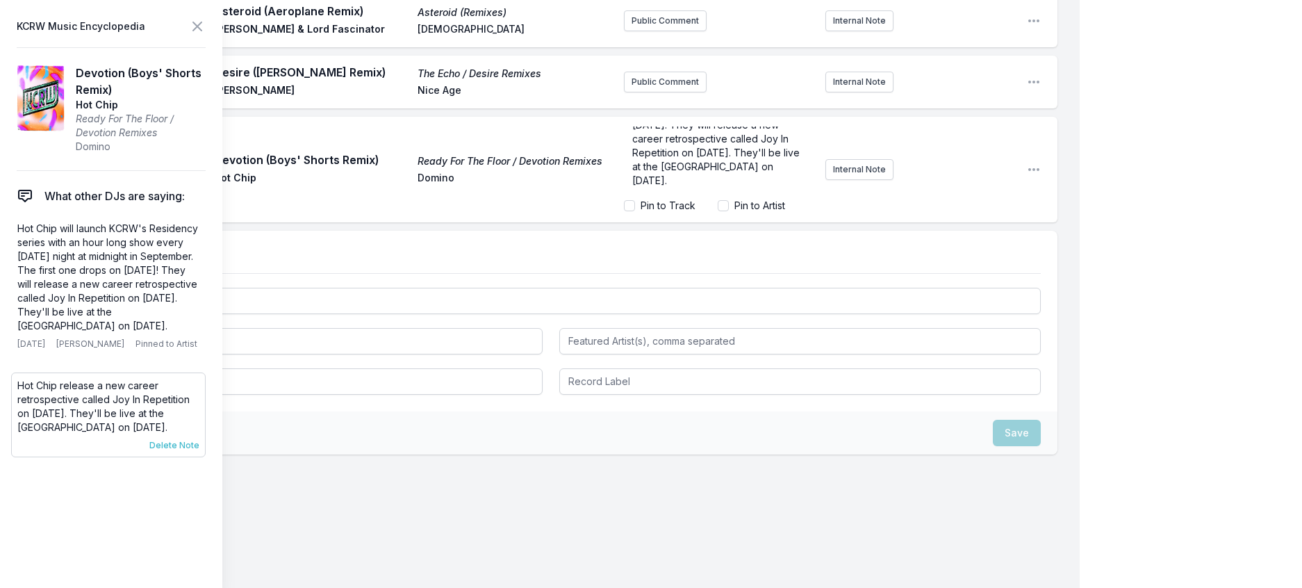
click at [198, 451] on span "Delete Note" at bounding box center [174, 445] width 50 height 11
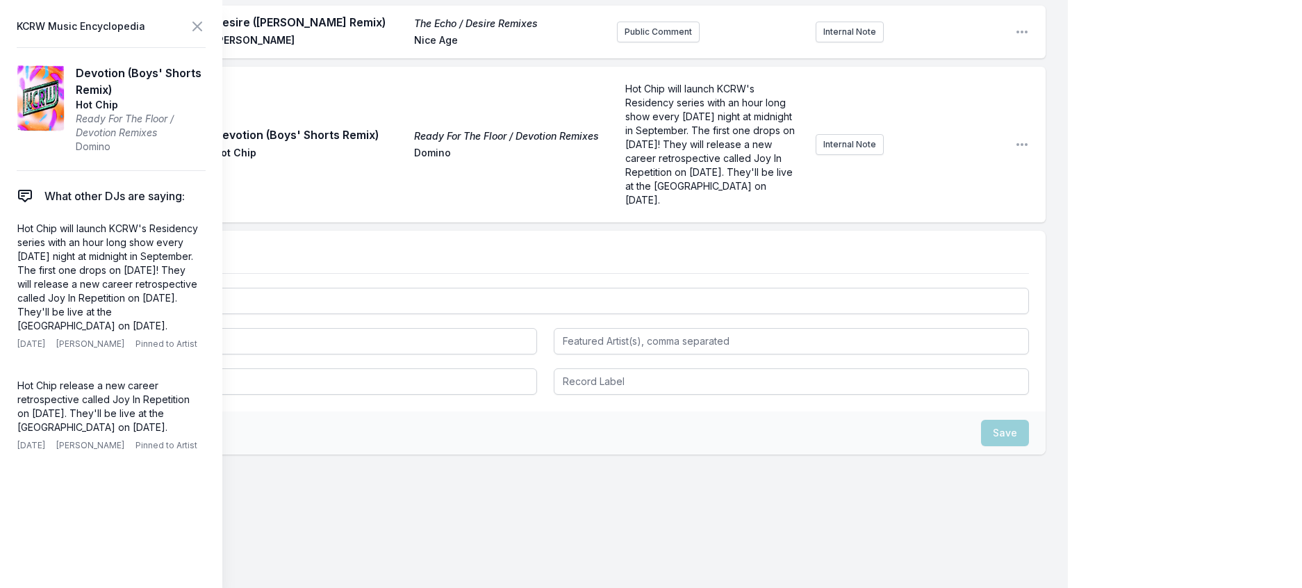
scroll to position [1718, 0]
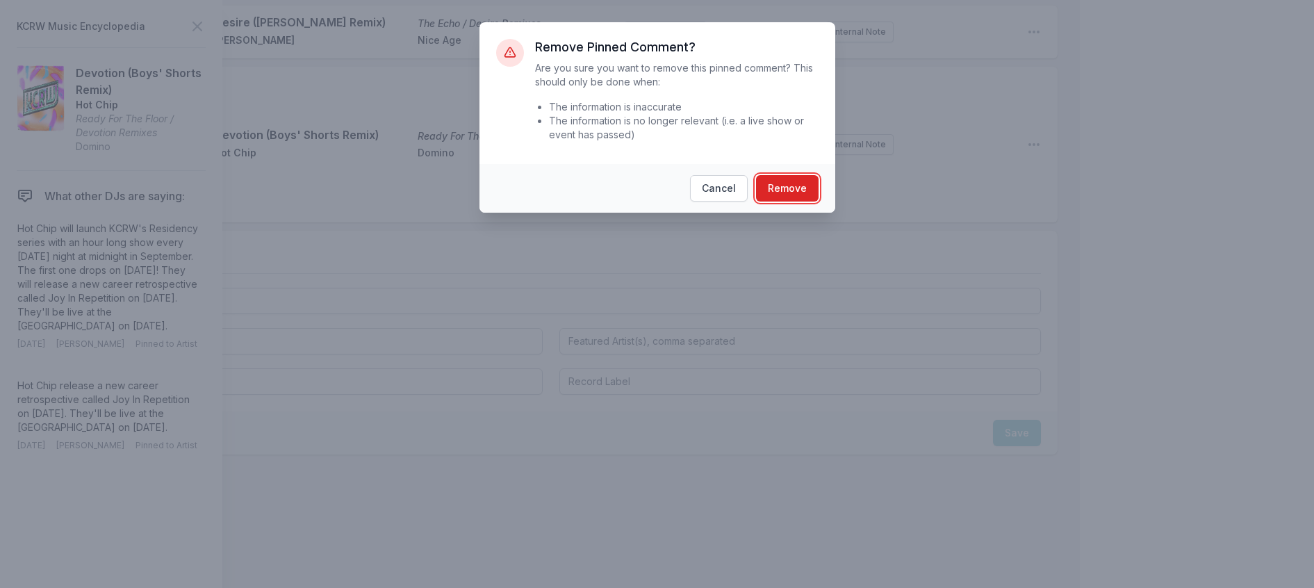
click at [783, 202] on button "Remove" at bounding box center [787, 188] width 63 height 26
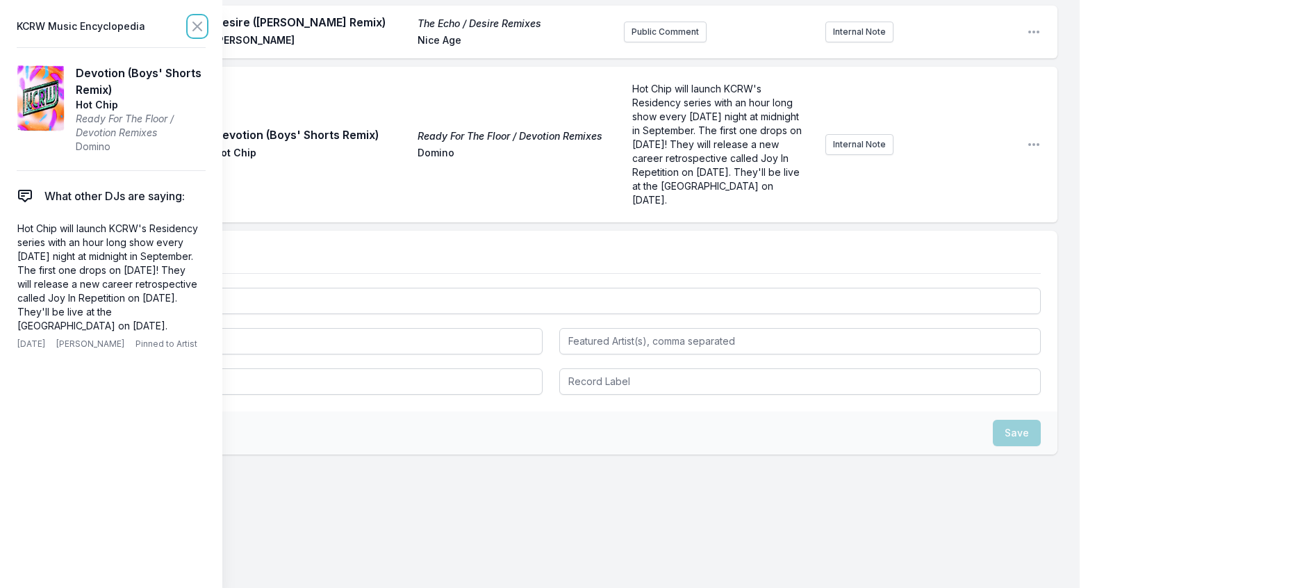
click at [206, 24] on icon at bounding box center [197, 26] width 17 height 17
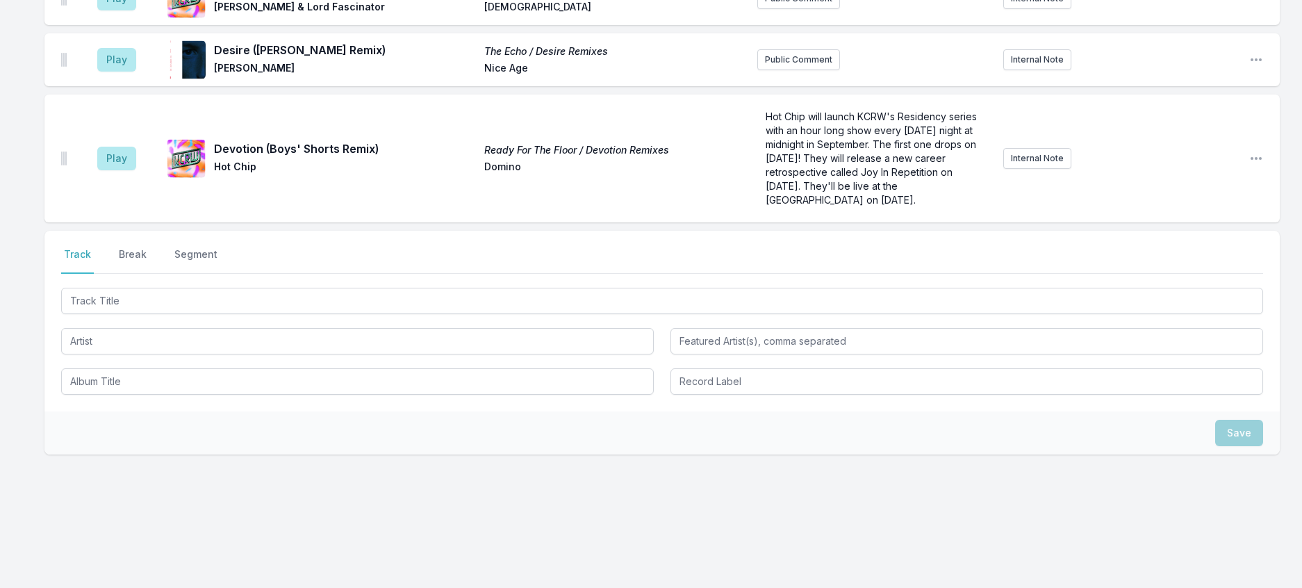
scroll to position [1686, 0]
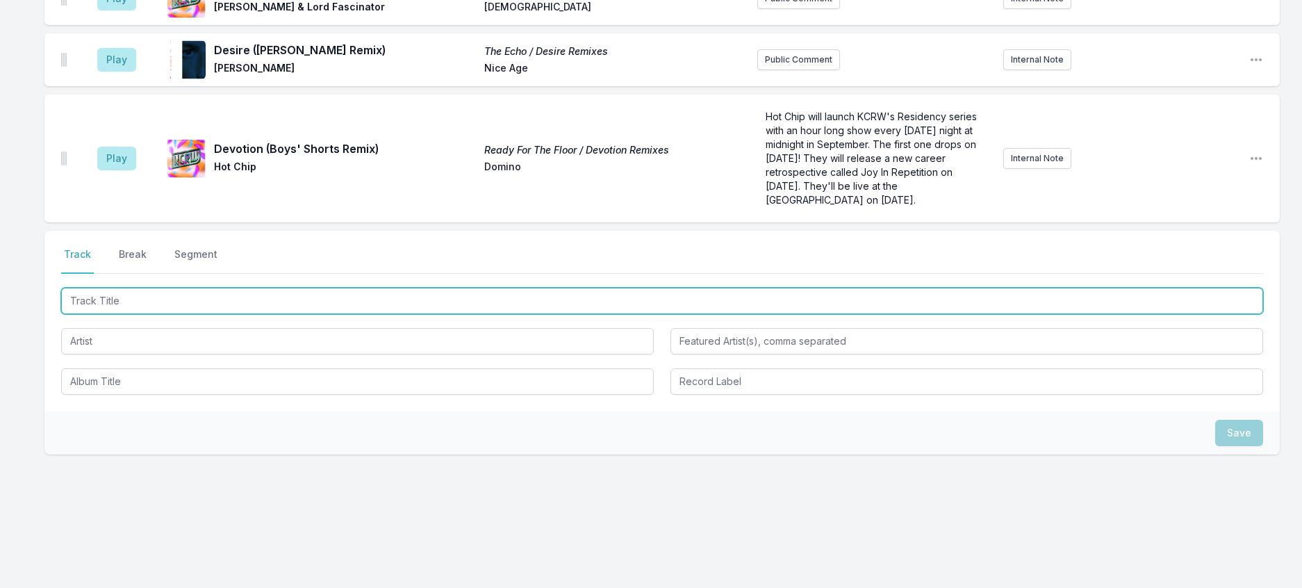
click at [165, 288] on input "Track Title" at bounding box center [662, 301] width 1202 height 26
type input "Big Bark Manifesto"
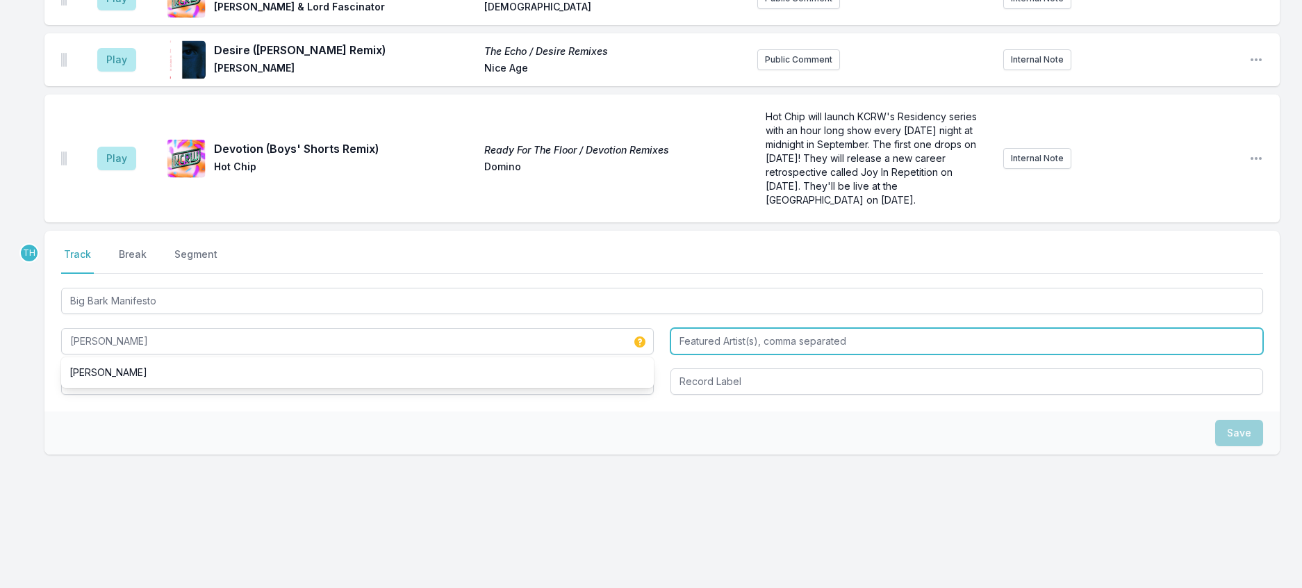
type input "Eden Burns"
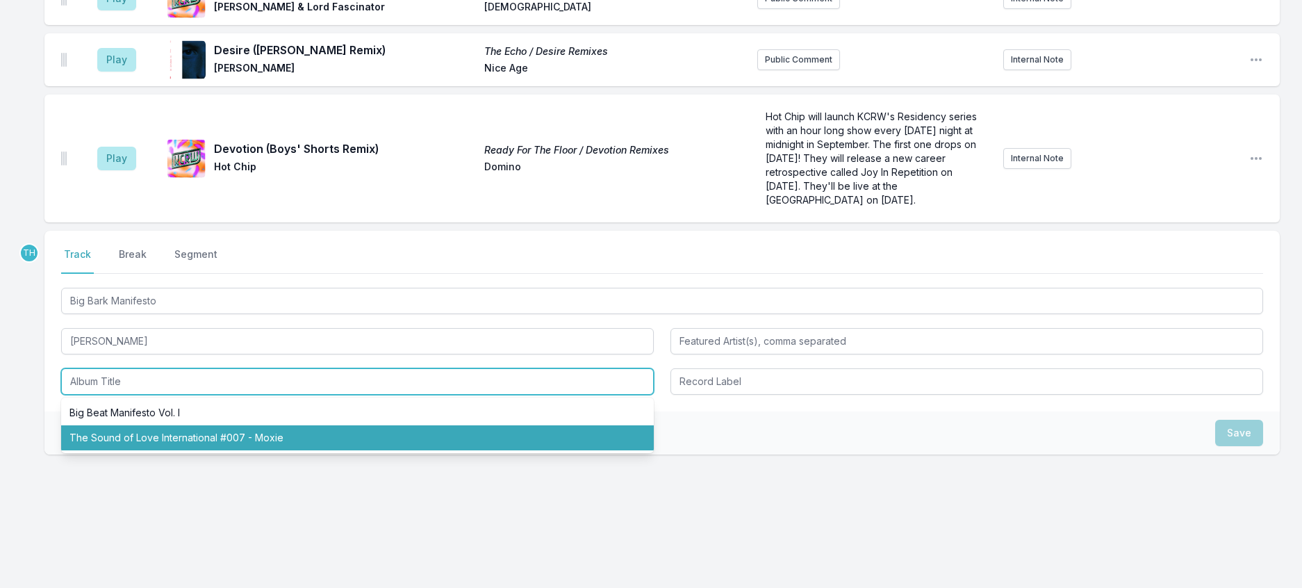
click at [242, 425] on li "The Sound of Love International #007 - Moxie" at bounding box center [357, 437] width 593 height 25
type input "The Sound of Love International #007 - Moxie"
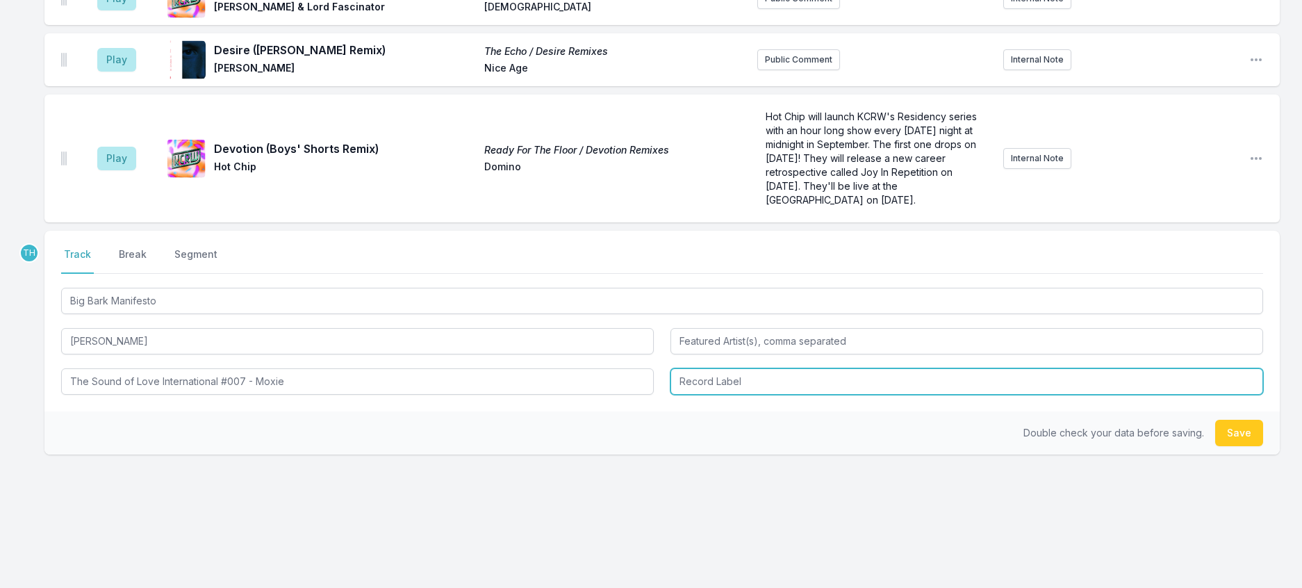
click at [703, 368] on input "Record Label" at bounding box center [967, 381] width 593 height 26
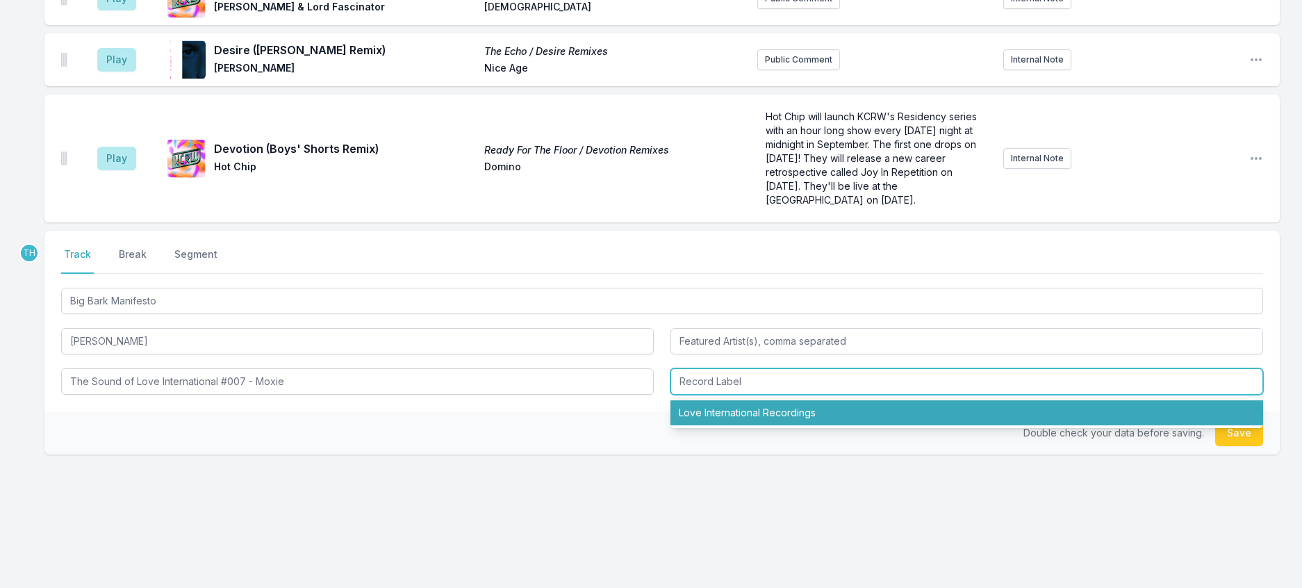
click at [715, 400] on li "Love International Recordings" at bounding box center [967, 412] width 593 height 25
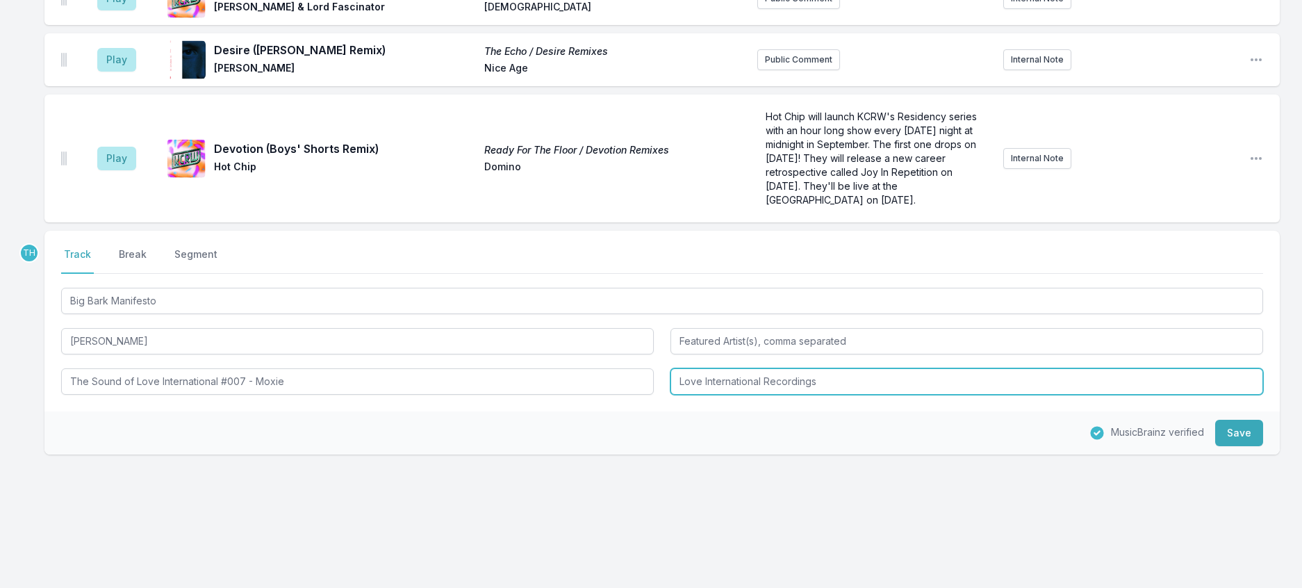
drag, startPoint x: 769, startPoint y: 356, endPoint x: 864, endPoint y: 356, distance: 95.9
click at [864, 368] on input "Love International Recordings" at bounding box center [967, 381] width 593 height 26
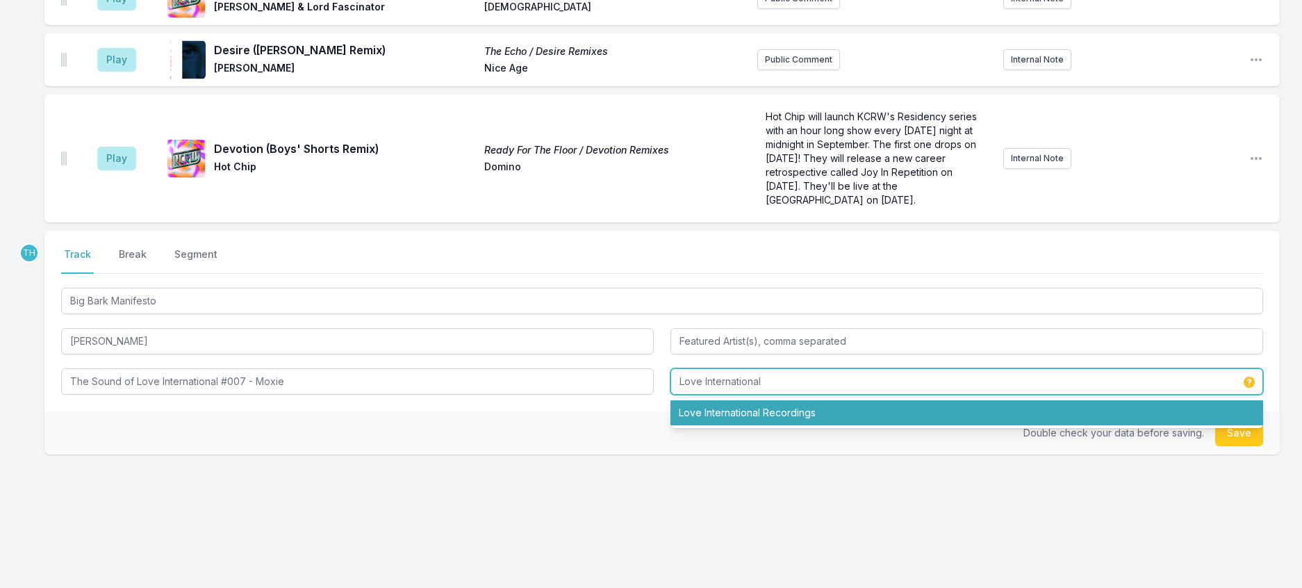
type input "Love International"
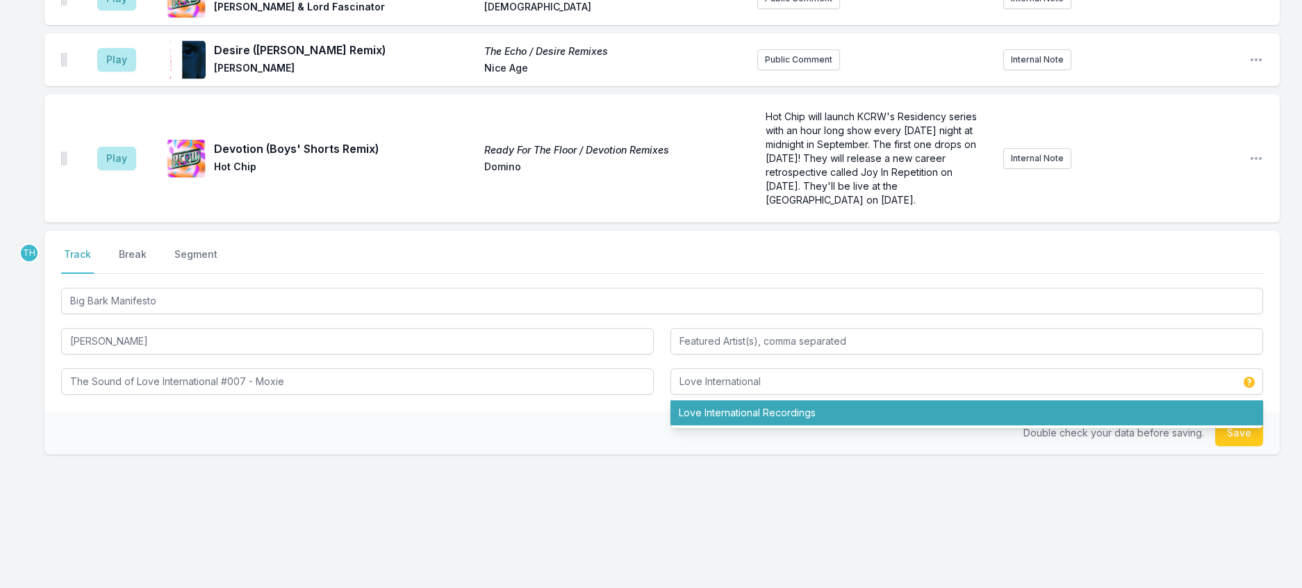
click at [643, 411] on div "Double check your data before saving. Save" at bounding box center [662, 432] width 1236 height 43
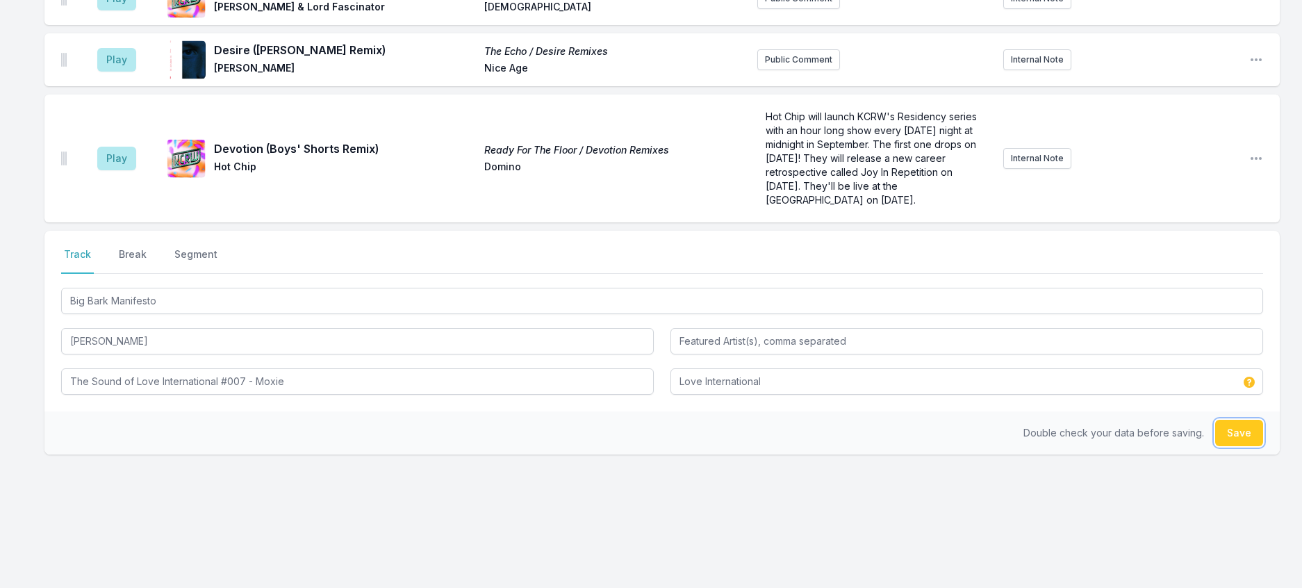
click at [1215, 420] on button "Save" at bounding box center [1239, 433] width 48 height 26
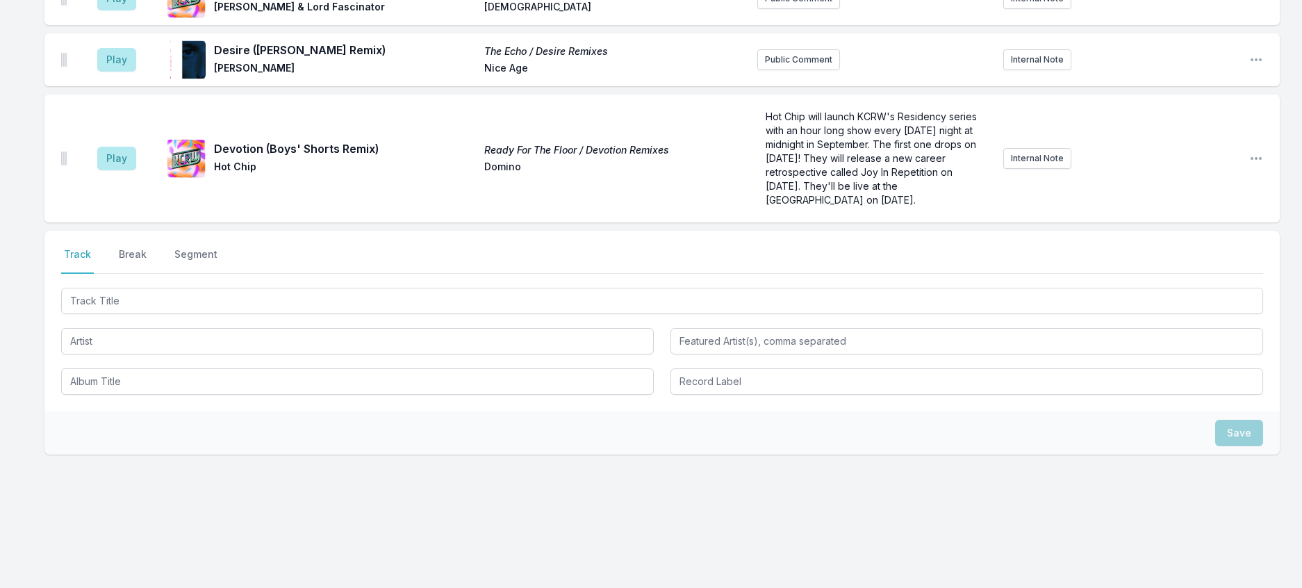
scroll to position [1755, 0]
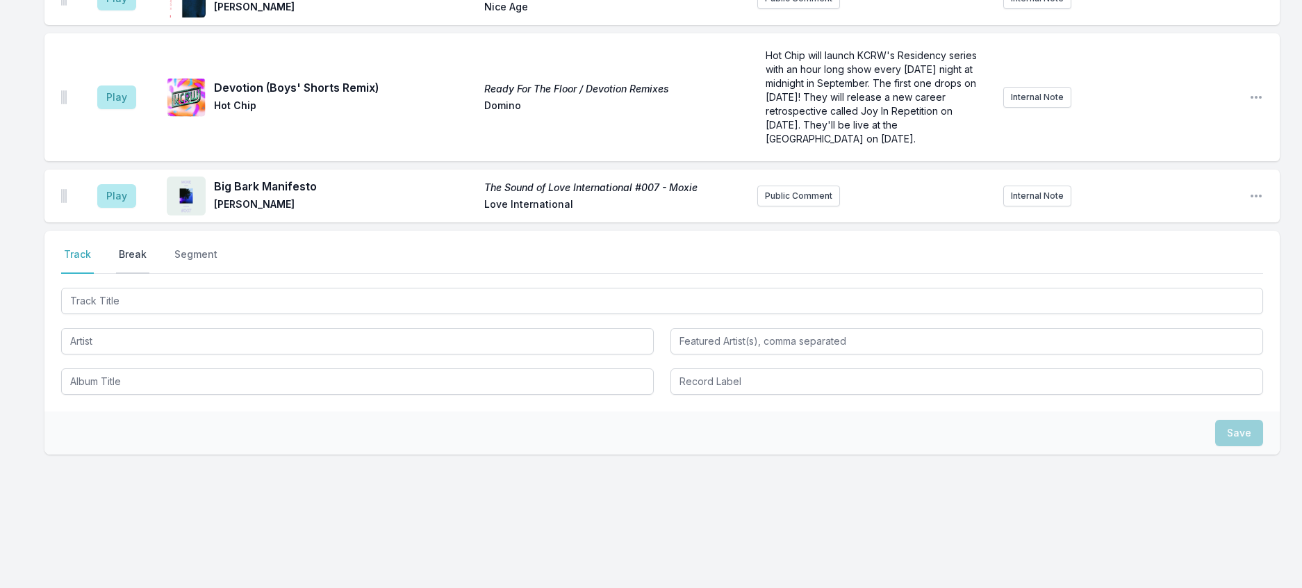
click at [149, 247] on button "Break" at bounding box center [132, 260] width 33 height 26
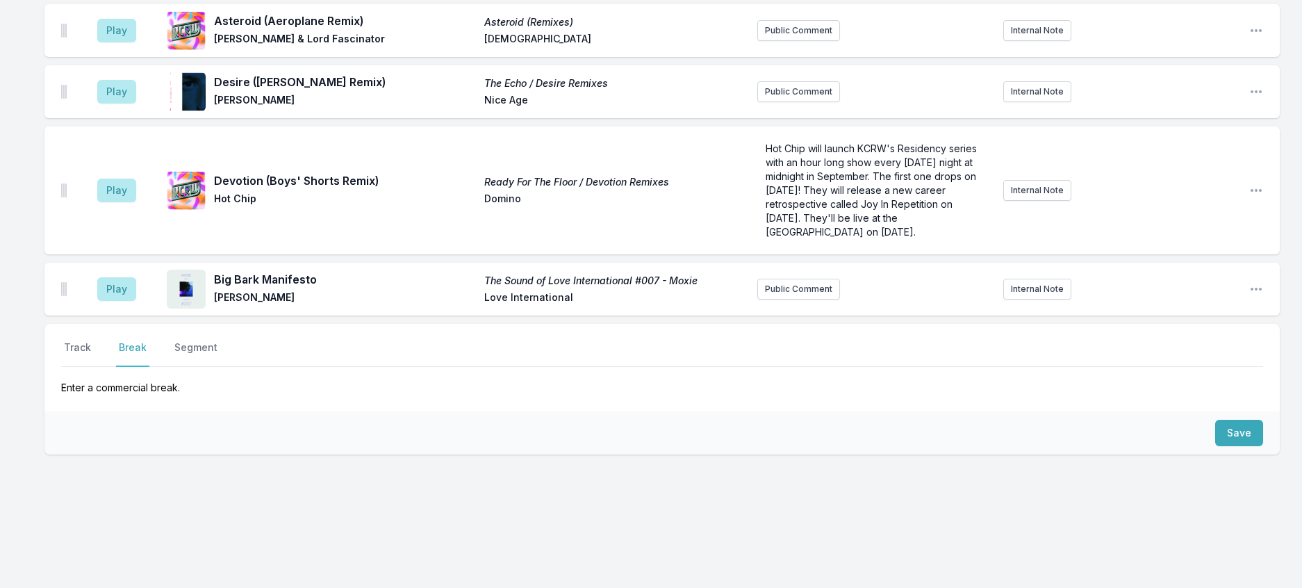
scroll to position [1650, 0]
click at [1240, 420] on button "Save" at bounding box center [1239, 433] width 48 height 26
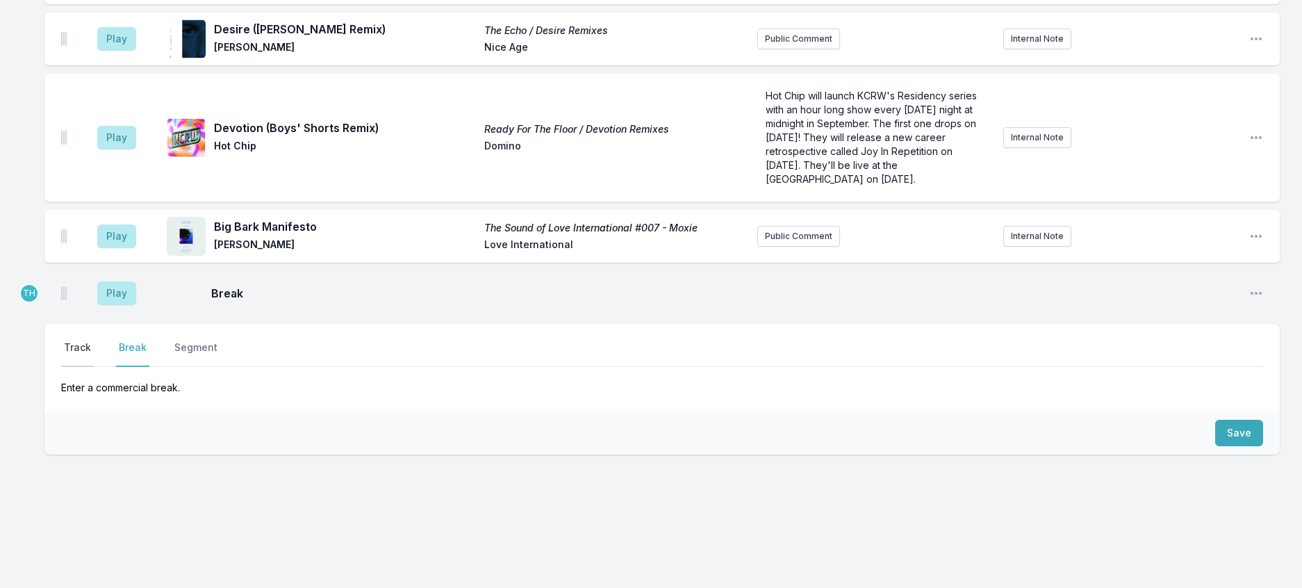
click at [76, 341] on button "Track" at bounding box center [77, 354] width 33 height 26
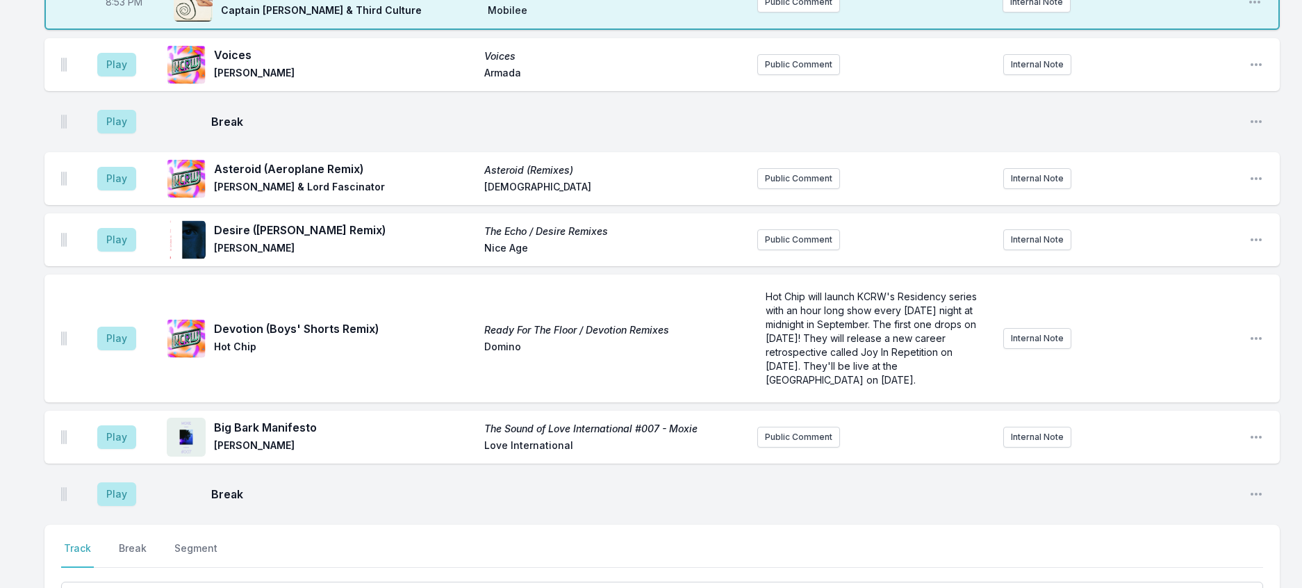
scroll to position [1224, 0]
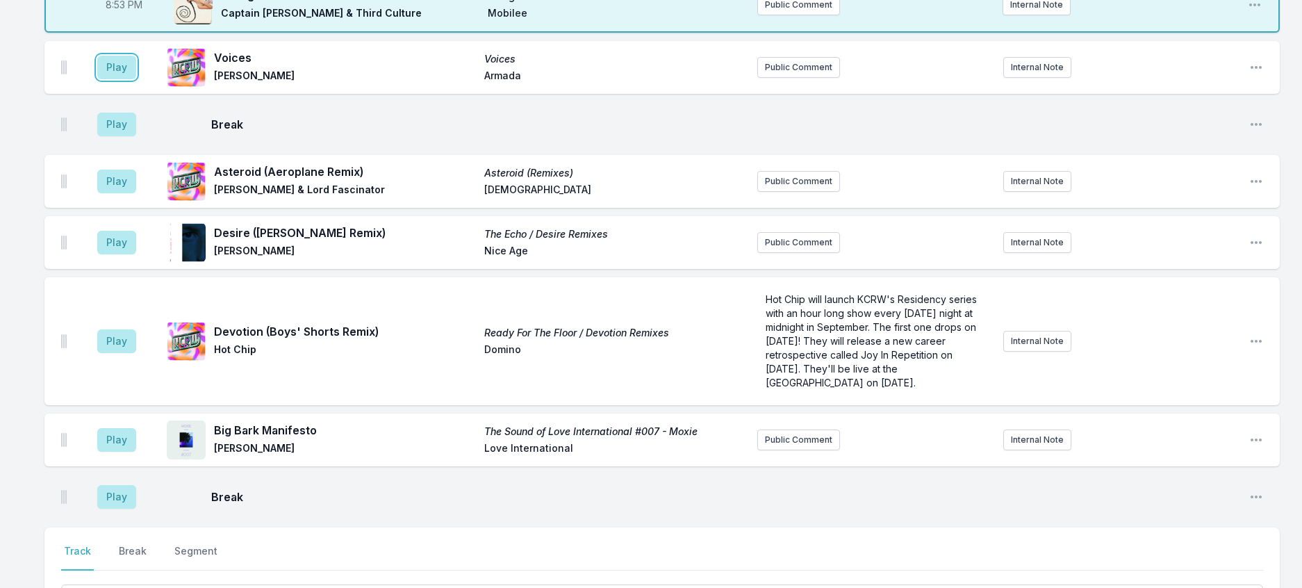
drag, startPoint x: 142, startPoint y: 238, endPoint x: 246, endPoint y: 234, distance: 103.6
click at [156, 90] on aside "Play" at bounding box center [117, 67] width 78 height 44
drag, startPoint x: 117, startPoint y: 243, endPoint x: 231, endPoint y: 238, distance: 113.3
click at [118, 79] on button "Play" at bounding box center [116, 68] width 39 height 24
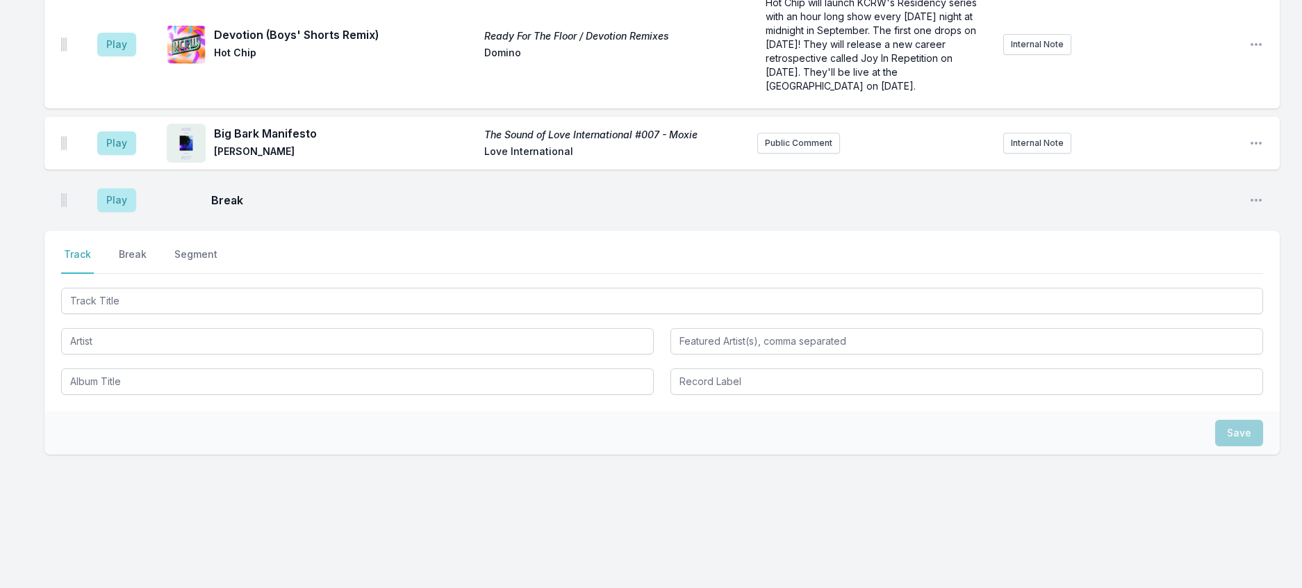
scroll to position [1641, 0]
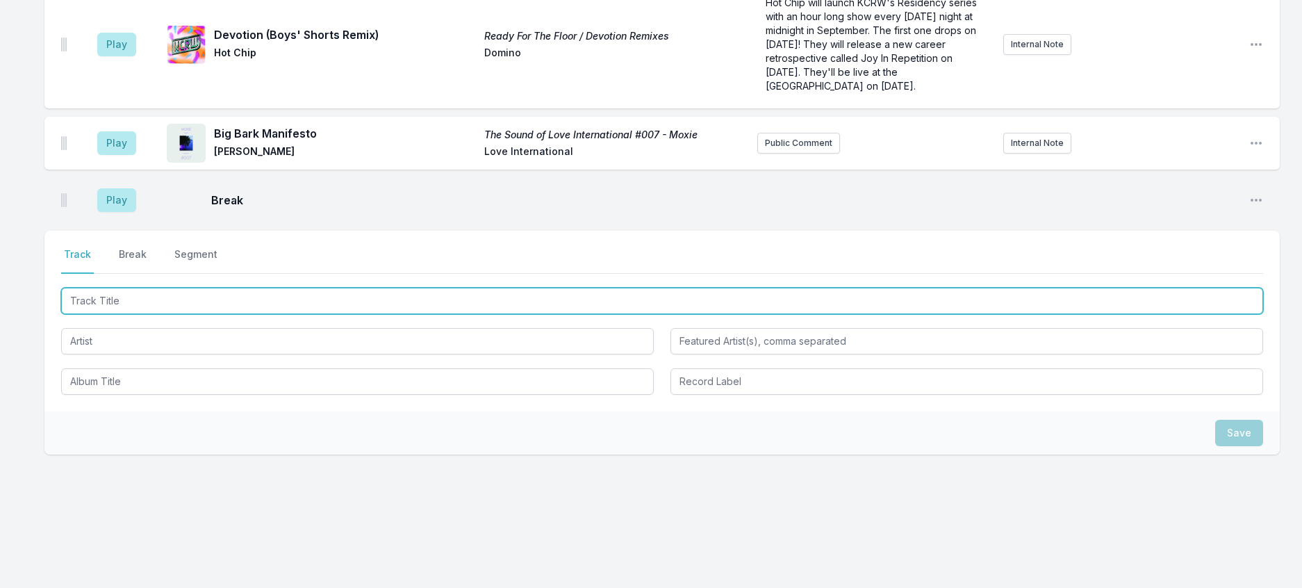
click at [340, 314] on input "Track Title" at bounding box center [662, 301] width 1202 height 26
type input "What's A Girl To Do (JAEL Remix)"
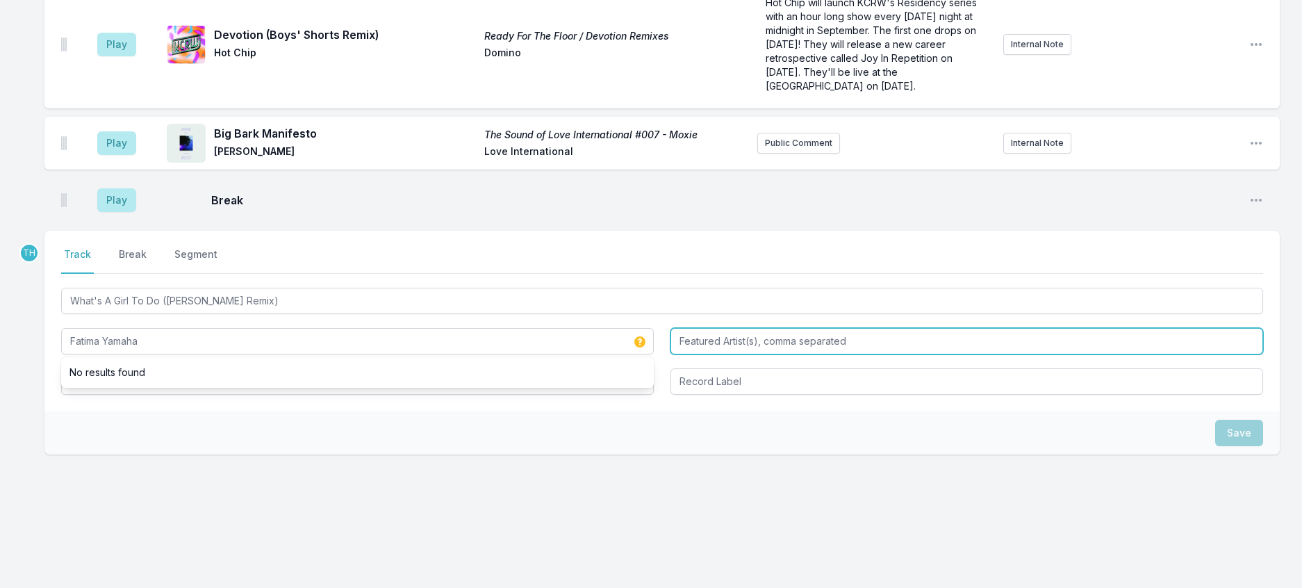
type input "Fatima Yamaha"
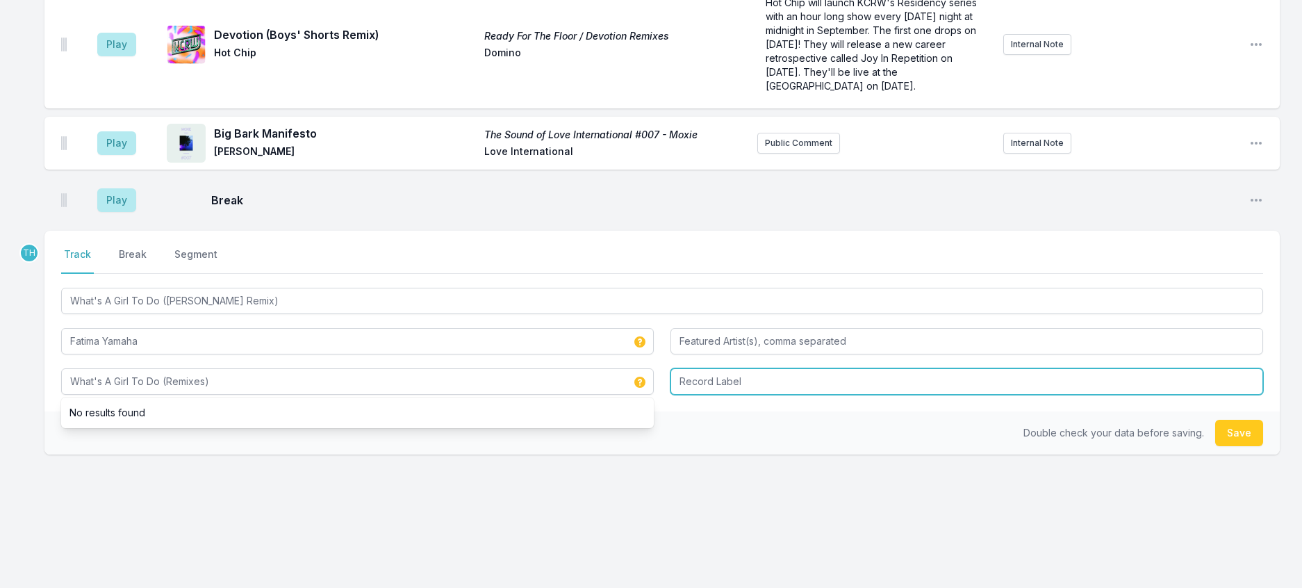
type input "What's A Girl To Do (Remixes)"
type input "Magnetron"
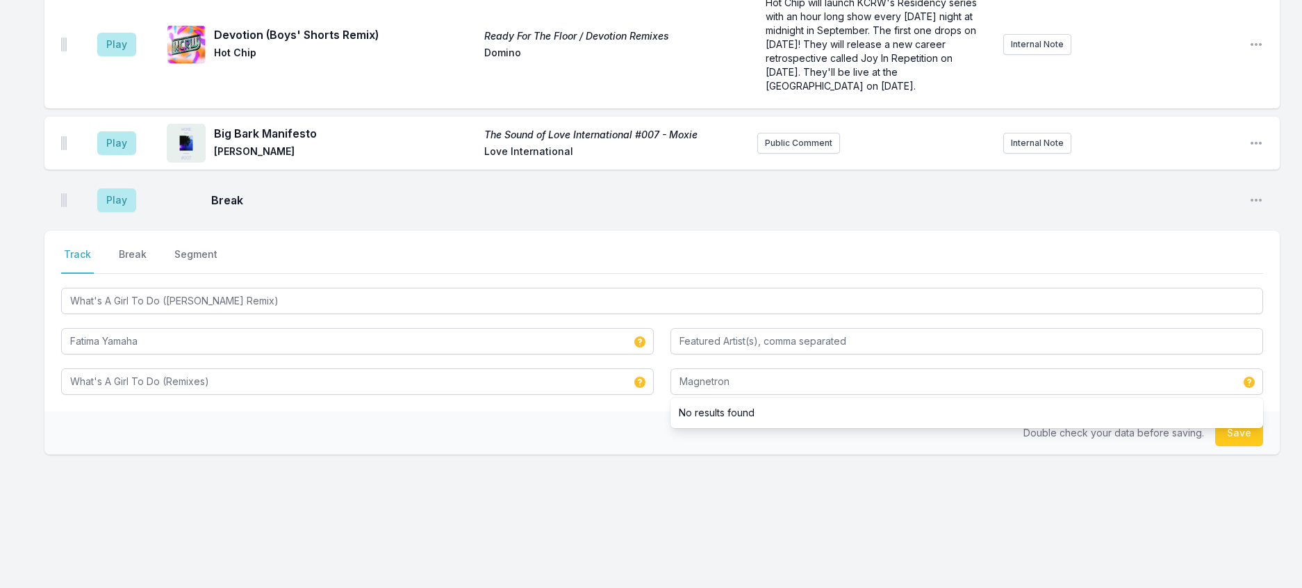
drag, startPoint x: 679, startPoint y: 387, endPoint x: 842, endPoint y: 296, distance: 186.4
click at [680, 274] on nav "Track Break Segment" at bounding box center [662, 260] width 1202 height 26
click at [1224, 420] on button "Save" at bounding box center [1239, 433] width 48 height 26
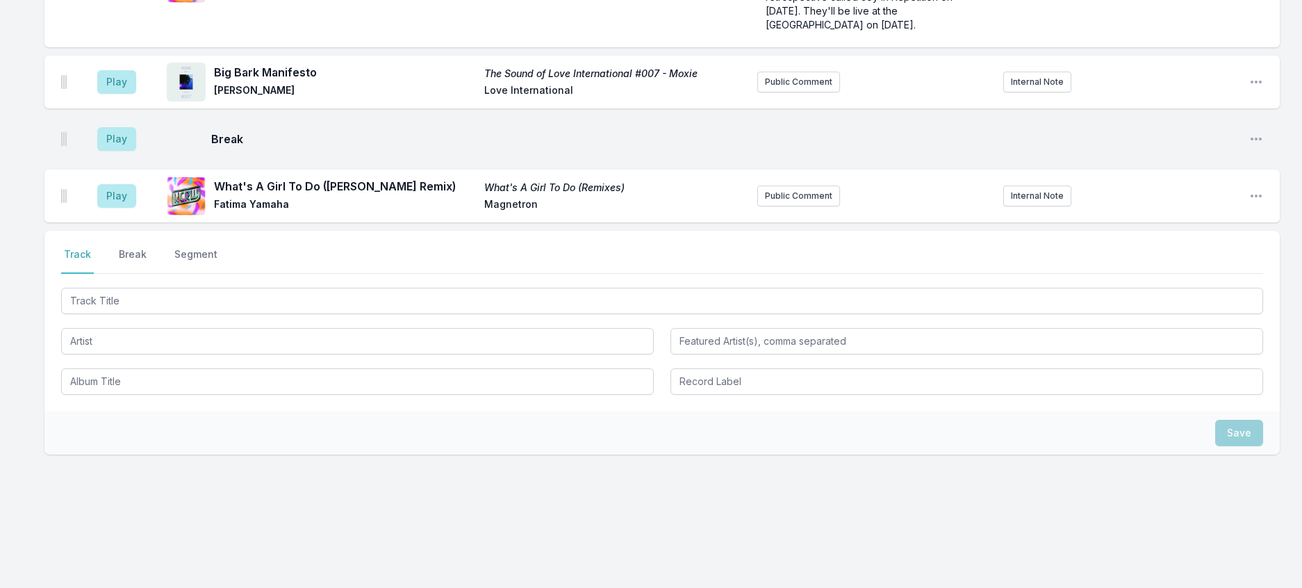
scroll to position [1883, 0]
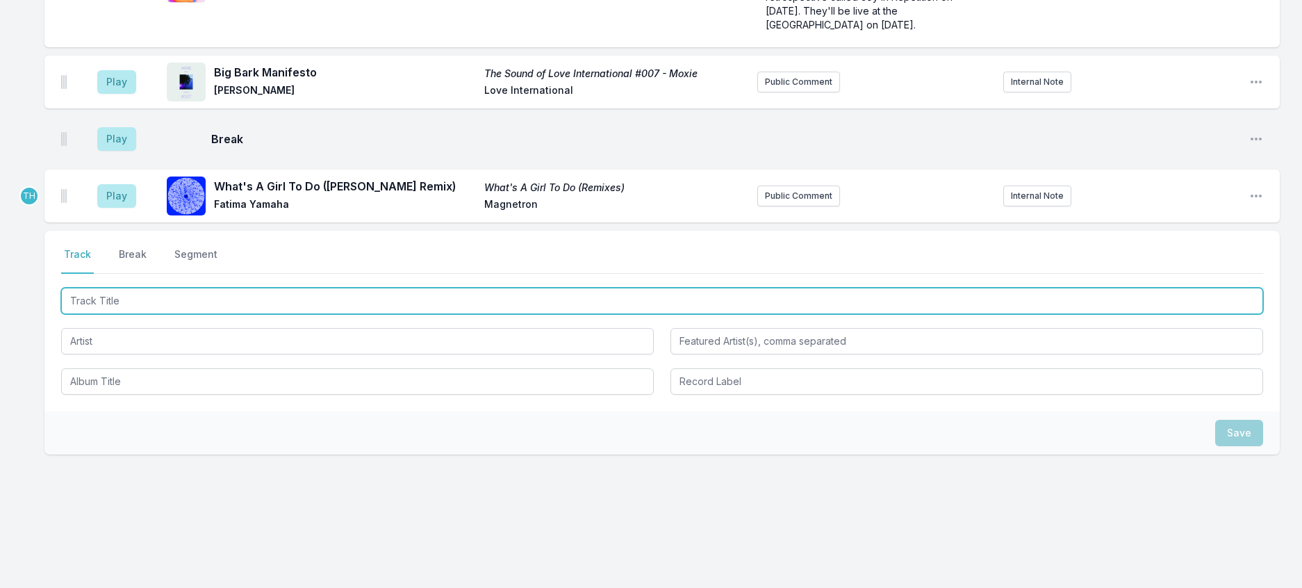
click at [353, 288] on input "Track Title" at bounding box center [662, 301] width 1202 height 26
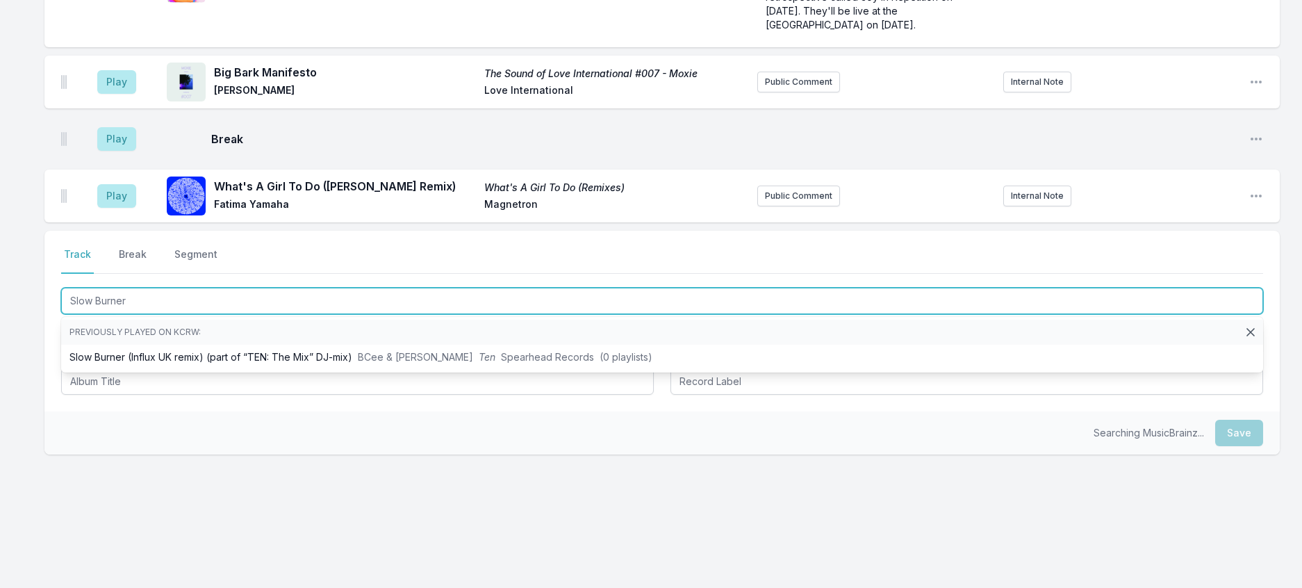
type input "Slow Burner"
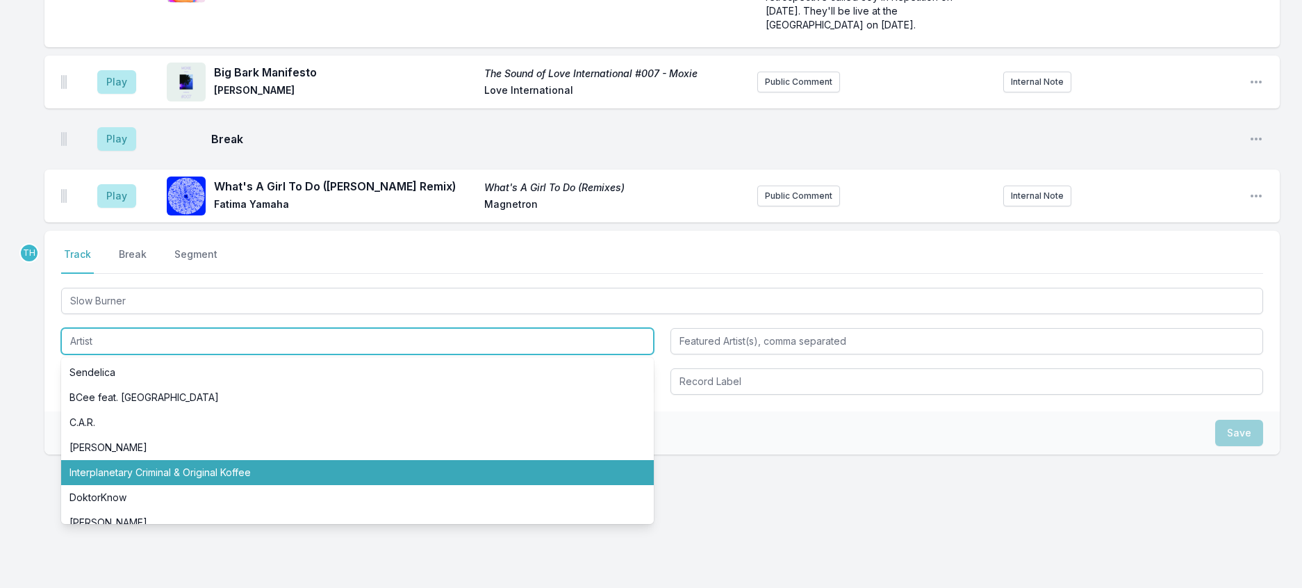
click at [257, 462] on li "Interplanetary Criminal & Original Koffee" at bounding box center [357, 472] width 593 height 25
type input "Interplanetary Criminal & Original Koffee"
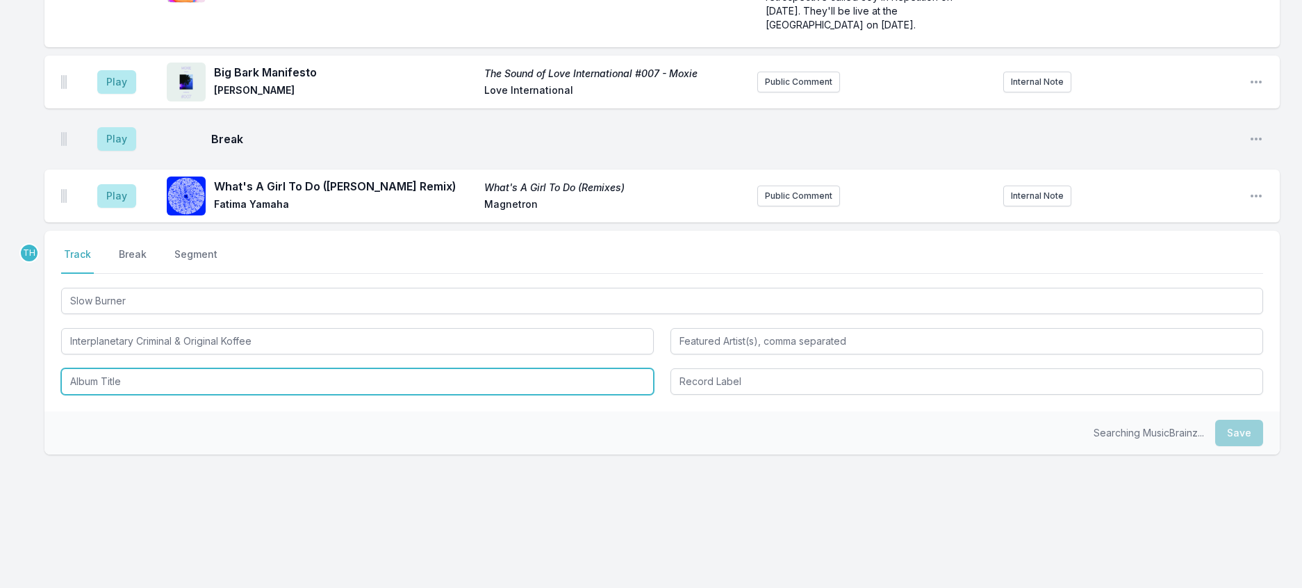
click at [146, 368] on input "Album Title" at bounding box center [357, 381] width 593 height 26
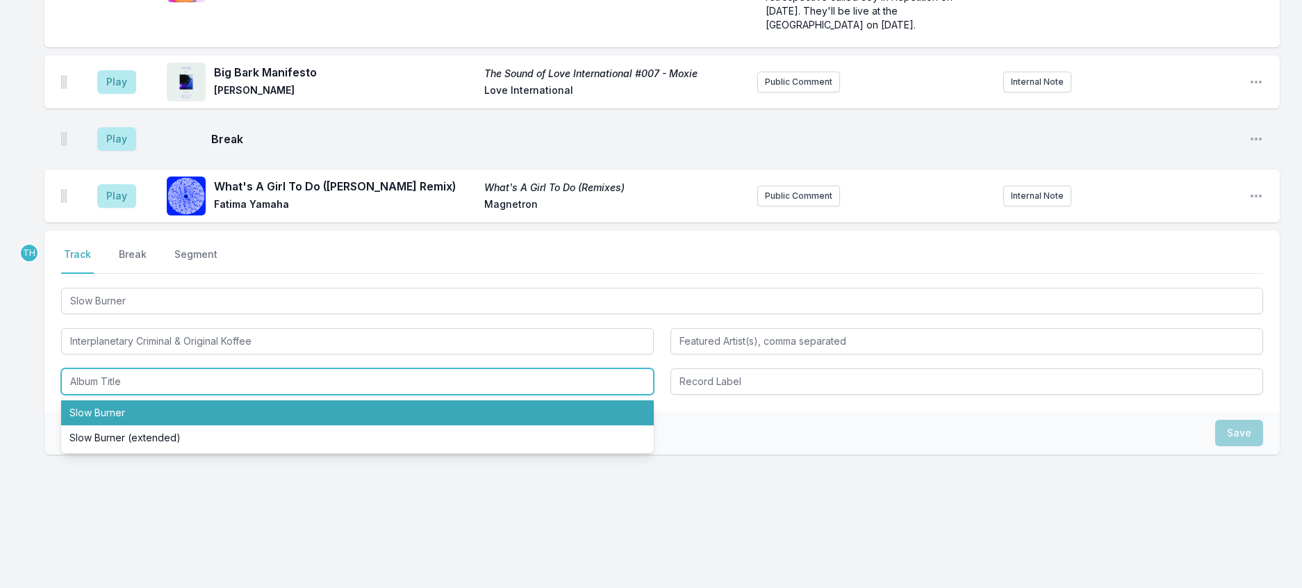
click at [129, 400] on li "Slow Burner" at bounding box center [357, 412] width 593 height 25
type input "Slow Burner"
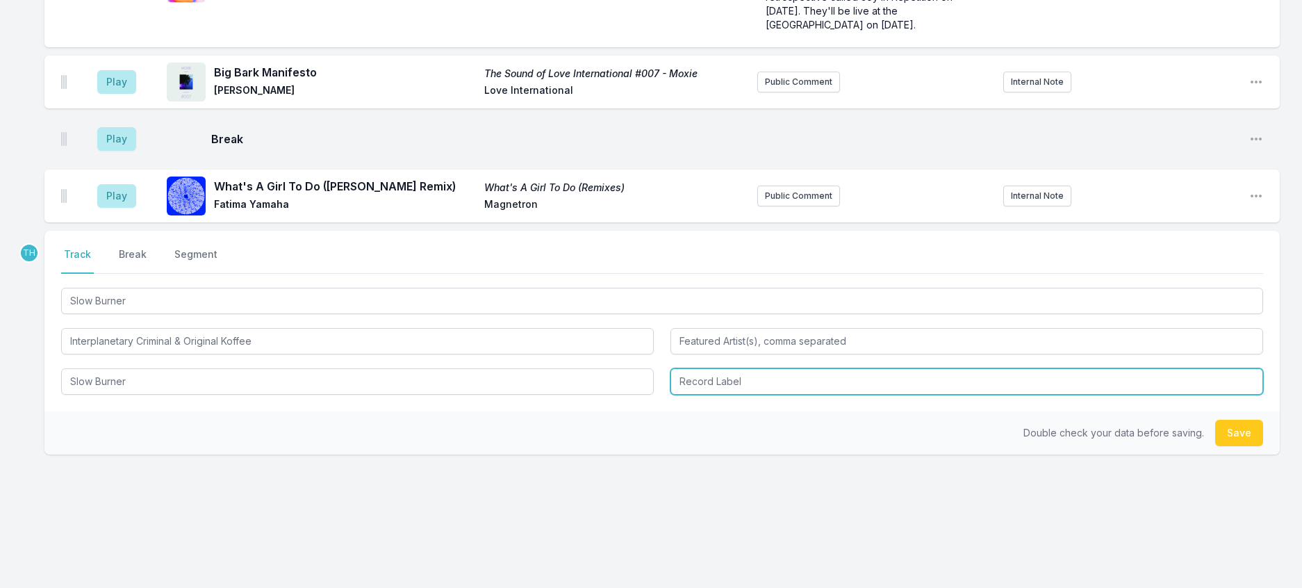
click at [700, 368] on input "Record Label" at bounding box center [967, 381] width 593 height 26
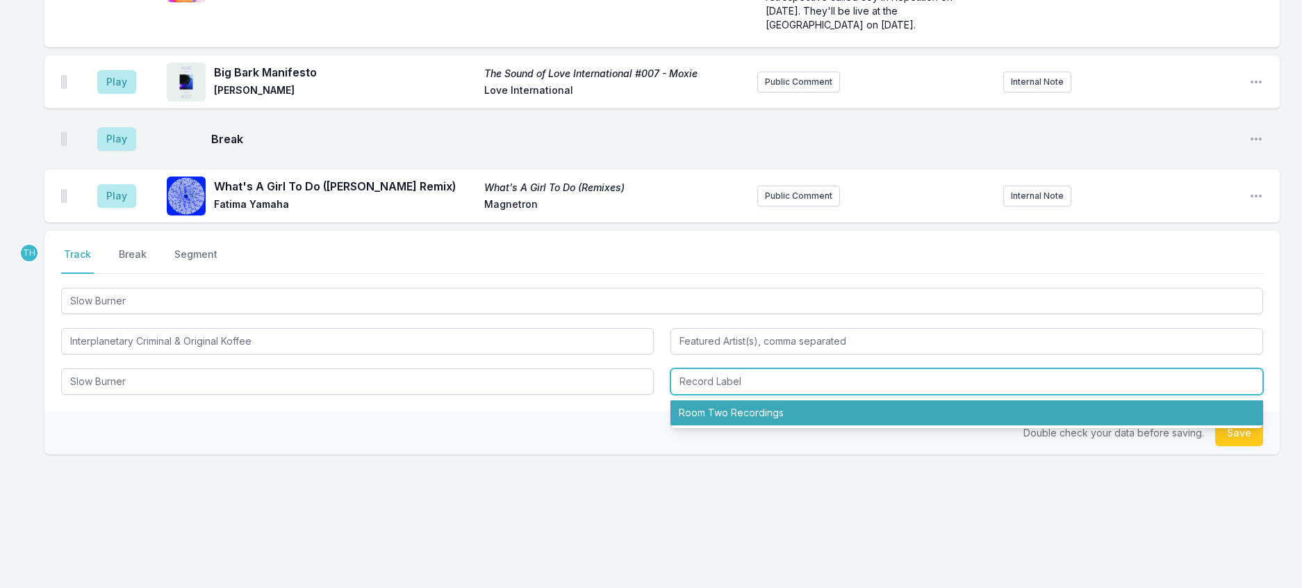
click at [708, 400] on li "Room Two Recordings" at bounding box center [967, 412] width 593 height 25
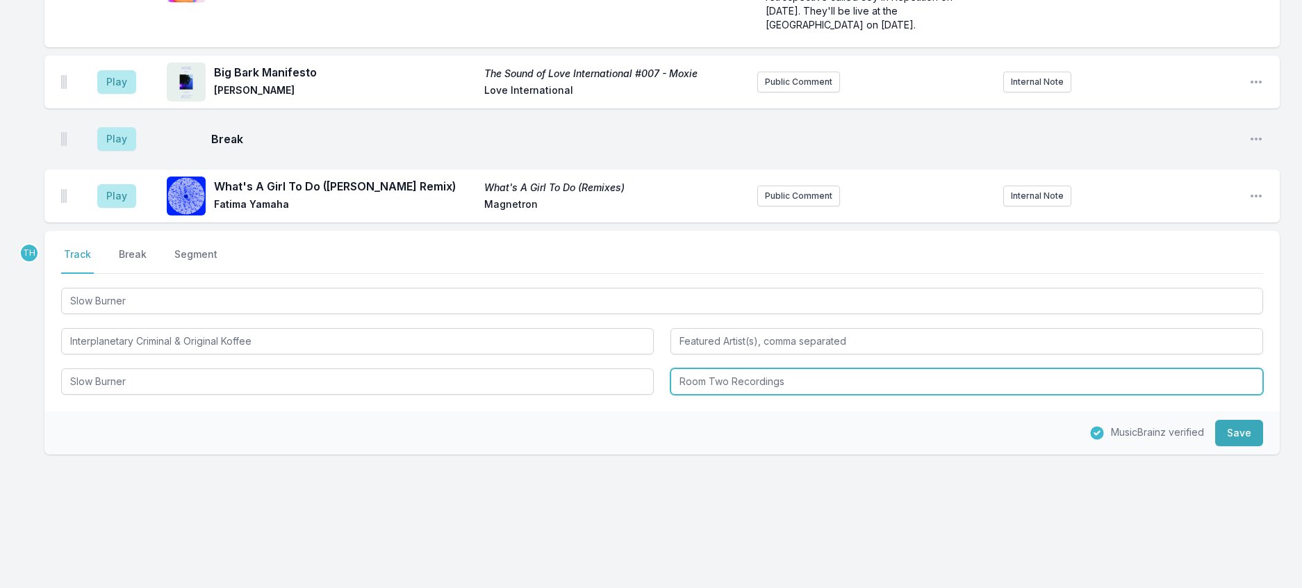
drag, startPoint x: 735, startPoint y: 356, endPoint x: 870, endPoint y: 353, distance: 134.9
click at [870, 368] on input "Room Two Recordings" at bounding box center [967, 381] width 593 height 26
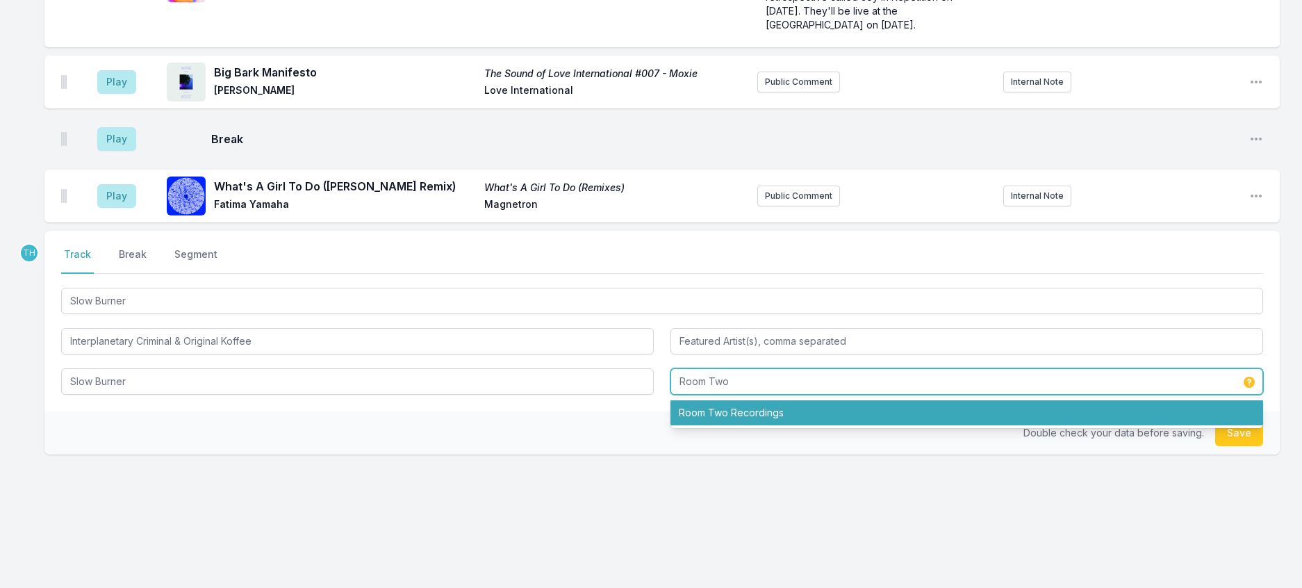
type input "Room Two"
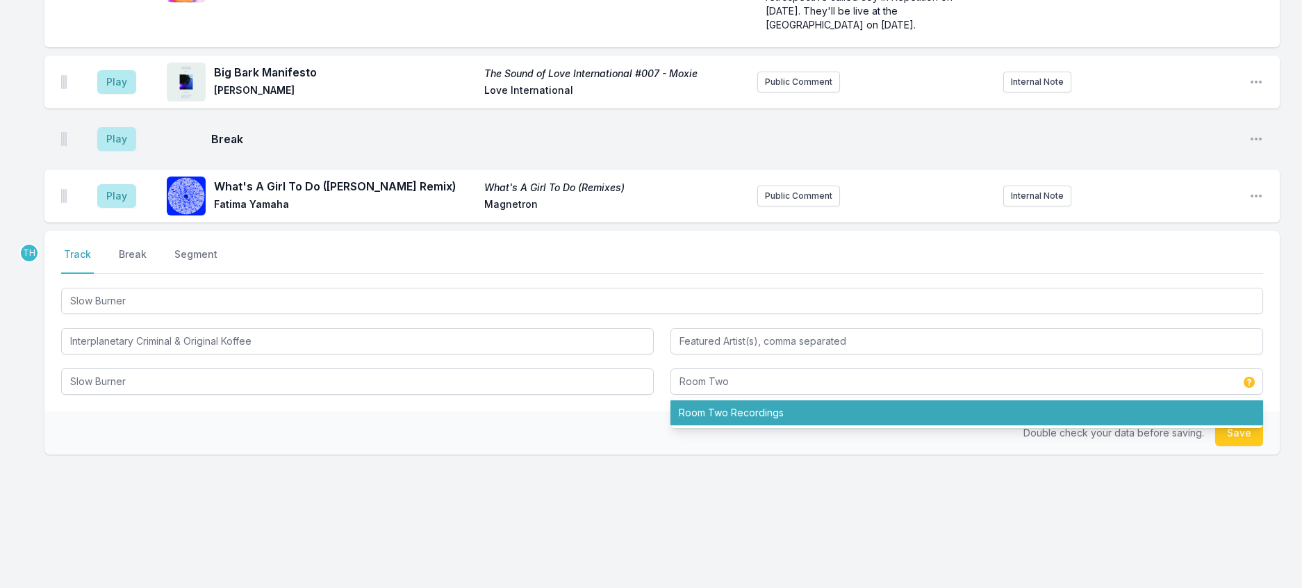
drag, startPoint x: 550, startPoint y: 409, endPoint x: 972, endPoint y: 391, distance: 422.2
click at [550, 411] on div "Double check your data before saving. Save" at bounding box center [662, 432] width 1236 height 43
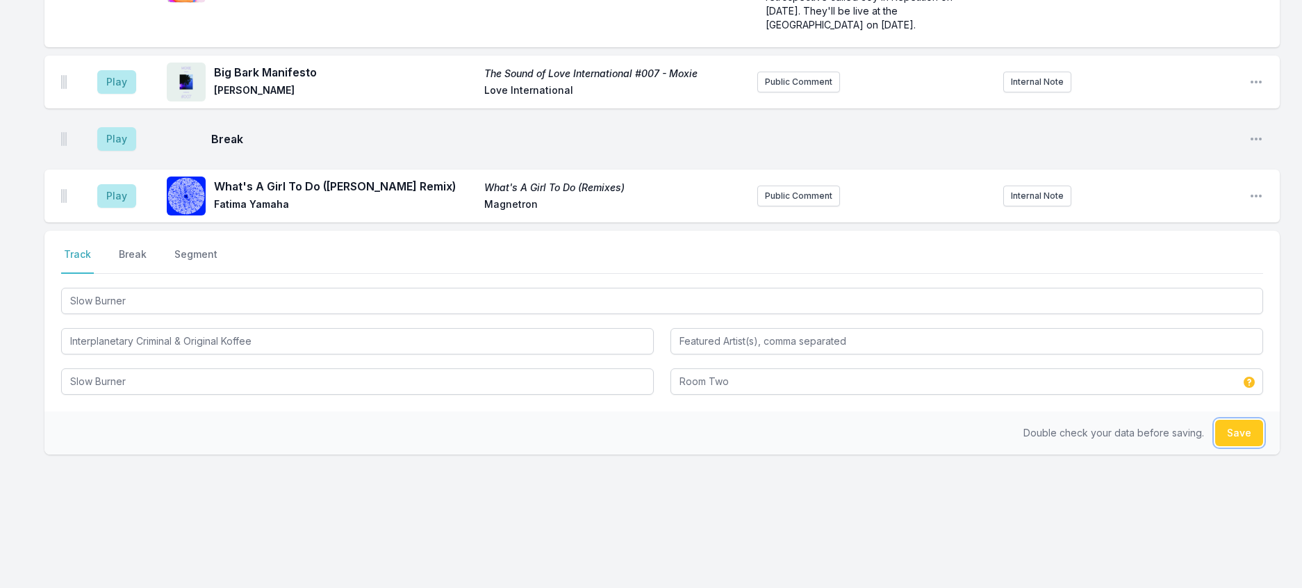
click at [1236, 420] on button "Save" at bounding box center [1239, 433] width 48 height 26
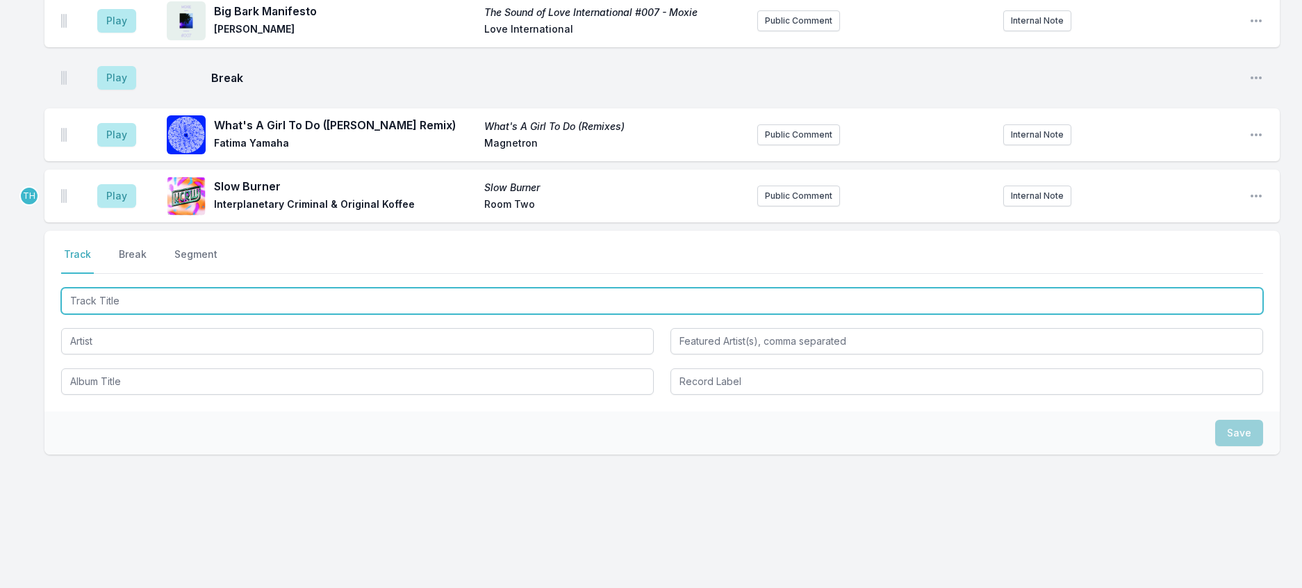
click at [322, 288] on input "Track Title" at bounding box center [662, 301] width 1202 height 26
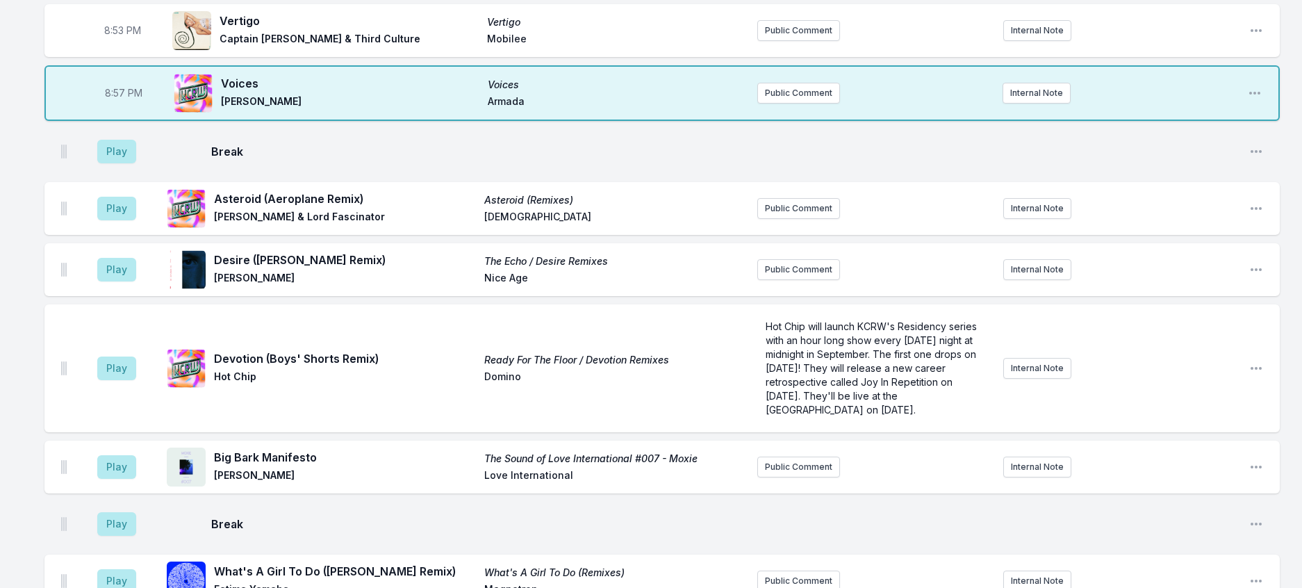
scroll to position [1188, 0]
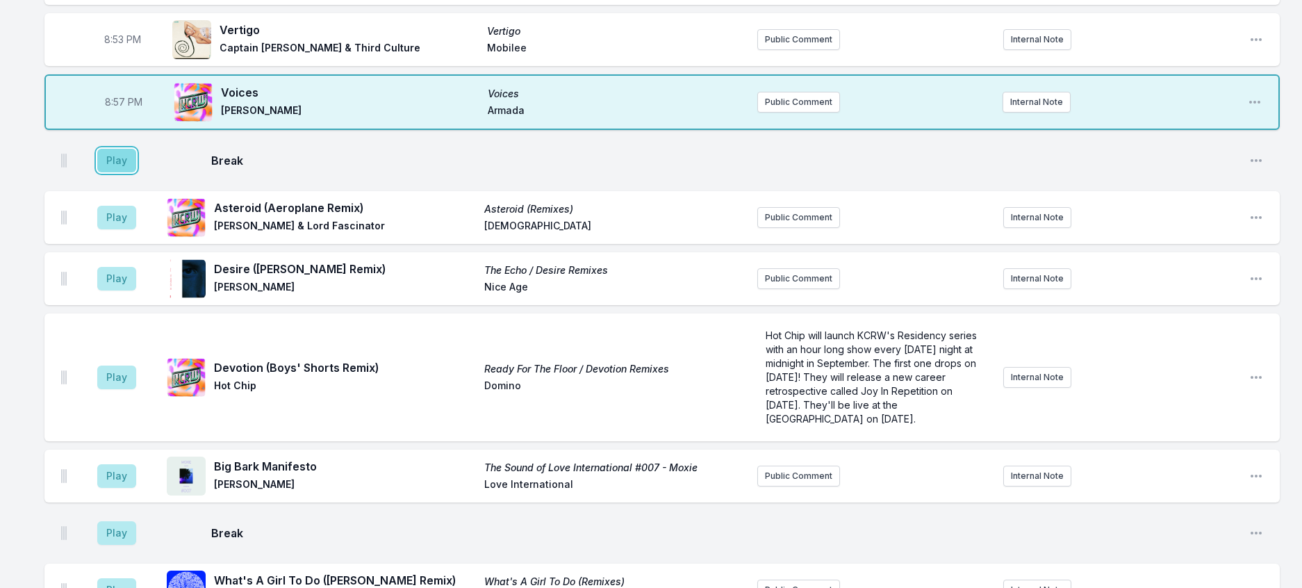
click at [136, 172] on button "Play" at bounding box center [116, 161] width 39 height 24
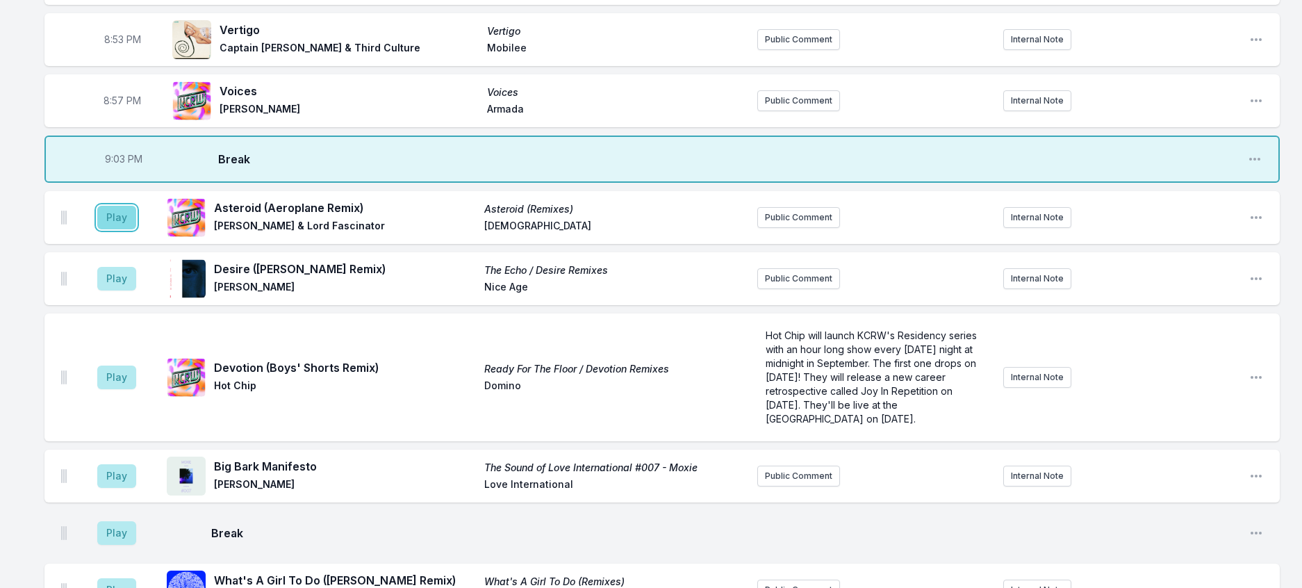
click at [132, 229] on button "Play" at bounding box center [116, 218] width 39 height 24
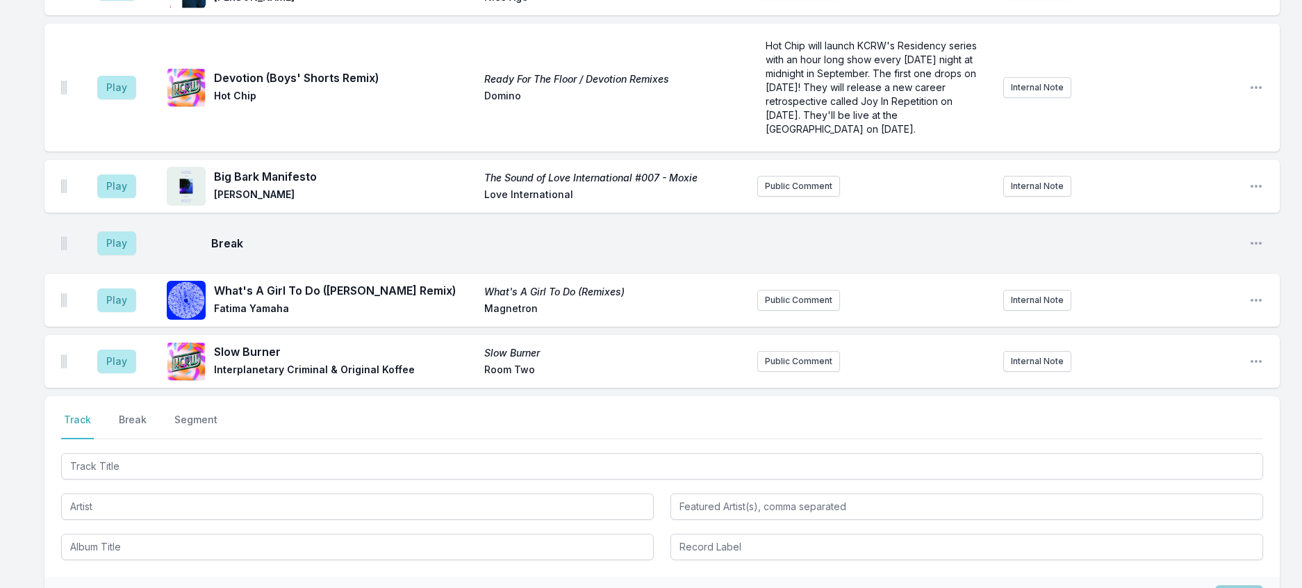
scroll to position [1535, 0]
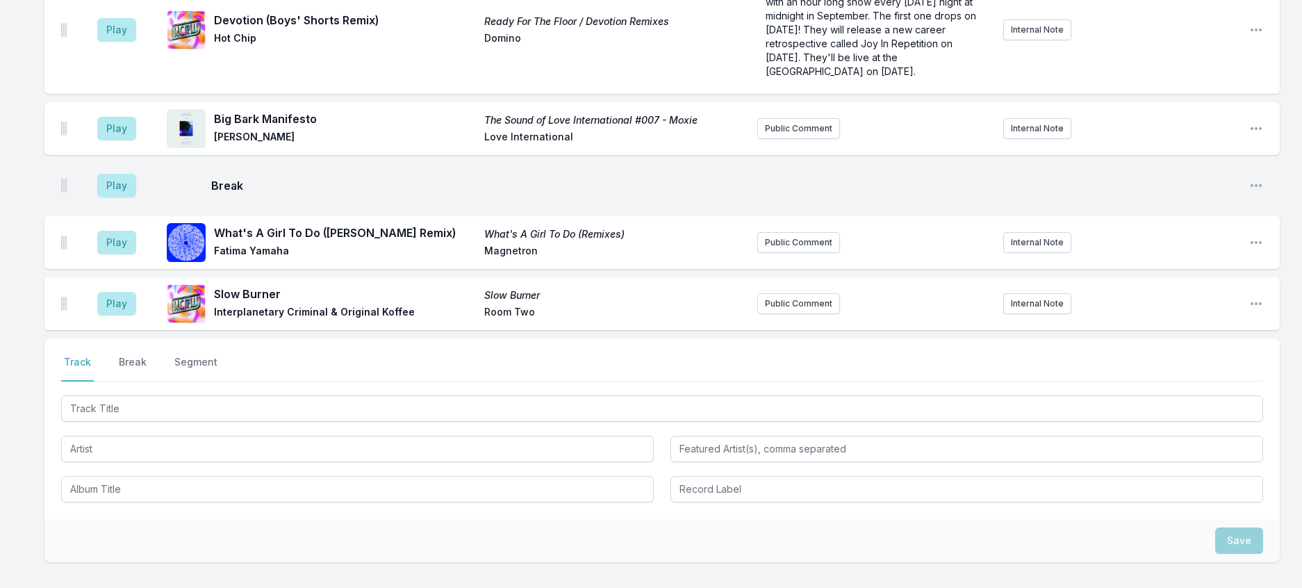
drag, startPoint x: 108, startPoint y: 245, endPoint x: 116, endPoint y: 243, distance: 7.8
click at [110, 52] on aside "Play" at bounding box center [117, 30] width 78 height 44
click at [122, 42] on button "Play" at bounding box center [116, 30] width 39 height 24
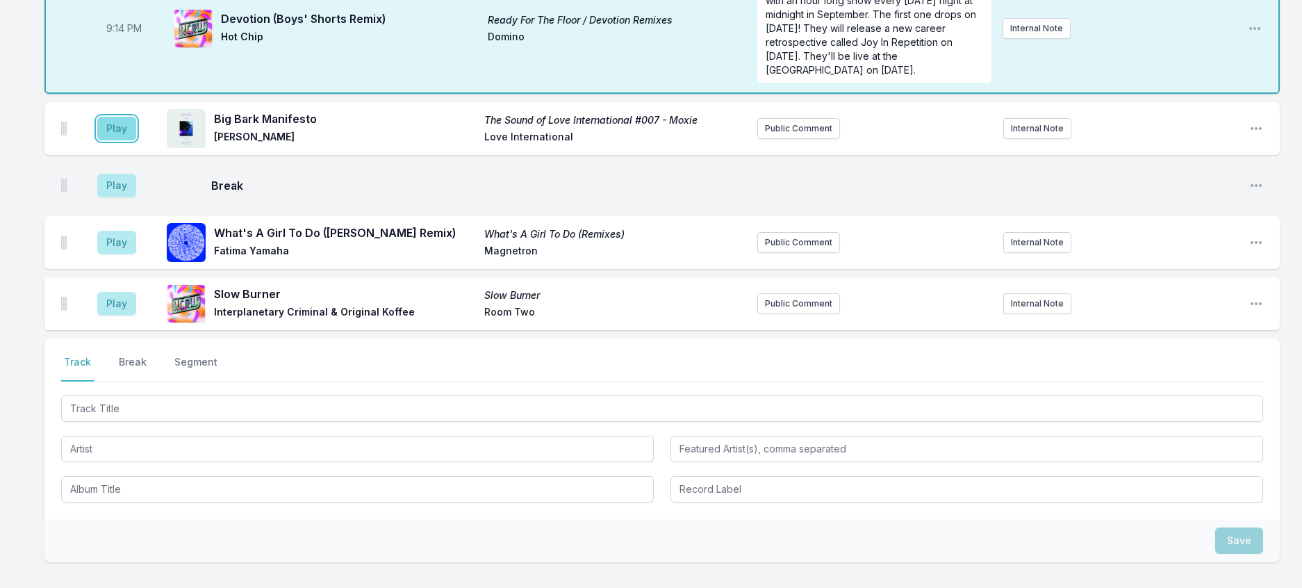
click at [133, 140] on button "Play" at bounding box center [116, 129] width 39 height 24
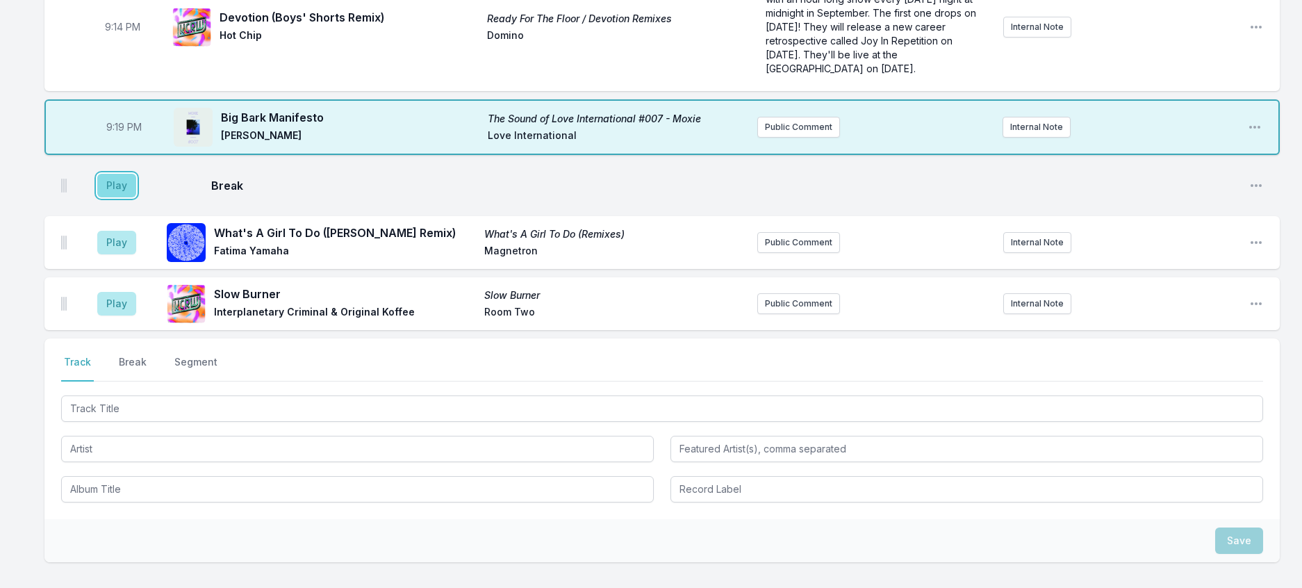
click at [133, 197] on button "Play" at bounding box center [116, 186] width 39 height 24
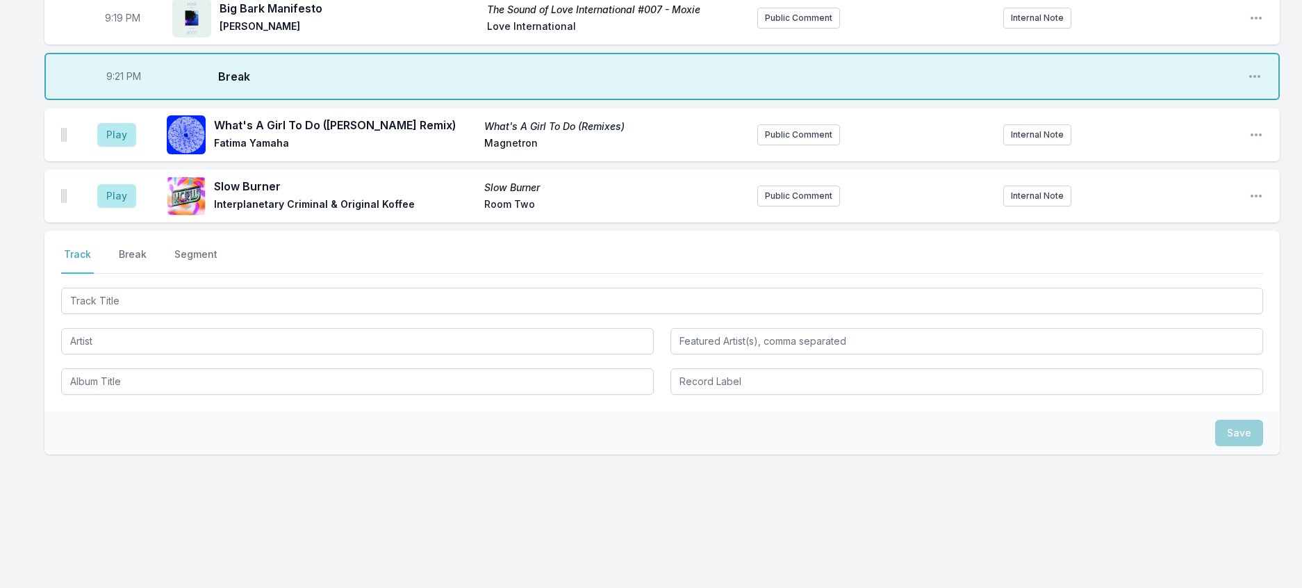
scroll to position [1813, 0]
click at [136, 147] on button "Play" at bounding box center [116, 135] width 39 height 24
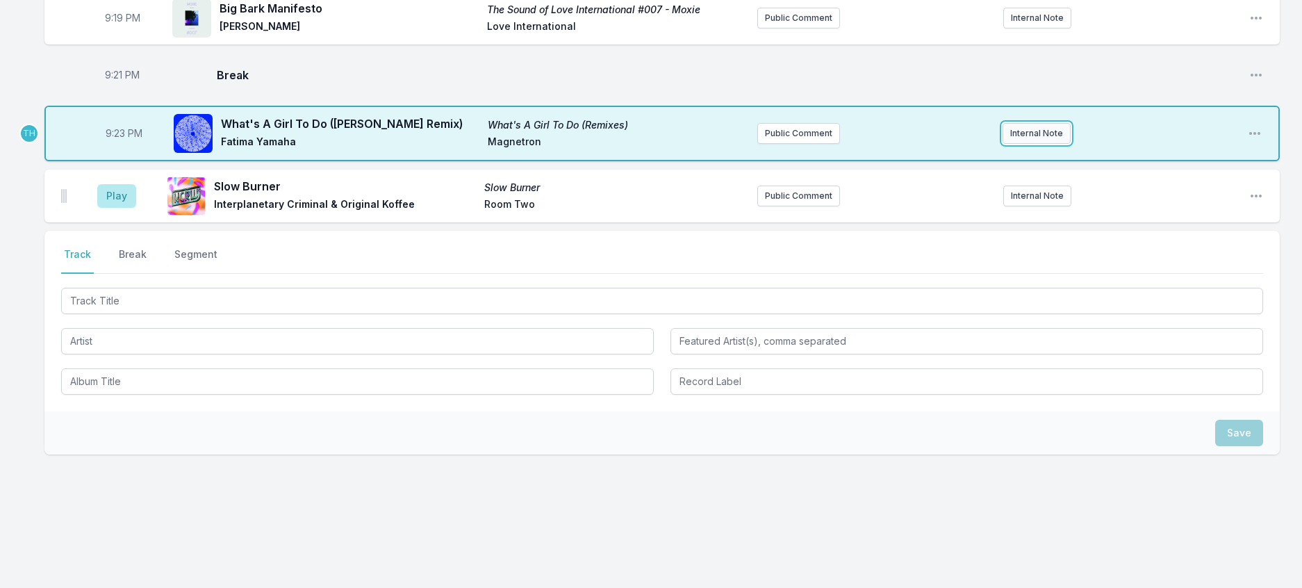
click at [1022, 144] on button "Internal Note" at bounding box center [1037, 133] width 68 height 21
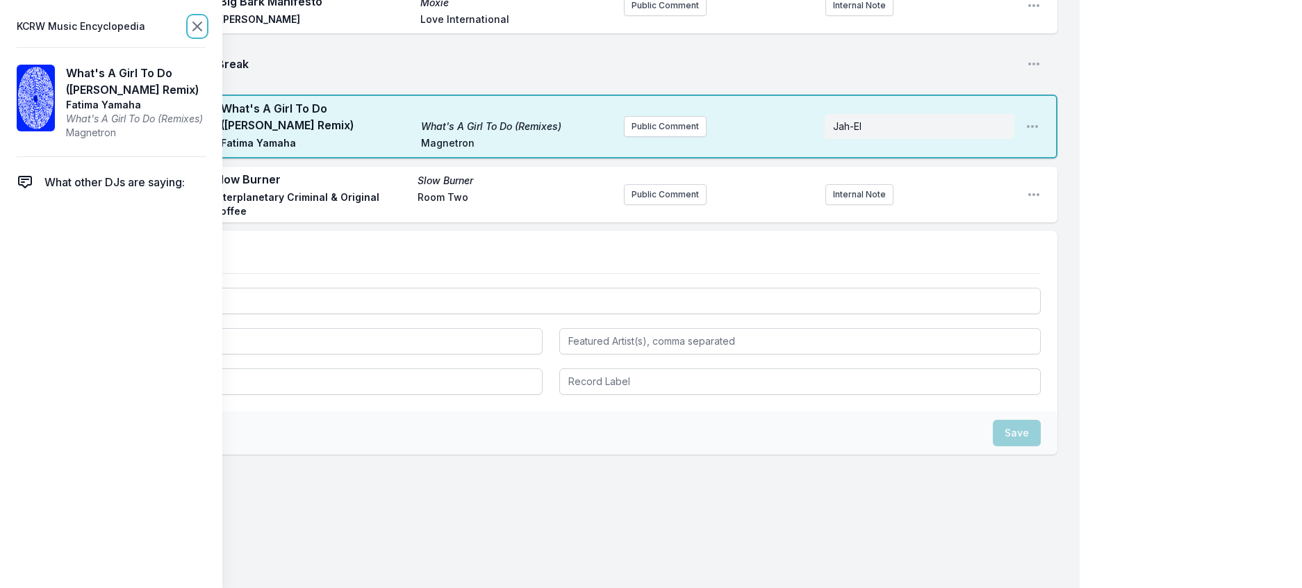
click at [206, 28] on icon at bounding box center [197, 26] width 17 height 17
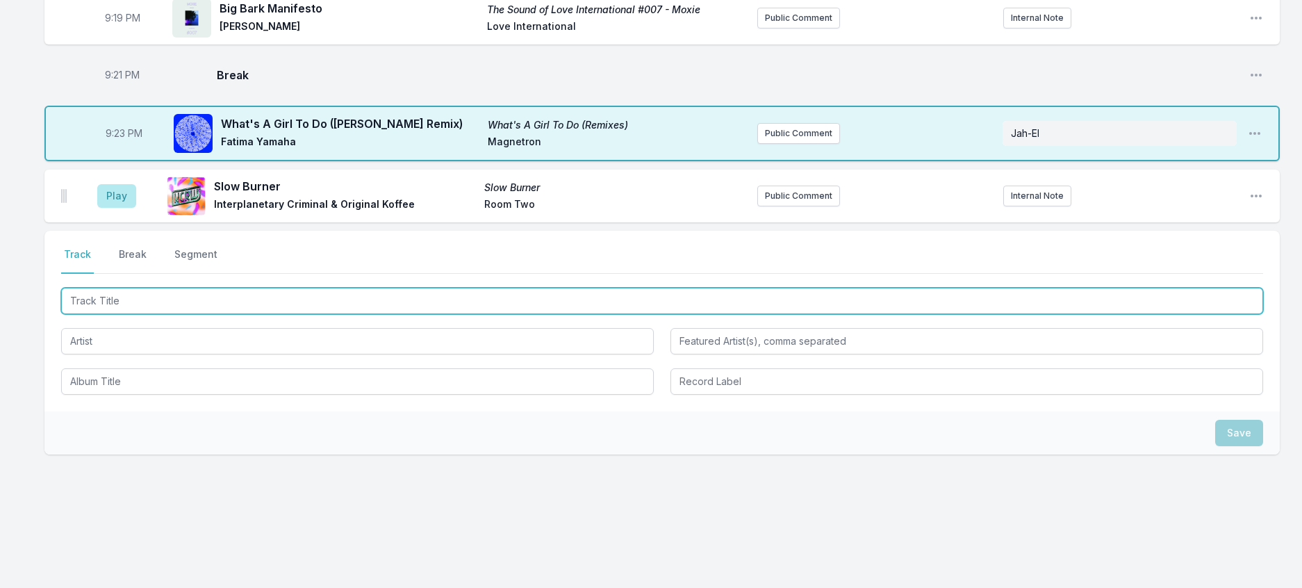
click at [183, 314] on input "Track Title" at bounding box center [662, 301] width 1202 height 26
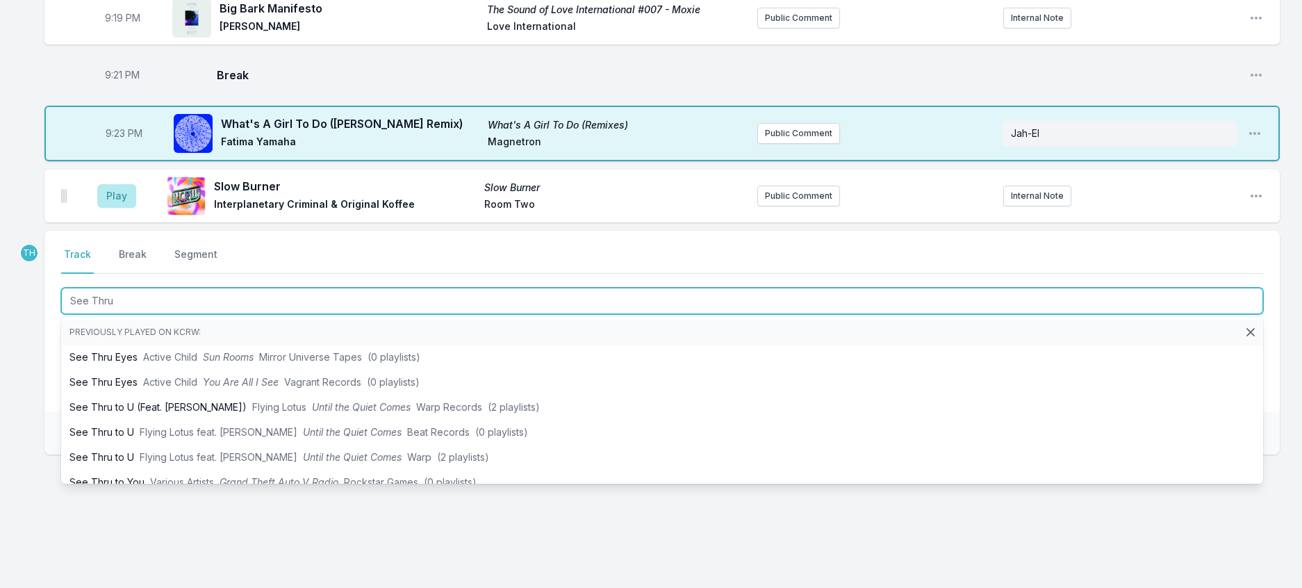
type input "See Thru"
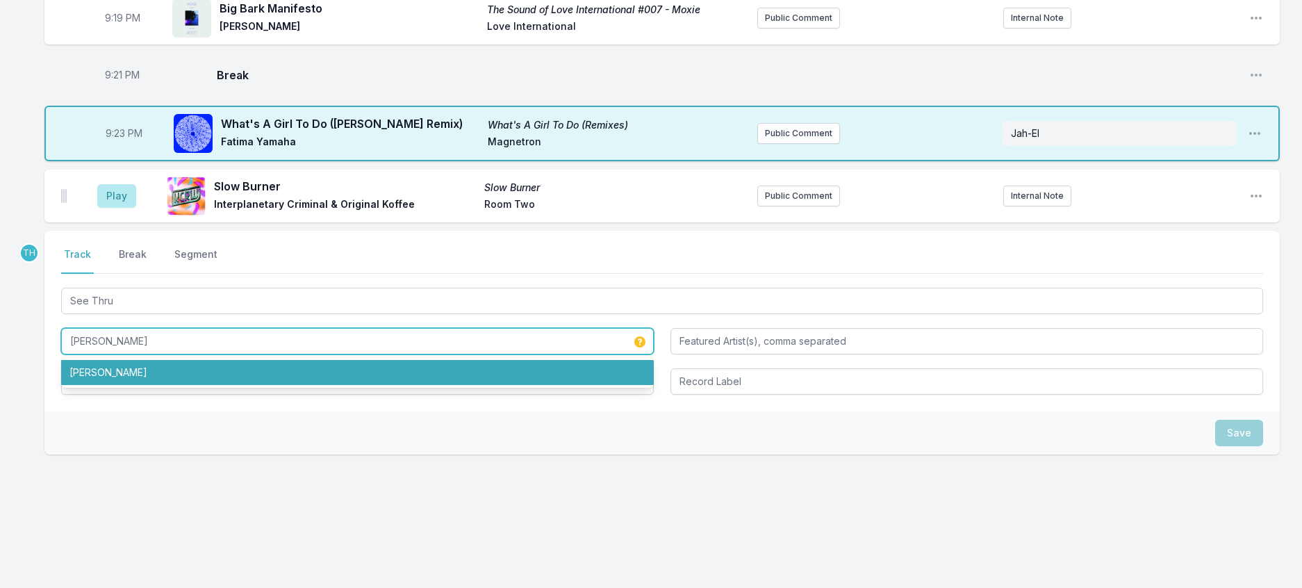
click at [181, 385] on li "Megan Wroe" at bounding box center [357, 372] width 593 height 25
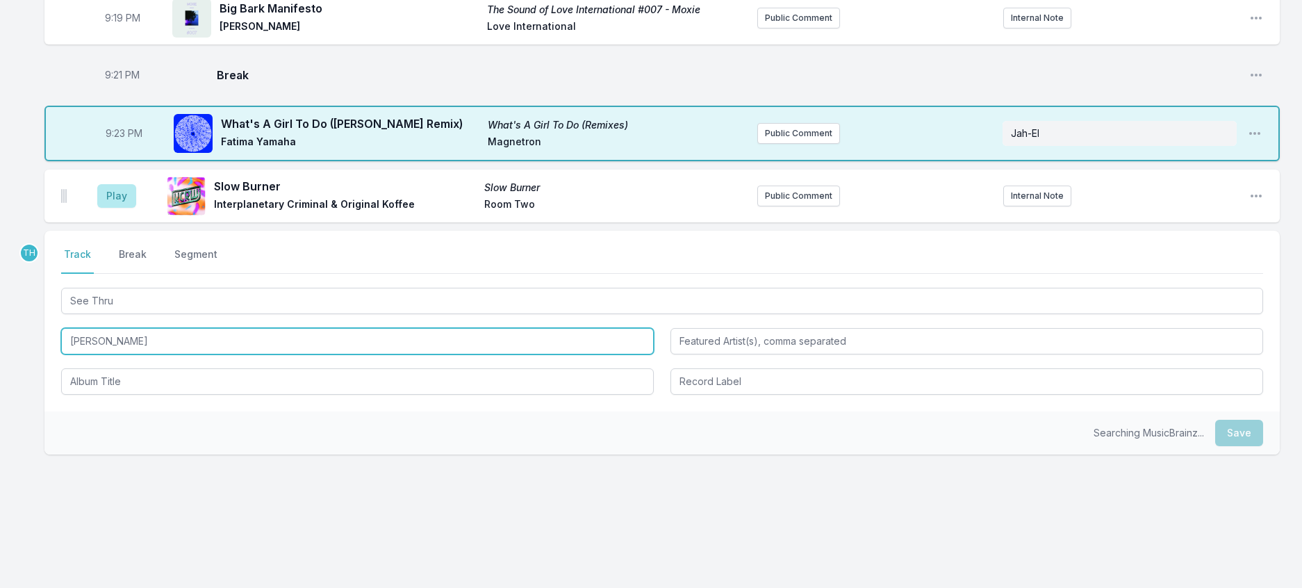
type input "Megan Wroe"
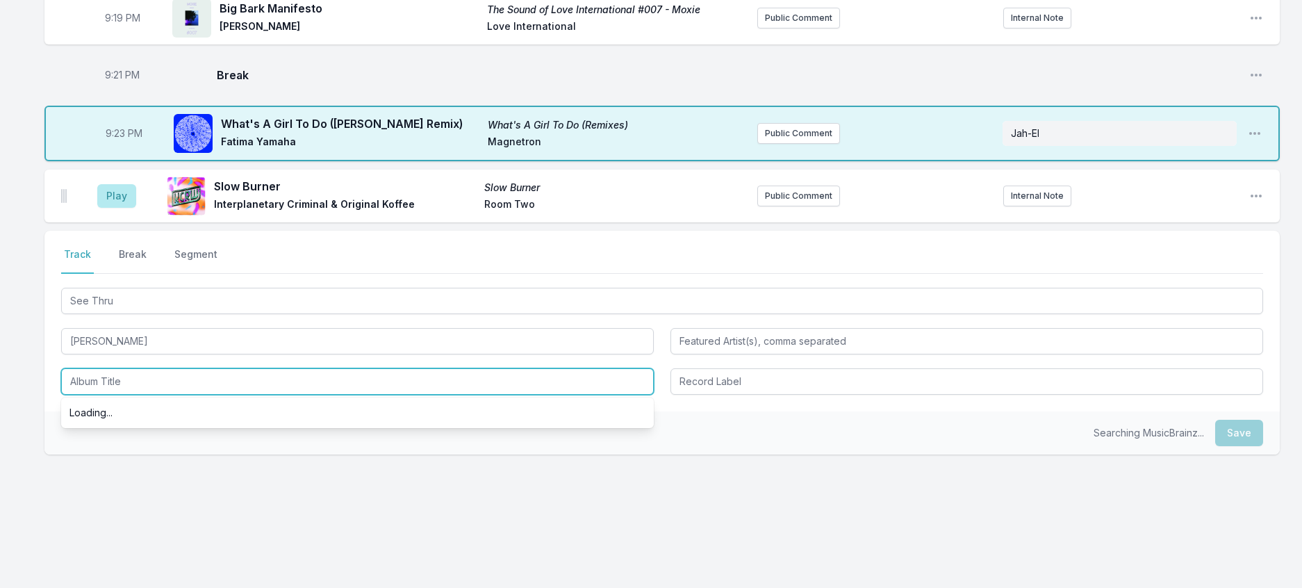
click at [129, 395] on input "Album Title" at bounding box center [357, 381] width 593 height 26
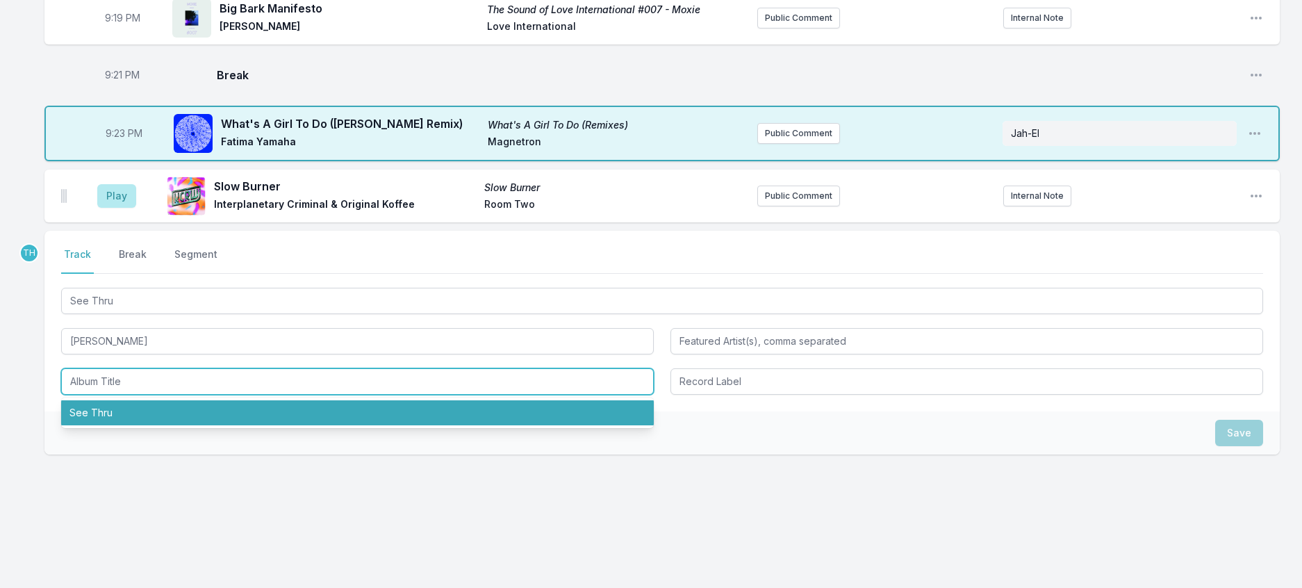
drag, startPoint x: 125, startPoint y: 523, endPoint x: 545, endPoint y: 508, distance: 420.0
click at [126, 425] on li "See Thru" at bounding box center [357, 412] width 593 height 25
type input "See Thru"
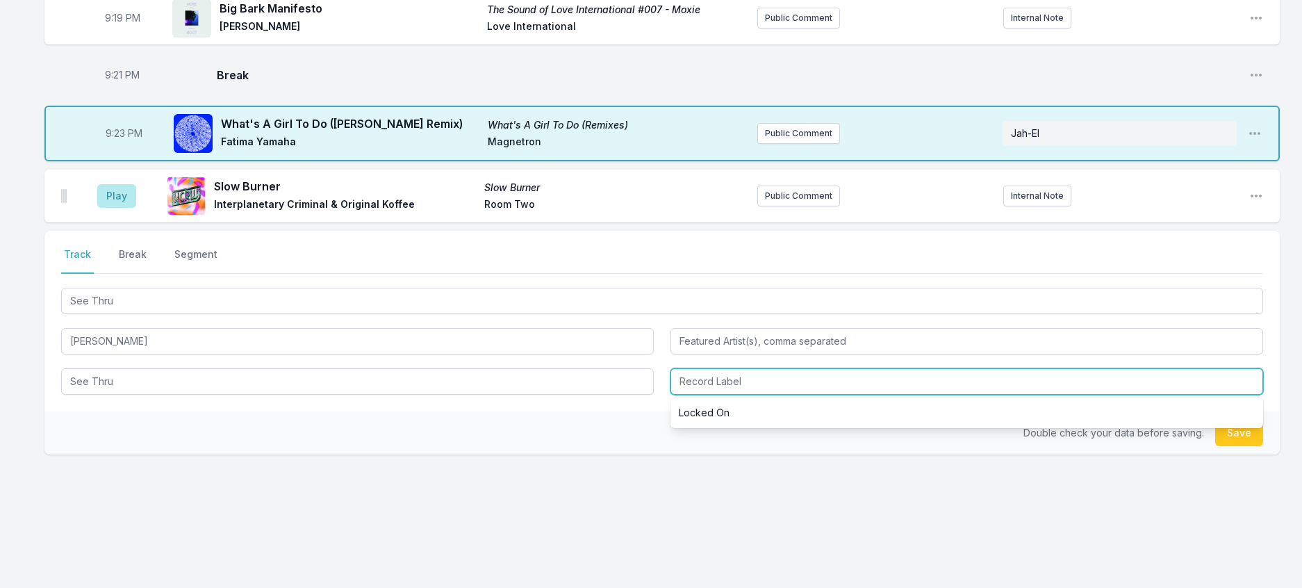
click at [762, 395] on input "Record Label" at bounding box center [967, 381] width 593 height 26
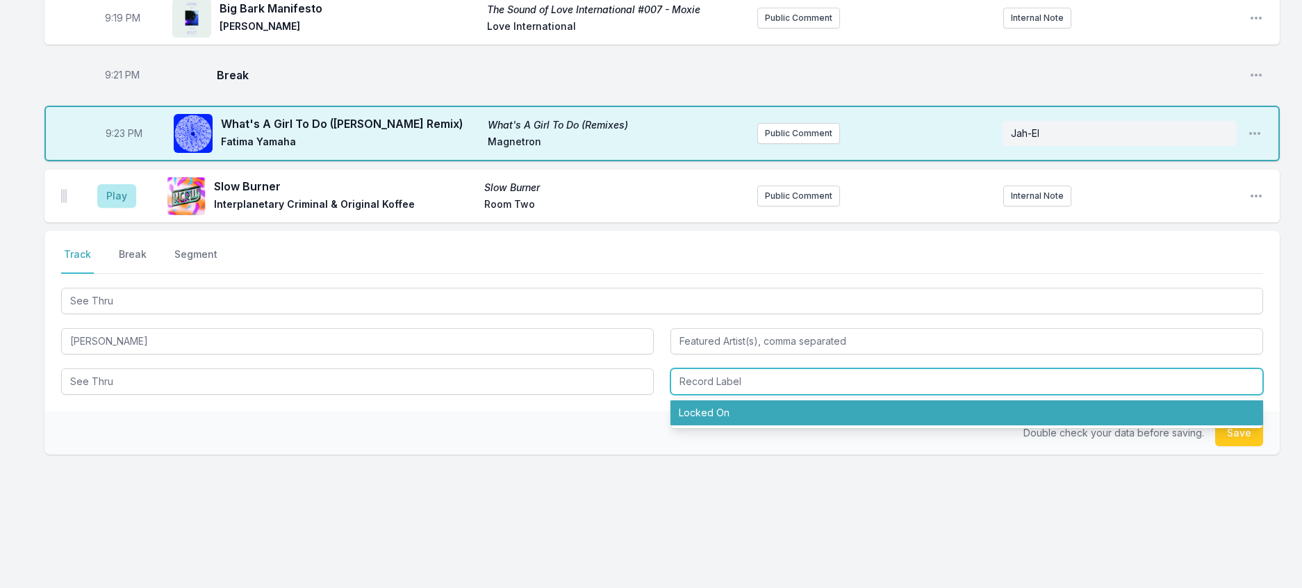
click at [737, 425] on li "Locked On" at bounding box center [967, 412] width 593 height 25
type input "Locked On"
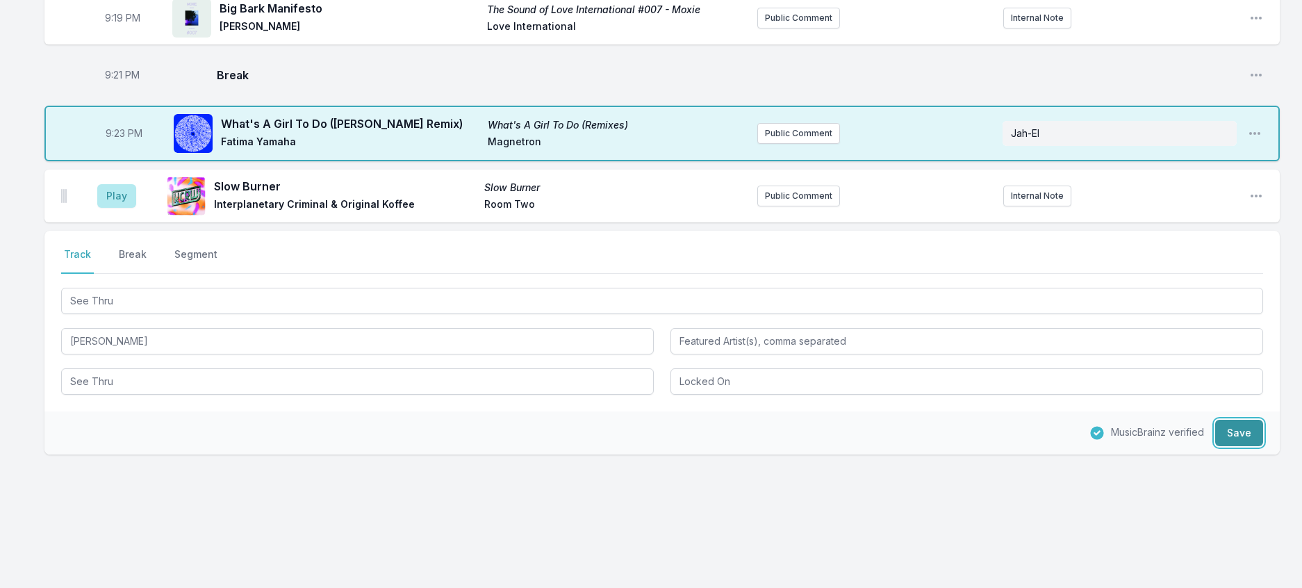
click at [1229, 446] on button "Save" at bounding box center [1239, 433] width 48 height 26
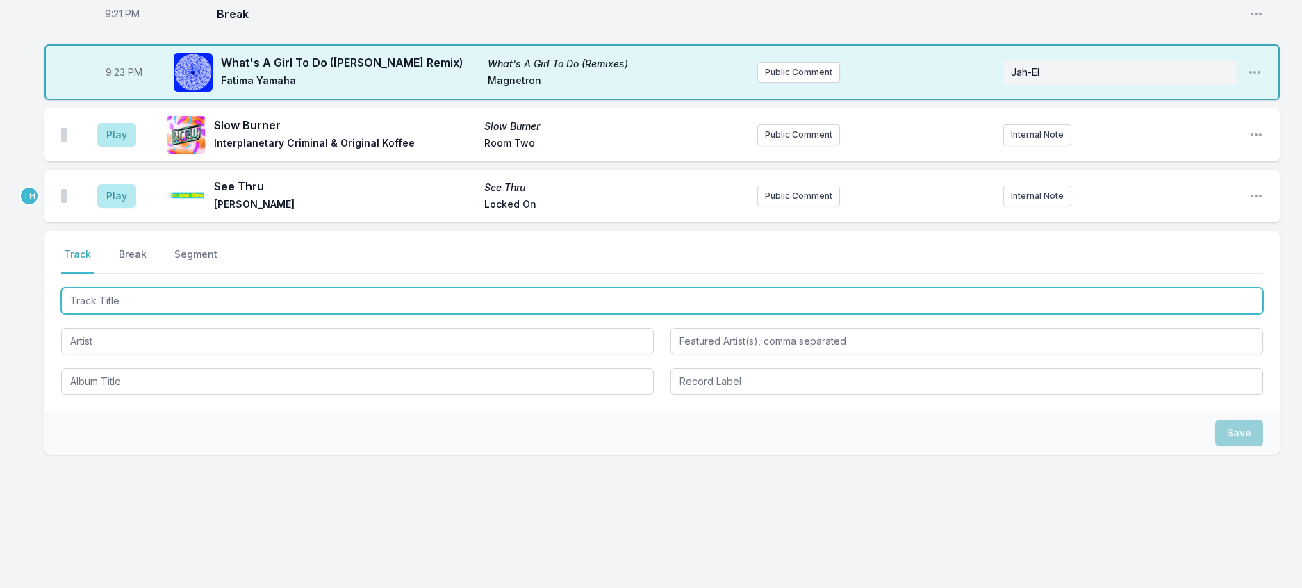
click at [214, 314] on input "Track Title" at bounding box center [662, 301] width 1202 height 26
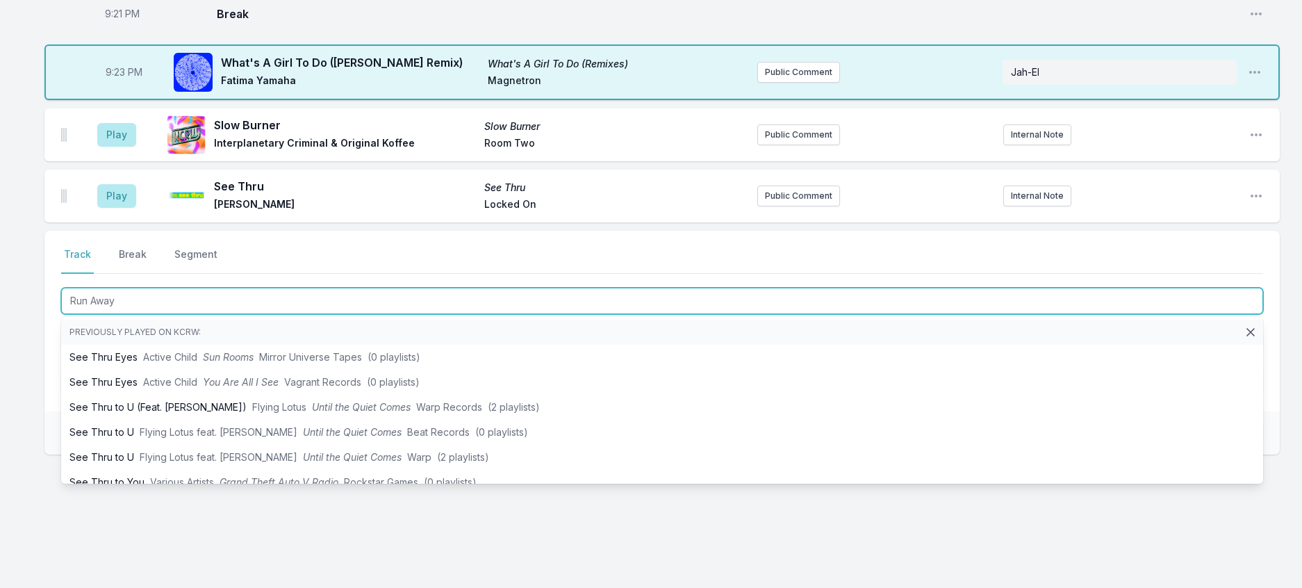
type input "Run Away"
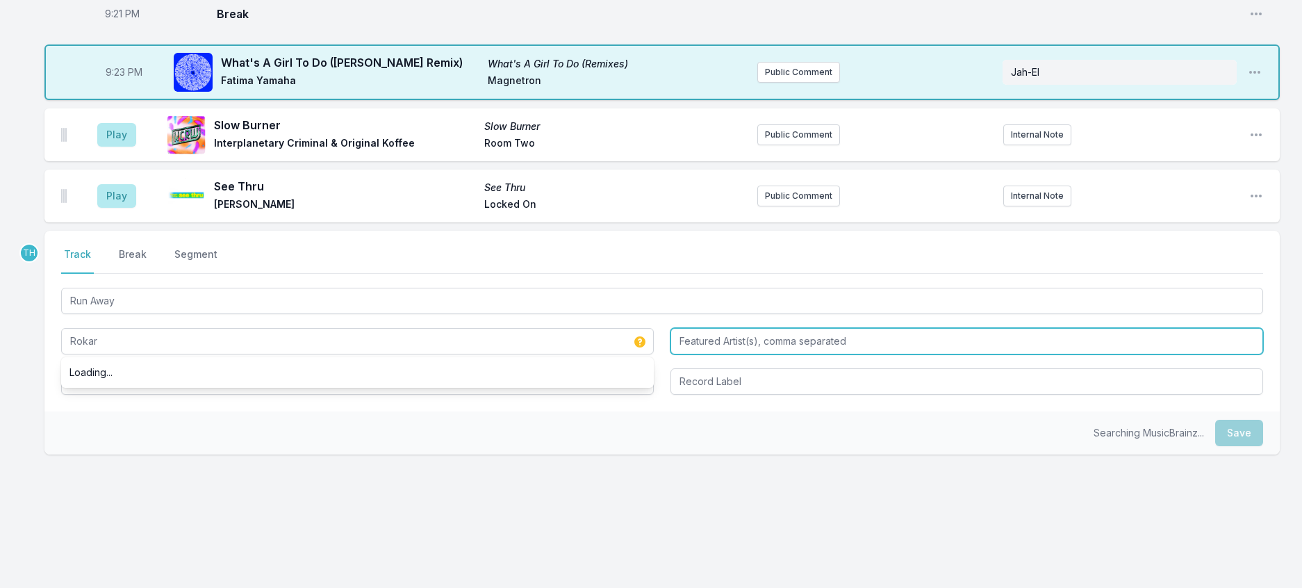
type input "Rokar"
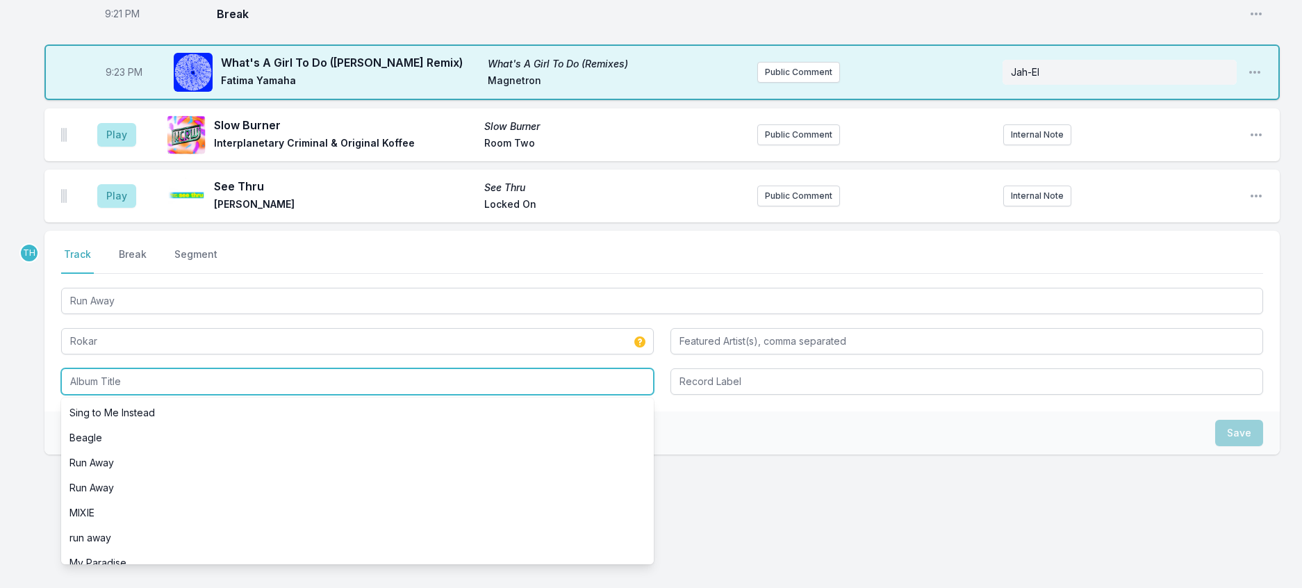
scroll to position [1952, 0]
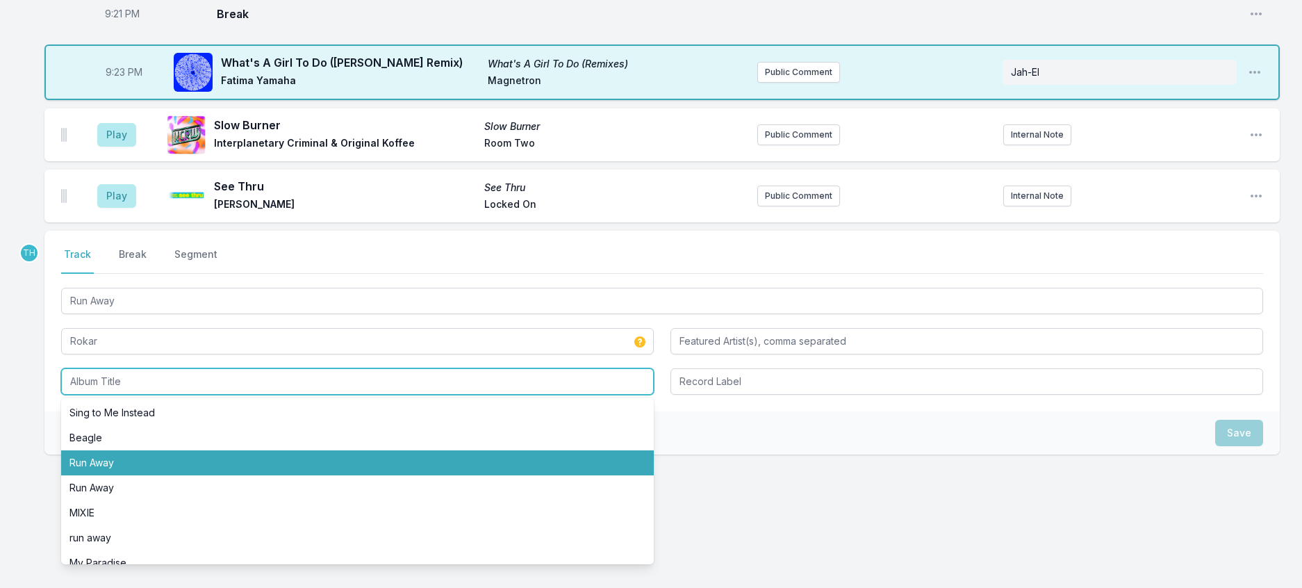
type input "Run Away"
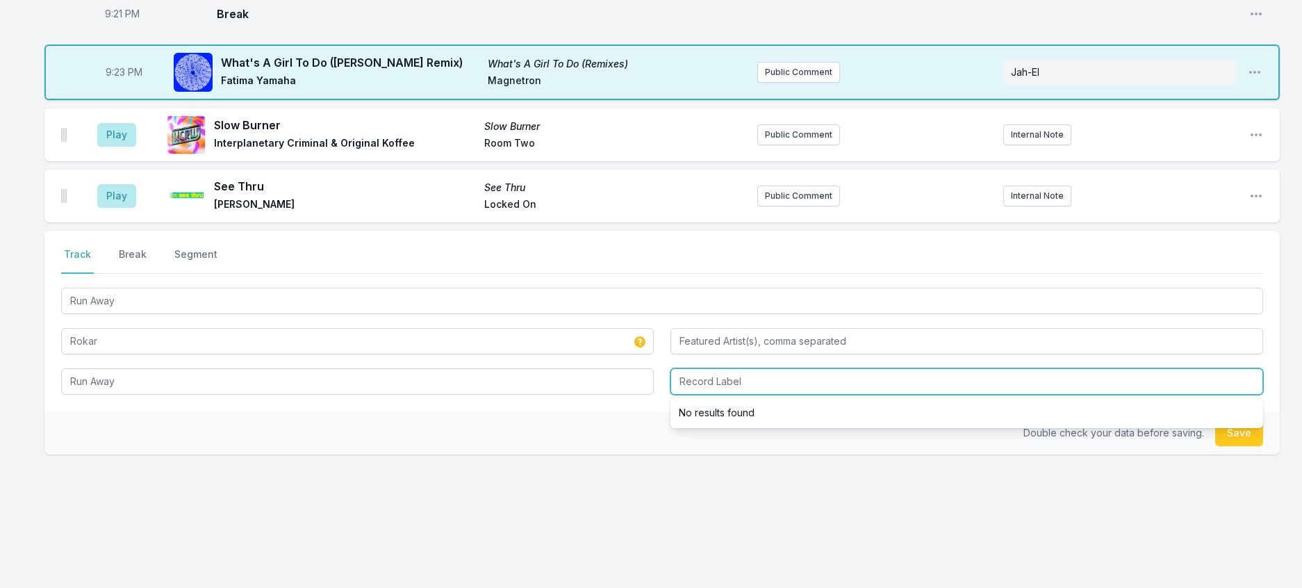
click at [774, 395] on input "Record Label" at bounding box center [967, 381] width 593 height 26
type input "Circa"
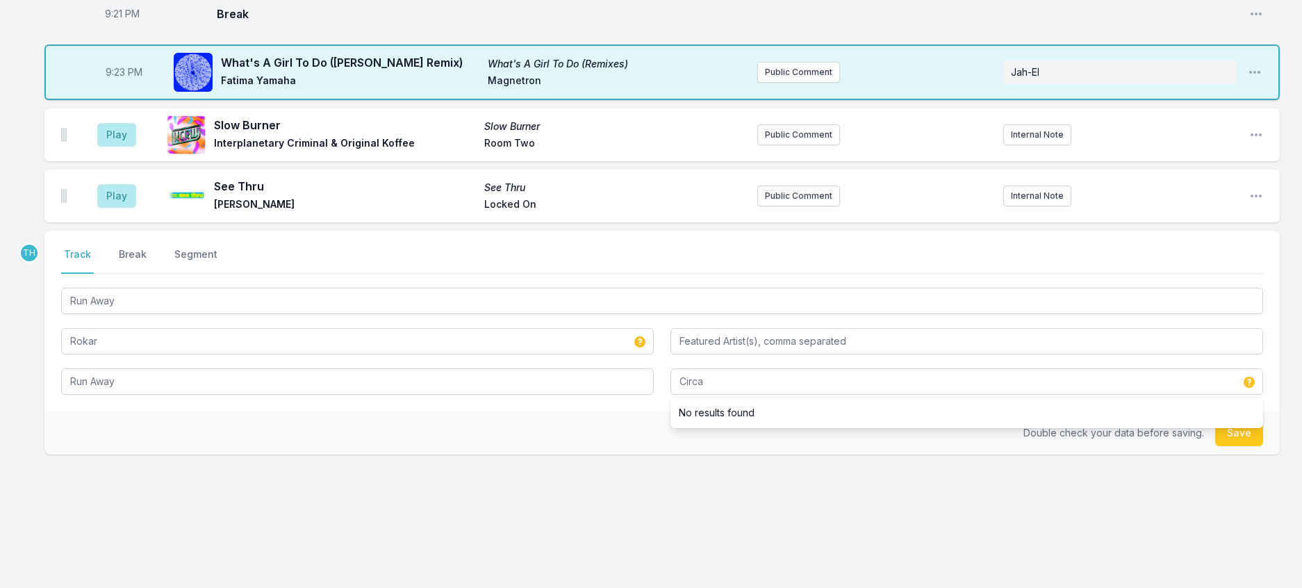
click at [622, 454] on div "Double check your data before saving. Save" at bounding box center [662, 432] width 1236 height 43
click at [1217, 446] on button "Save" at bounding box center [1239, 433] width 48 height 26
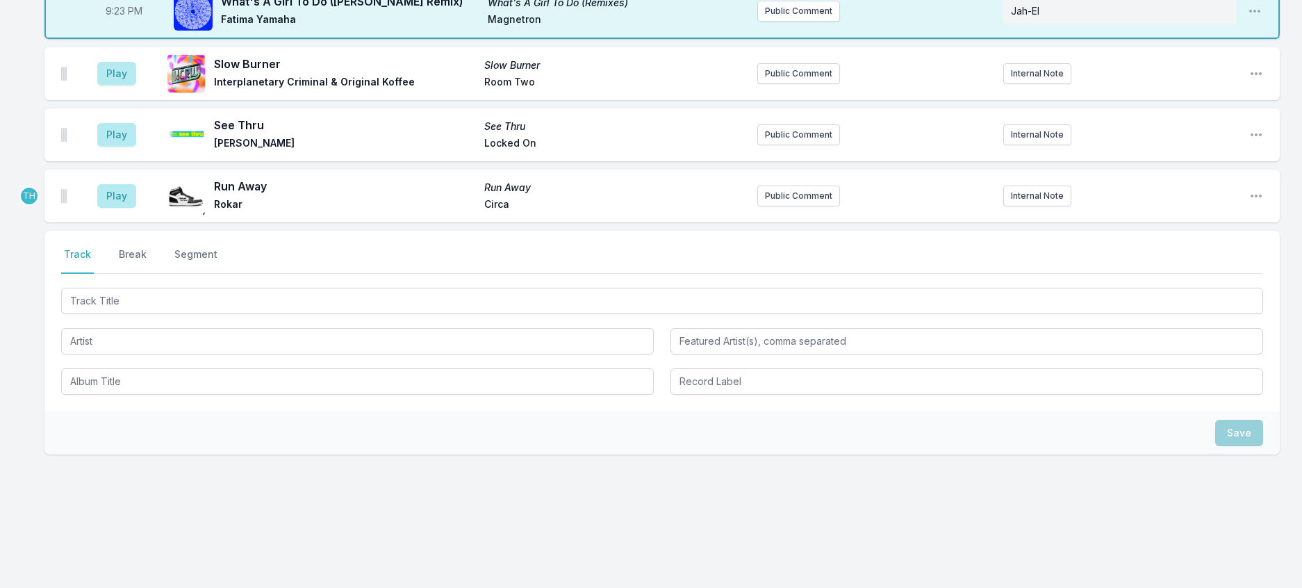
scroll to position [1744, 0]
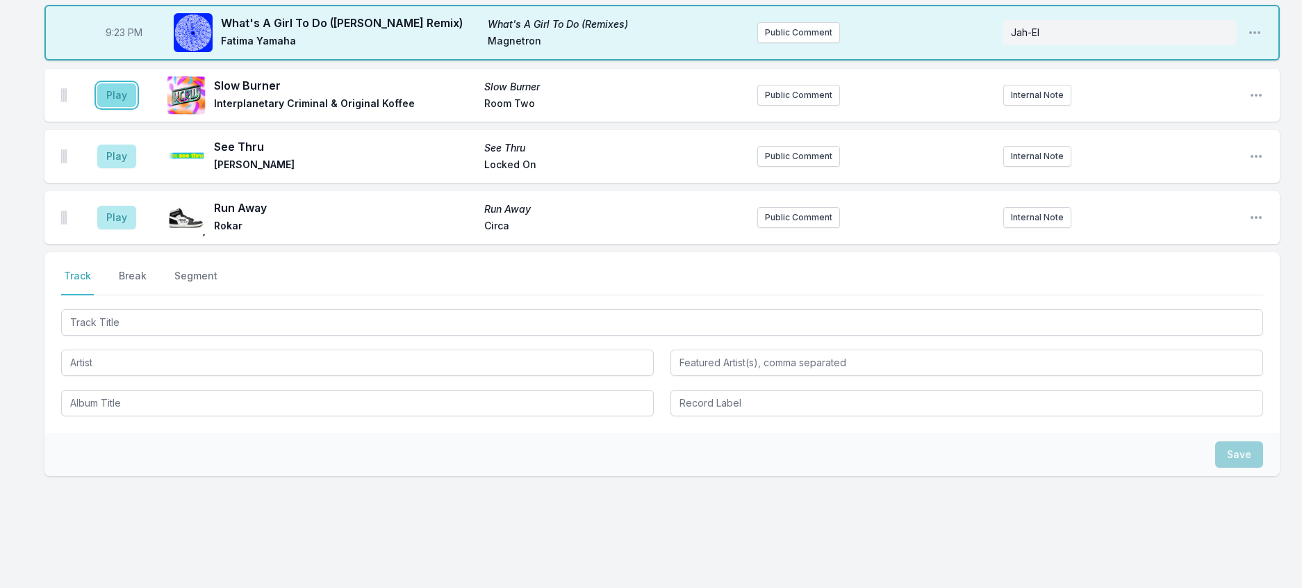
click at [136, 107] on button "Play" at bounding box center [116, 95] width 39 height 24
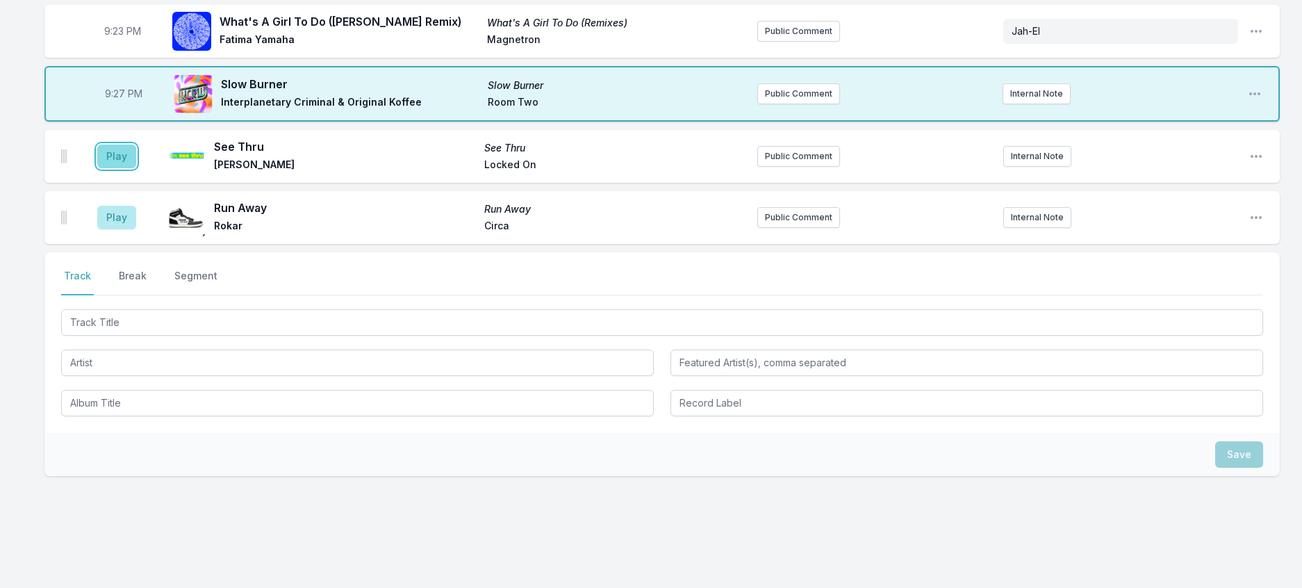
drag, startPoint x: 121, startPoint y: 421, endPoint x: 292, endPoint y: 379, distance: 176.1
click at [122, 168] on button "Play" at bounding box center [116, 157] width 39 height 24
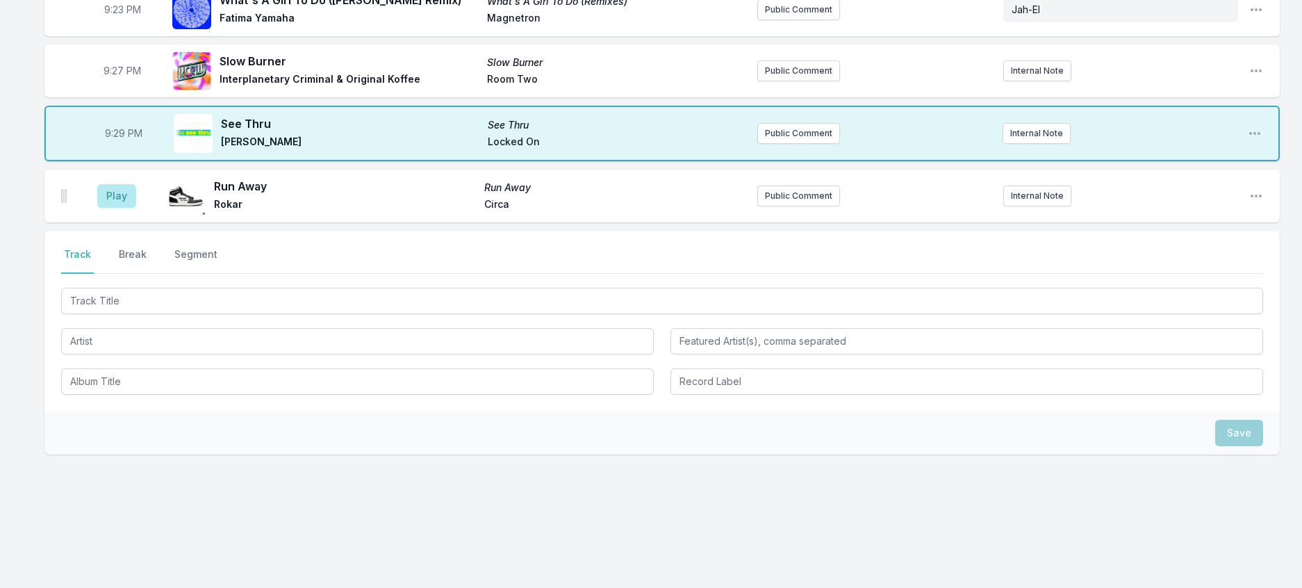
scroll to position [1883, 0]
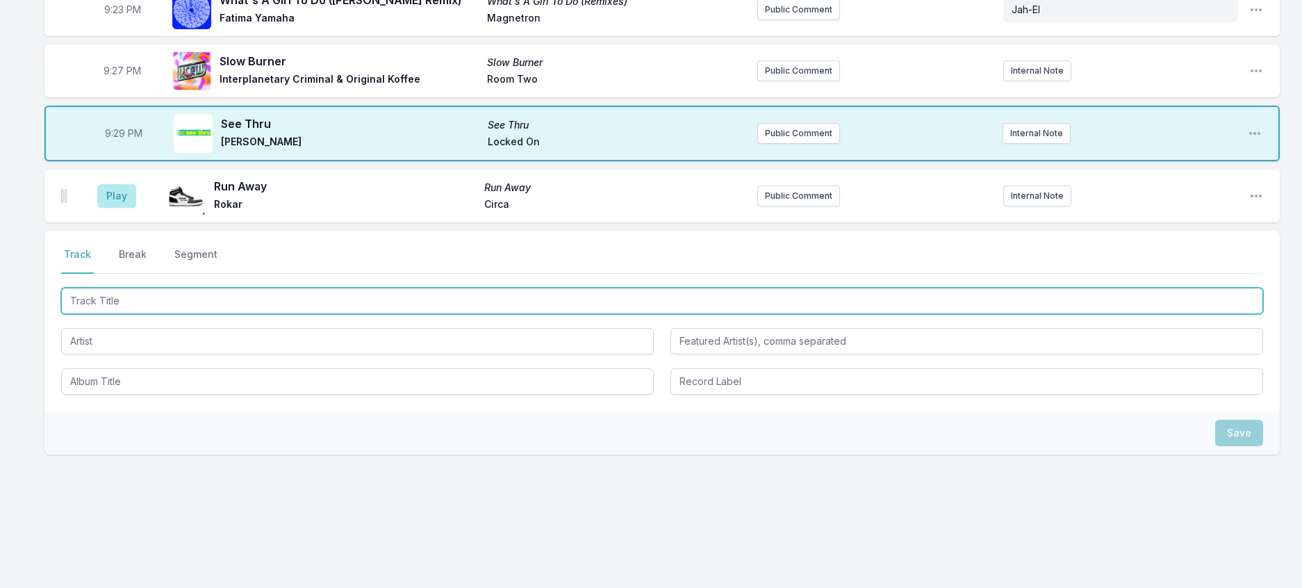
click at [180, 314] on input "Track Title" at bounding box center [662, 301] width 1202 height 26
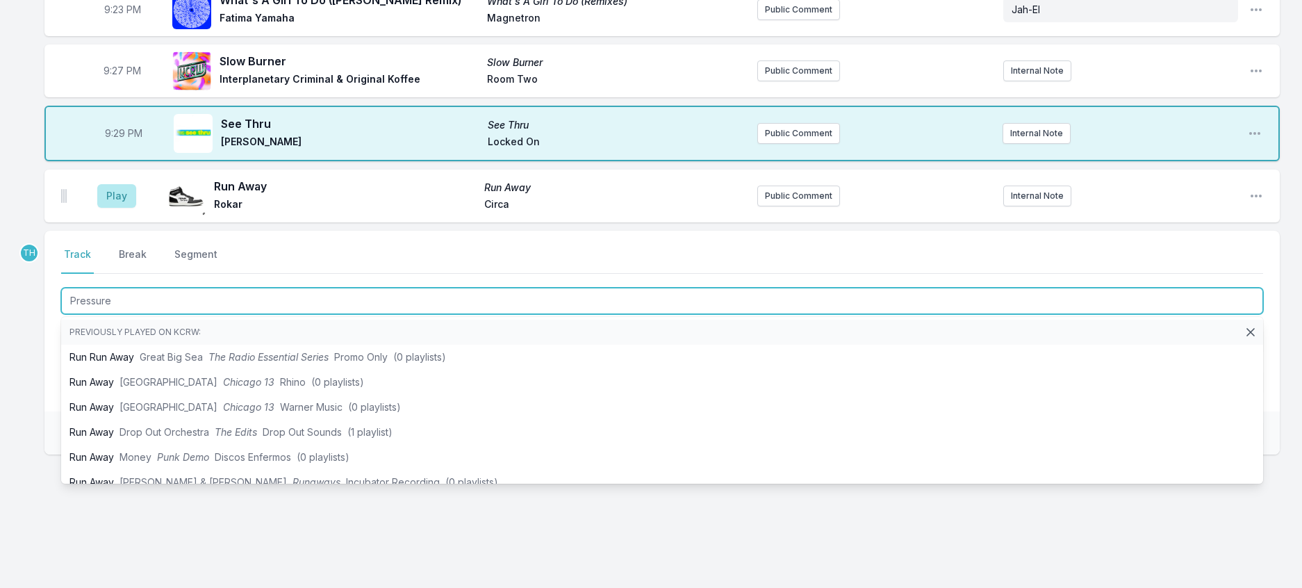
type input "Pressure"
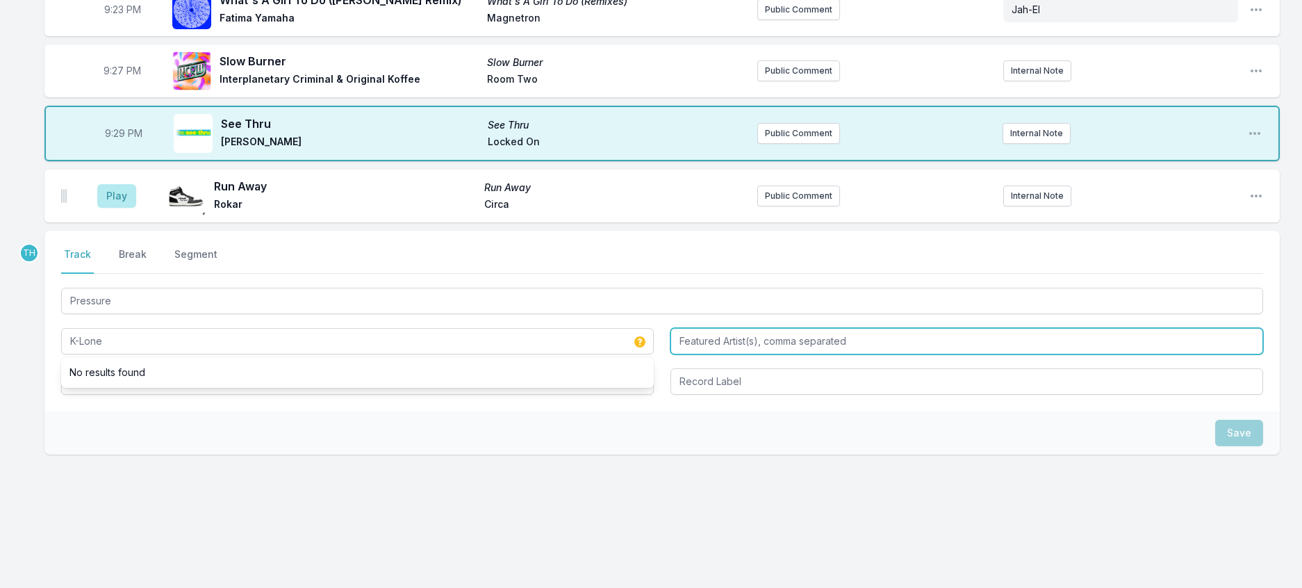
type input "K-Lone"
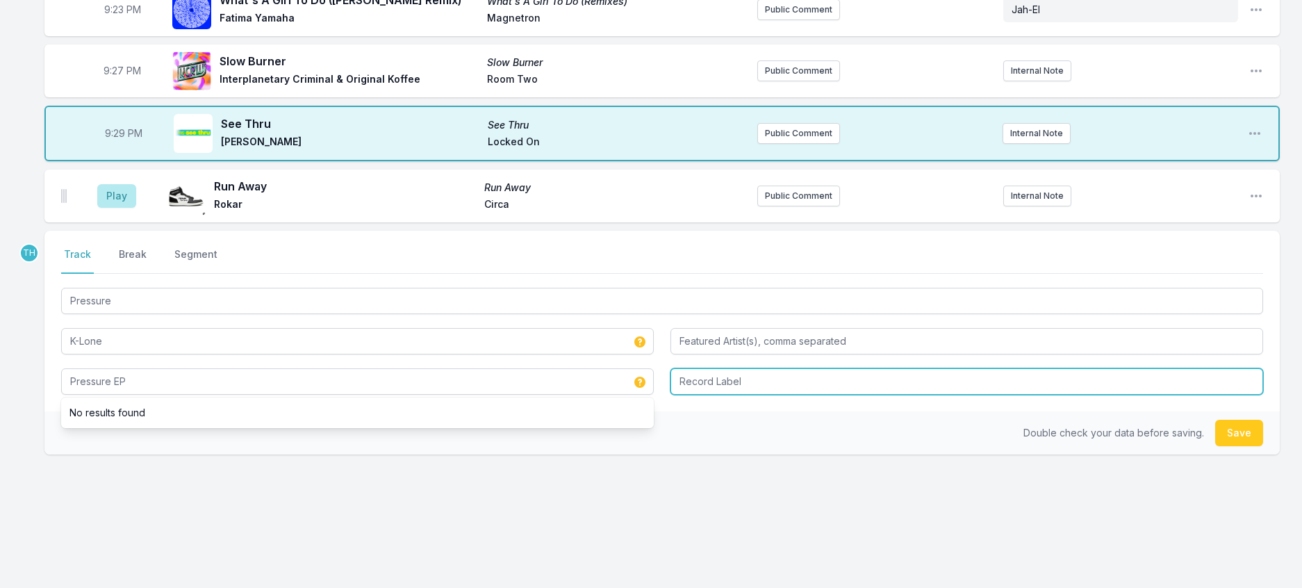
type input "Pressure EP"
type input "Tempa"
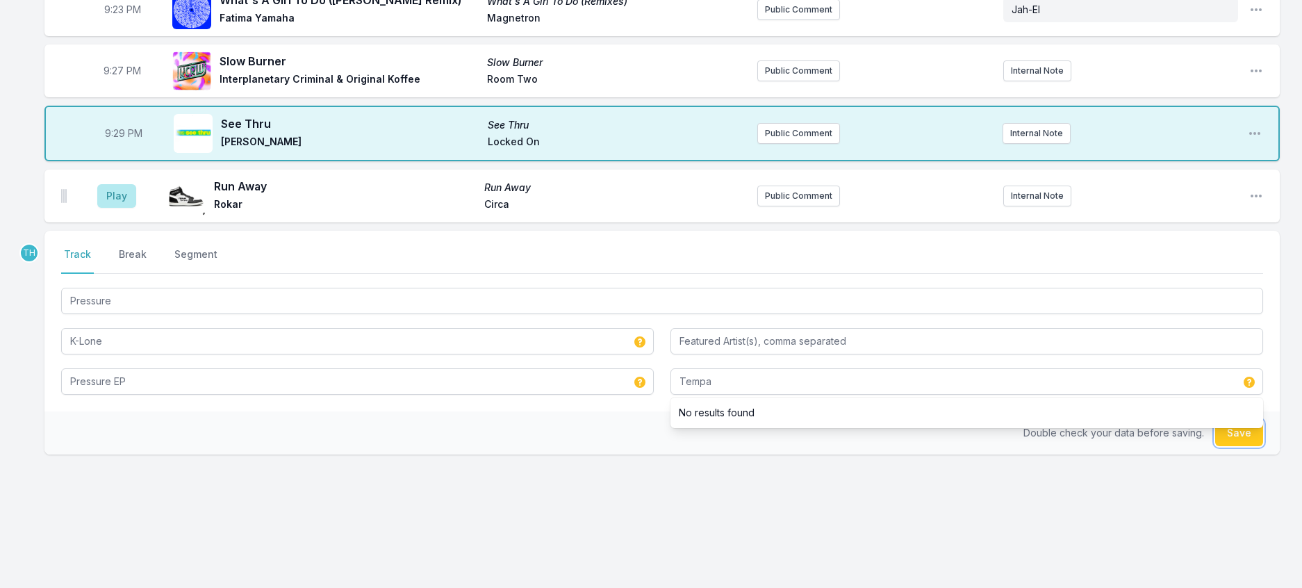
click at [1224, 420] on button "Save" at bounding box center [1239, 433] width 48 height 26
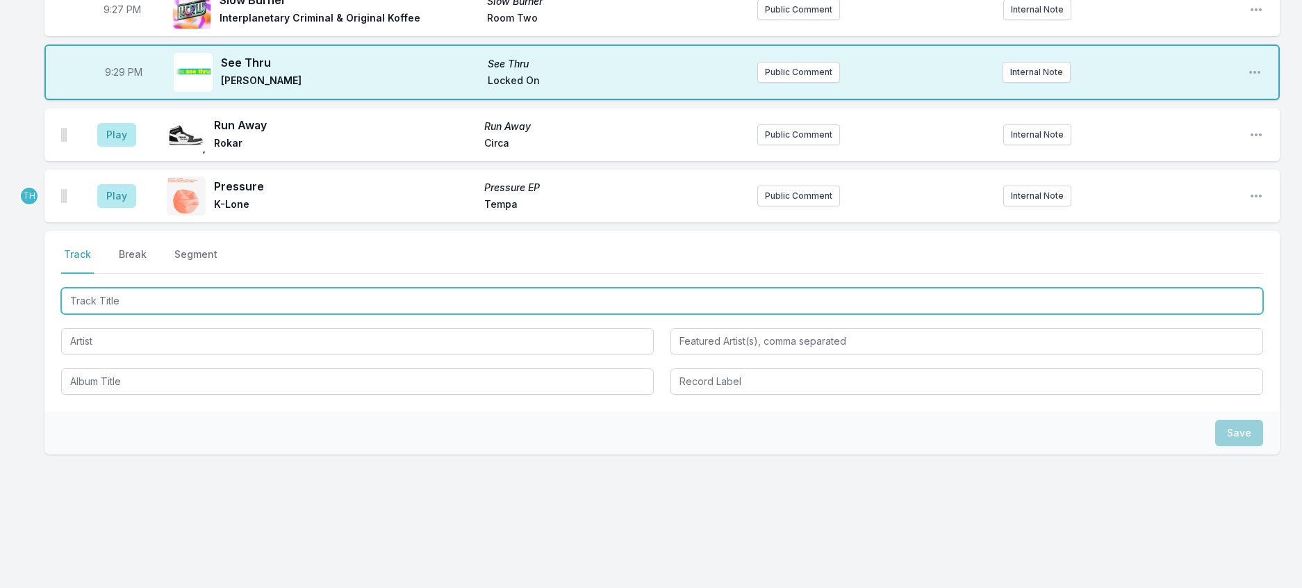
click at [247, 314] on input "Track Title" at bounding box center [662, 301] width 1202 height 26
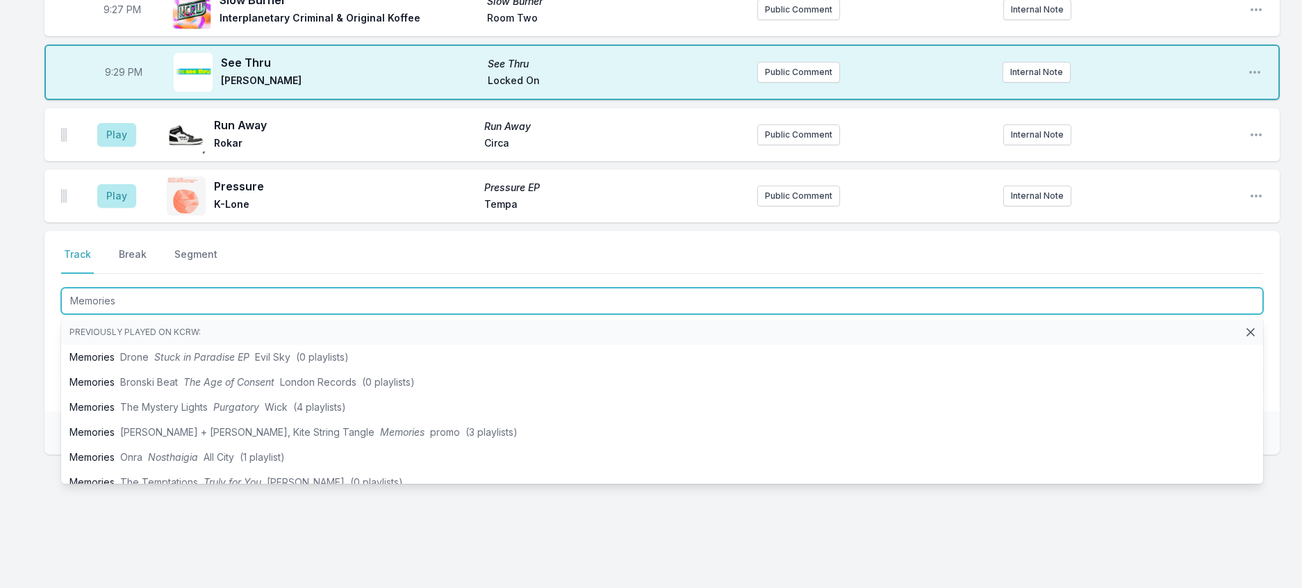
type input "Memories"
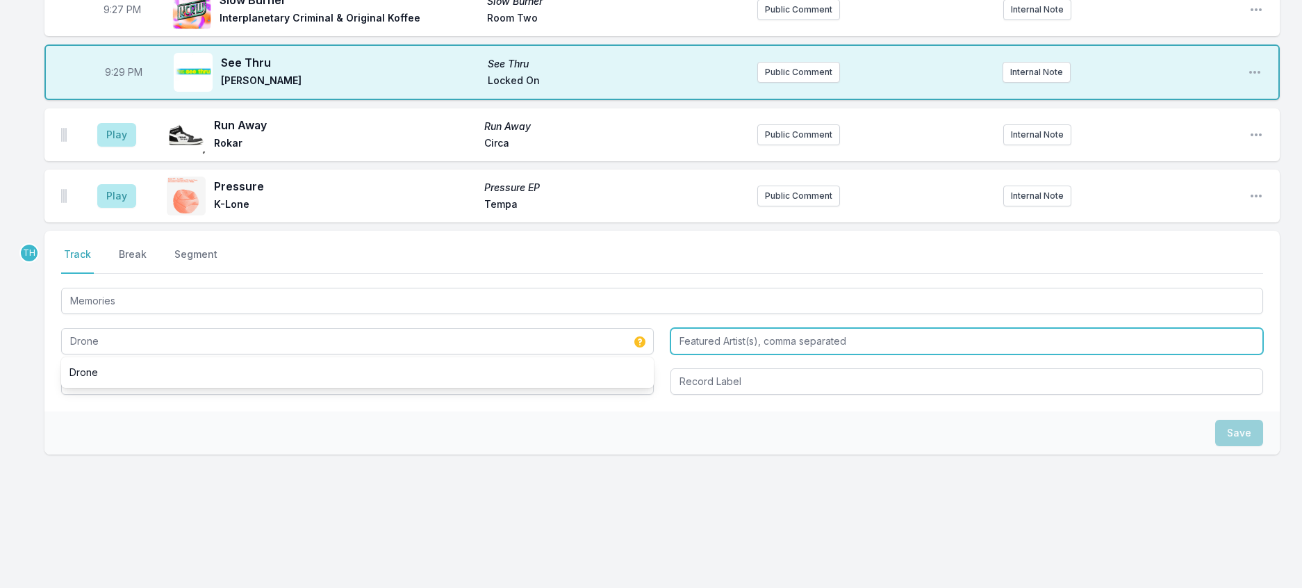
type input "Drone"
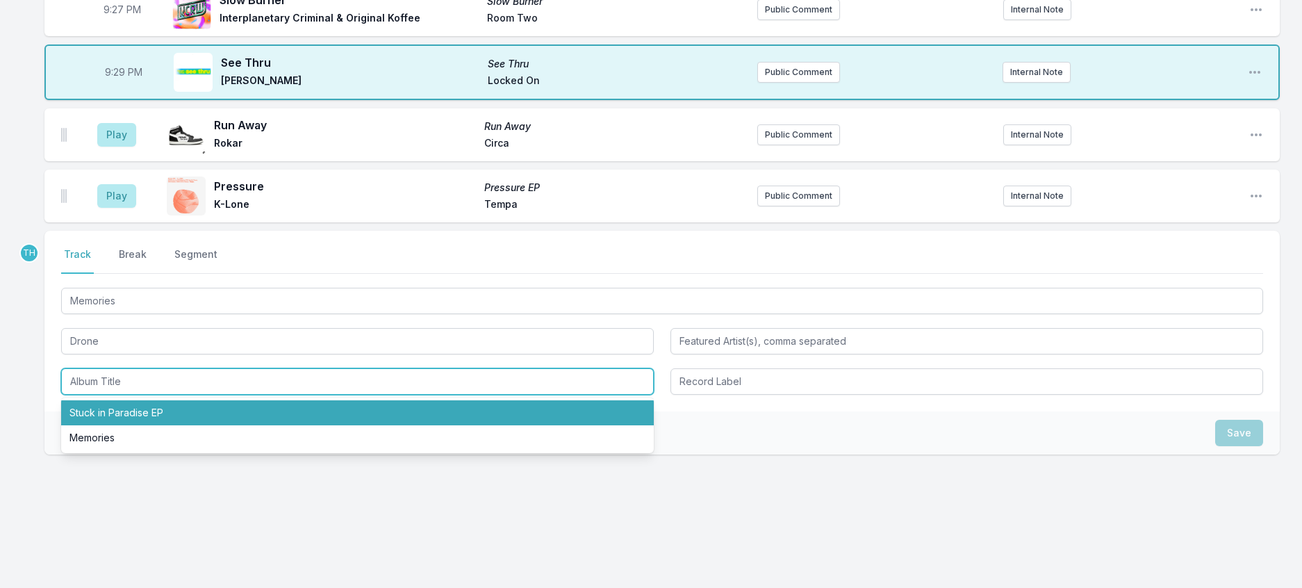
click at [155, 425] on li "Stuck in Paradise EP" at bounding box center [357, 412] width 593 height 25
type input "Stuck in Paradise EP"
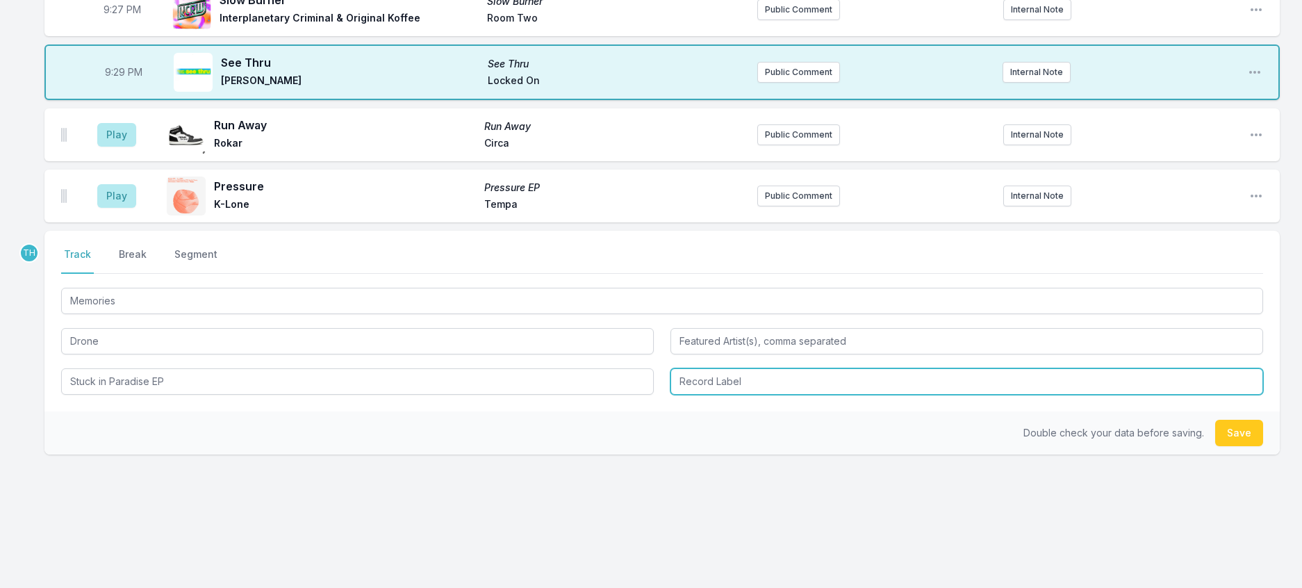
click at [744, 395] on input "Record Label" at bounding box center [967, 381] width 593 height 26
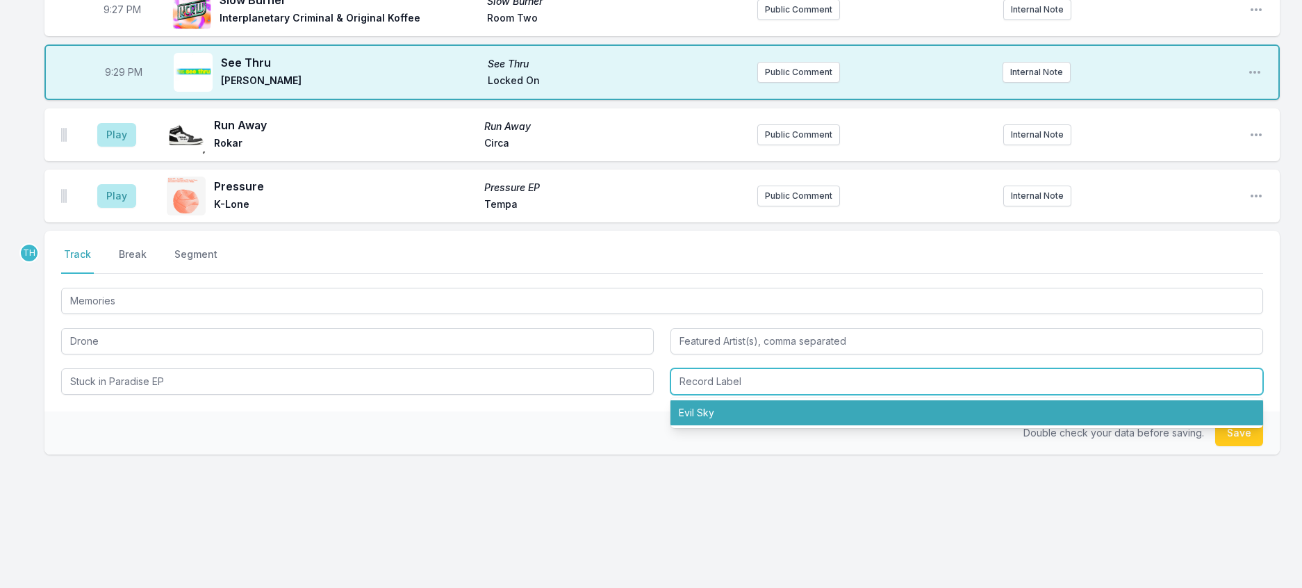
click at [735, 425] on li "Evil Sky" at bounding box center [967, 412] width 593 height 25
type input "Evil Sky"
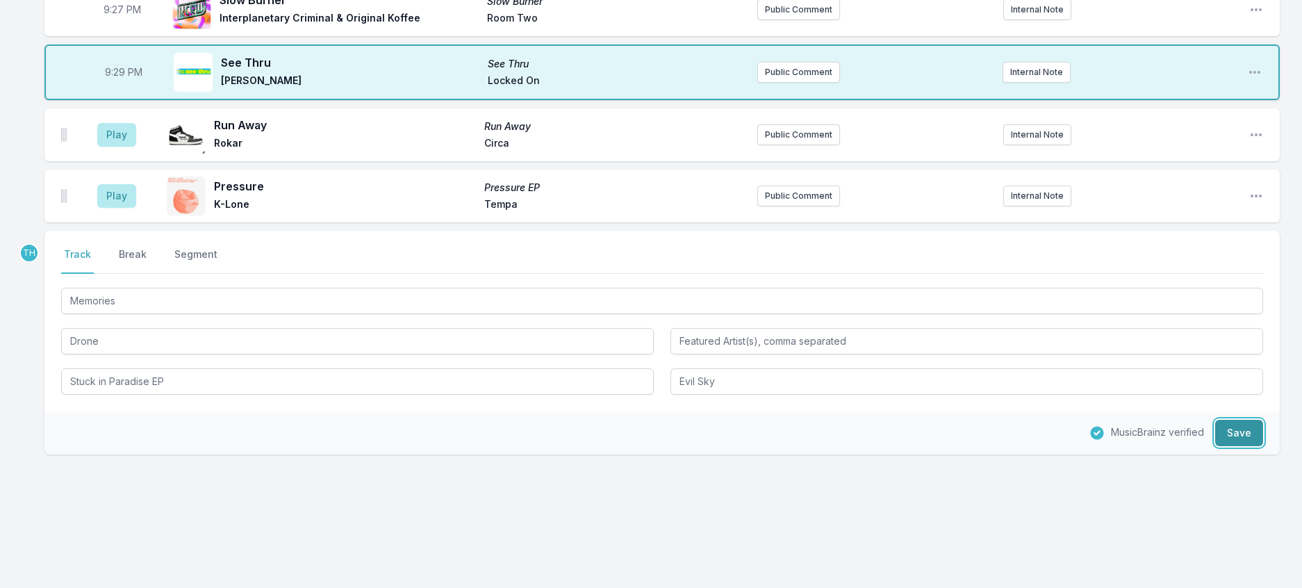
click at [1215, 446] on button "Save" at bounding box center [1239, 433] width 48 height 26
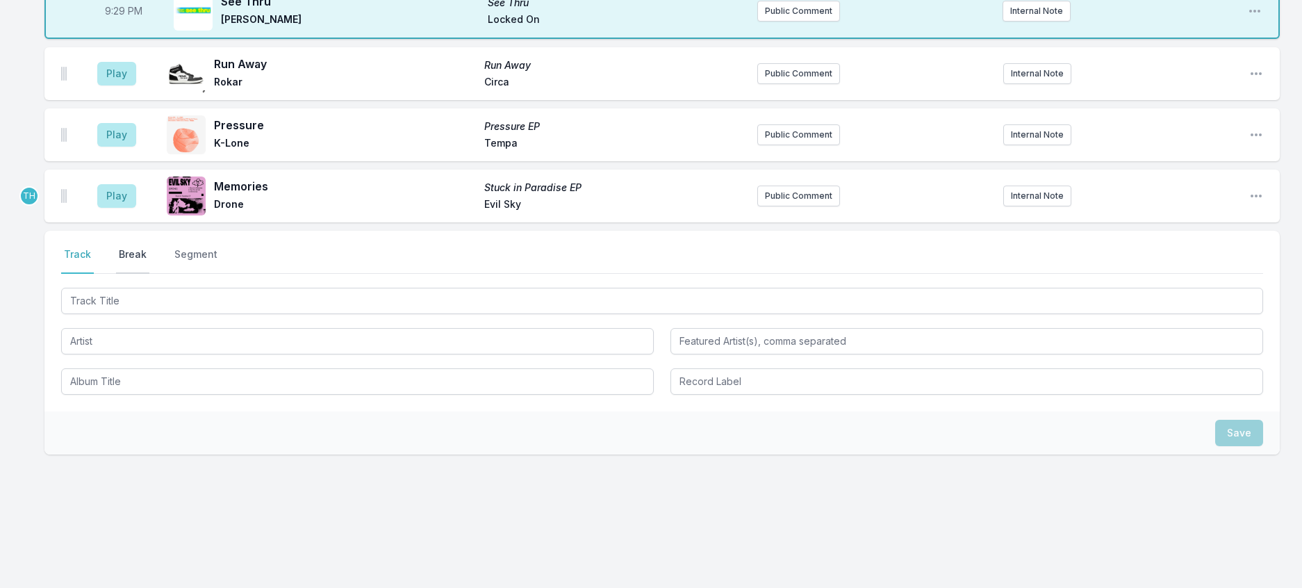
click at [149, 274] on button "Break" at bounding box center [132, 260] width 33 height 26
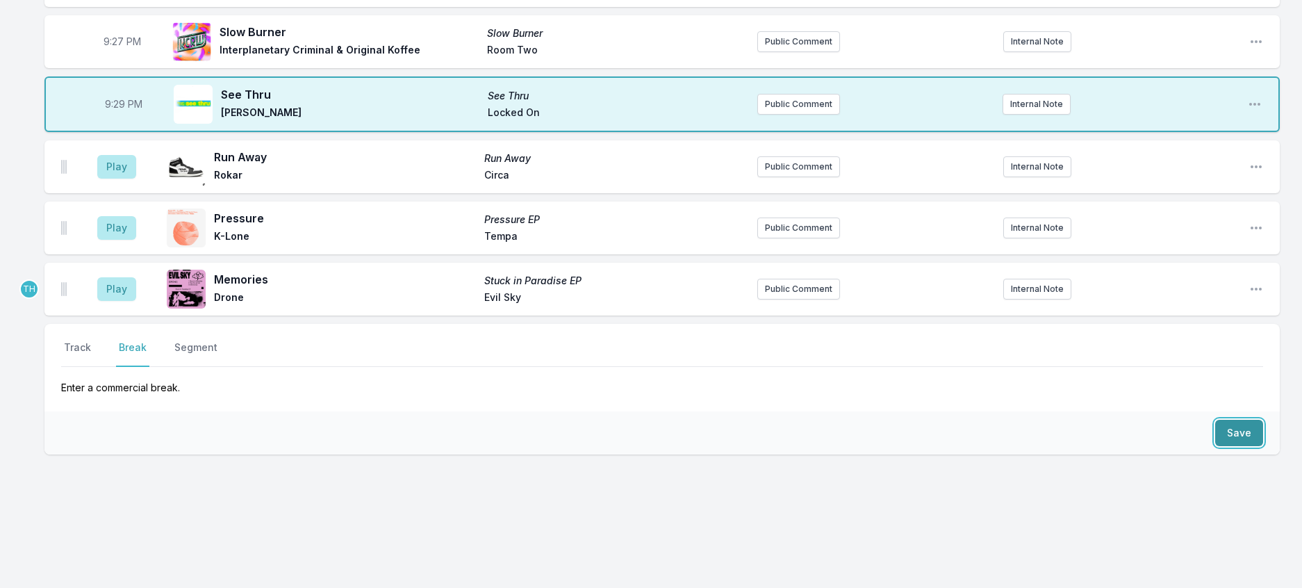
click at [1215, 435] on button "Save" at bounding box center [1239, 433] width 48 height 26
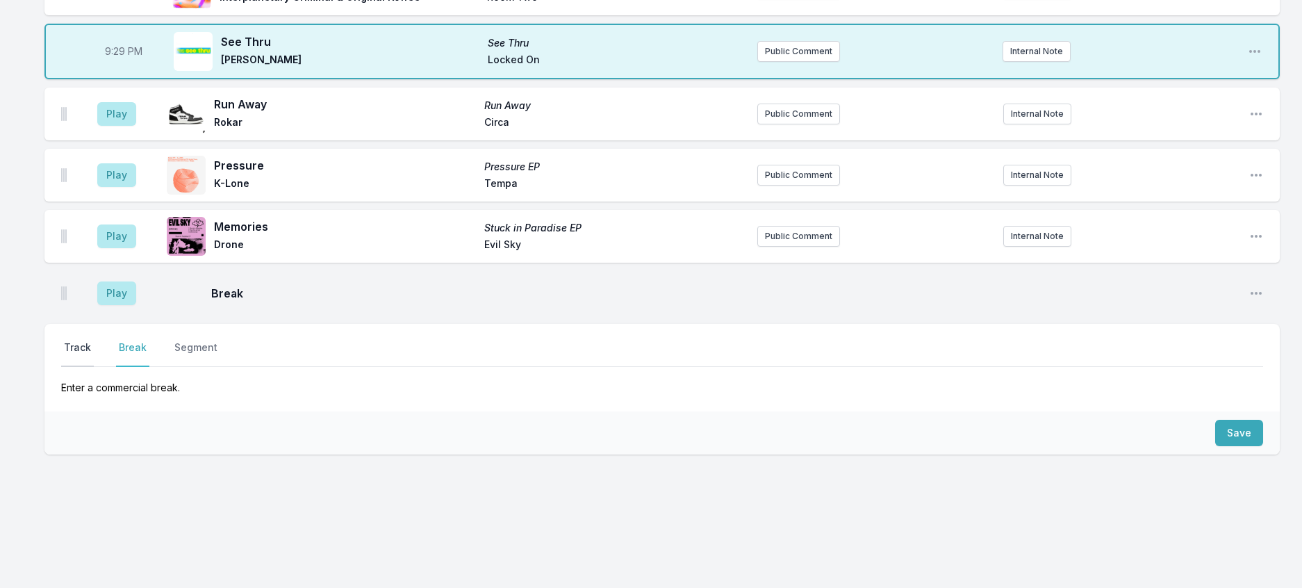
click at [83, 367] on button "Track" at bounding box center [77, 354] width 33 height 26
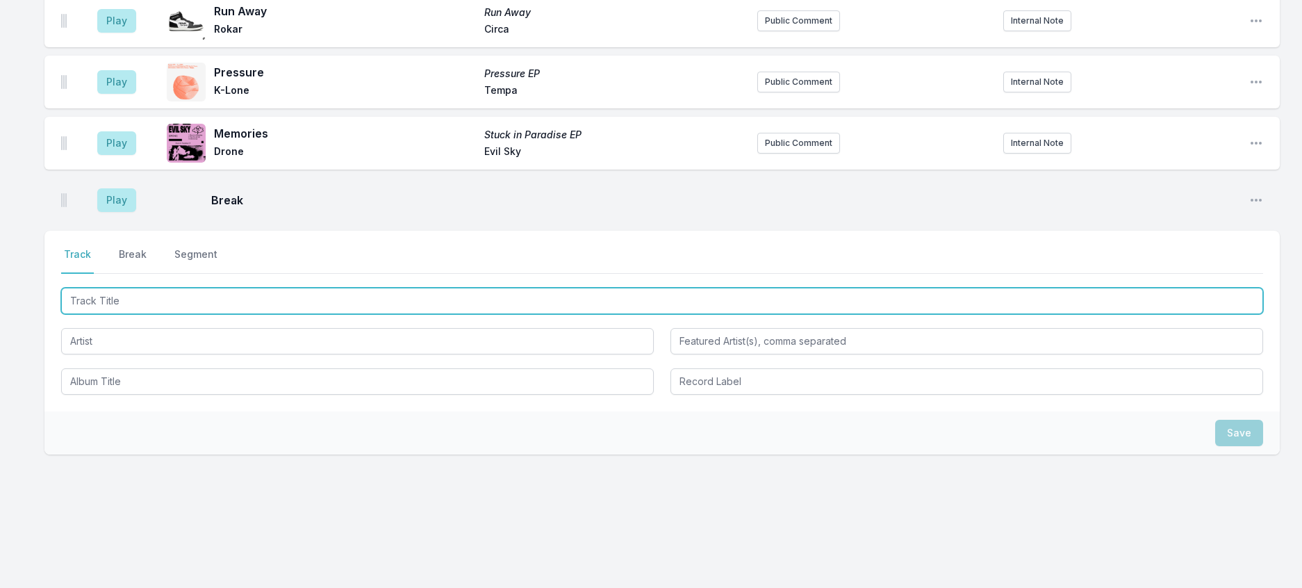
click at [139, 314] on input "Track Title" at bounding box center [662, 301] width 1202 height 26
type input "WHERE WERE YOU"
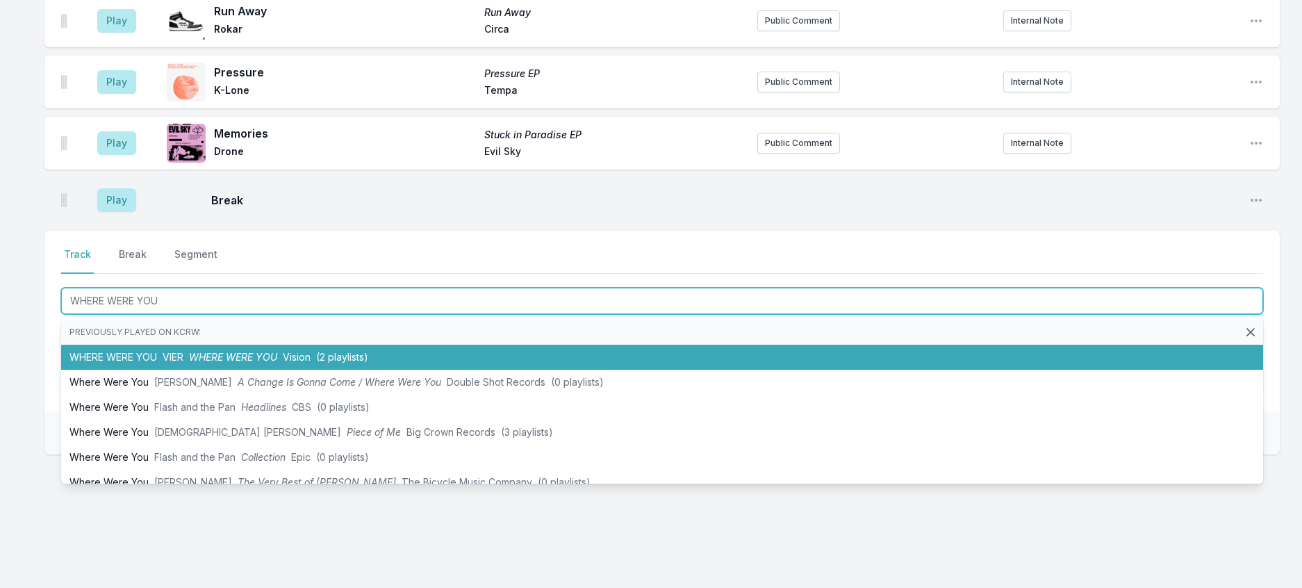
click at [183, 363] on span "VIER" at bounding box center [173, 357] width 21 height 12
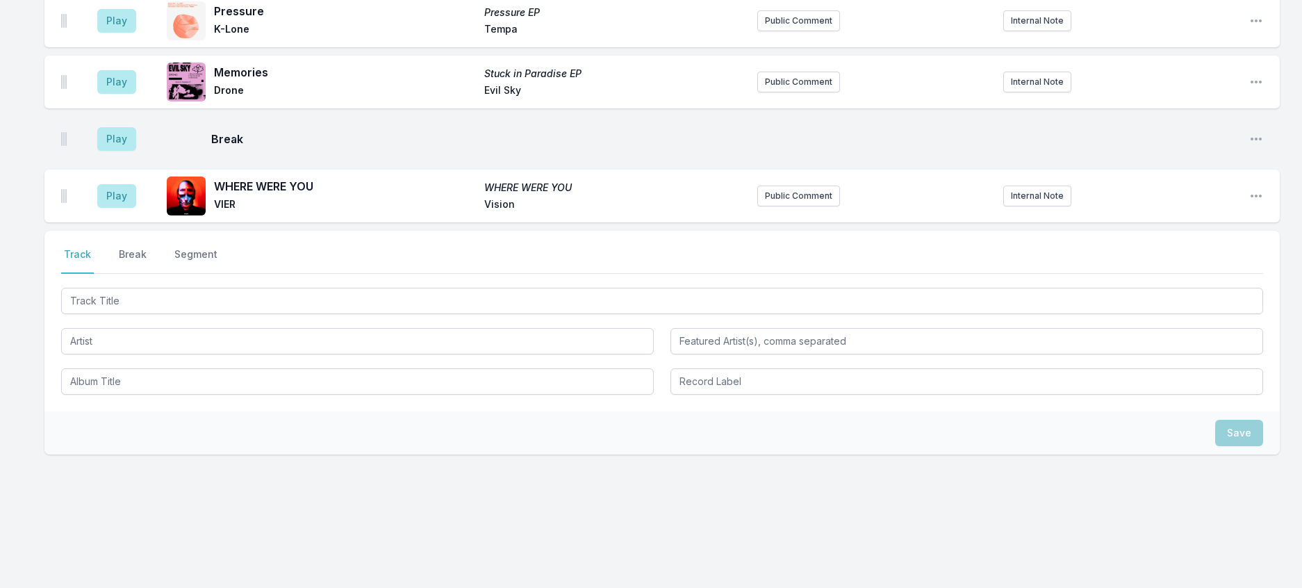
click at [797, 206] on button "Public Comment" at bounding box center [798, 196] width 83 height 21
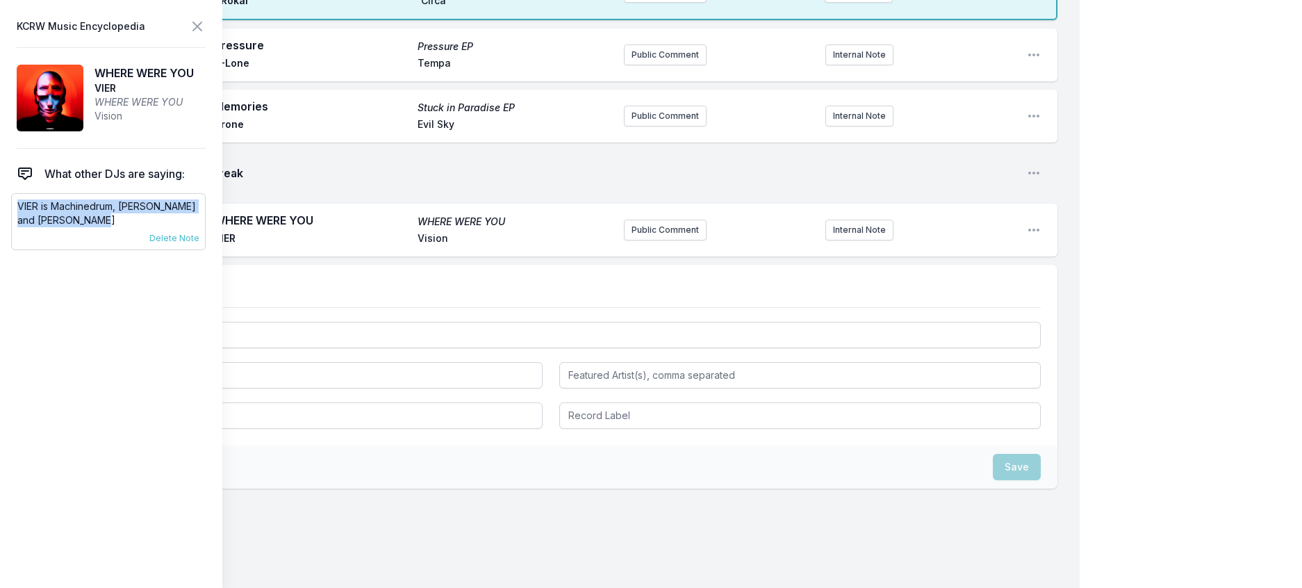
drag, startPoint x: 124, startPoint y: 253, endPoint x: 22, endPoint y: 233, distance: 104.1
click at [22, 227] on p "VIER is Machinedrum, Holly, Salvador Breed and Thys" at bounding box center [108, 213] width 182 height 28
copy p "VIER is Machinedrum, Holly, Salvador Breed and Thys"
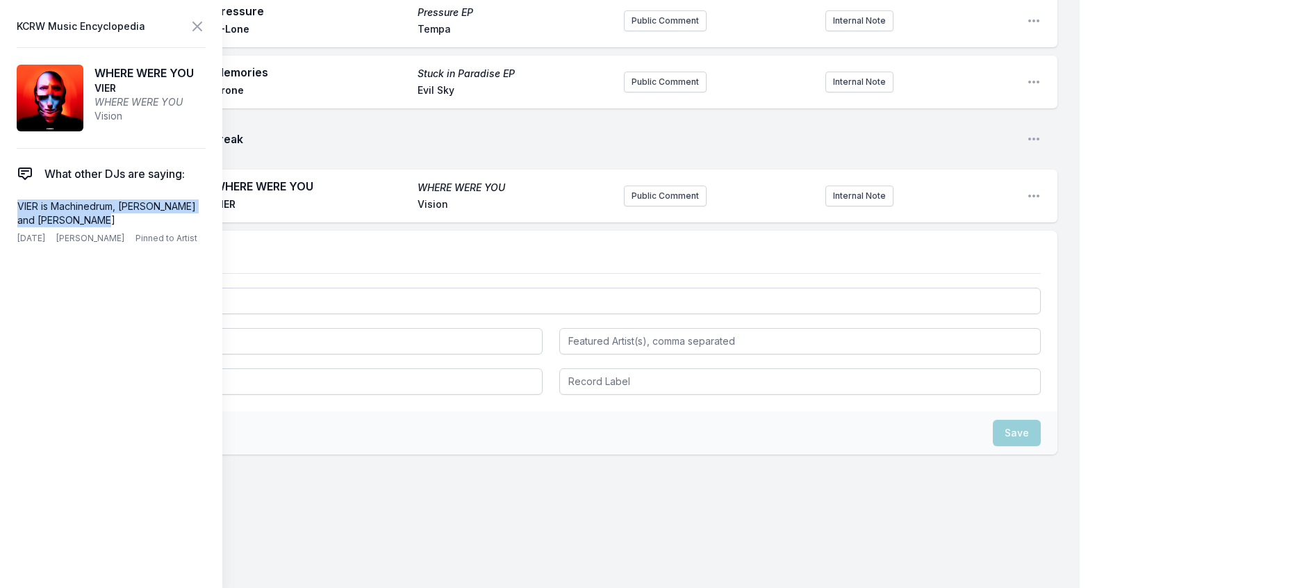
scroll to position [2368, 0]
click at [627, 206] on button "Public Comment" at bounding box center [665, 196] width 83 height 21
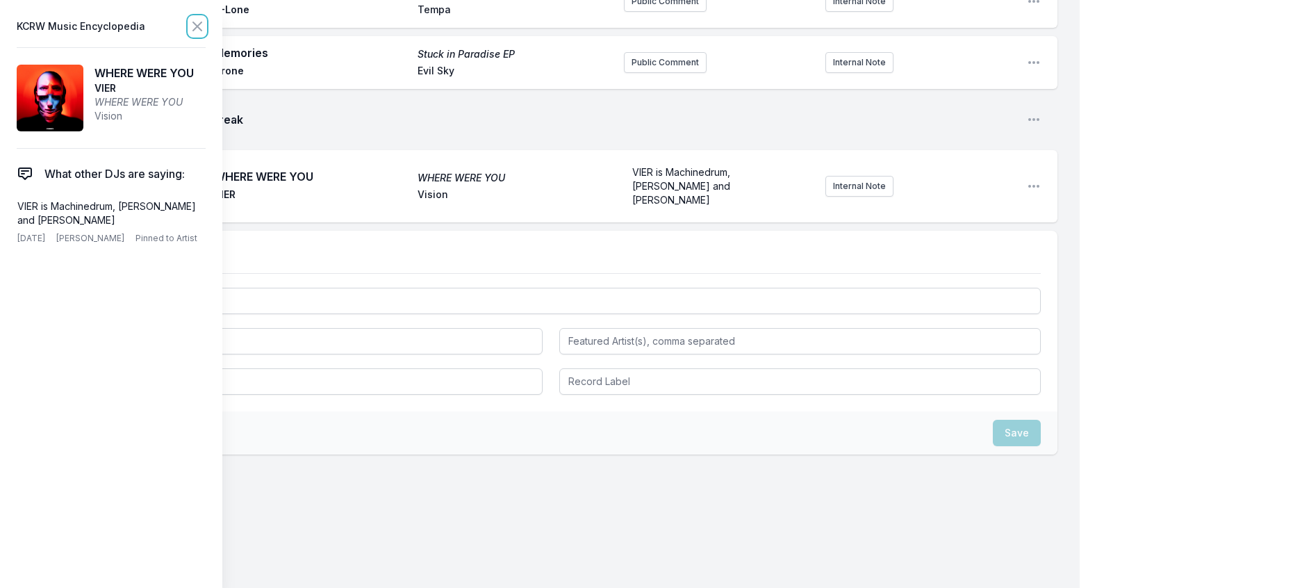
drag, startPoint x: 227, startPoint y: 31, endPoint x: 364, endPoint y: 293, distance: 295.0
click at [206, 32] on icon at bounding box center [197, 26] width 17 height 17
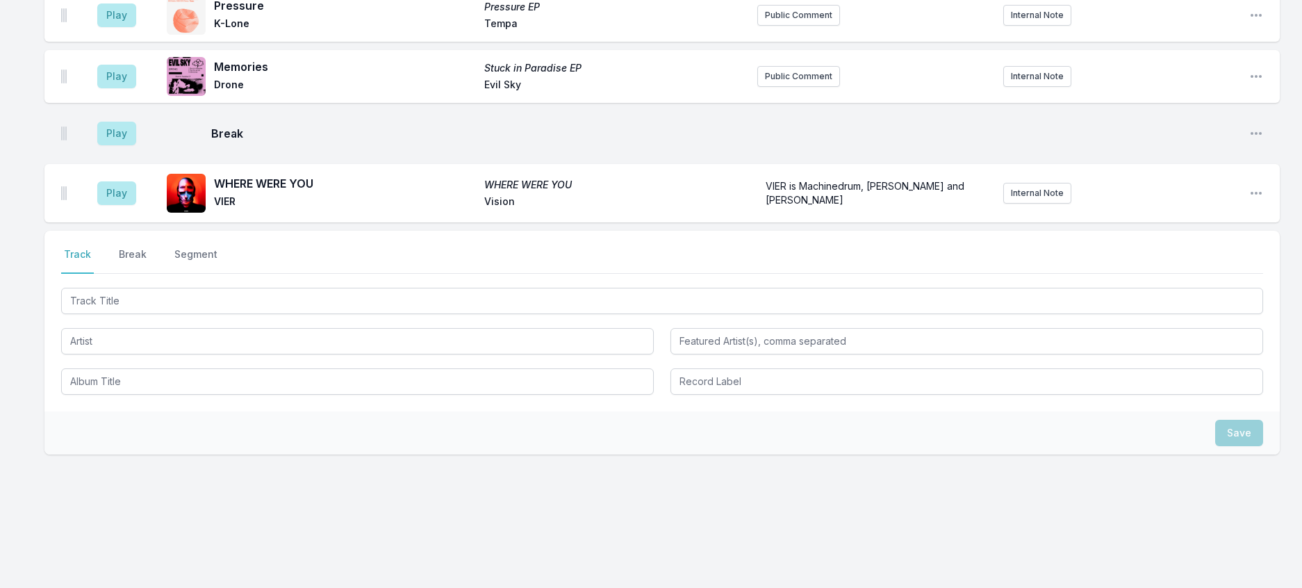
scroll to position [2361, 0]
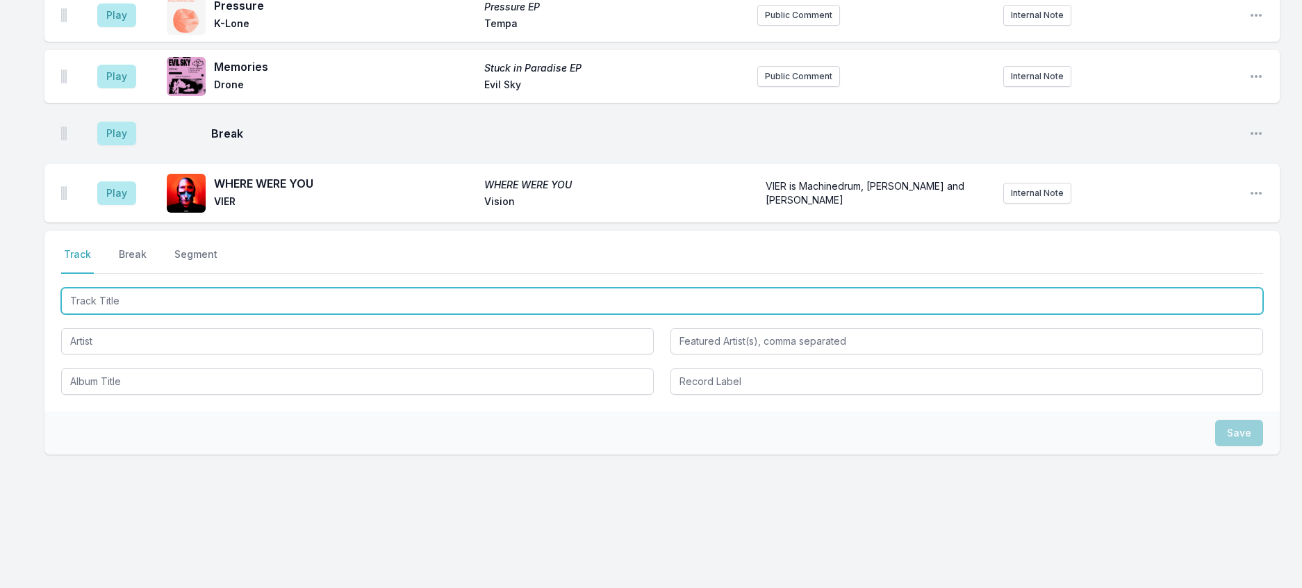
drag, startPoint x: 223, startPoint y: 277, endPoint x: 225, endPoint y: 264, distance: 12.7
click at [223, 288] on input "Track Title" at bounding box center [662, 301] width 1202 height 26
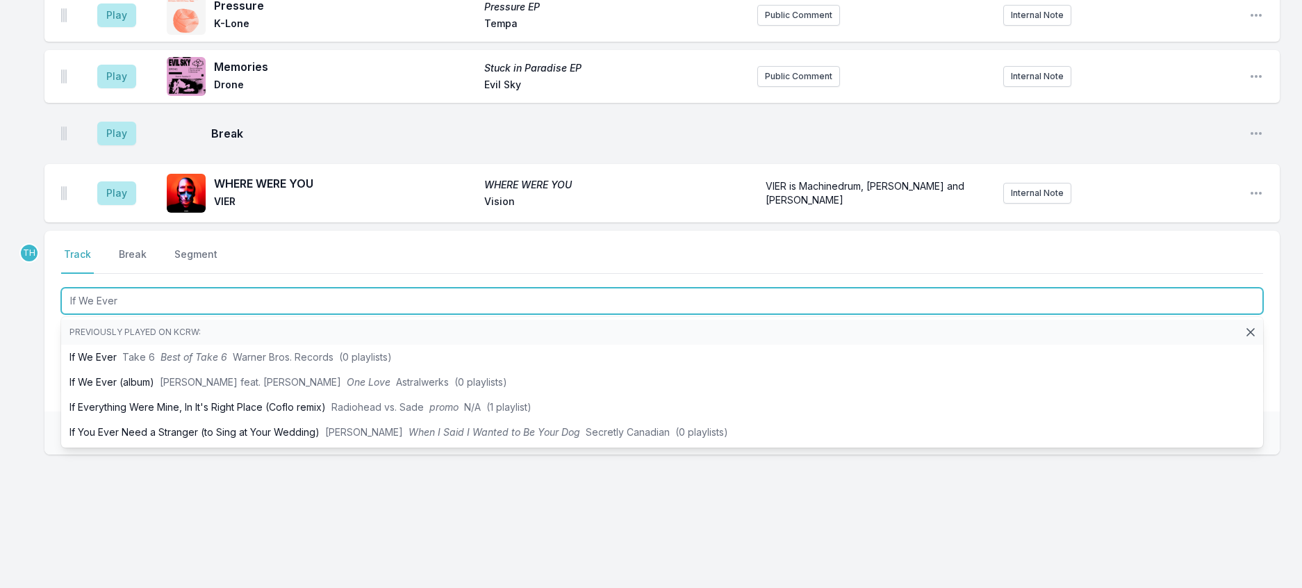
type input "If We Ever"
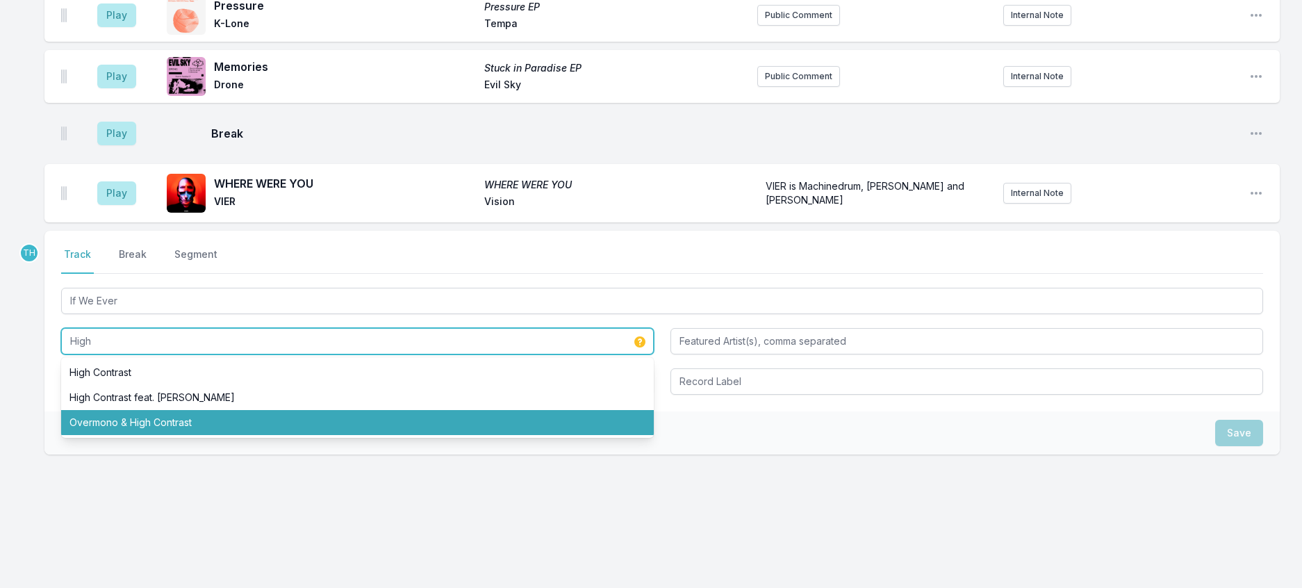
click at [186, 410] on li "Overmono & High Contrast" at bounding box center [357, 422] width 593 height 25
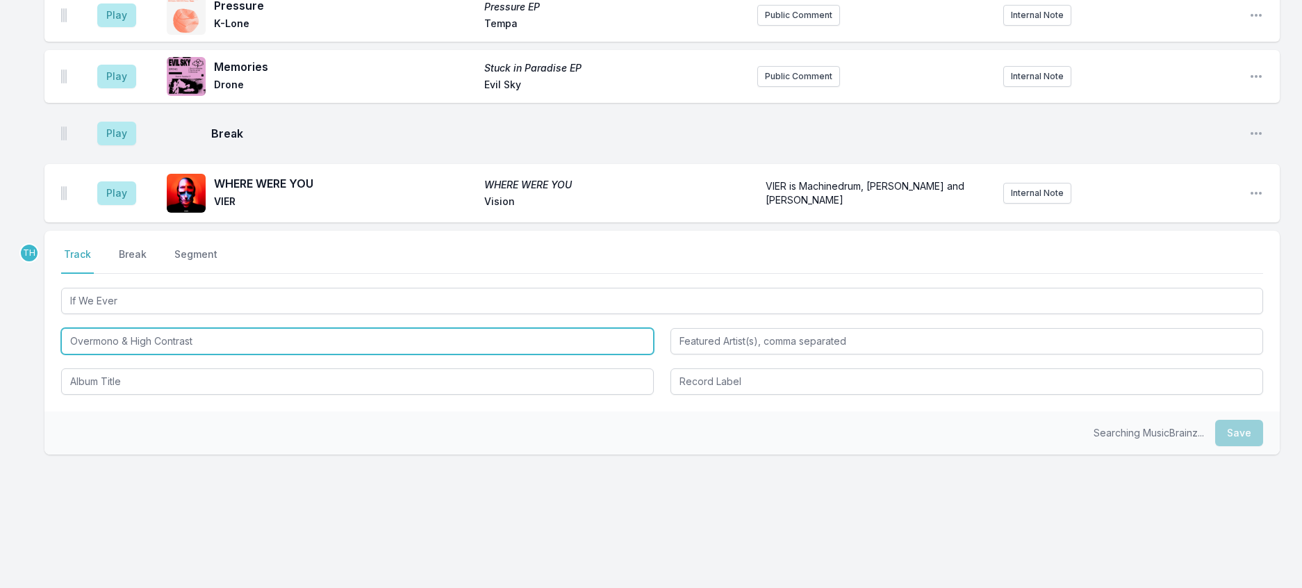
type input "Overmono & High Contrast"
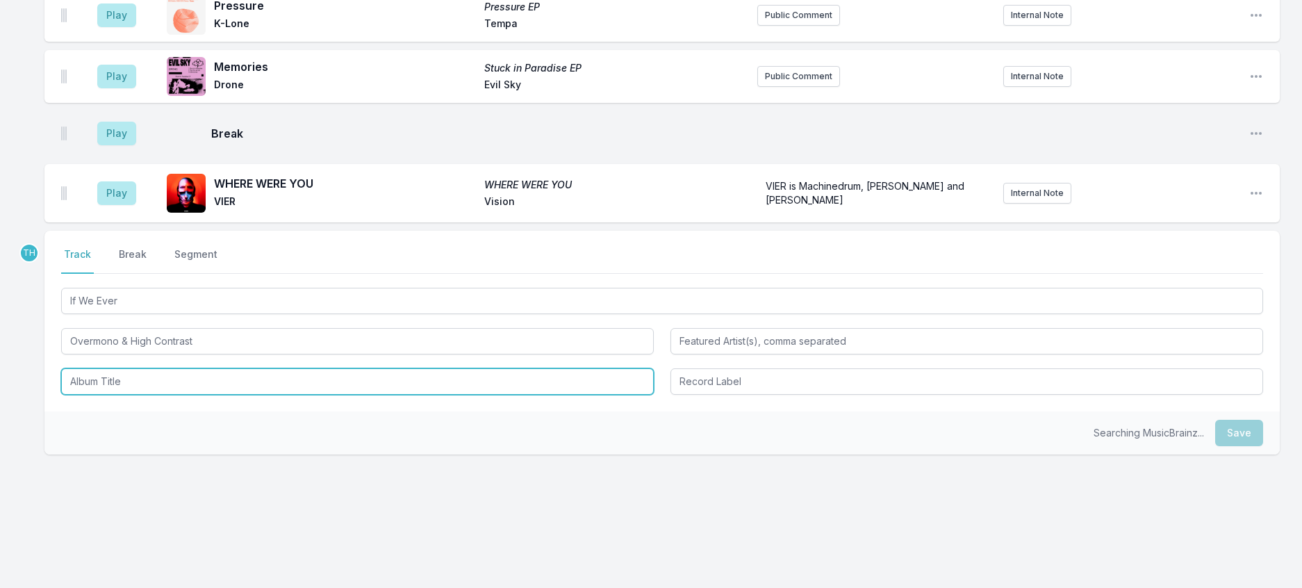
click at [166, 368] on input "Album Title" at bounding box center [357, 381] width 593 height 26
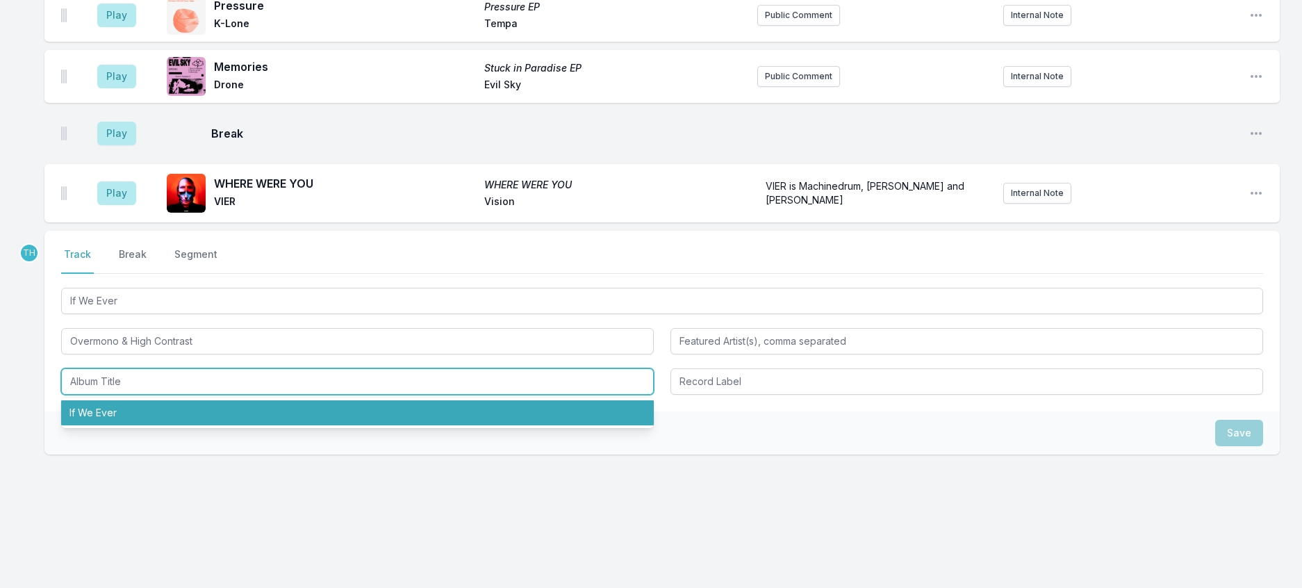
click at [125, 400] on li "If We Ever" at bounding box center [357, 412] width 593 height 25
type input "If We Ever"
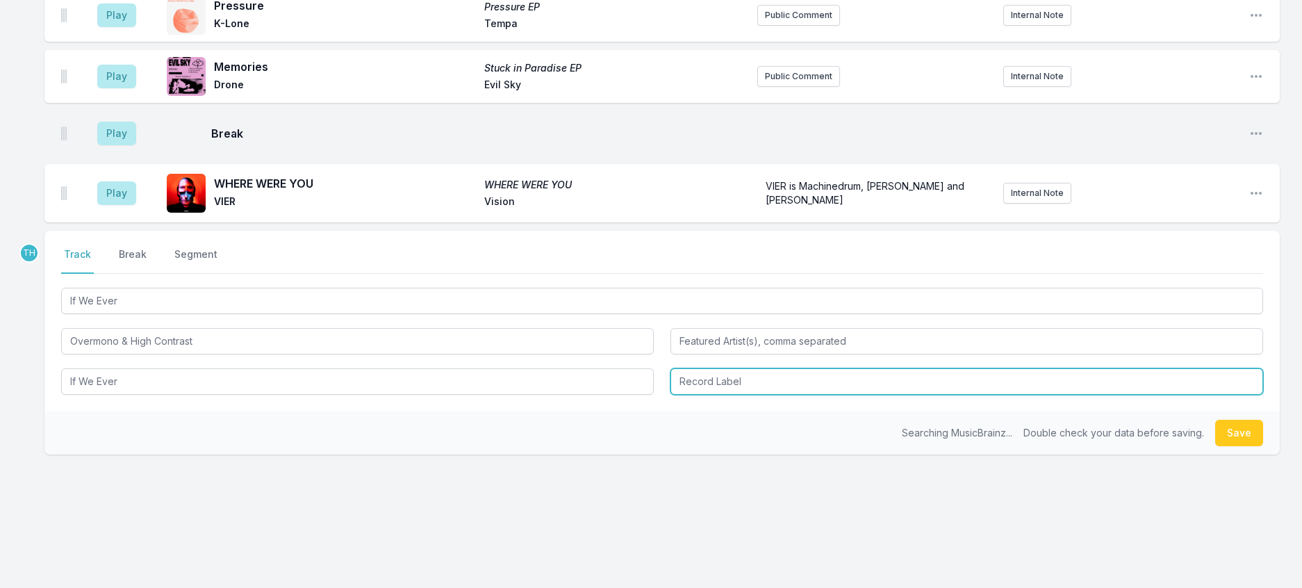
click at [728, 368] on input "Record Label" at bounding box center [967, 381] width 593 height 26
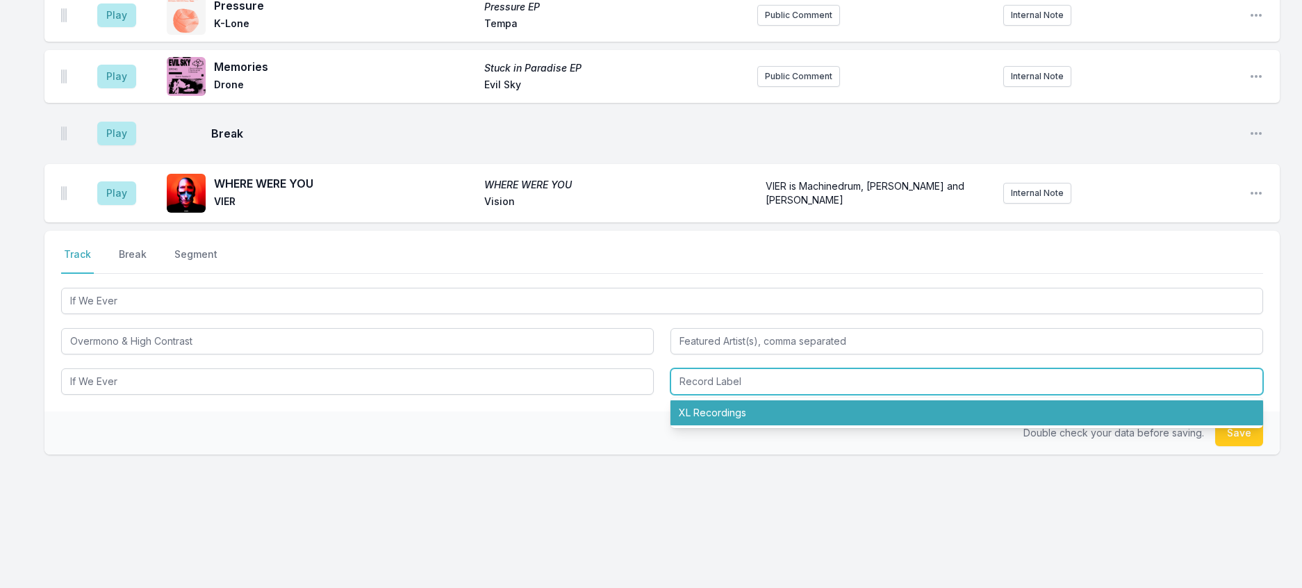
click at [707, 404] on li "XL Recordings" at bounding box center [967, 412] width 593 height 25
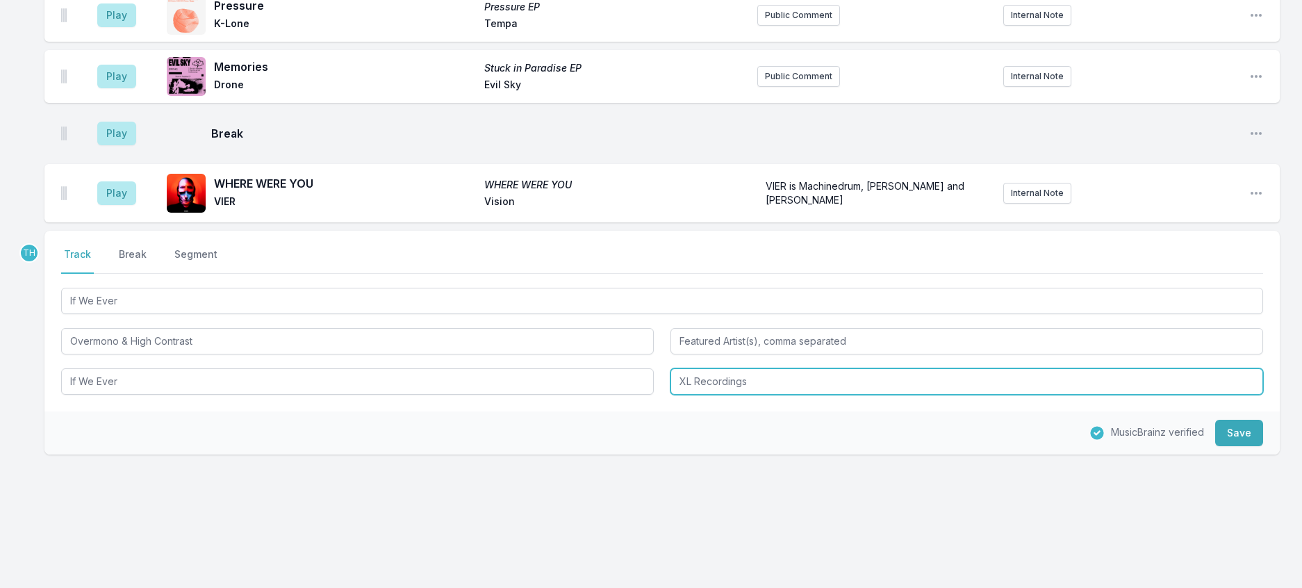
drag, startPoint x: 698, startPoint y: 353, endPoint x: 931, endPoint y: 388, distance: 236.2
click at [930, 390] on div "TH Select a tab Track Break Segment Track Break Segment If We Ever Overmono & H…" at bounding box center [662, 343] width 1236 height 224
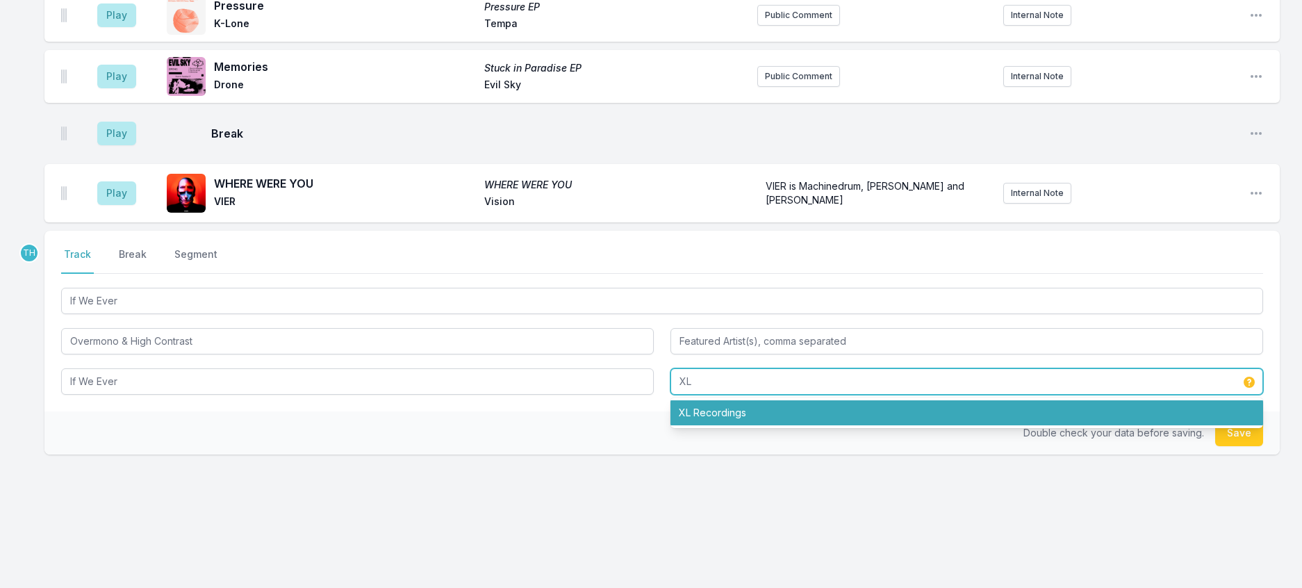
type input "XL"
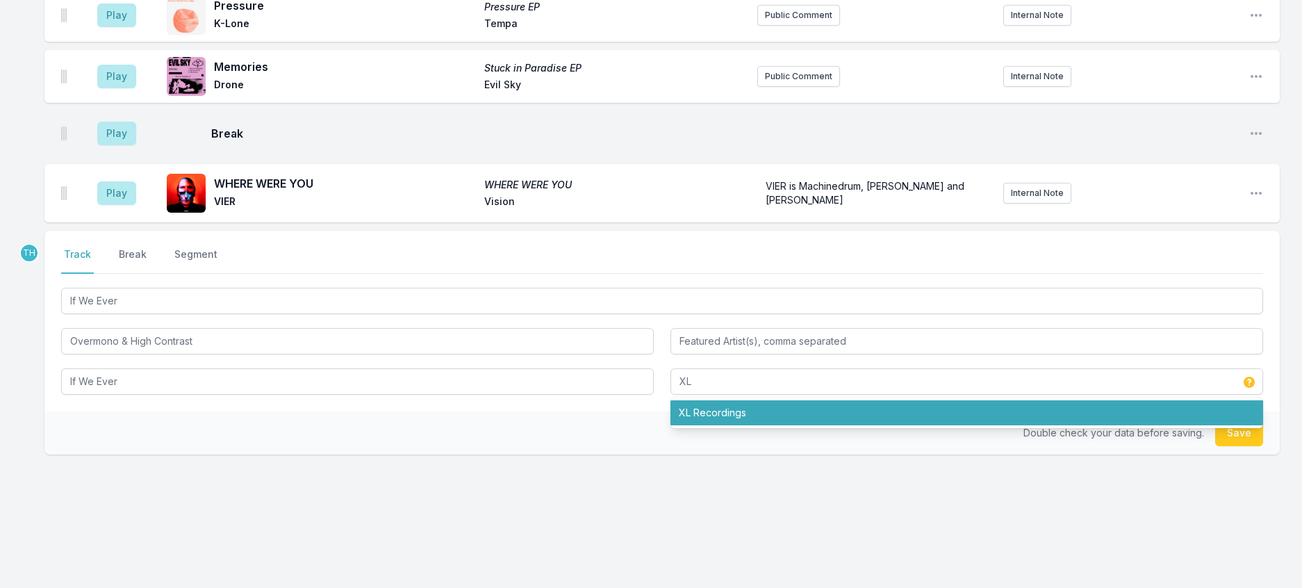
drag, startPoint x: 606, startPoint y: 408, endPoint x: 905, endPoint y: 412, distance: 298.8
click at [631, 411] on div "Double check your data before saving. Save" at bounding box center [662, 432] width 1236 height 43
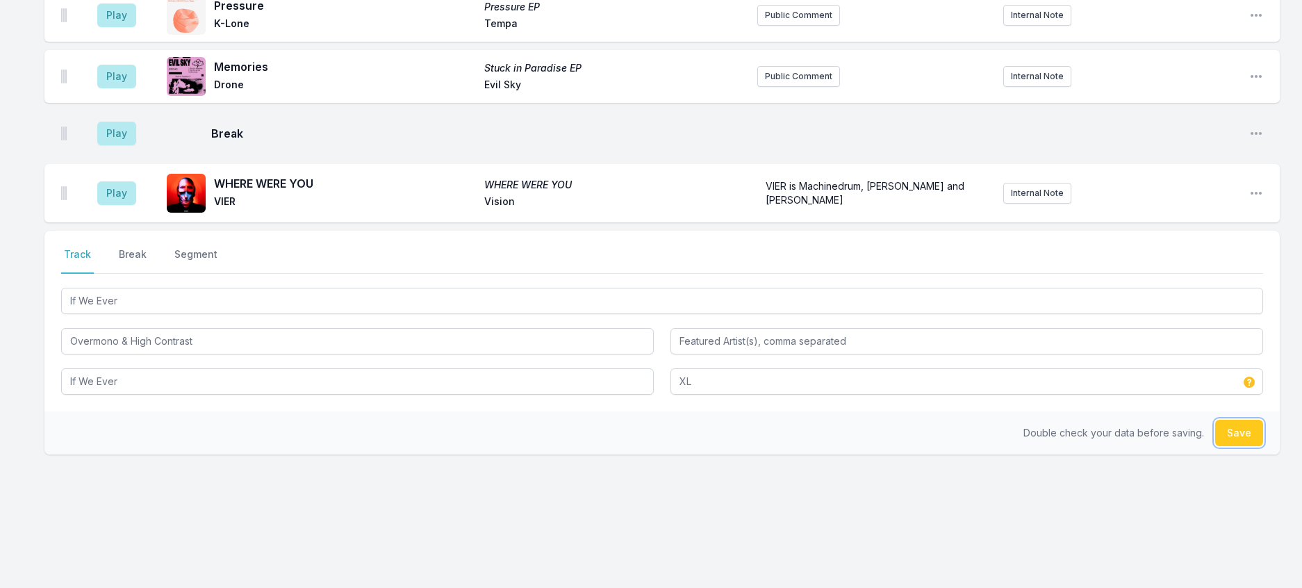
click at [1236, 420] on button "Save" at bounding box center [1239, 433] width 48 height 26
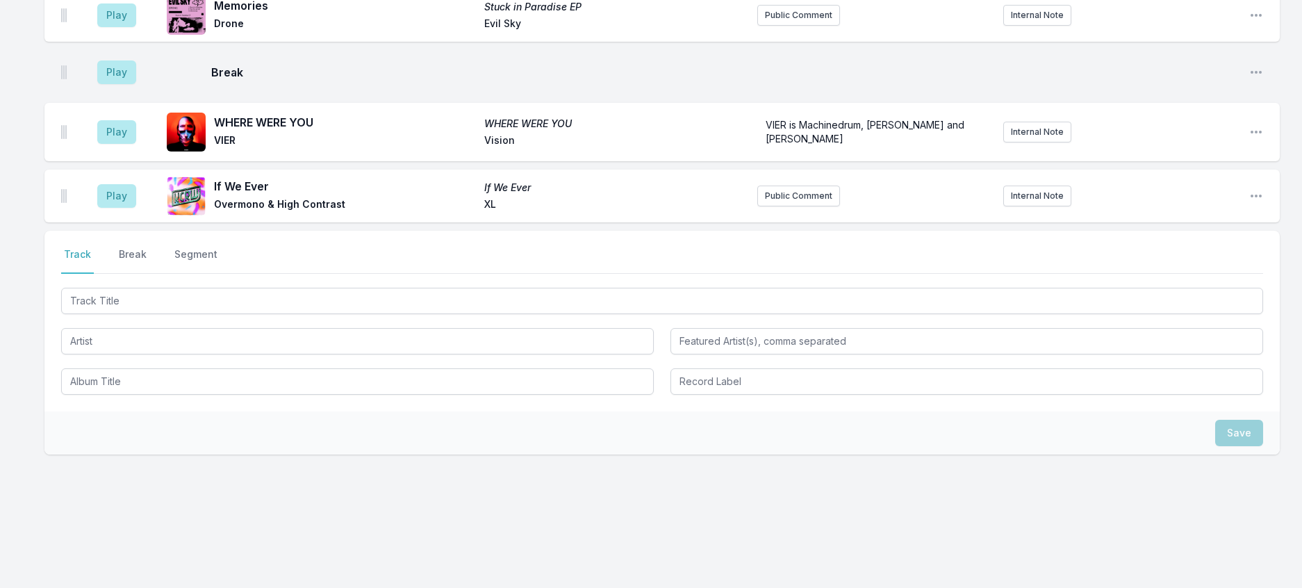
scroll to position [2430, 0]
click at [279, 325] on div at bounding box center [357, 339] width 593 height 29
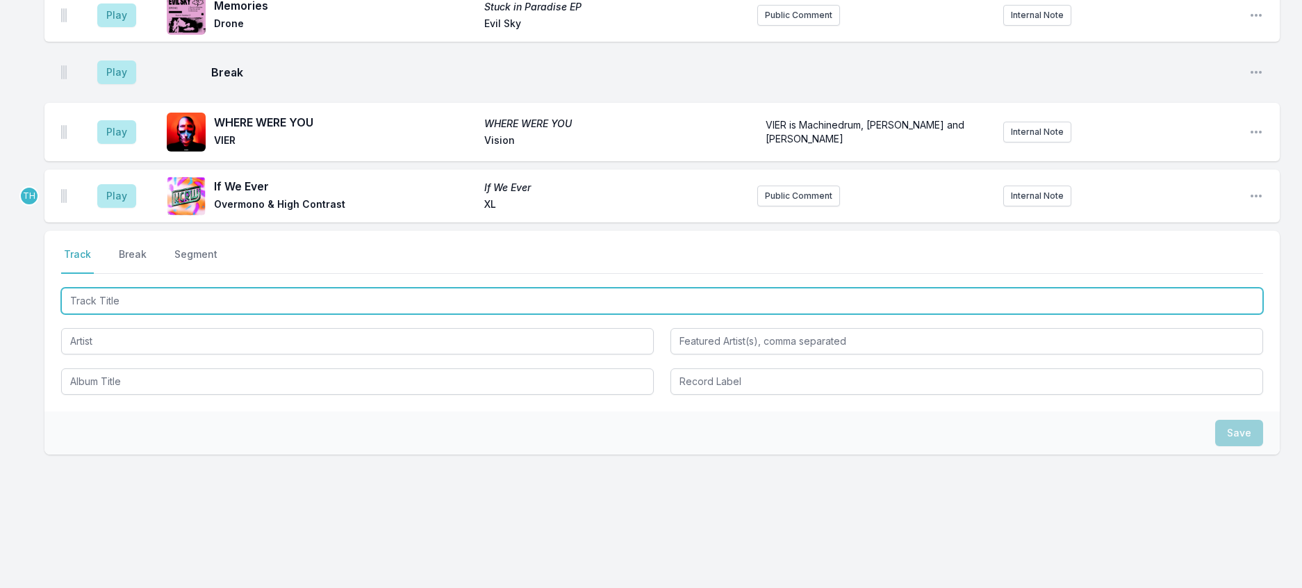
click at [297, 288] on input "Track Title" at bounding box center [662, 301] width 1202 height 26
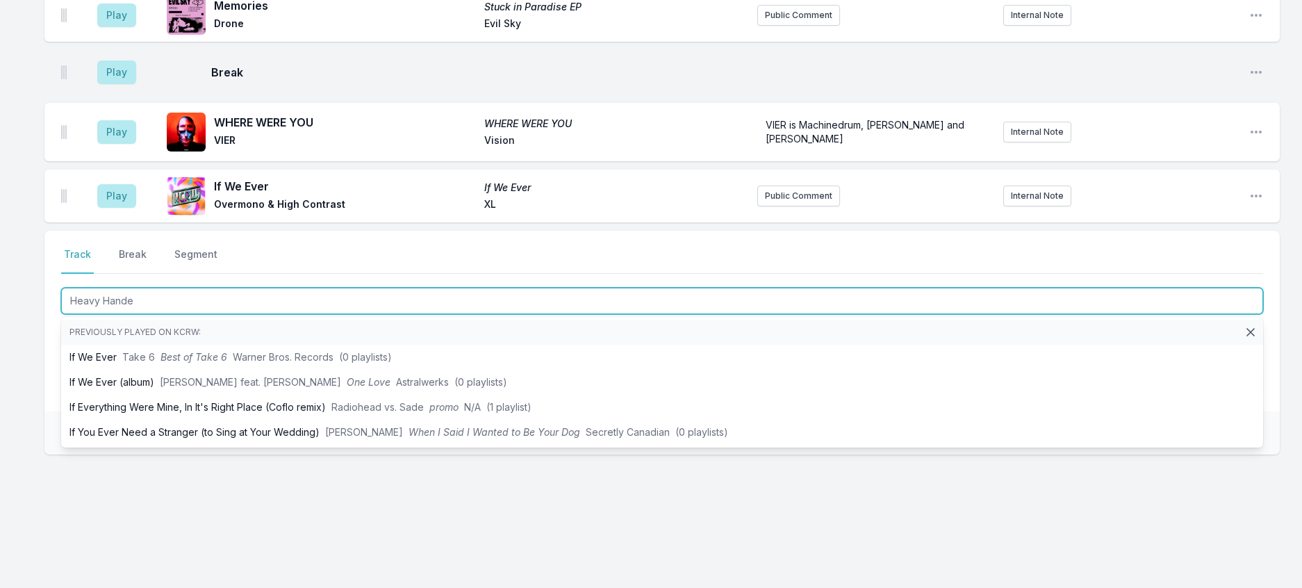
type input "Heavy Handed"
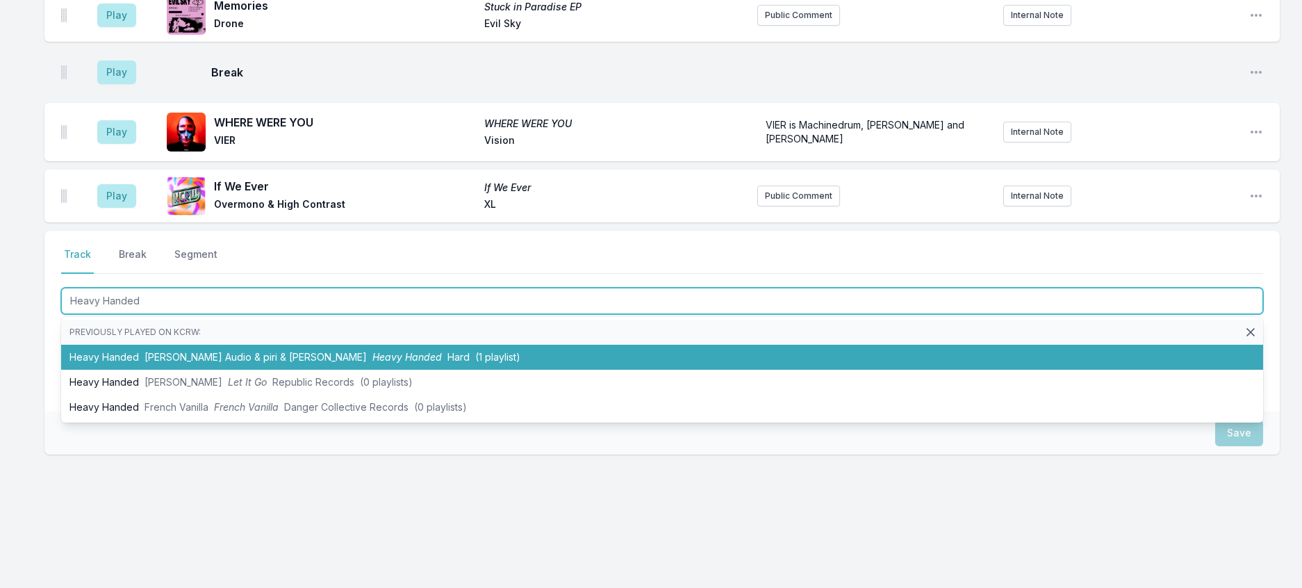
click at [325, 351] on span "Denham Audio & piri & Tommy Villiers" at bounding box center [256, 357] width 222 height 12
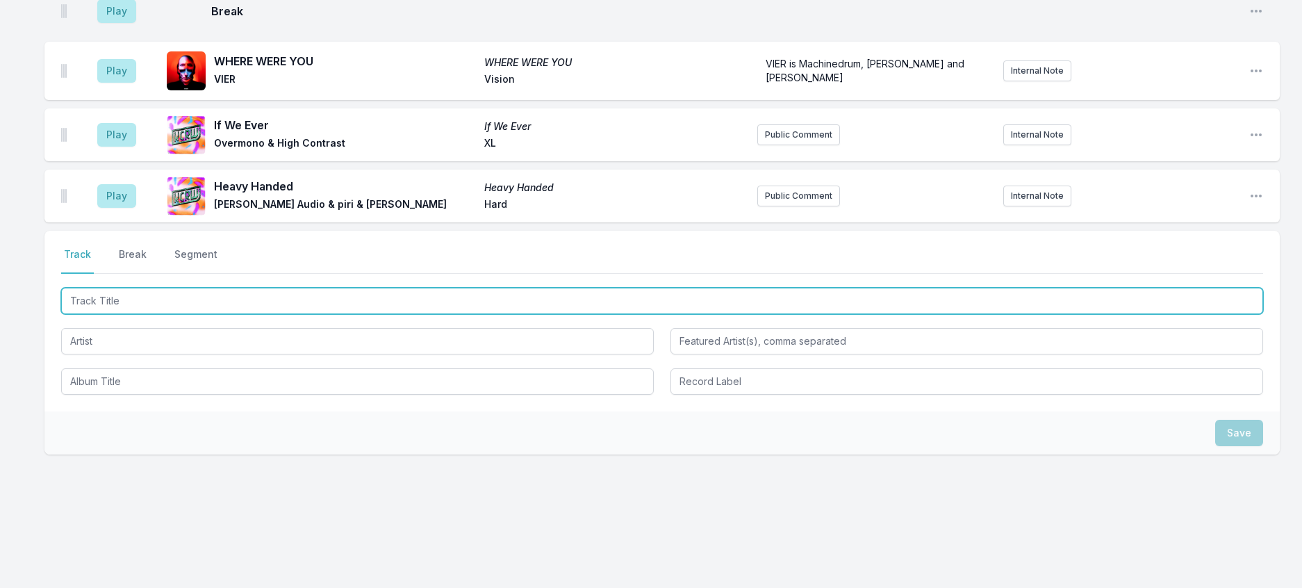
scroll to position [2499, 0]
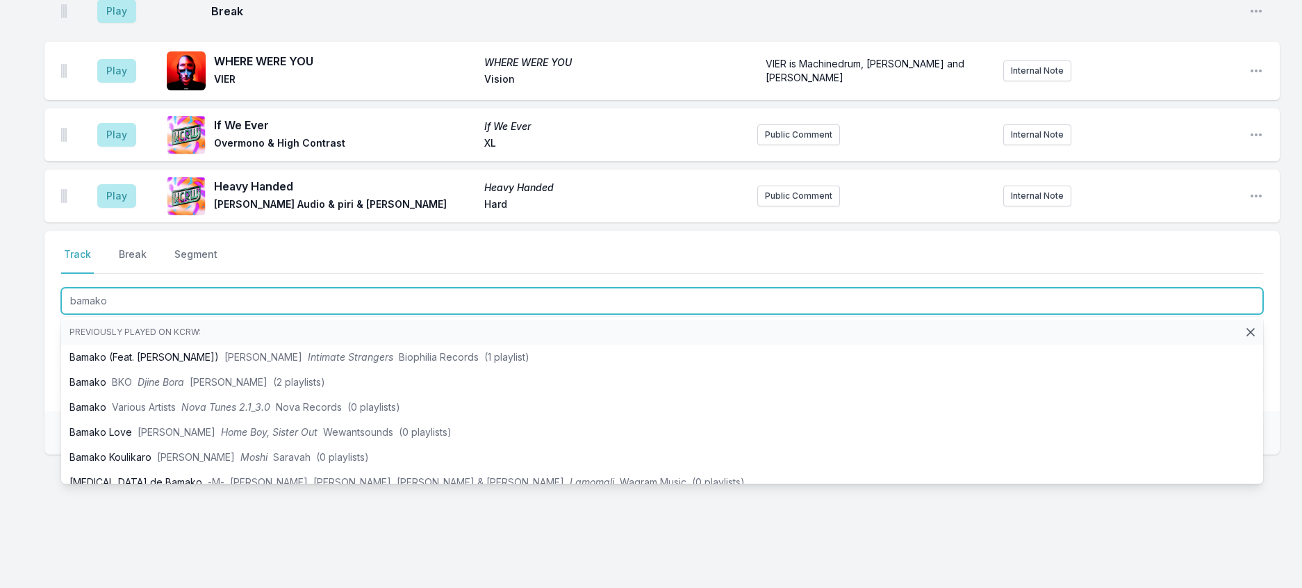
type input "bamako"
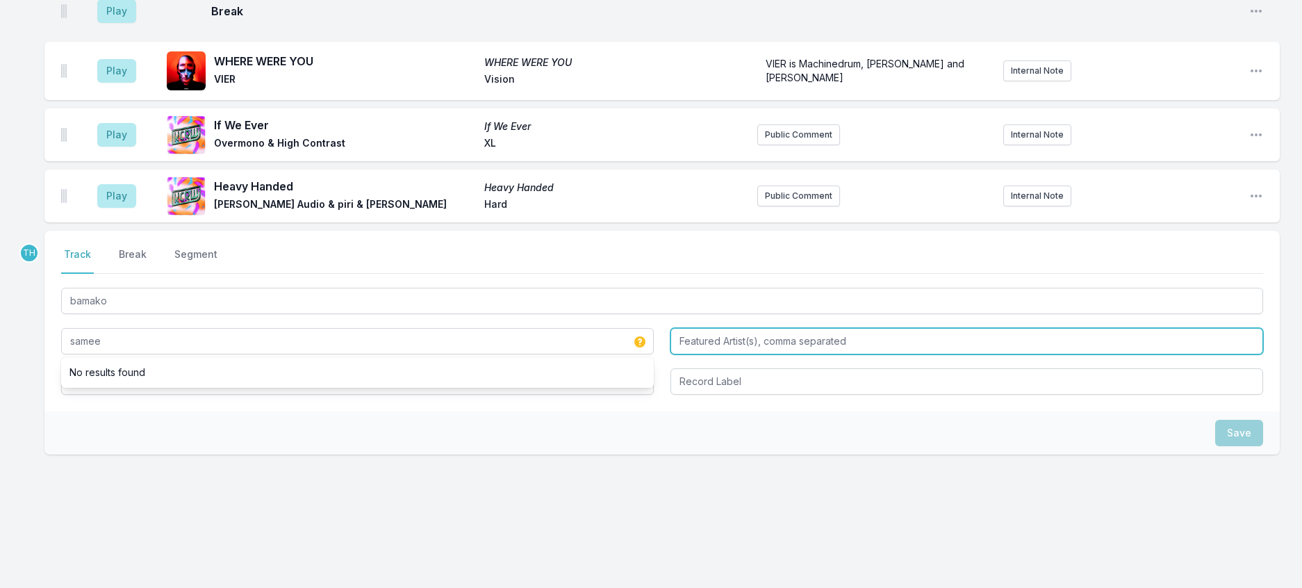
type input "samee"
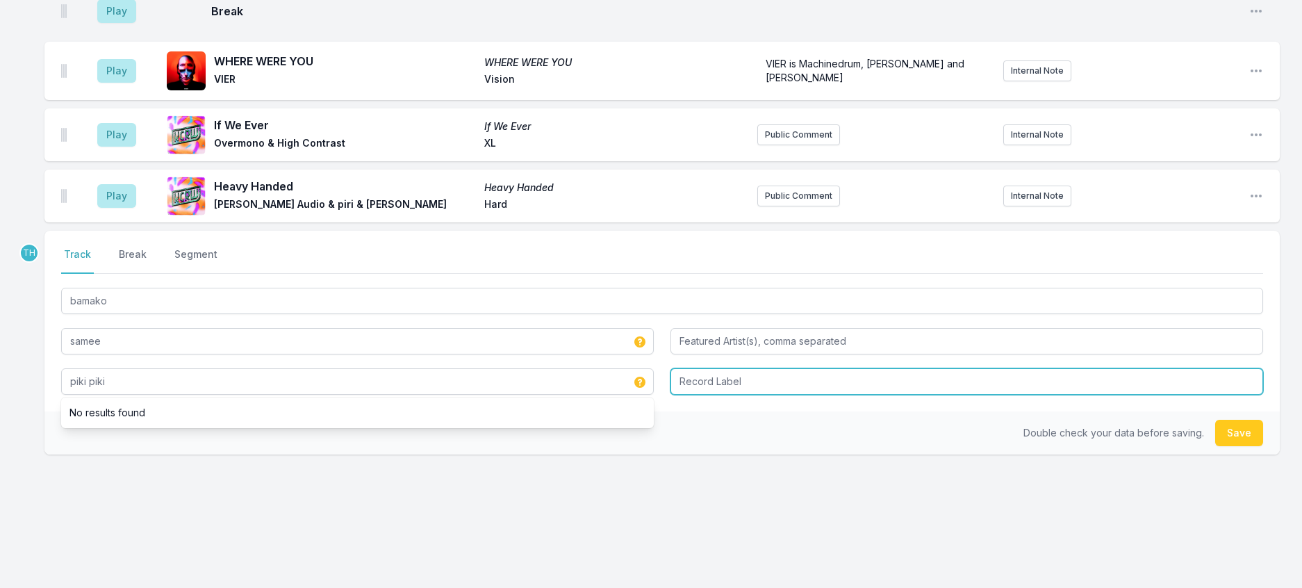
type input "piki piki"
type input "Brokeboi"
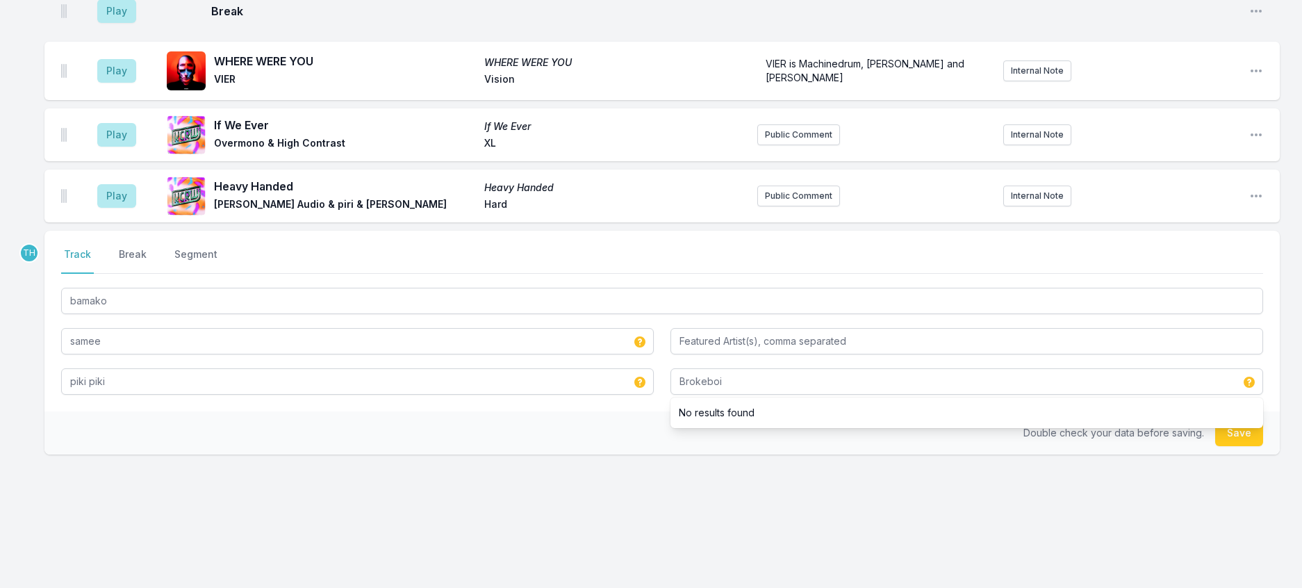
click at [521, 411] on div "Double check your data before saving. Save" at bounding box center [662, 432] width 1236 height 43
click at [1218, 420] on button "Save" at bounding box center [1239, 433] width 48 height 26
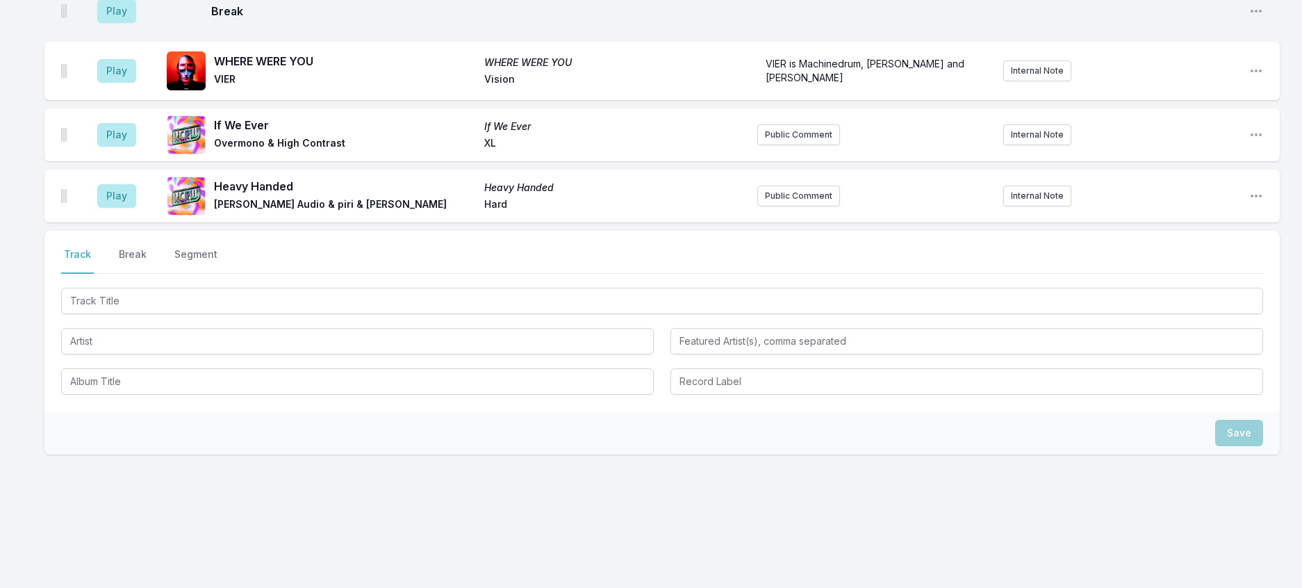
scroll to position [2221, 0]
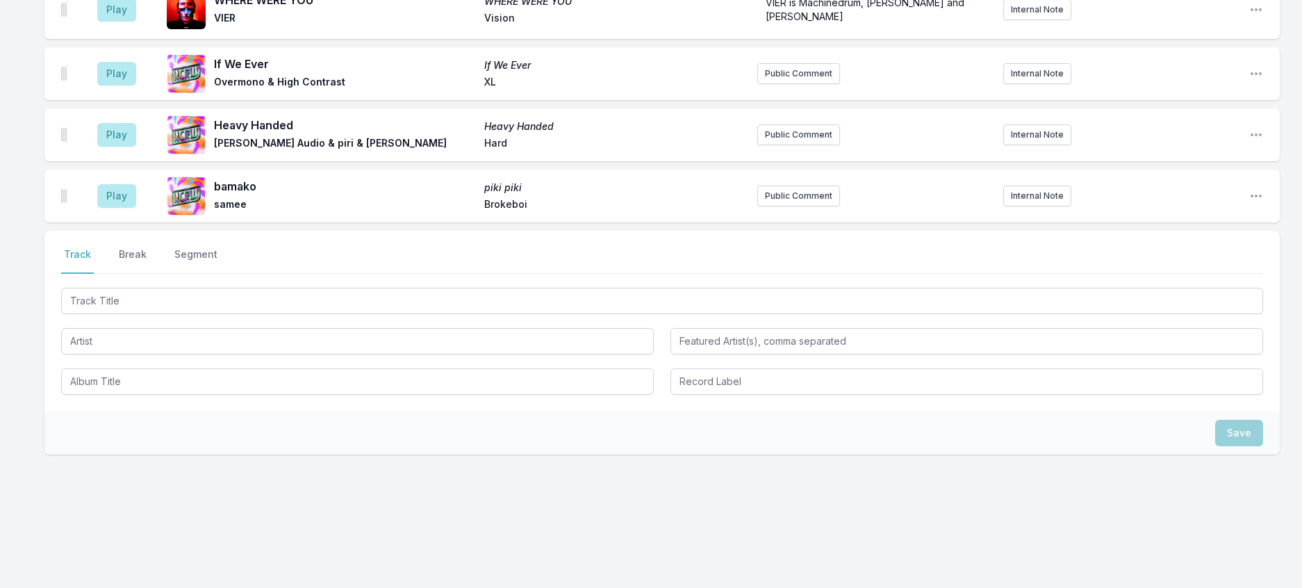
click at [127, 22] on button "Play" at bounding box center [116, 10] width 39 height 24
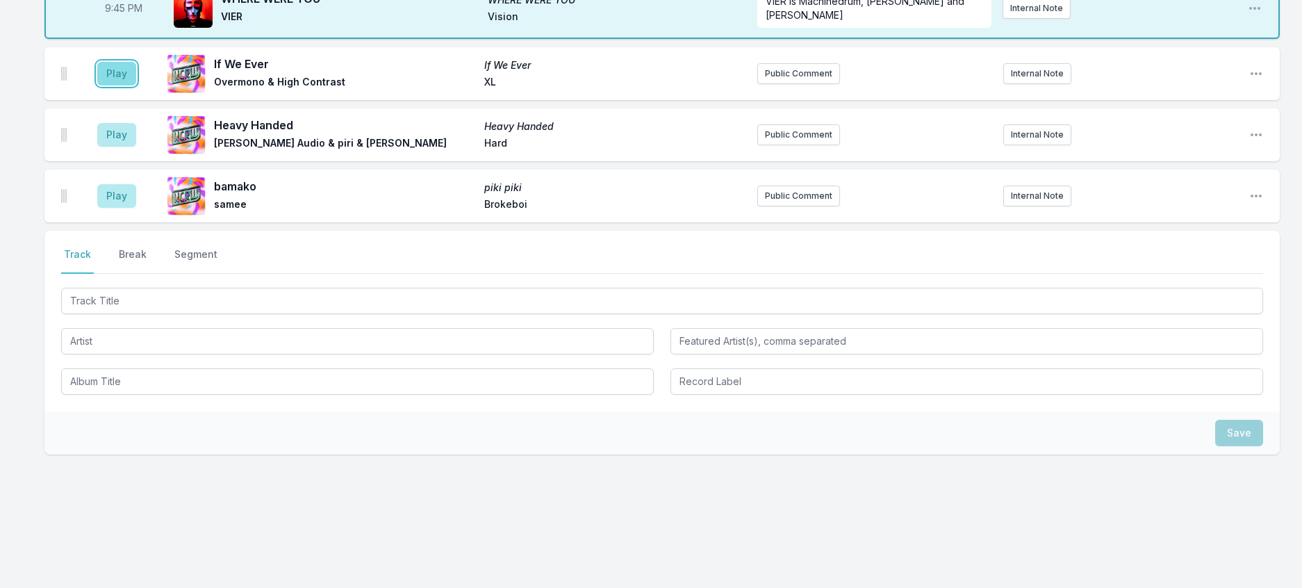
click at [118, 85] on button "Play" at bounding box center [116, 74] width 39 height 24
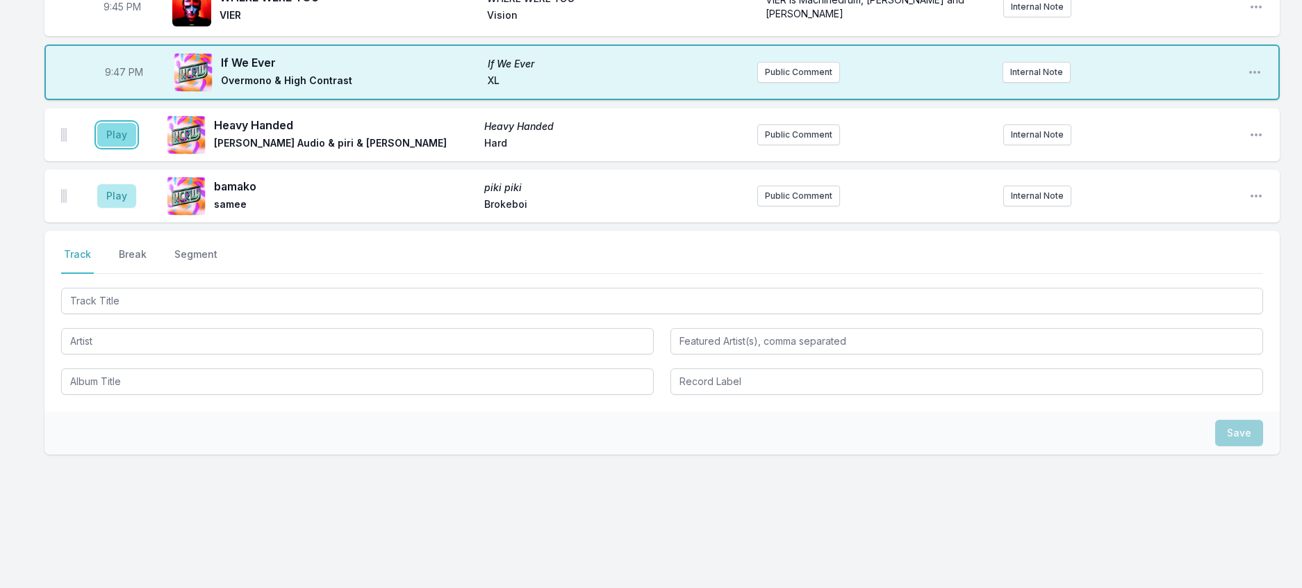
click at [126, 147] on button "Play" at bounding box center [116, 135] width 39 height 24
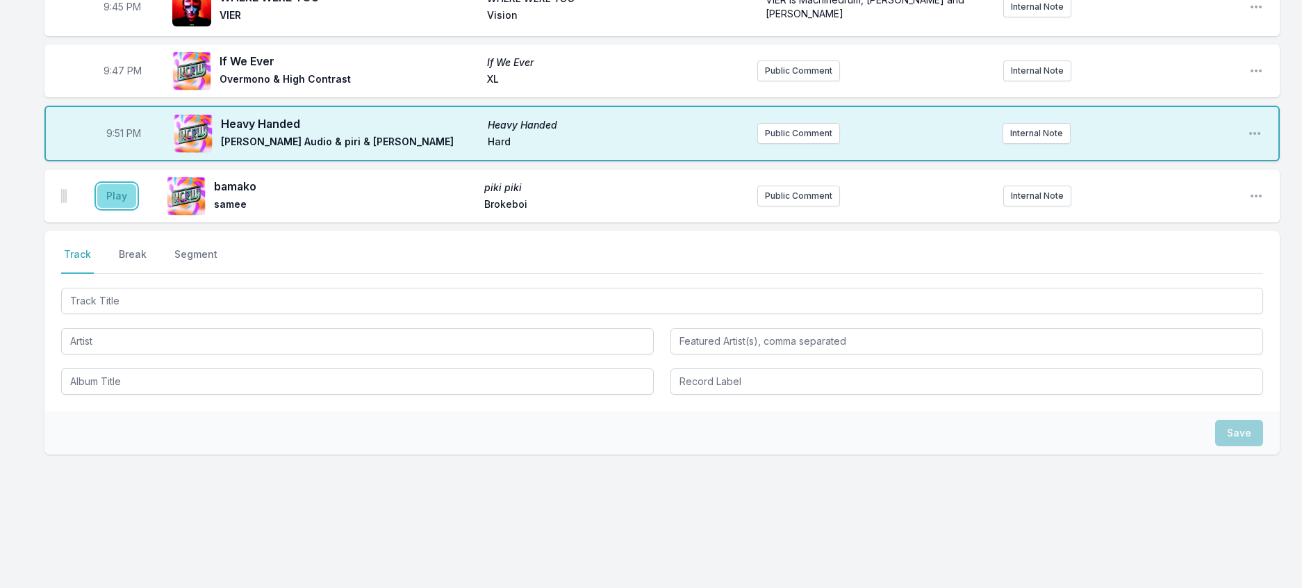
click at [136, 208] on button "Play" at bounding box center [116, 196] width 39 height 24
